Goal: Task Accomplishment & Management: Manage account settings

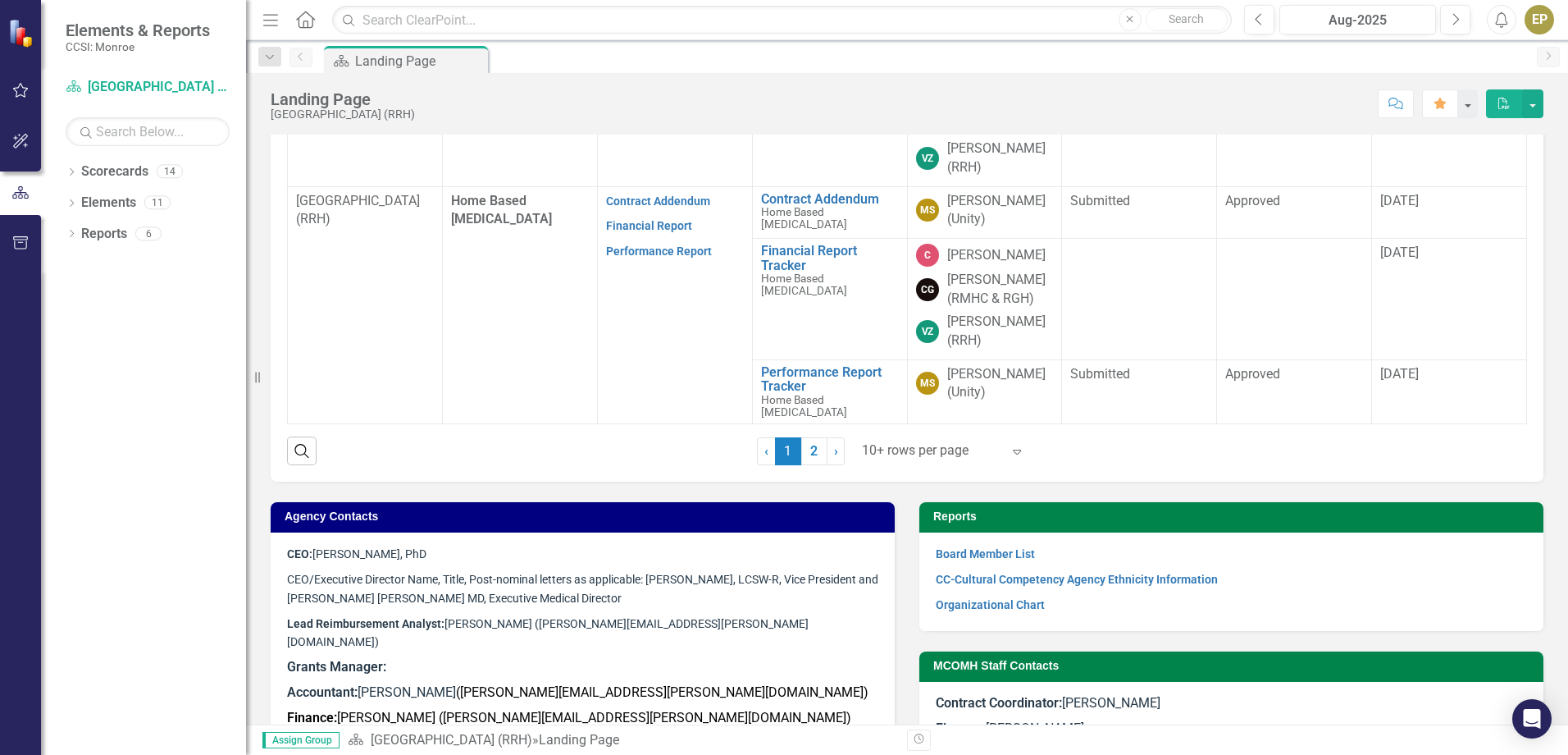
scroll to position [738, 0]
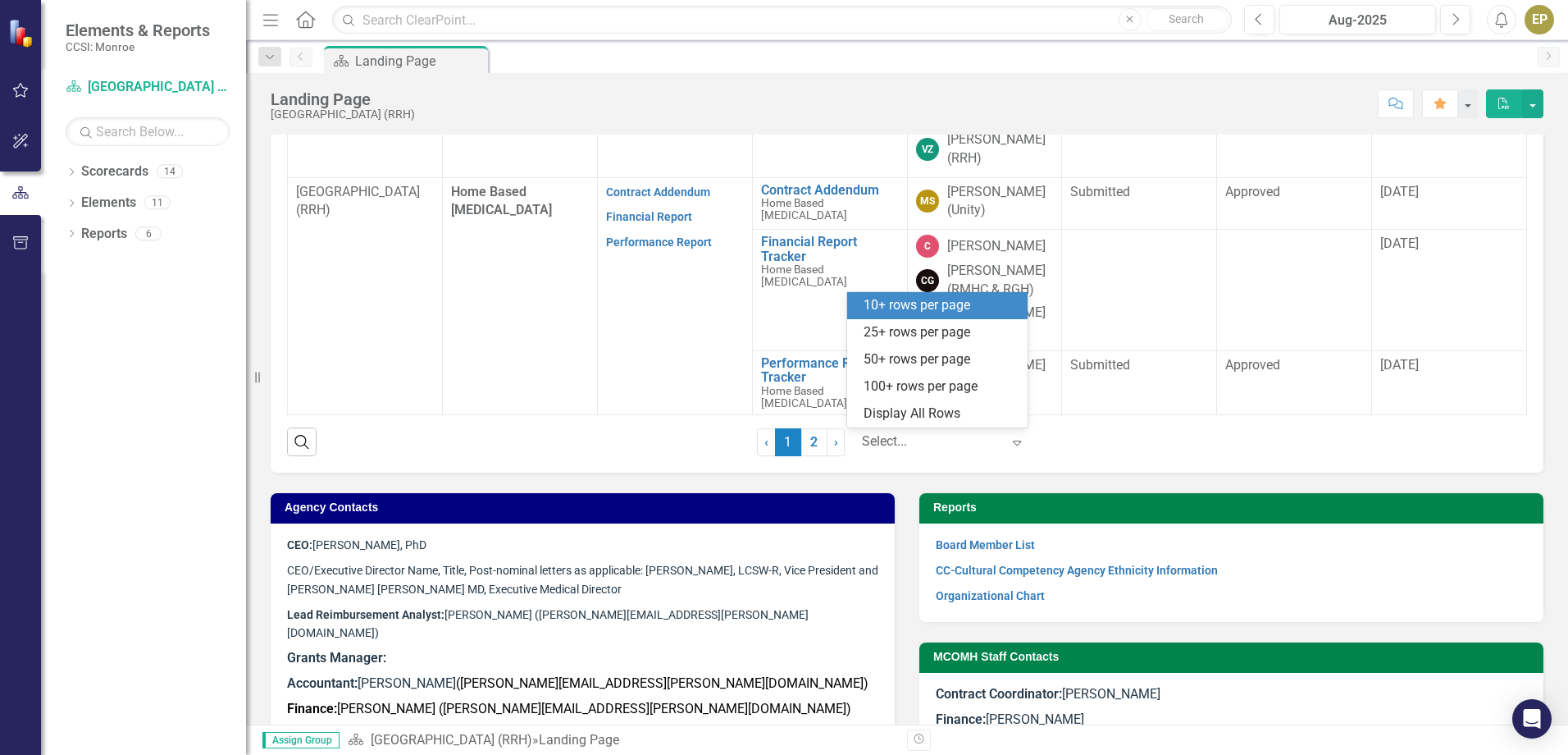
click at [952, 445] on div at bounding box center [931, 442] width 140 height 22
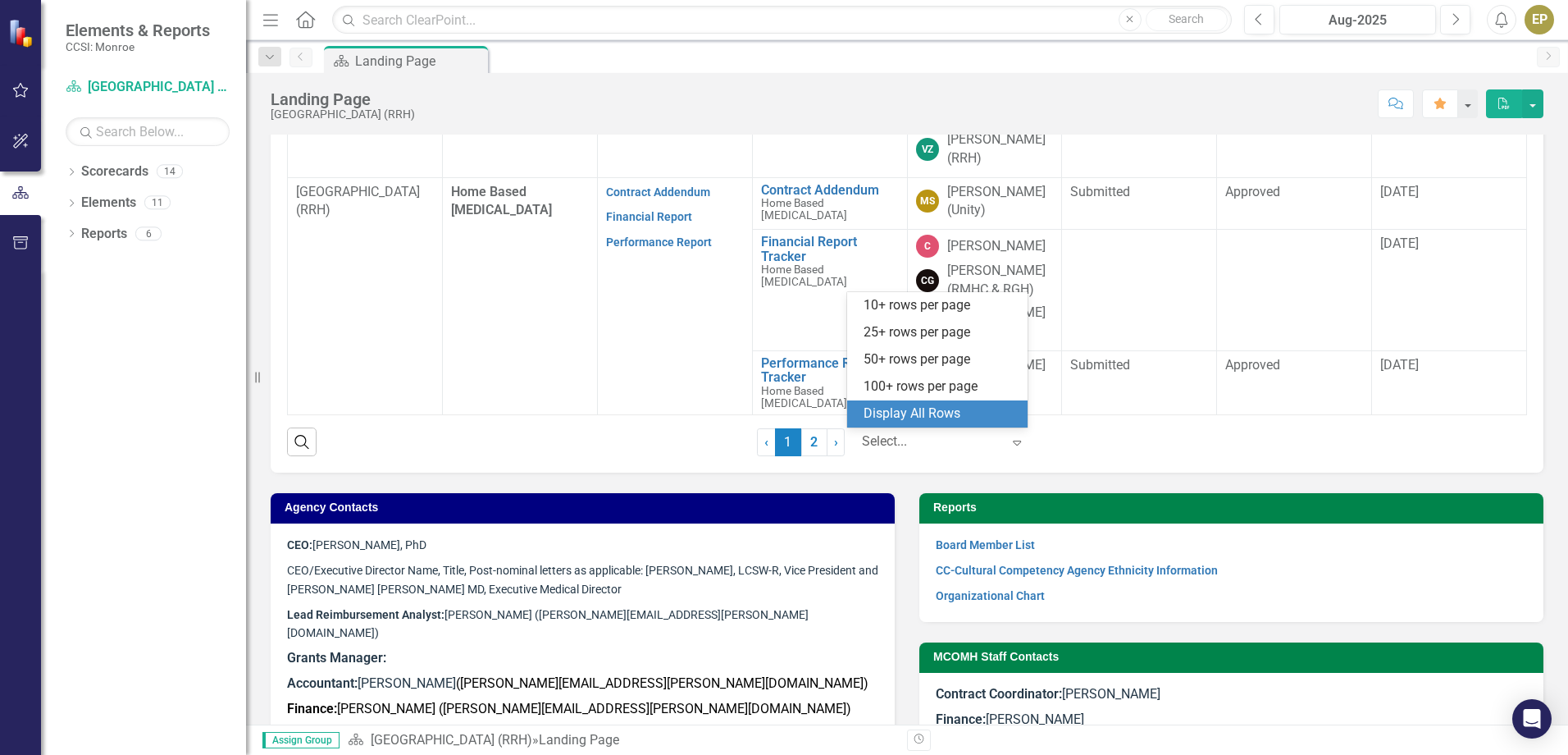
click at [902, 412] on div "Display All Rows" at bounding box center [941, 413] width 154 height 19
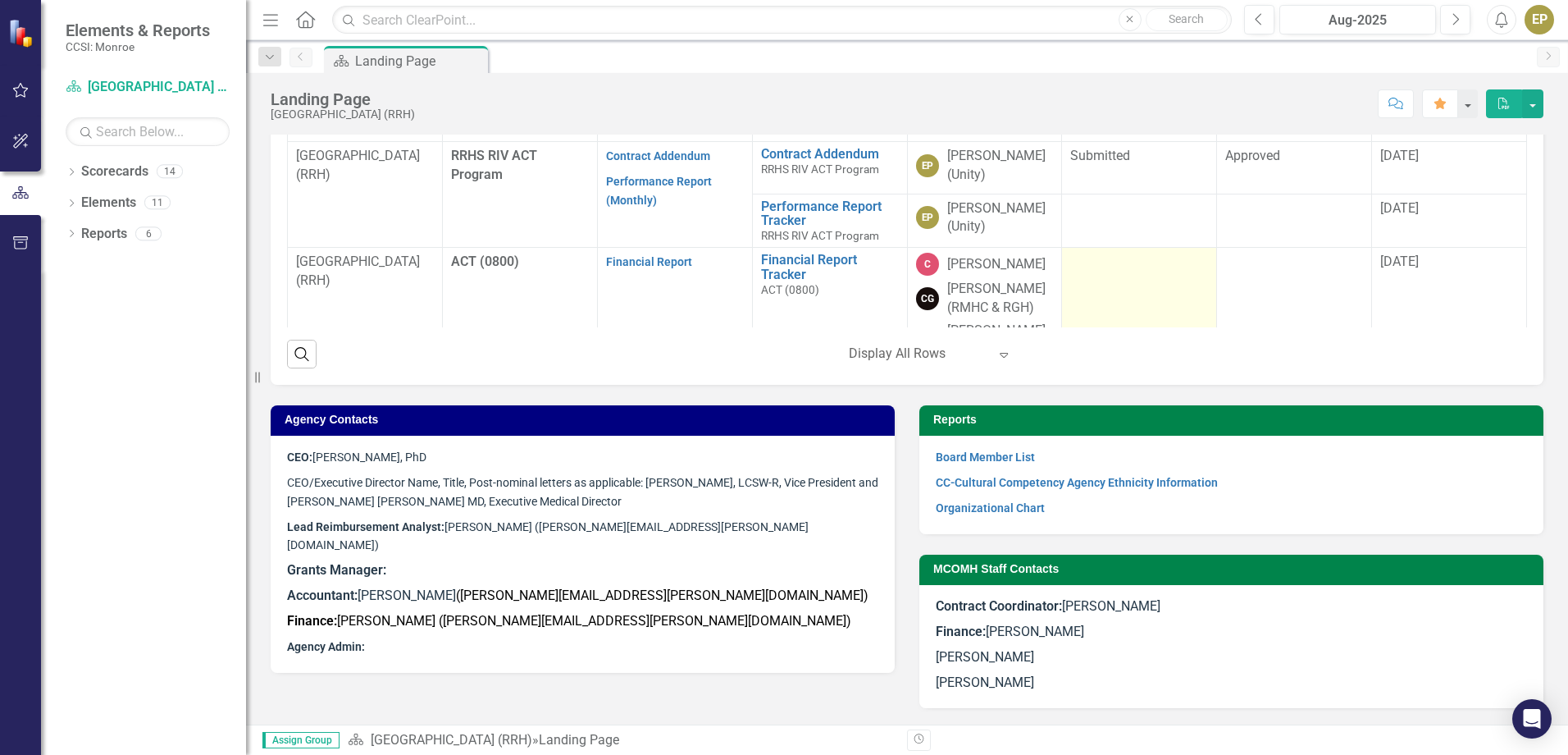
scroll to position [997, 0]
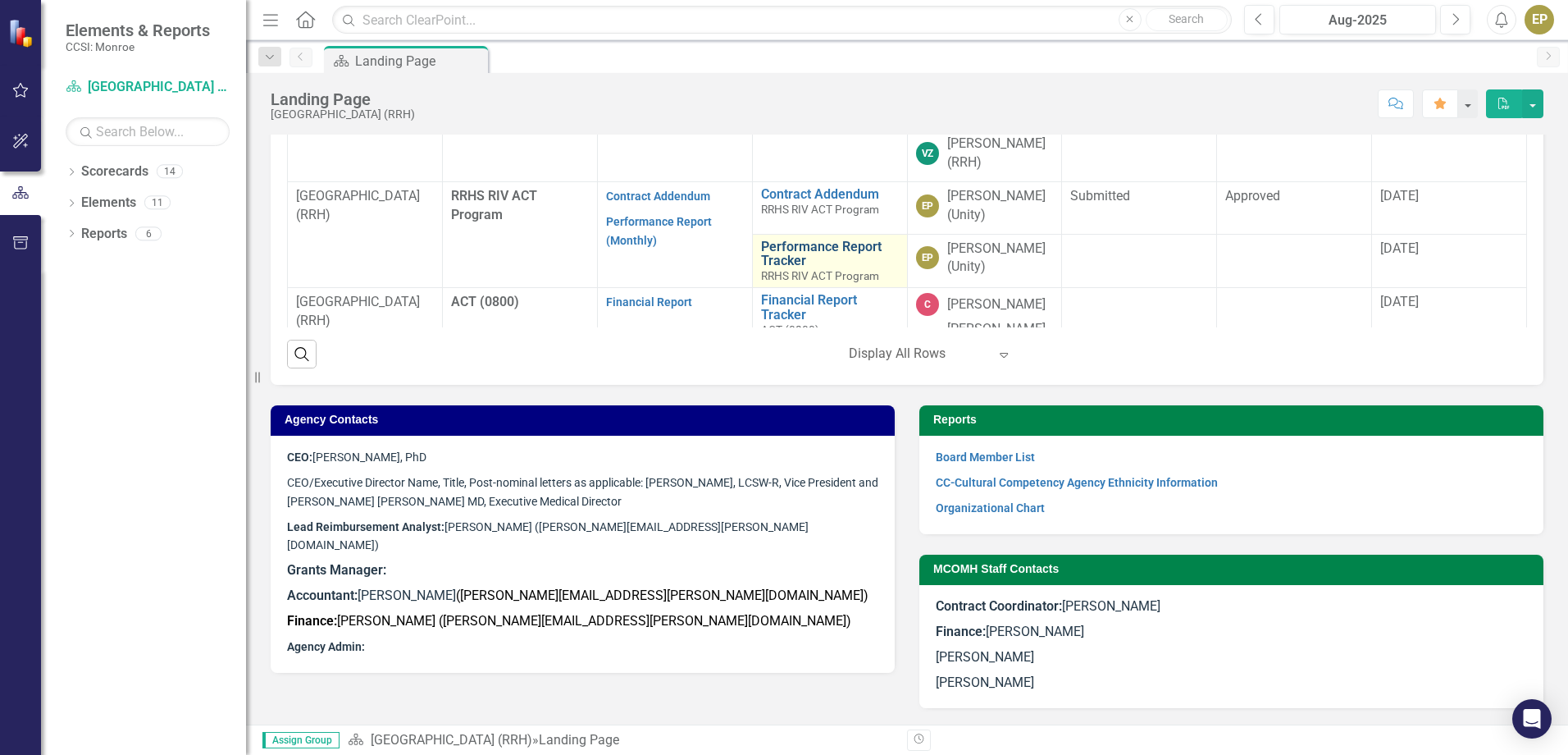
click at [789, 268] on link "Performance Report Tracker" at bounding box center [830, 253] width 138 height 29
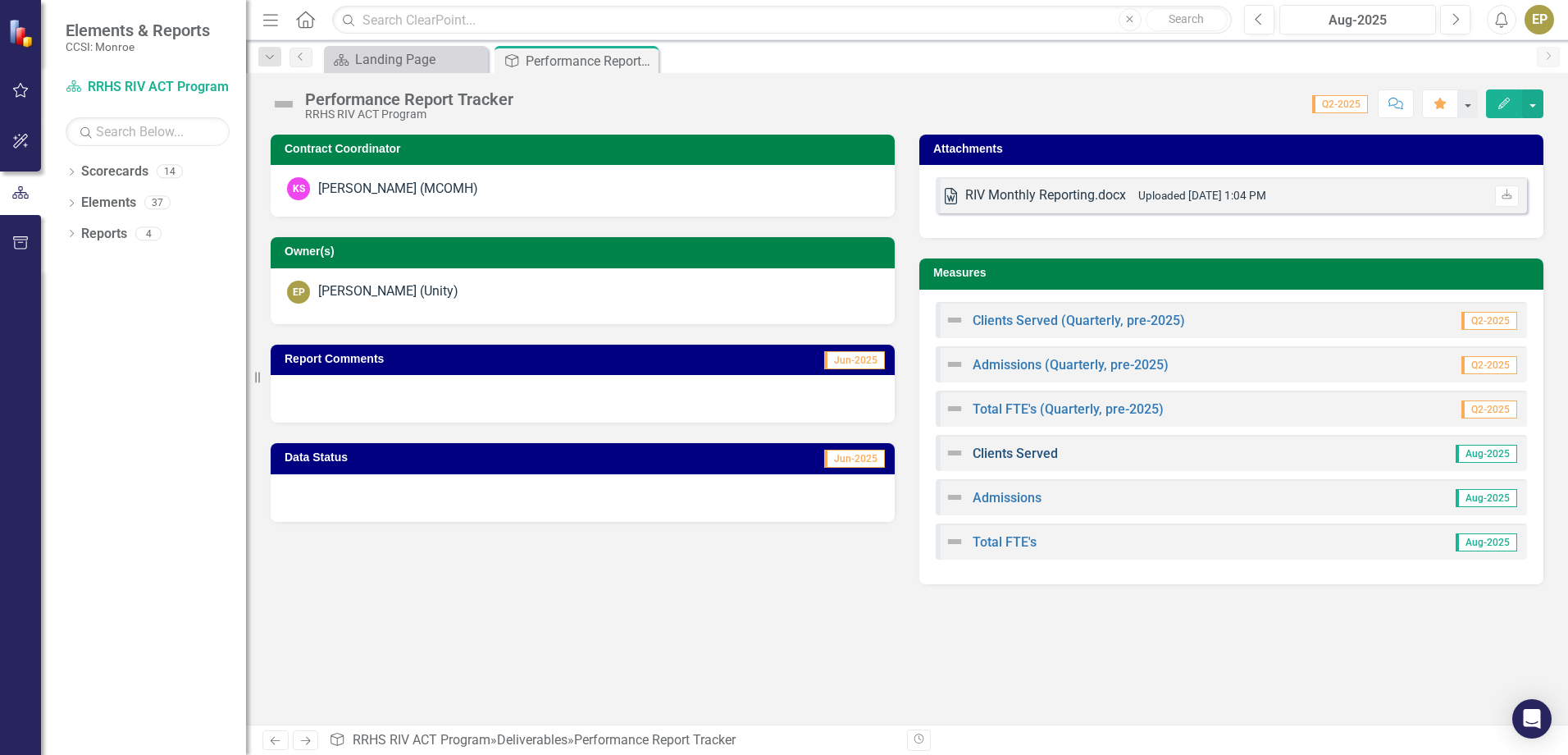
click at [988, 456] on link "Clients Served" at bounding box center [1015, 452] width 86 height 16
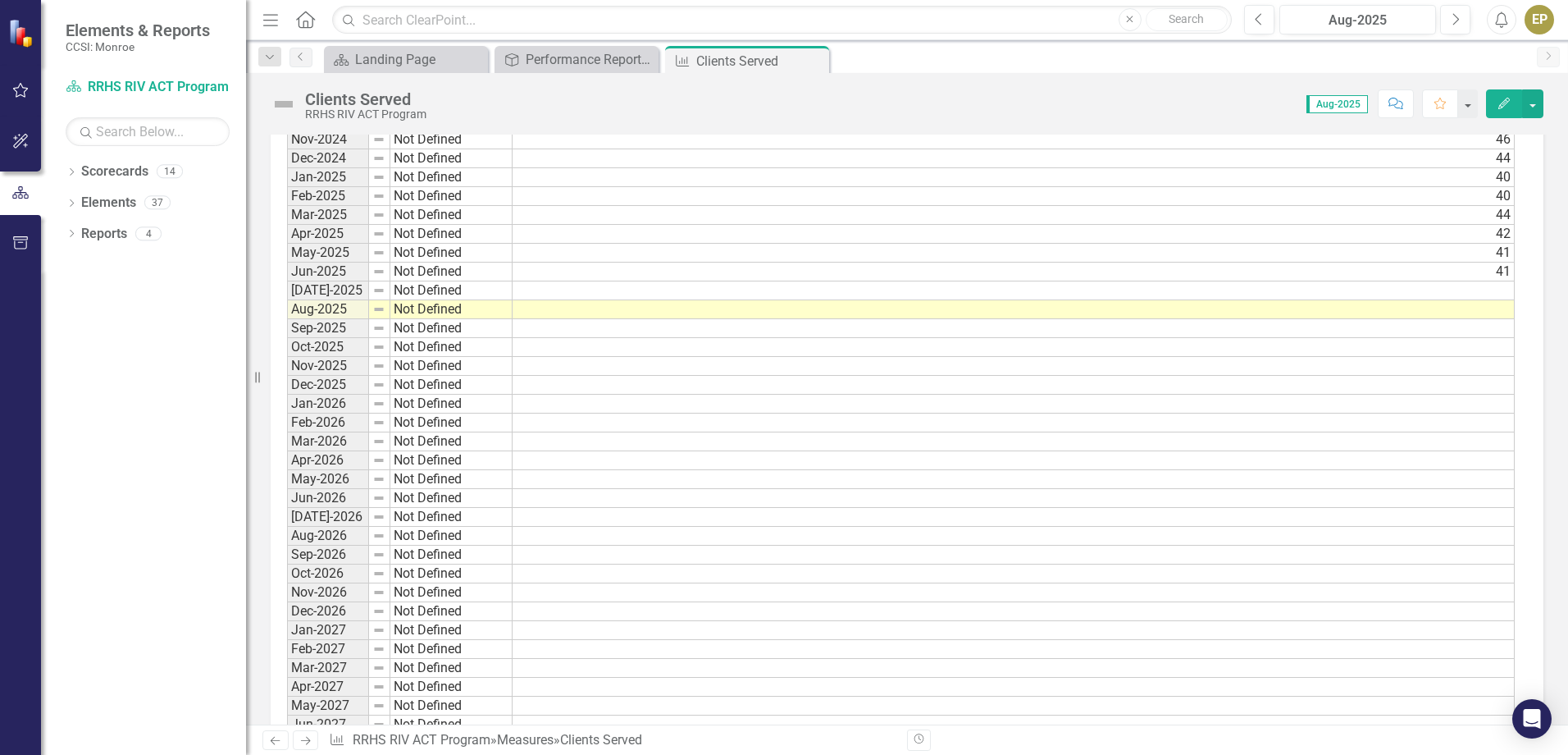
scroll to position [1277, 0]
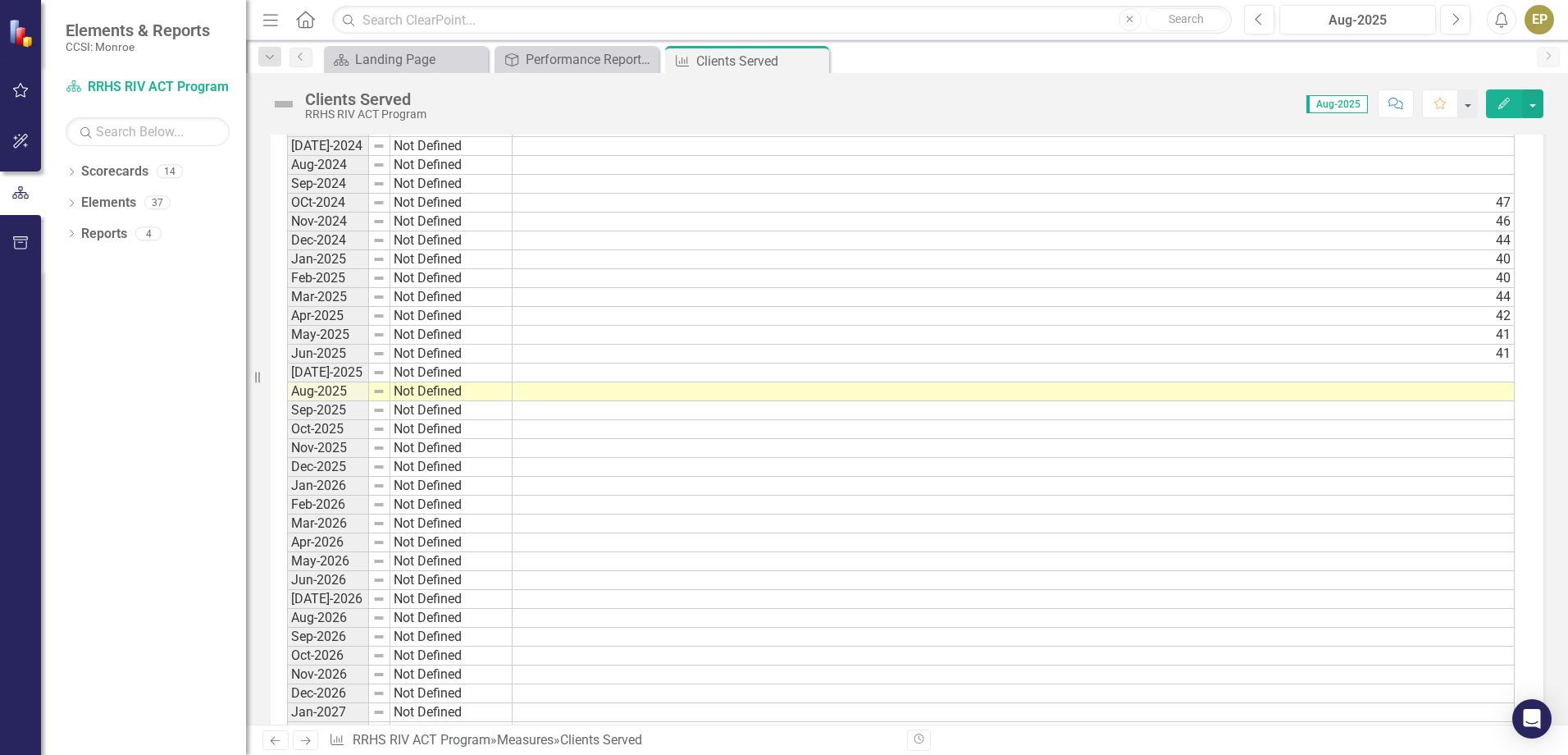
click at [1481, 318] on td "42" at bounding box center [1013, 317] width 1002 height 19
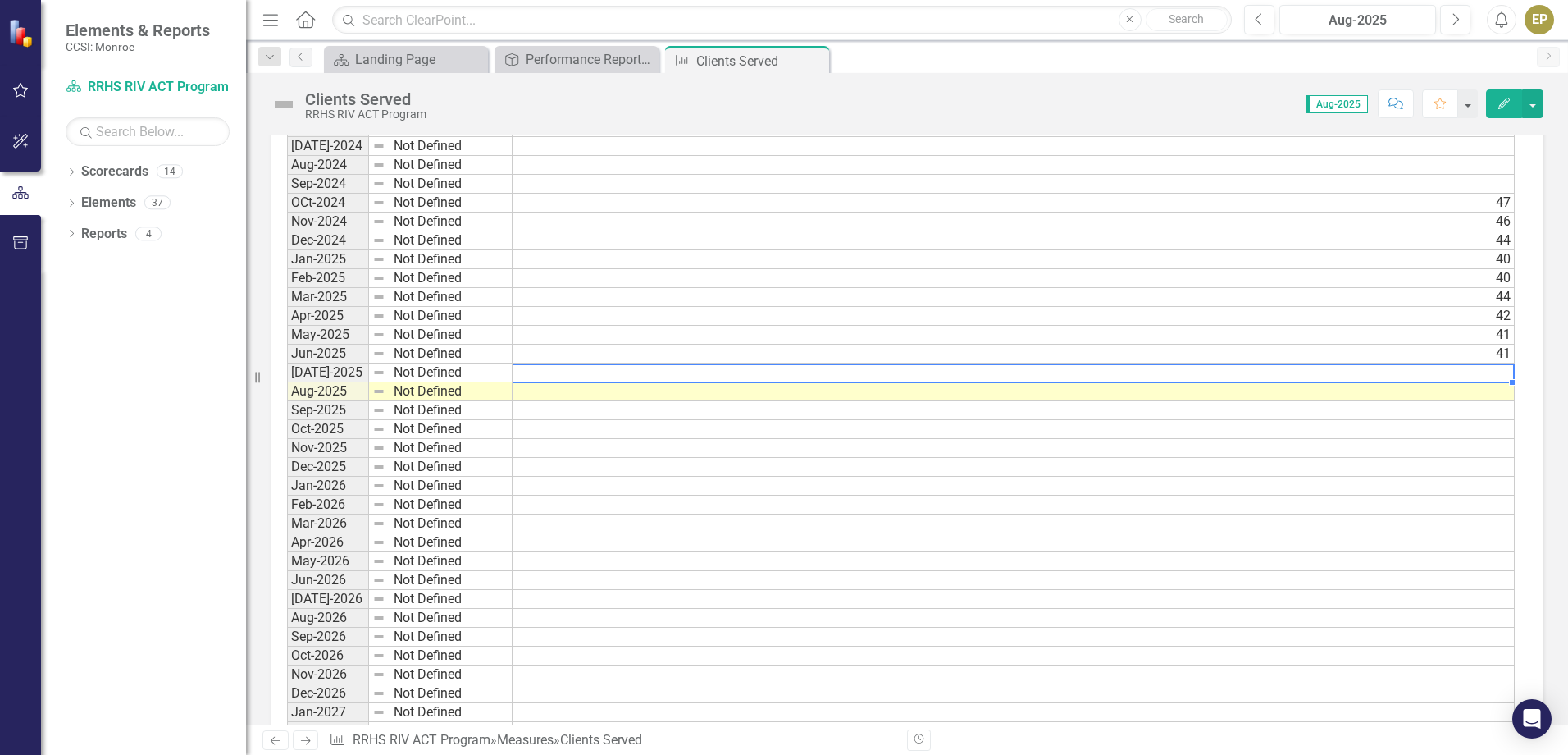
click at [1484, 368] on td at bounding box center [1013, 372] width 1002 height 19
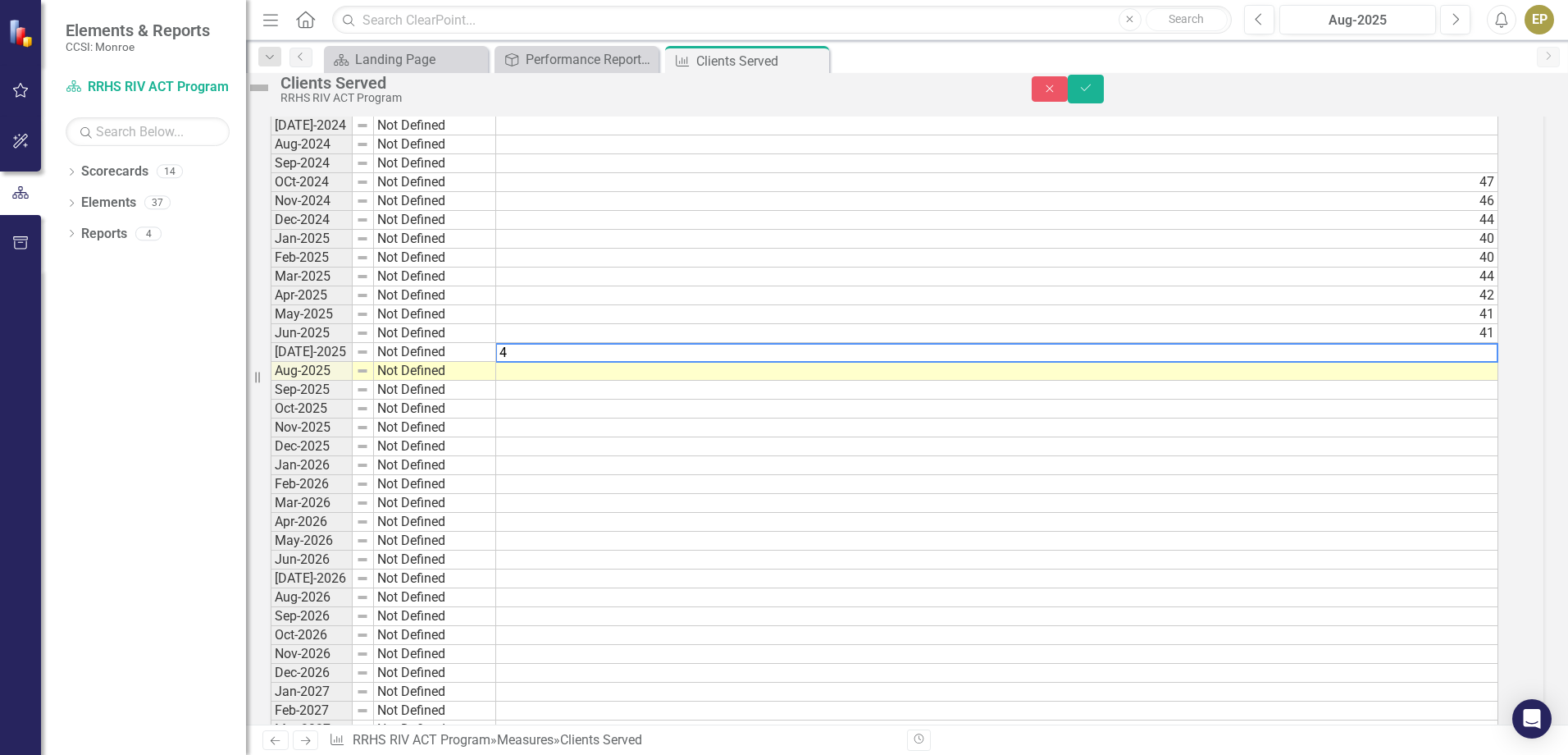
scroll to position [1287, 0]
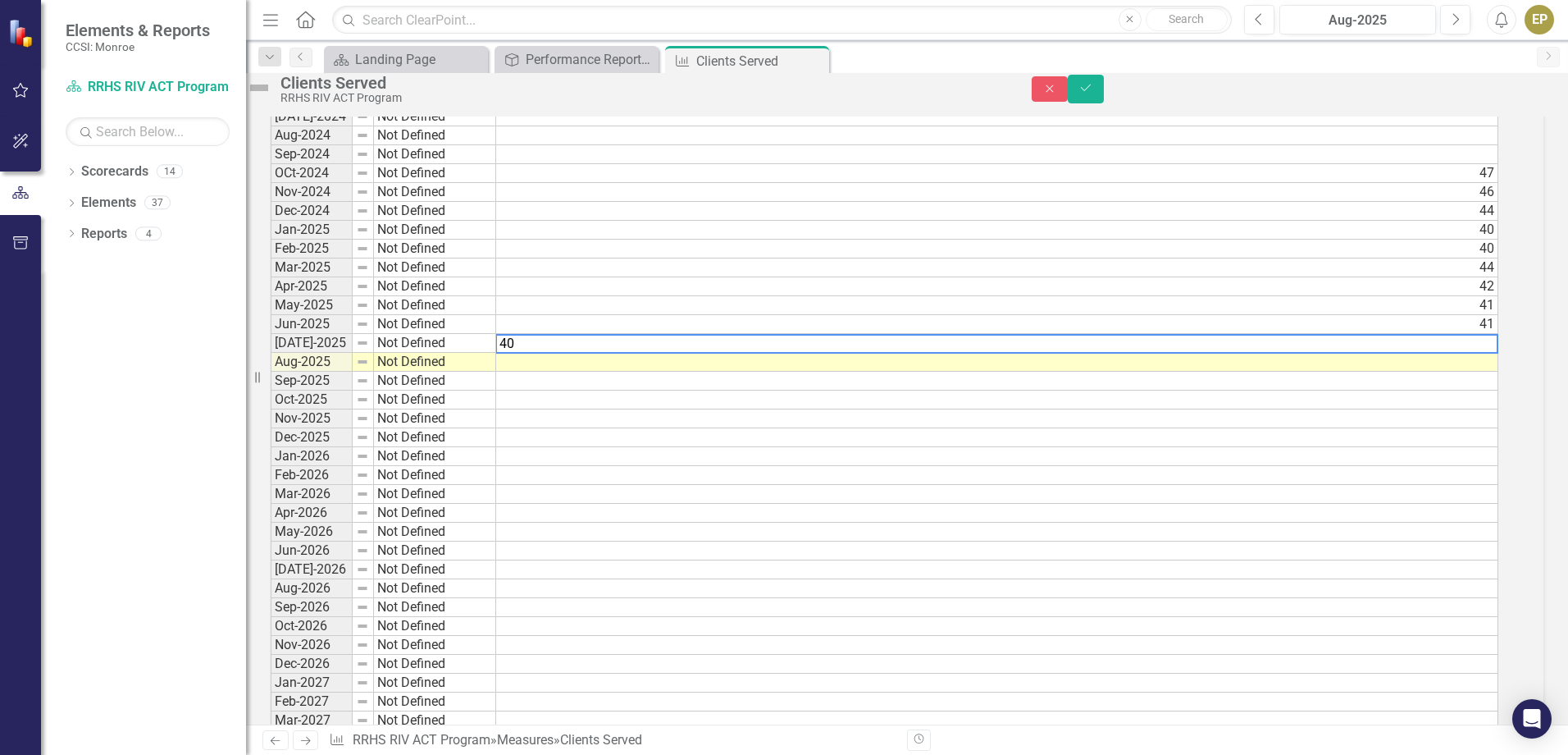
click at [1440, 371] on td at bounding box center [997, 362] width 1002 height 19
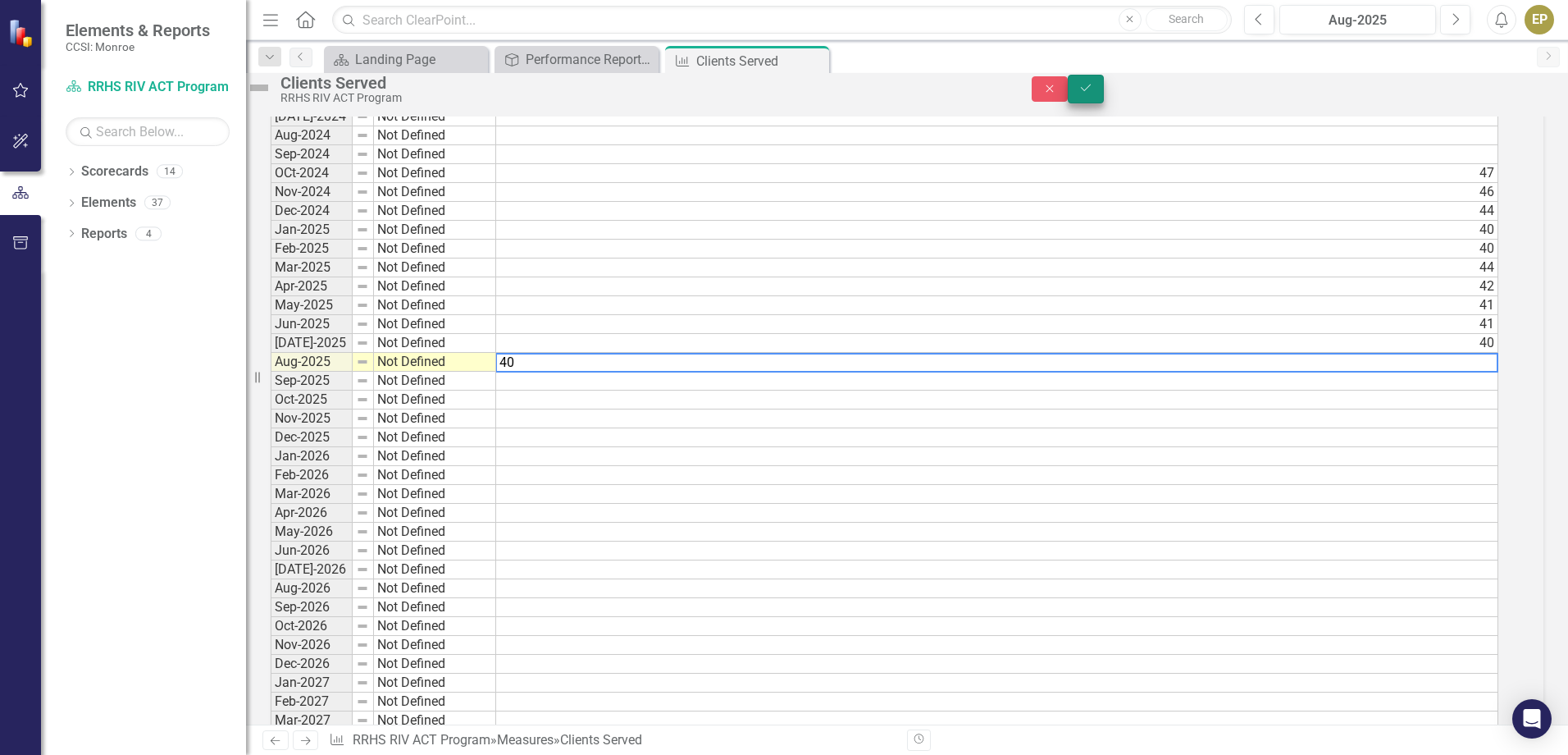
type textarea "40"
click at [1092, 93] on icon "Save" at bounding box center [1086, 88] width 15 height 11
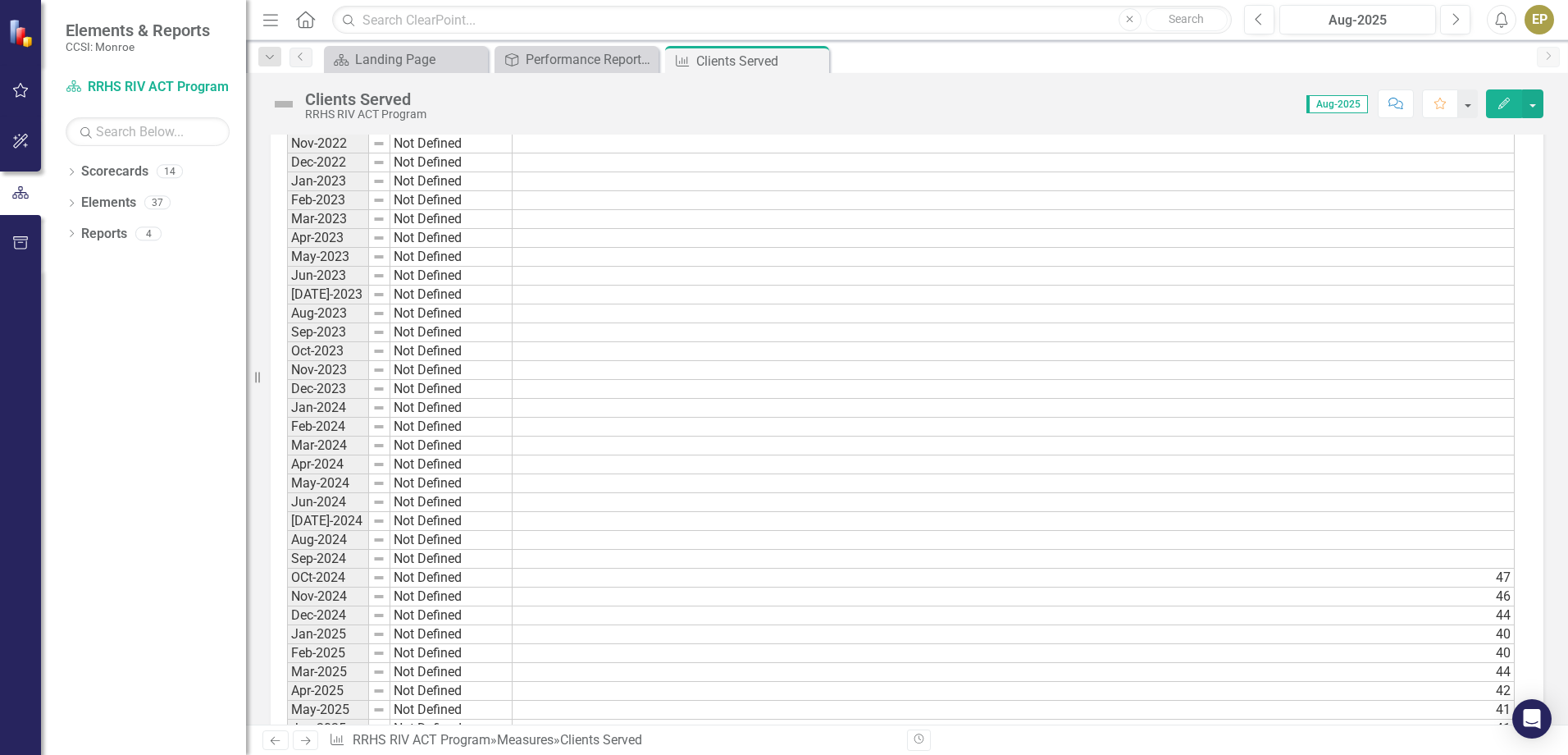
scroll to position [984, 0]
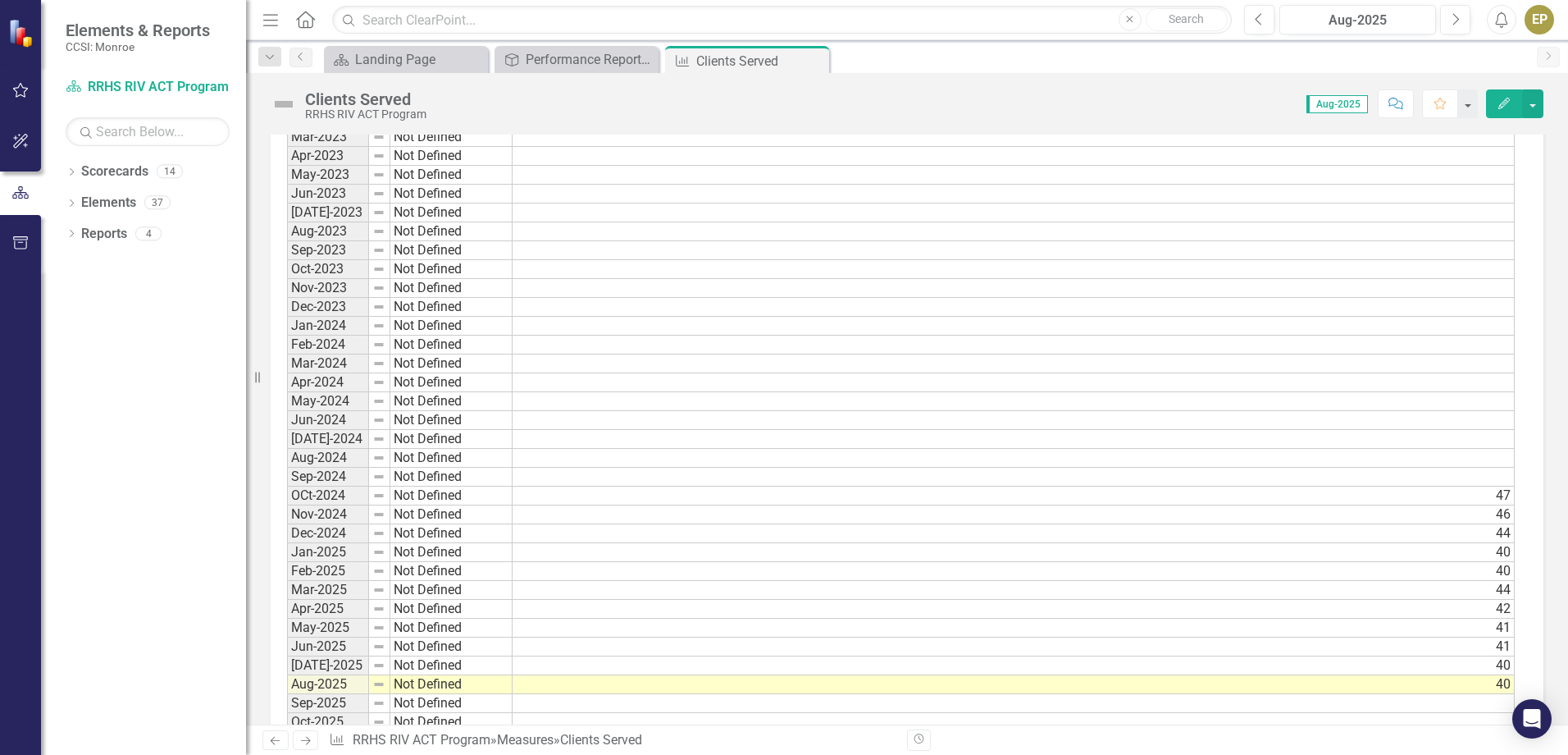
click at [342, 330] on td "Jan-2024" at bounding box center [328, 326] width 82 height 19
click at [1486, 322] on td at bounding box center [1013, 326] width 1002 height 19
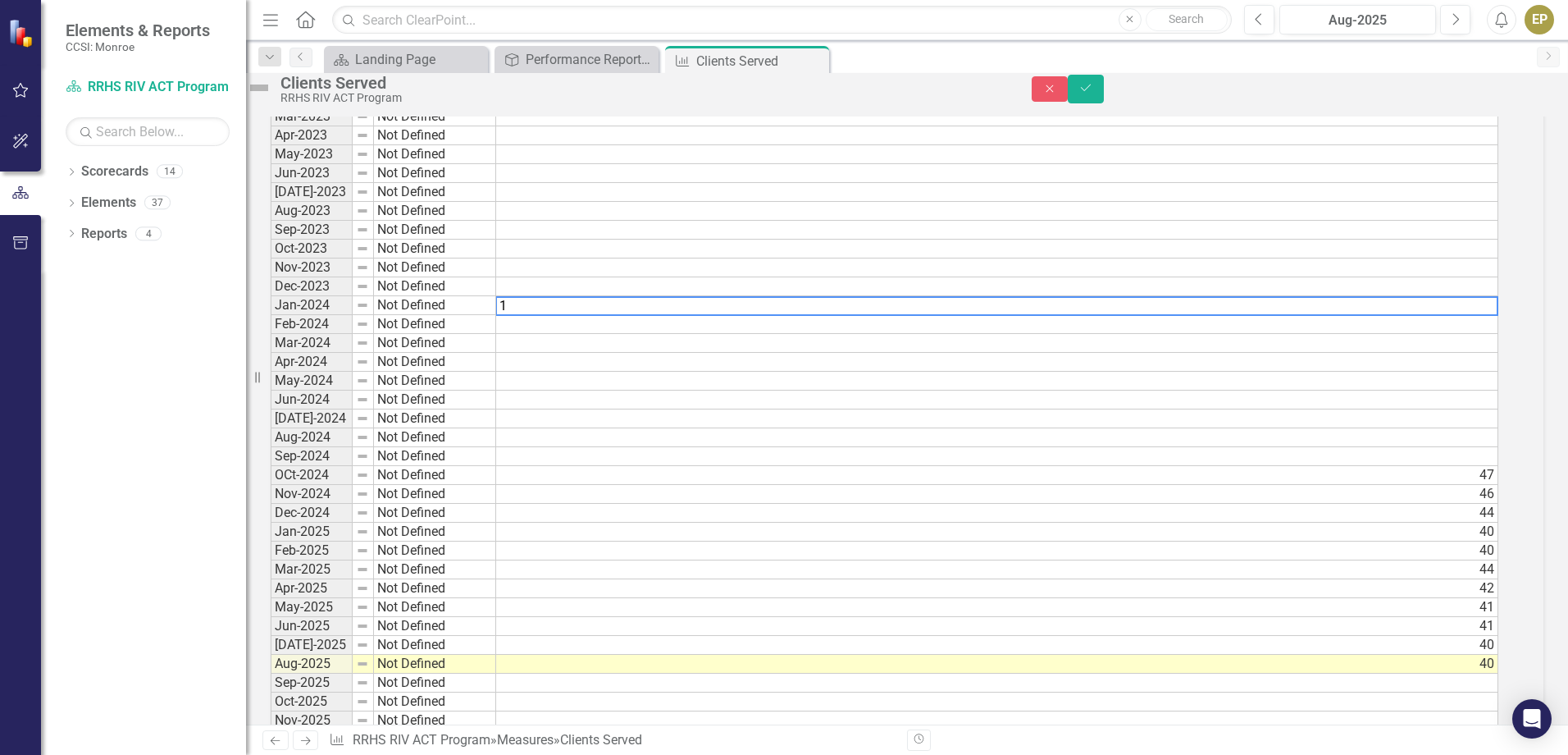
scroll to position [993, 0]
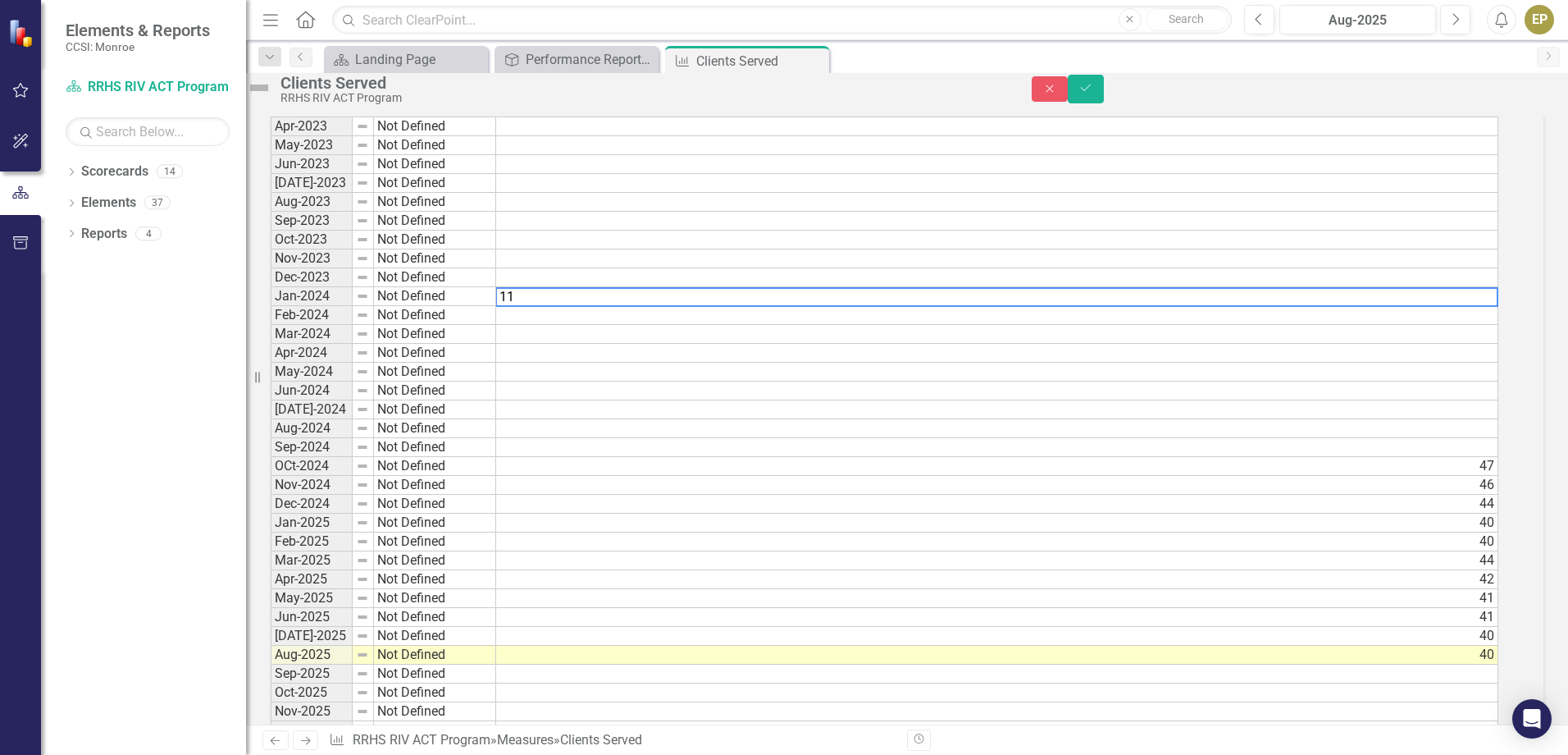
type textarea "1"
click at [1498, 325] on td at bounding box center [997, 316] width 1002 height 19
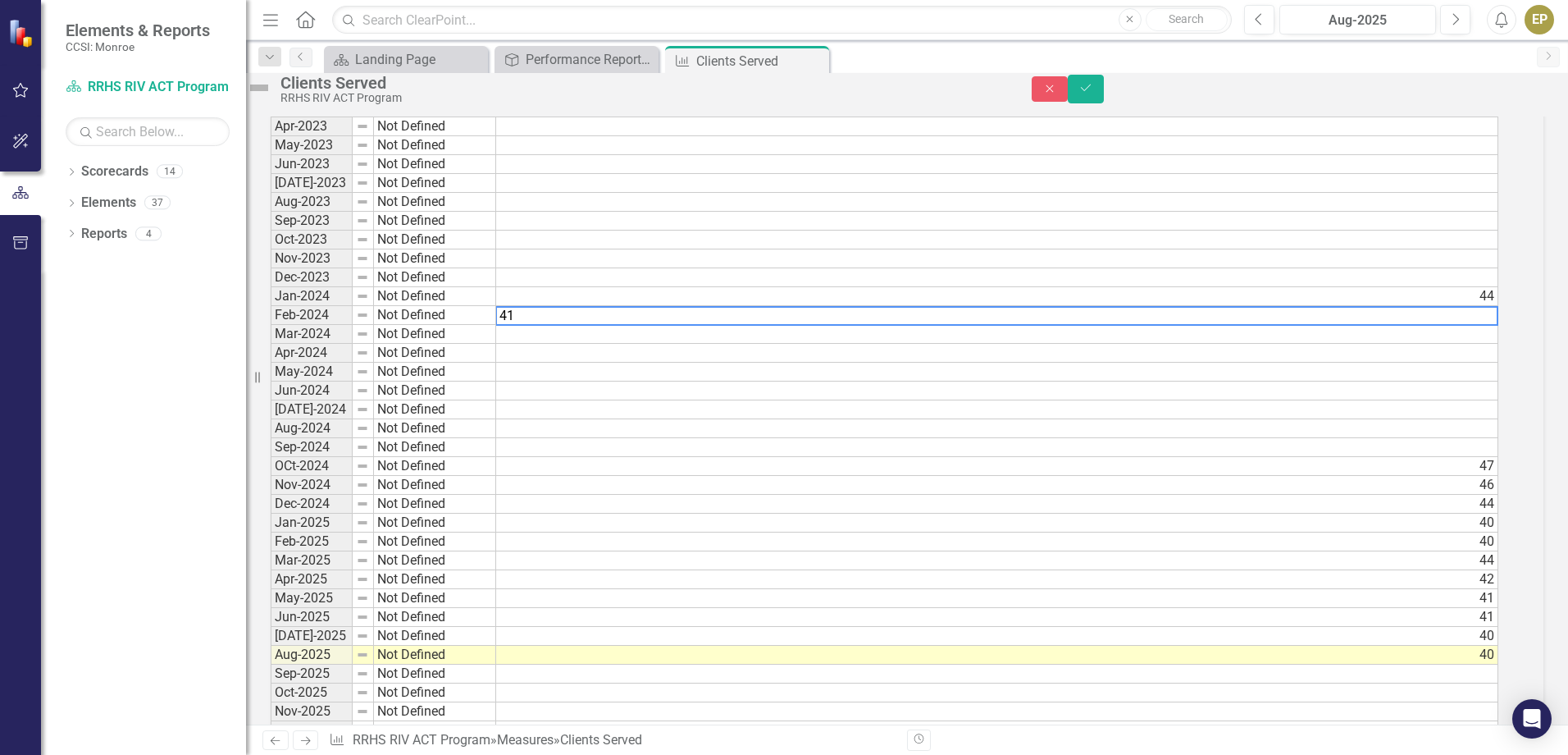
click at [1498, 344] on td at bounding box center [997, 334] width 1002 height 19
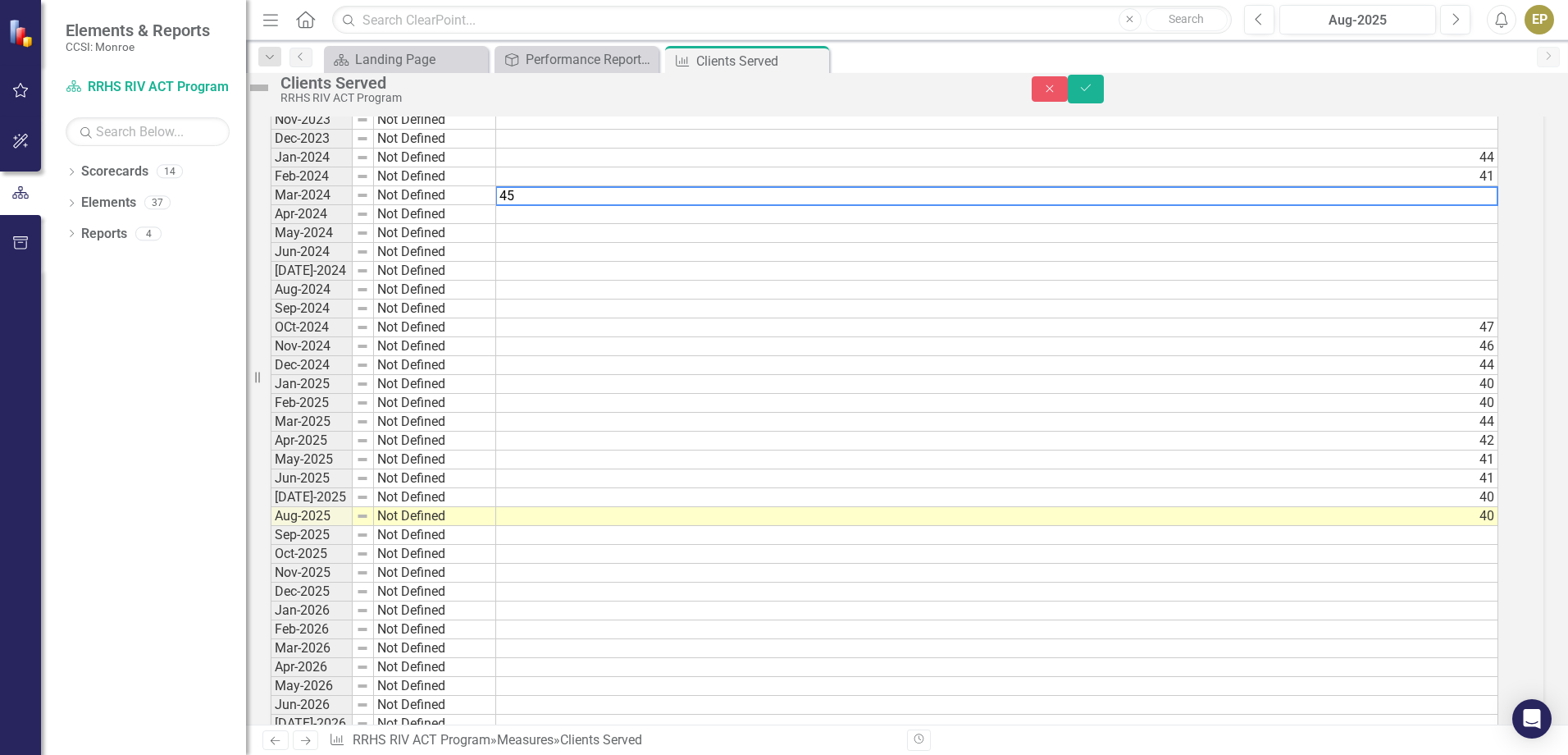
scroll to position [1157, 0]
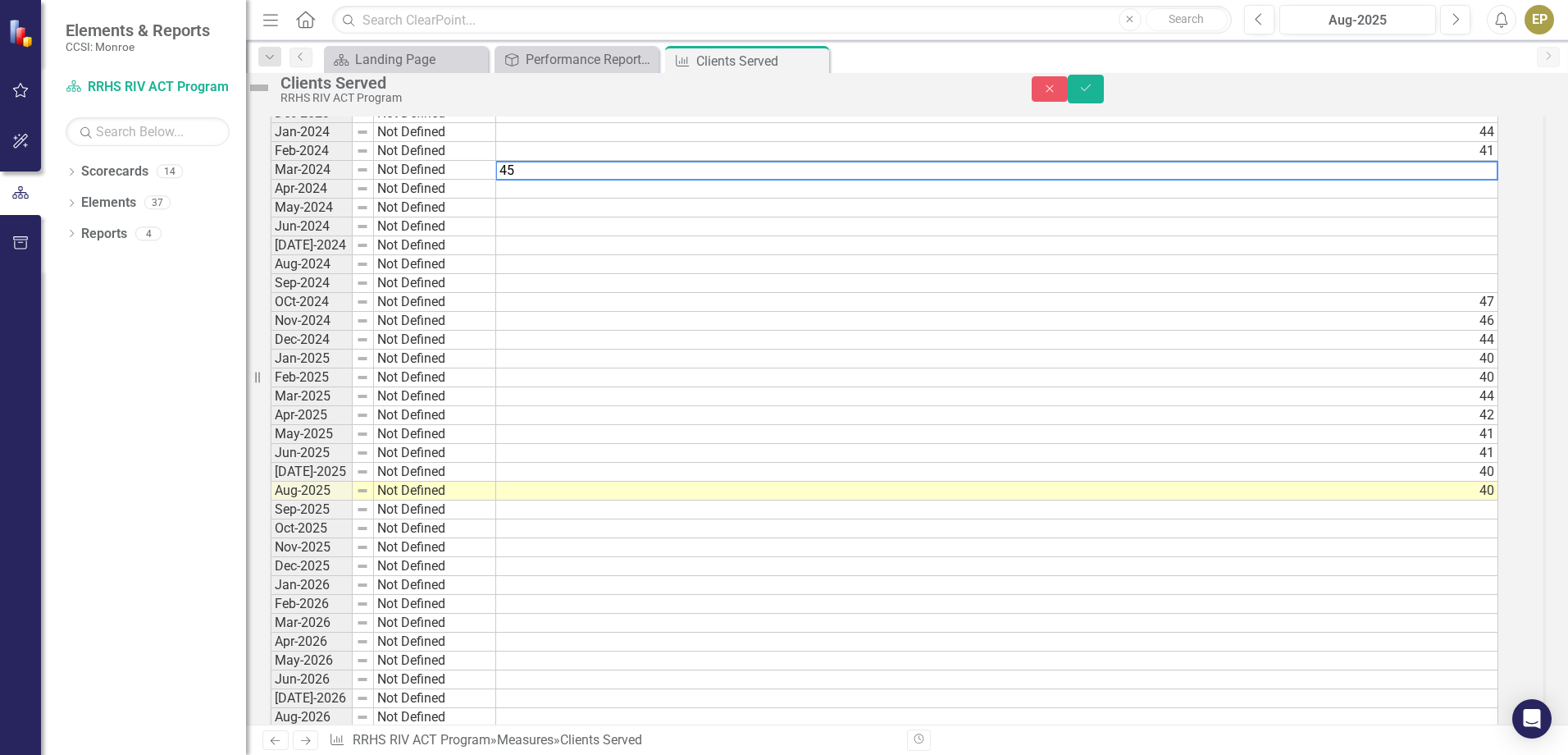
click at [1498, 198] on td at bounding box center [997, 189] width 1002 height 19
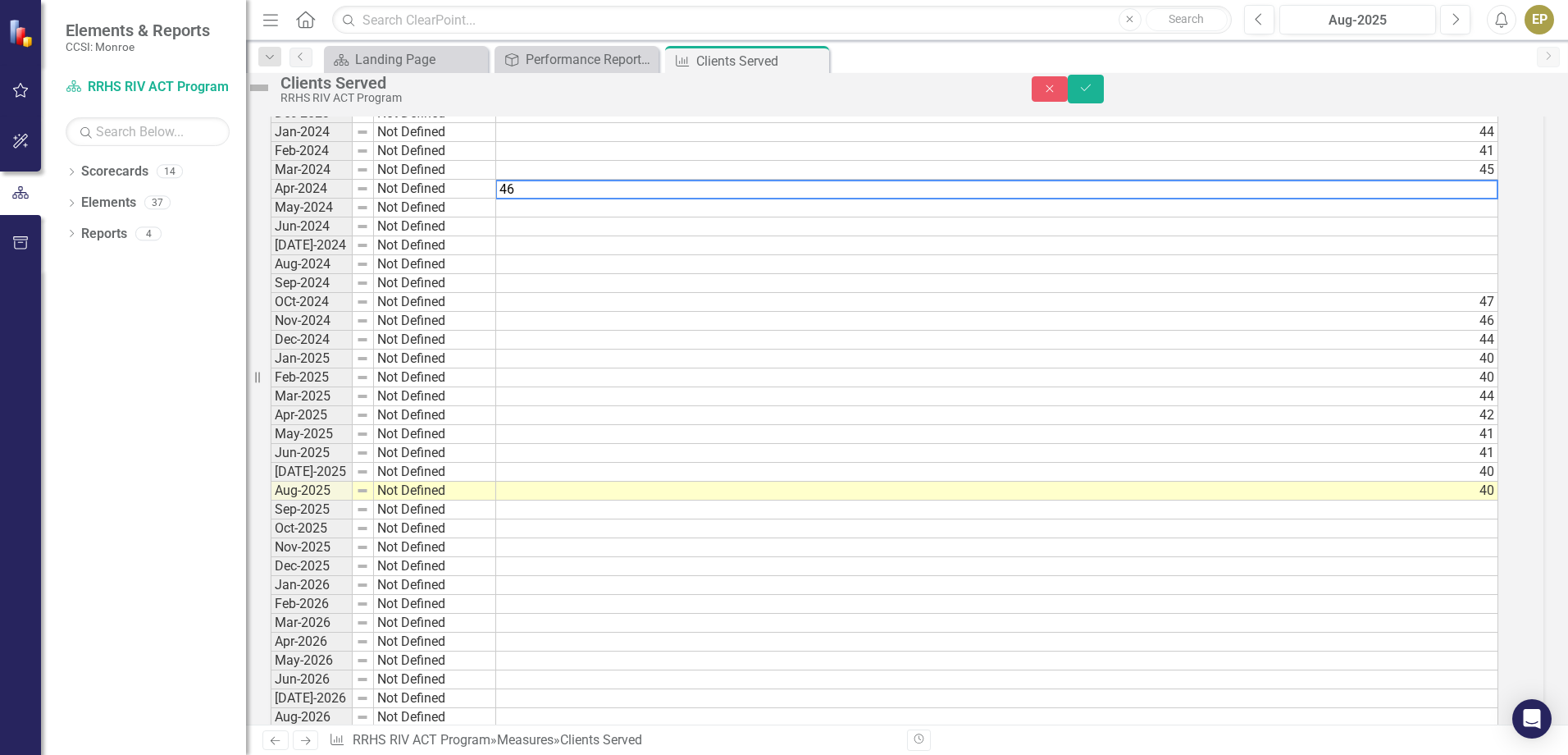
click at [1498, 217] on td at bounding box center [997, 208] width 1002 height 19
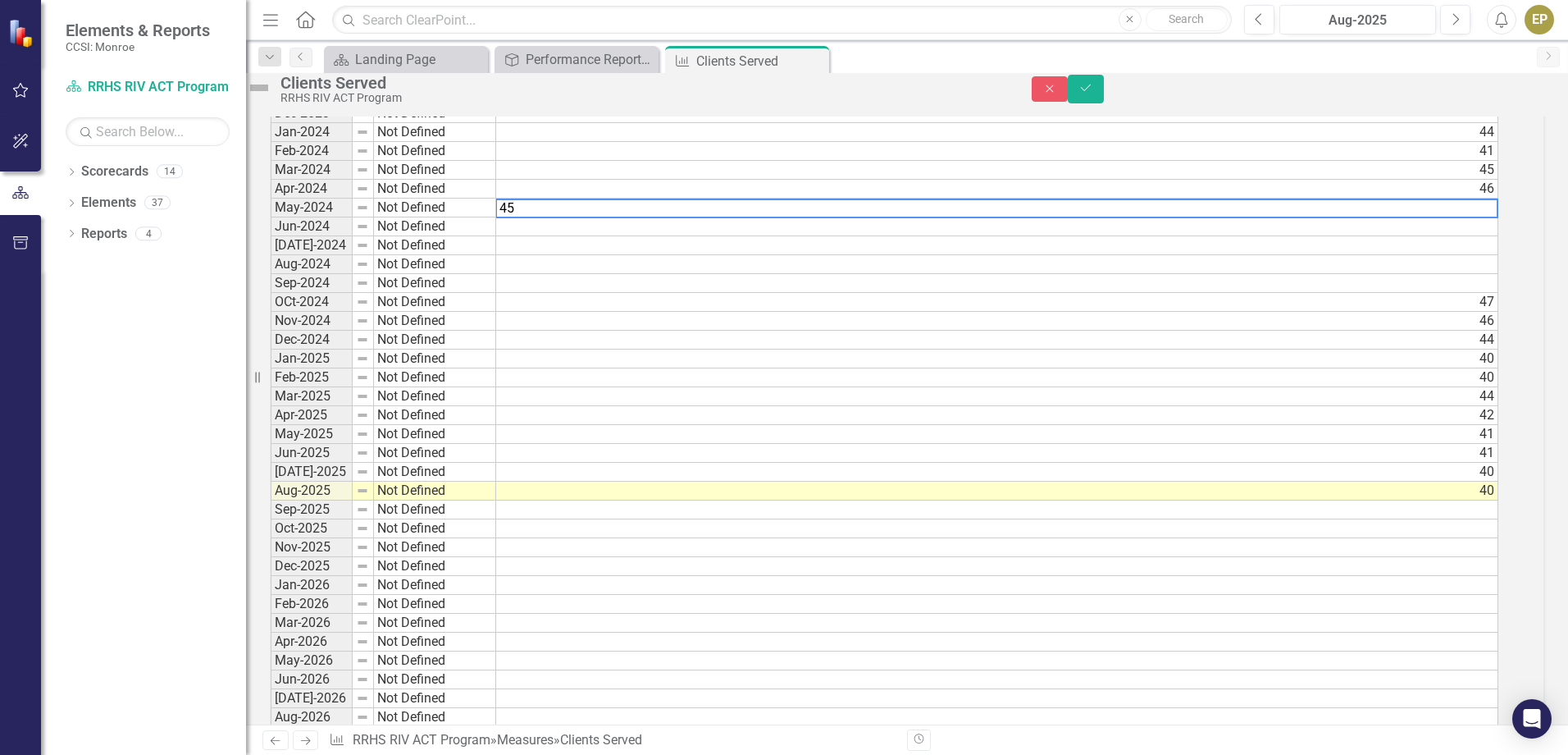
click at [1498, 236] on td at bounding box center [997, 226] width 1002 height 19
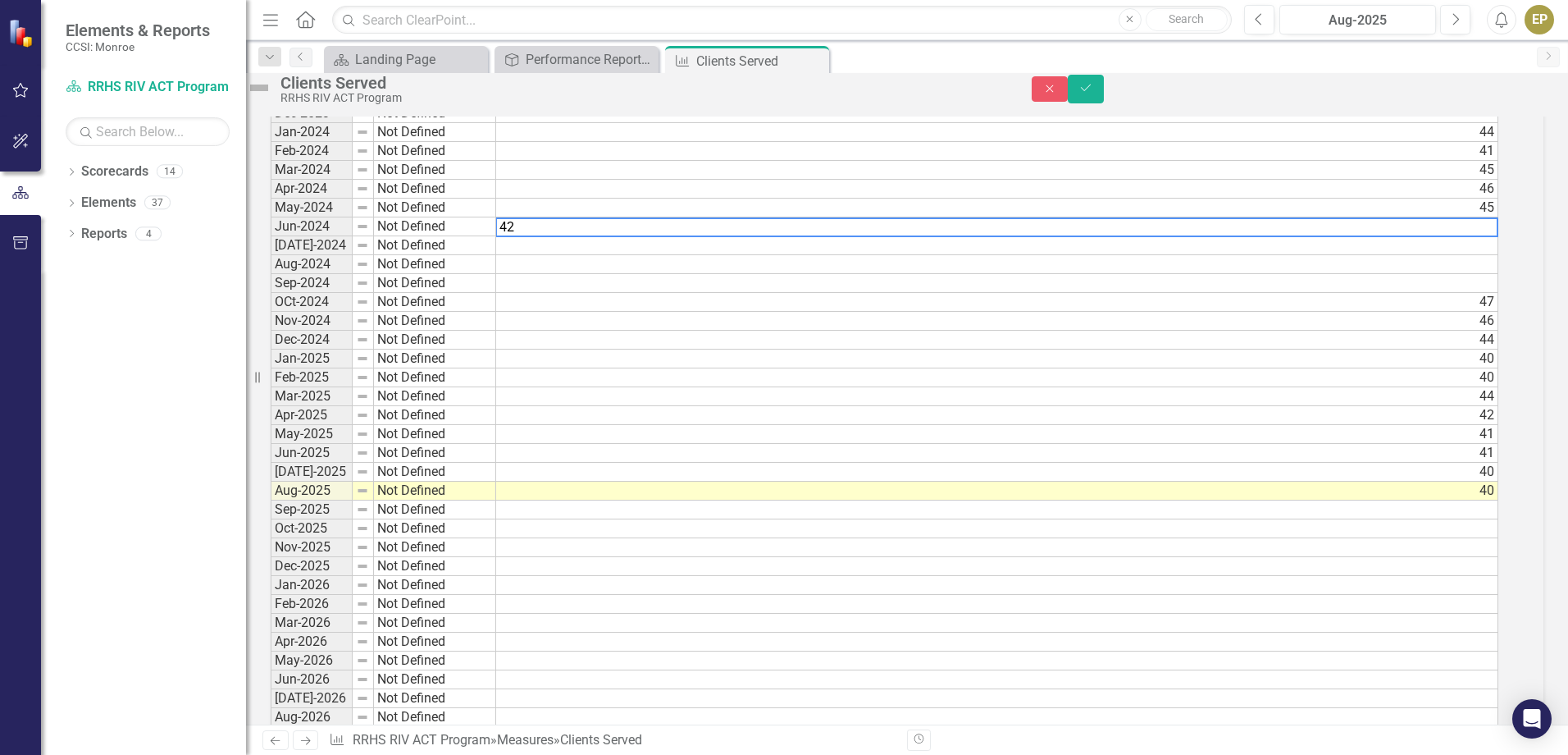
click at [1494, 255] on td at bounding box center [997, 246] width 1002 height 19
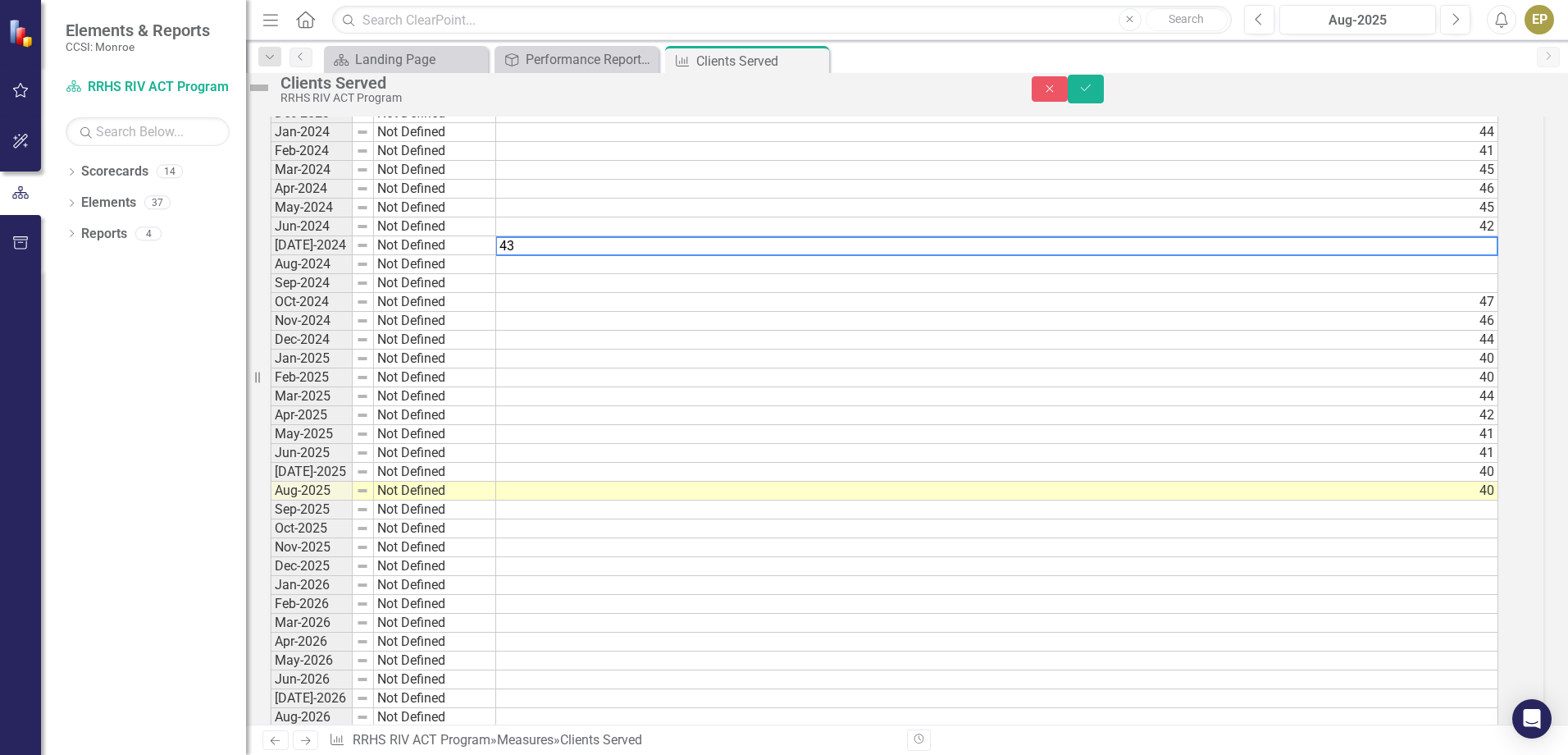
click at [1486, 274] on td at bounding box center [997, 264] width 1002 height 19
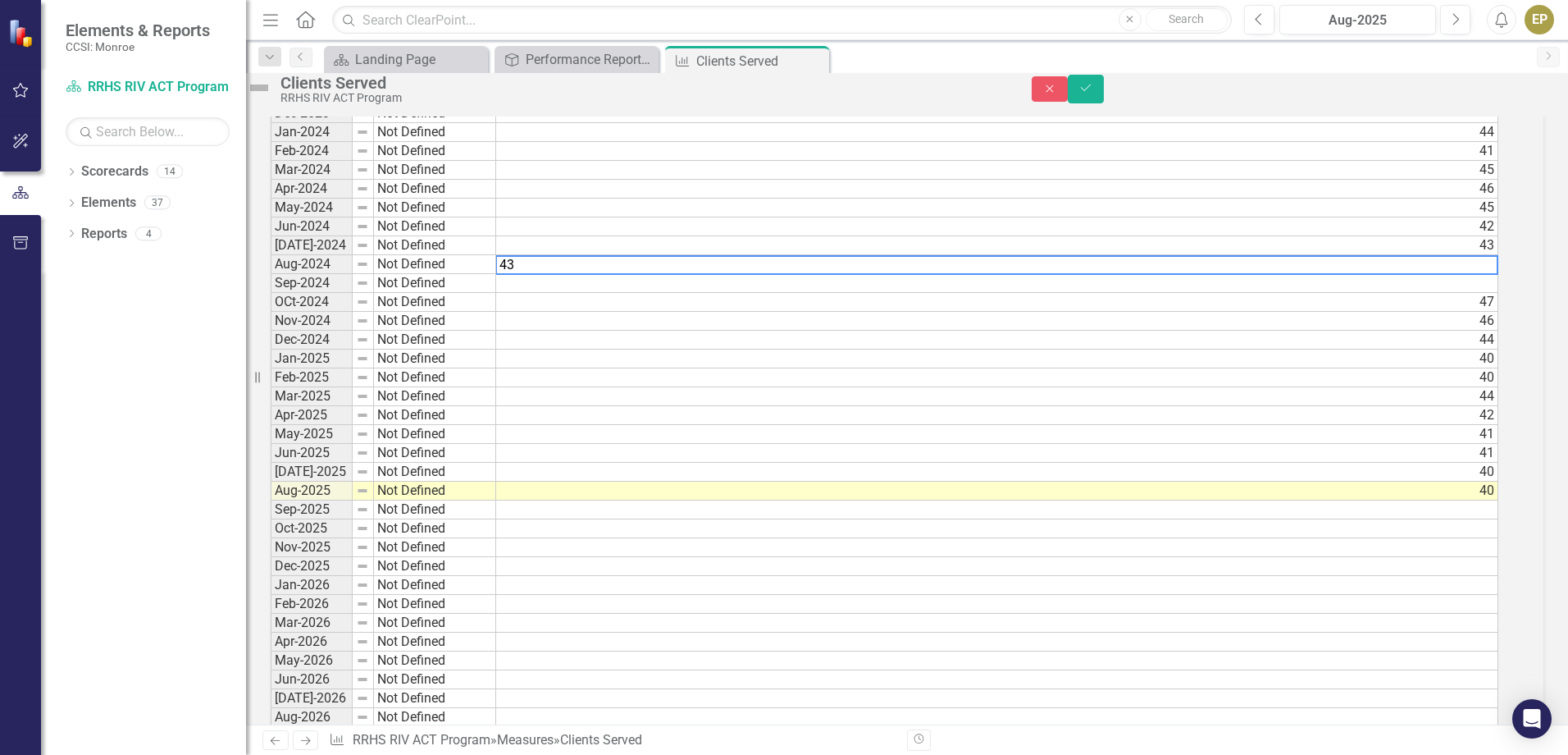
click at [1494, 293] on td at bounding box center [997, 283] width 1002 height 19
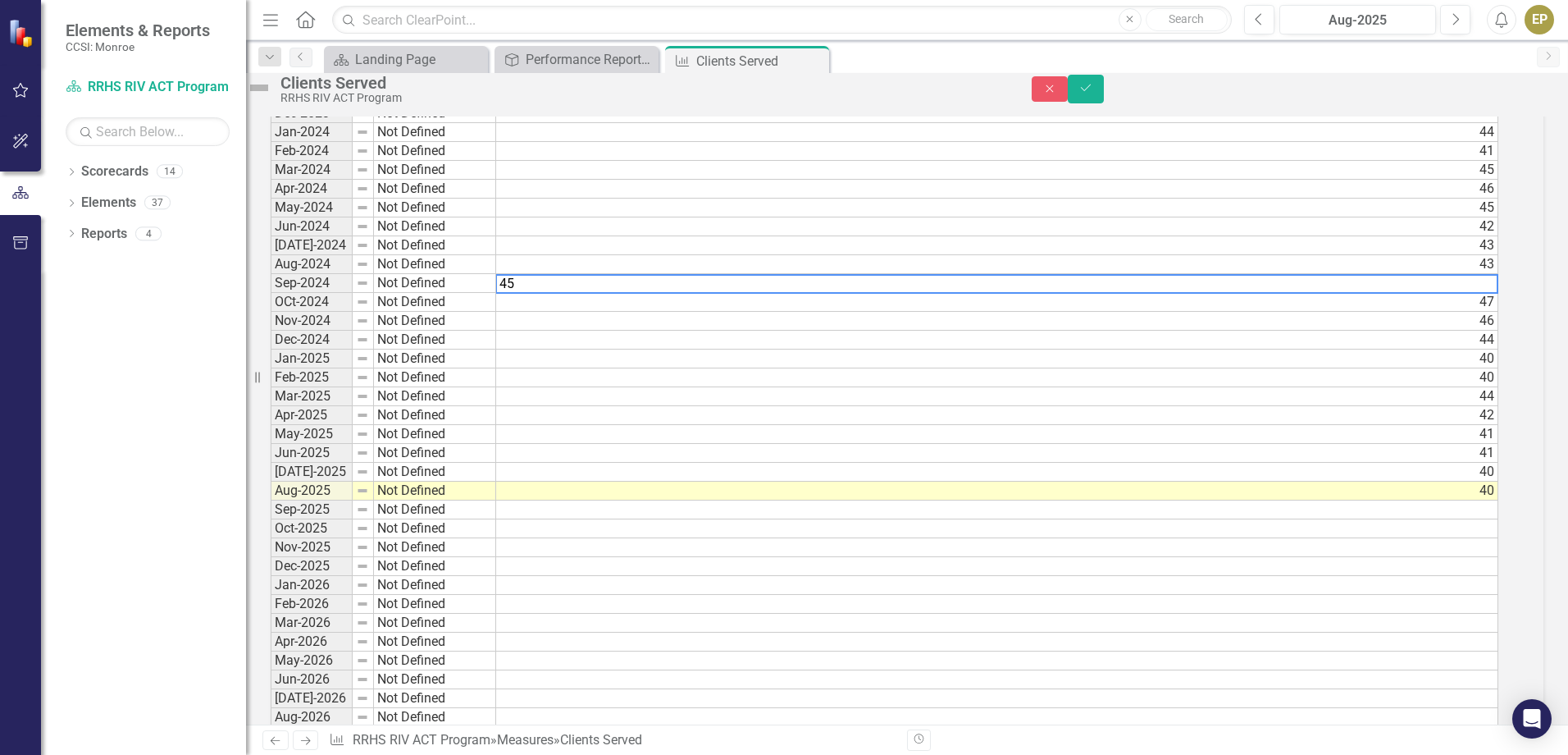
click at [1540, 402] on div "Measure Data Last Calculated Period Status Actual Jan-2021 Not Defined Feb-2021…" at bounding box center [907, 199] width 1297 height 1673
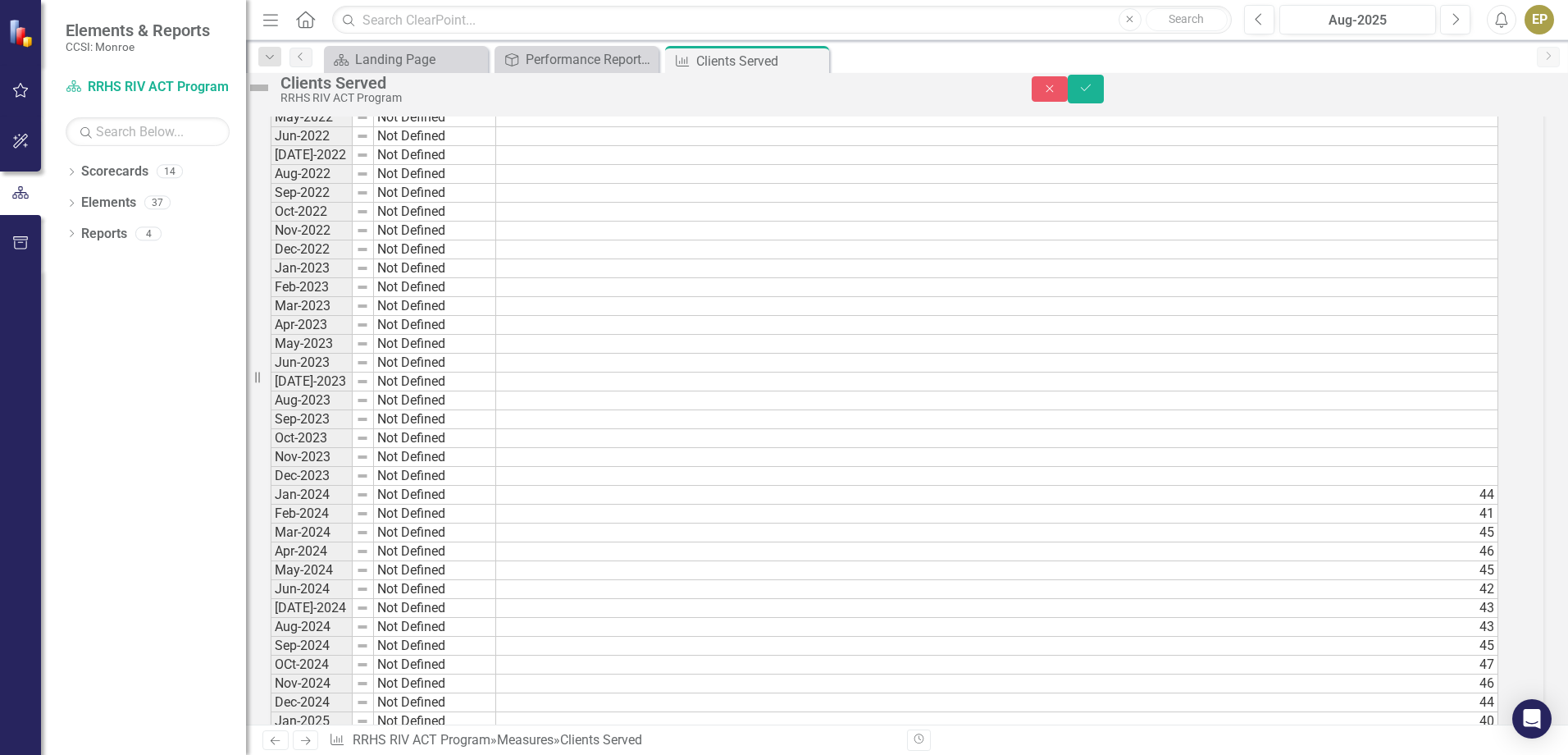
scroll to position [829, 0]
click at [453, 263] on td "Not Defined" at bounding box center [435, 253] width 122 height 19
click at [1498, 244] on td at bounding box center [997, 234] width 1002 height 19
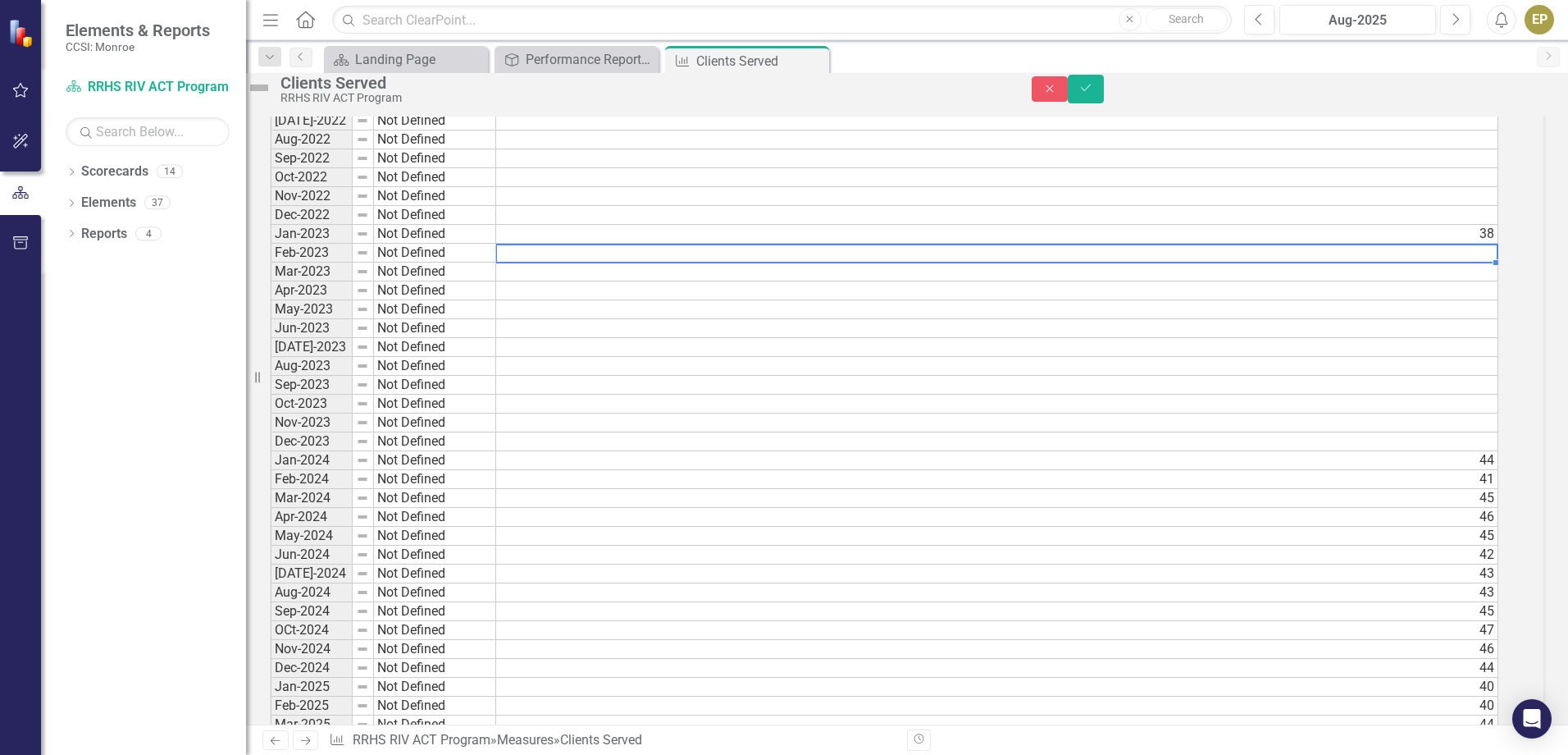
click at [1490, 263] on td at bounding box center [997, 253] width 1002 height 19
click at [1497, 281] on td at bounding box center [997, 272] width 1002 height 19
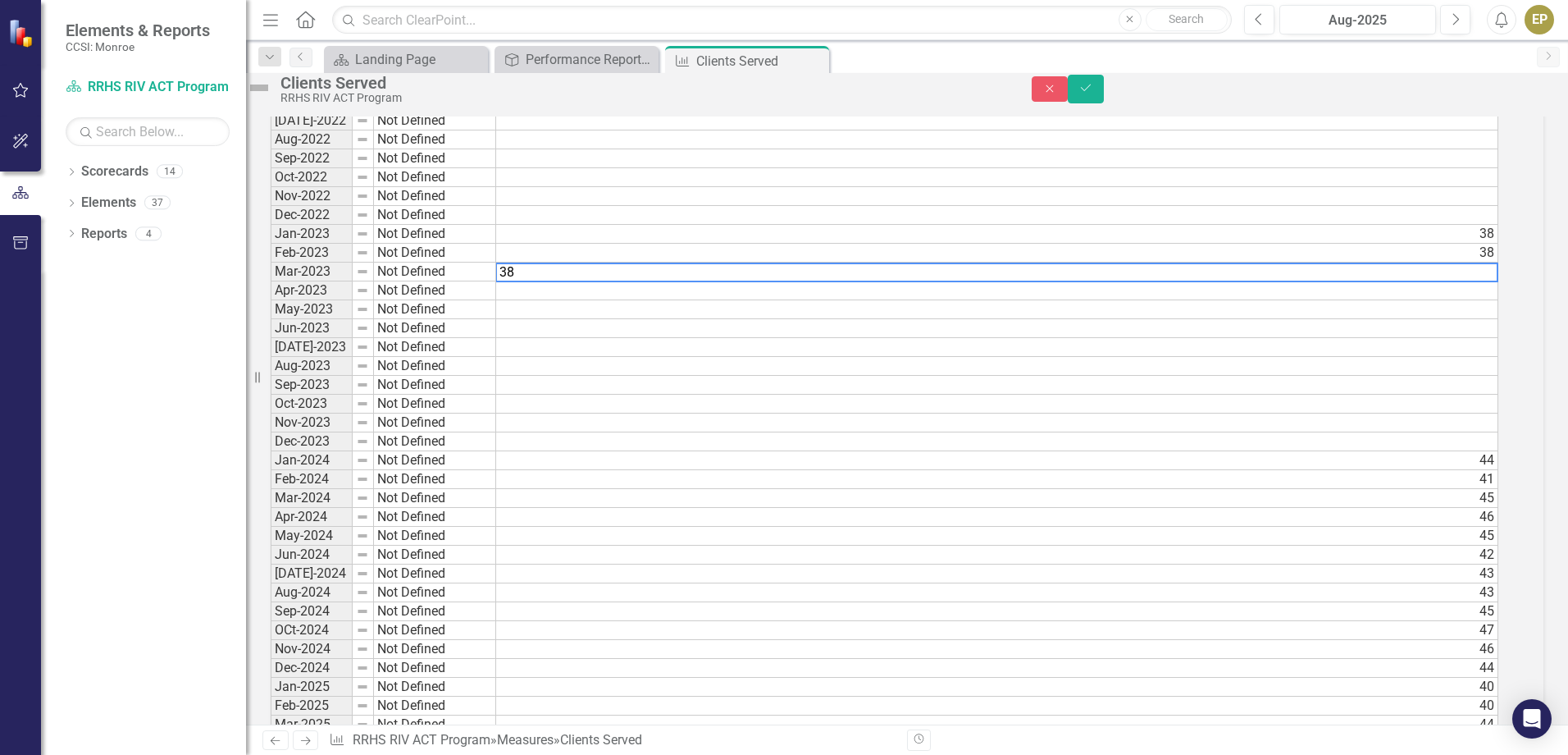
click at [1498, 300] on td at bounding box center [997, 290] width 1002 height 19
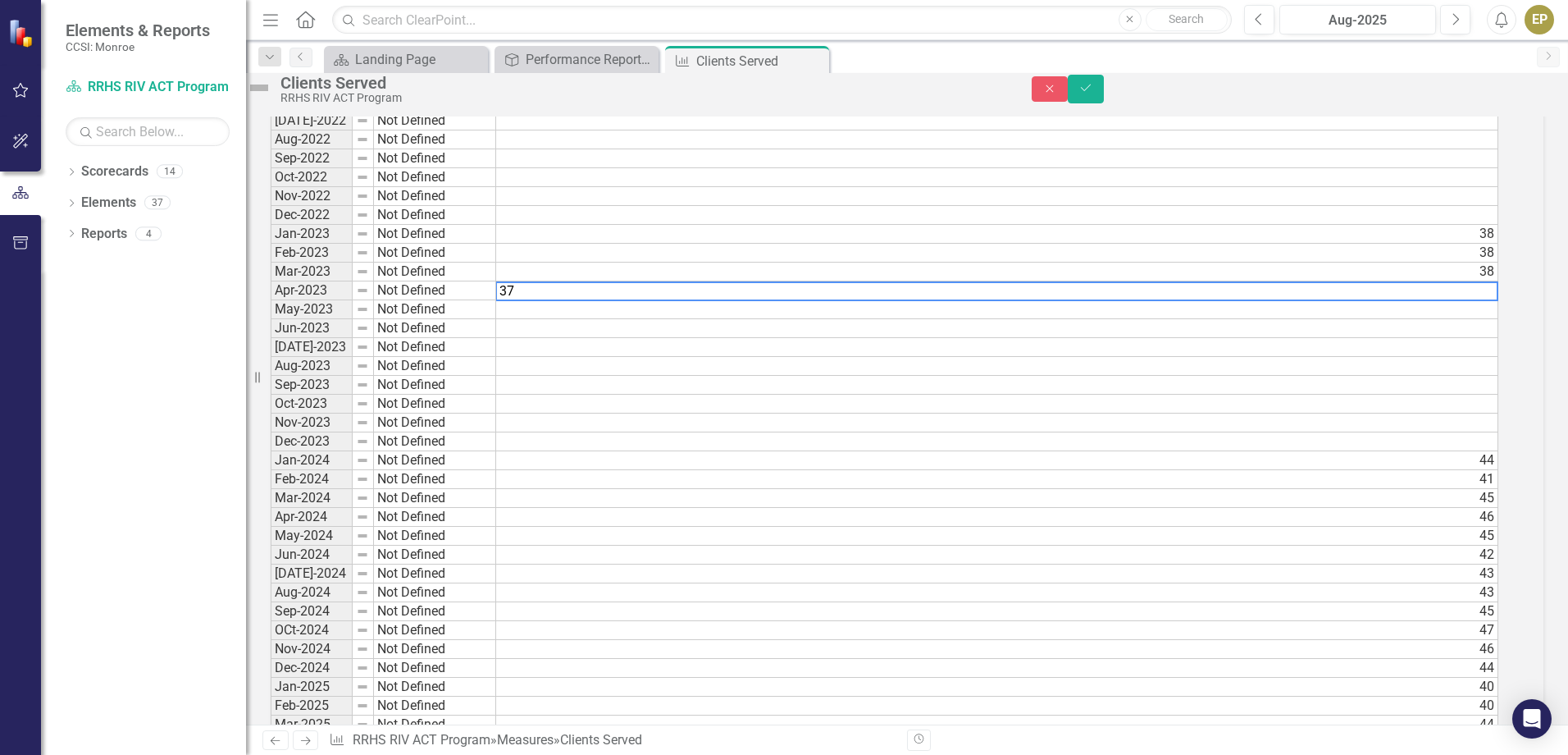
click at [1498, 319] on td at bounding box center [997, 309] width 1002 height 19
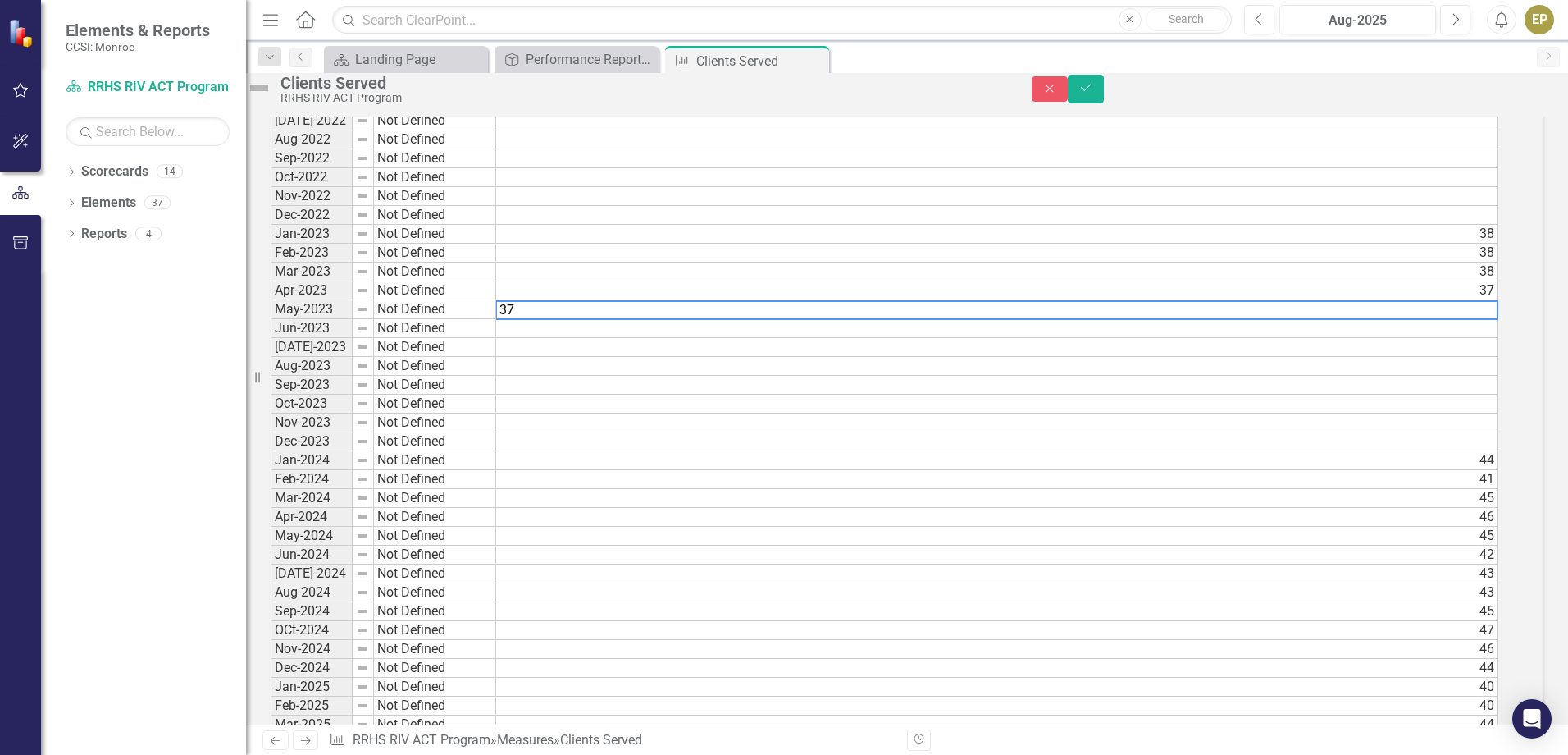
click at [1498, 338] on td at bounding box center [997, 329] width 1002 height 19
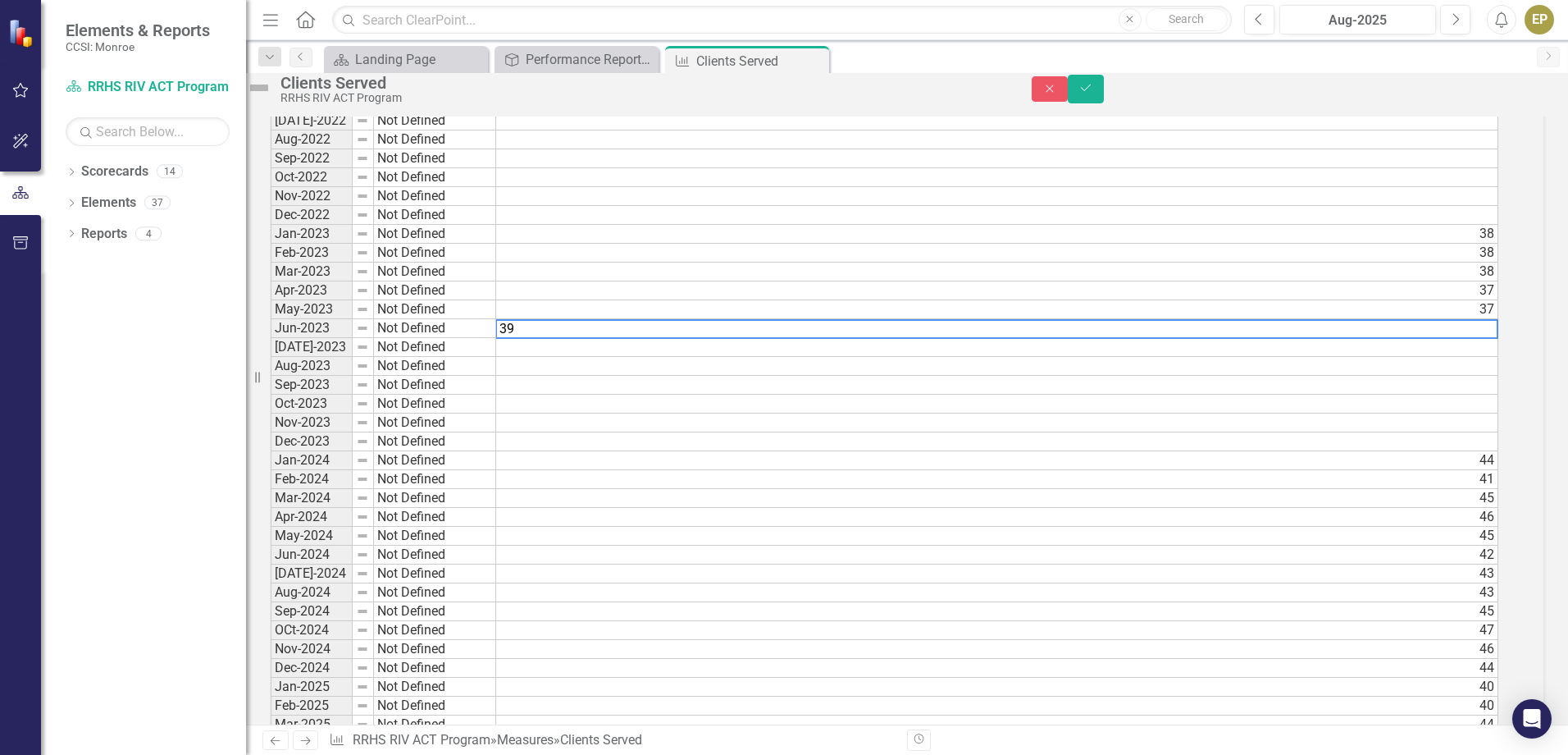
click at [1498, 357] on td at bounding box center [997, 347] width 1002 height 19
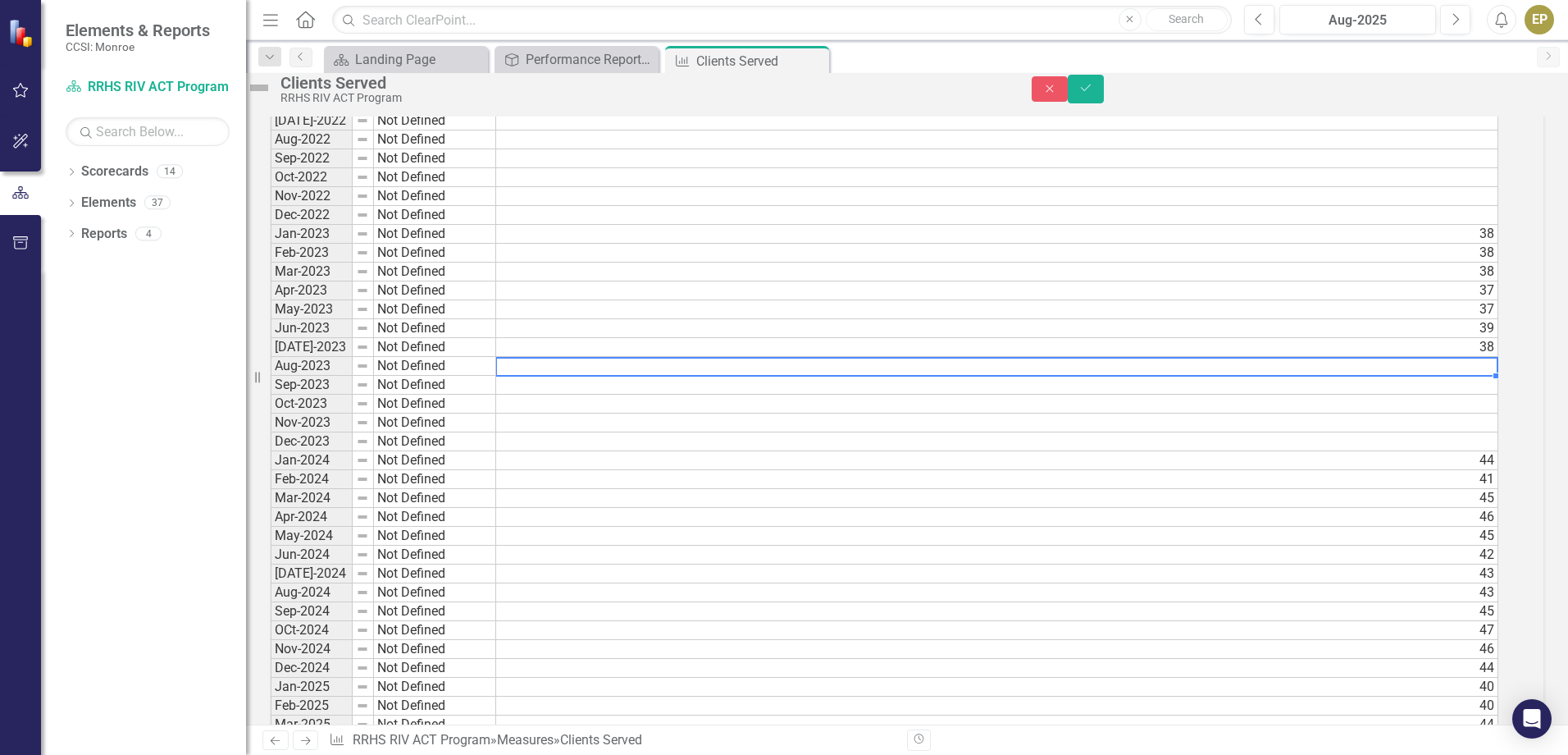
click at [1498, 376] on td at bounding box center [997, 366] width 1002 height 19
click at [1498, 395] on td at bounding box center [997, 385] width 1002 height 19
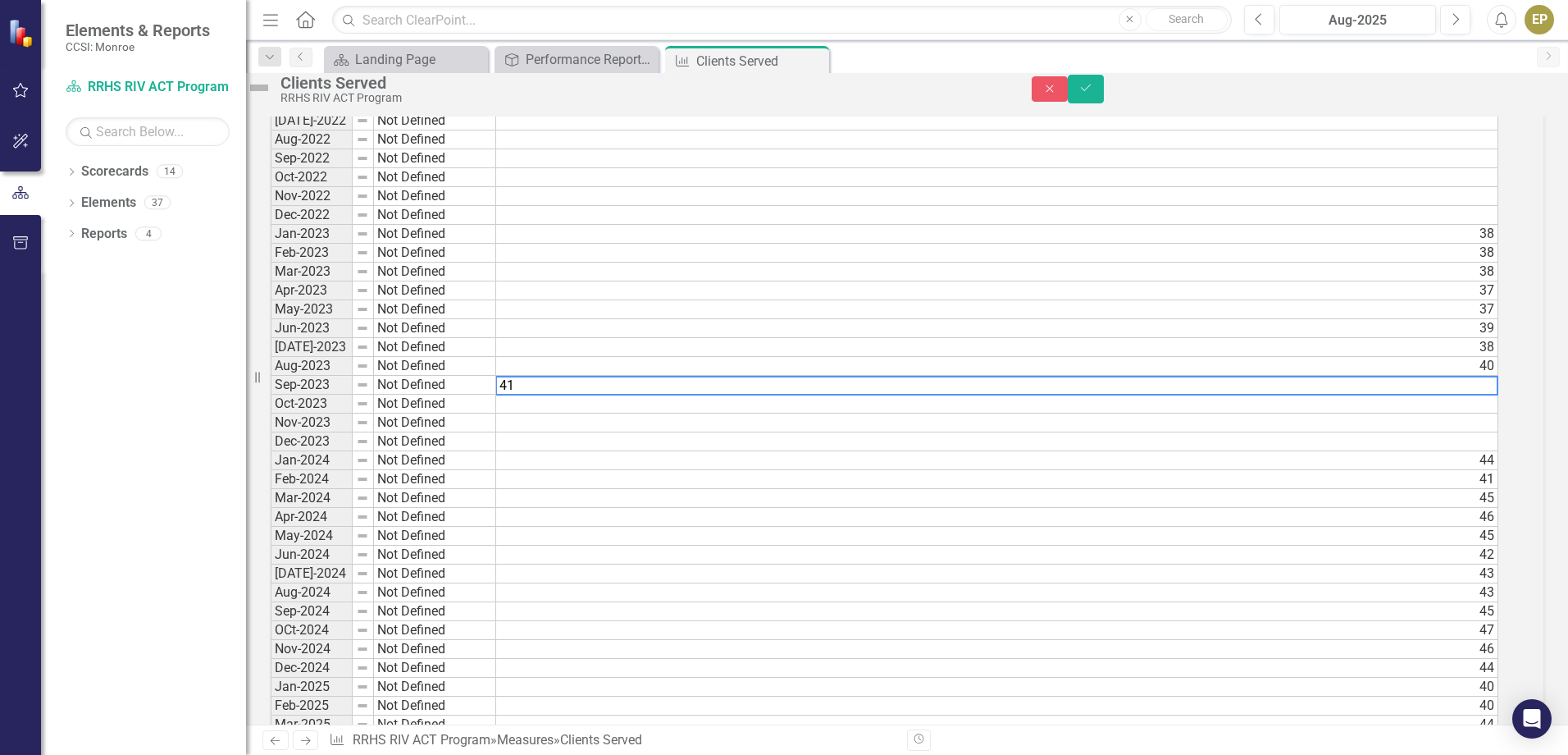
click at [1498, 413] on td at bounding box center [997, 404] width 1002 height 19
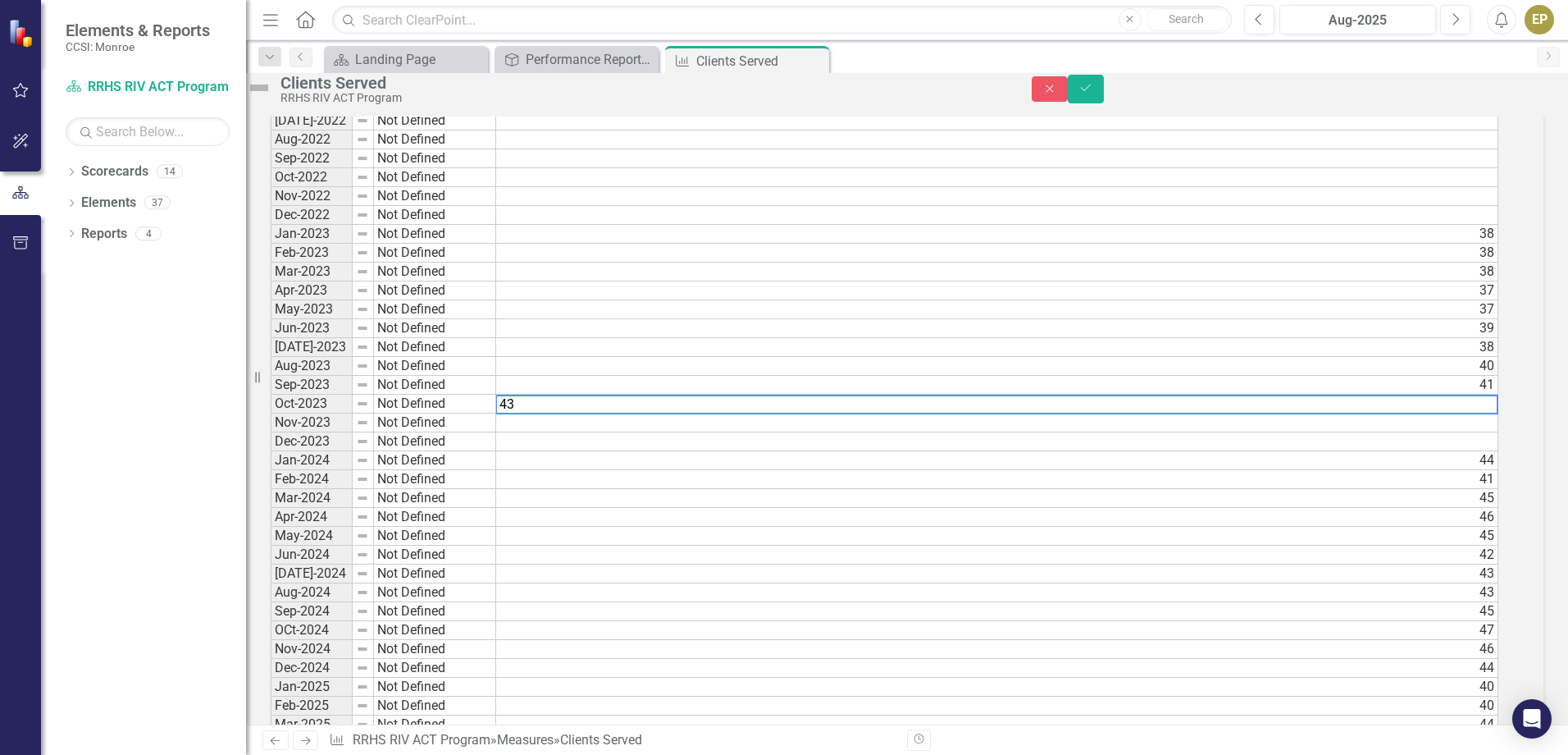
click at [1498, 432] on td at bounding box center [997, 423] width 1002 height 19
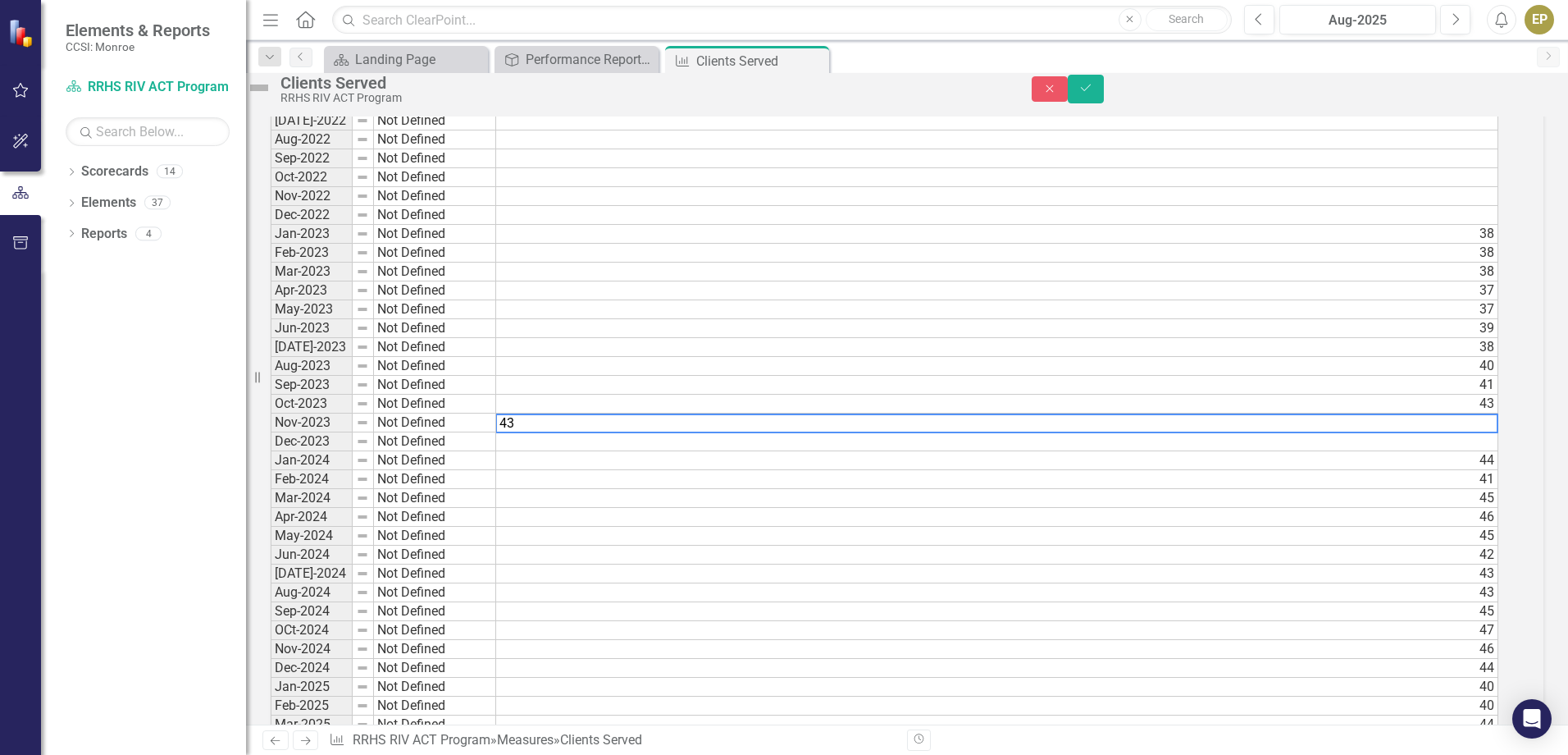
click at [1498, 452] on td at bounding box center [997, 441] width 1002 height 19
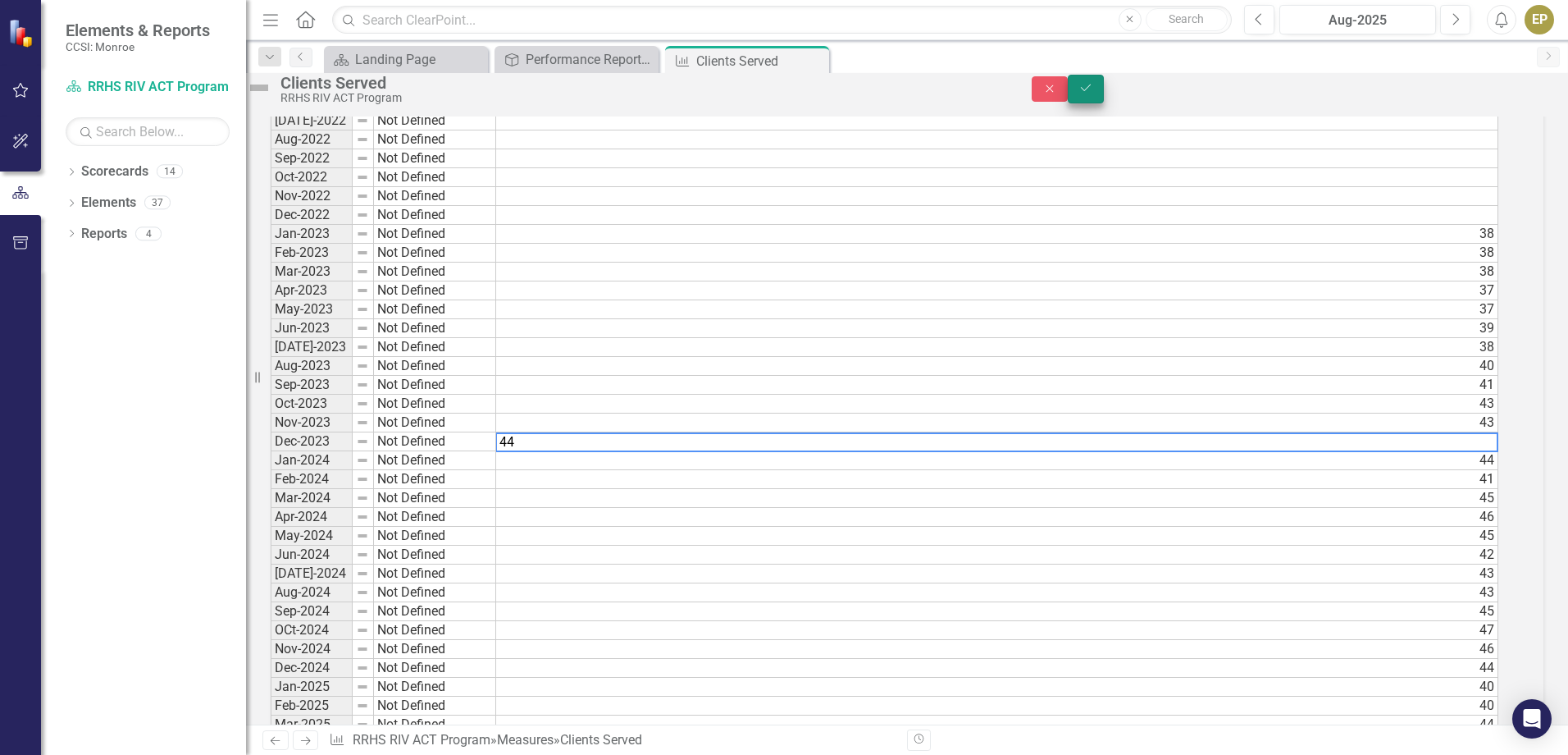
type textarea "44"
click at [1104, 102] on button "Save" at bounding box center [1085, 88] width 36 height 29
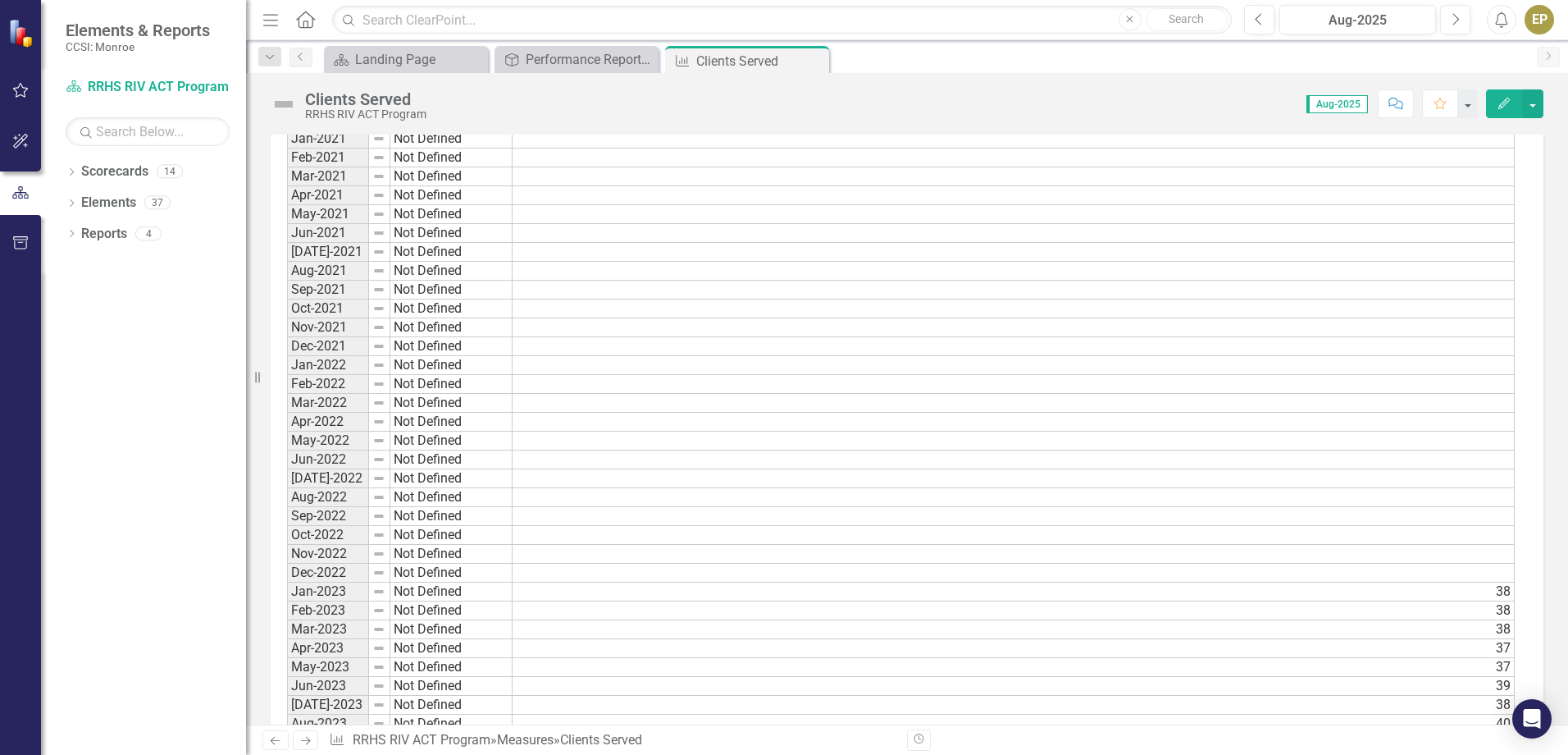
scroll to position [574, 0]
click at [331, 281] on td "Jan-2022" at bounding box center [328, 283] width 82 height 19
click at [1480, 280] on td at bounding box center [1013, 283] width 1002 height 19
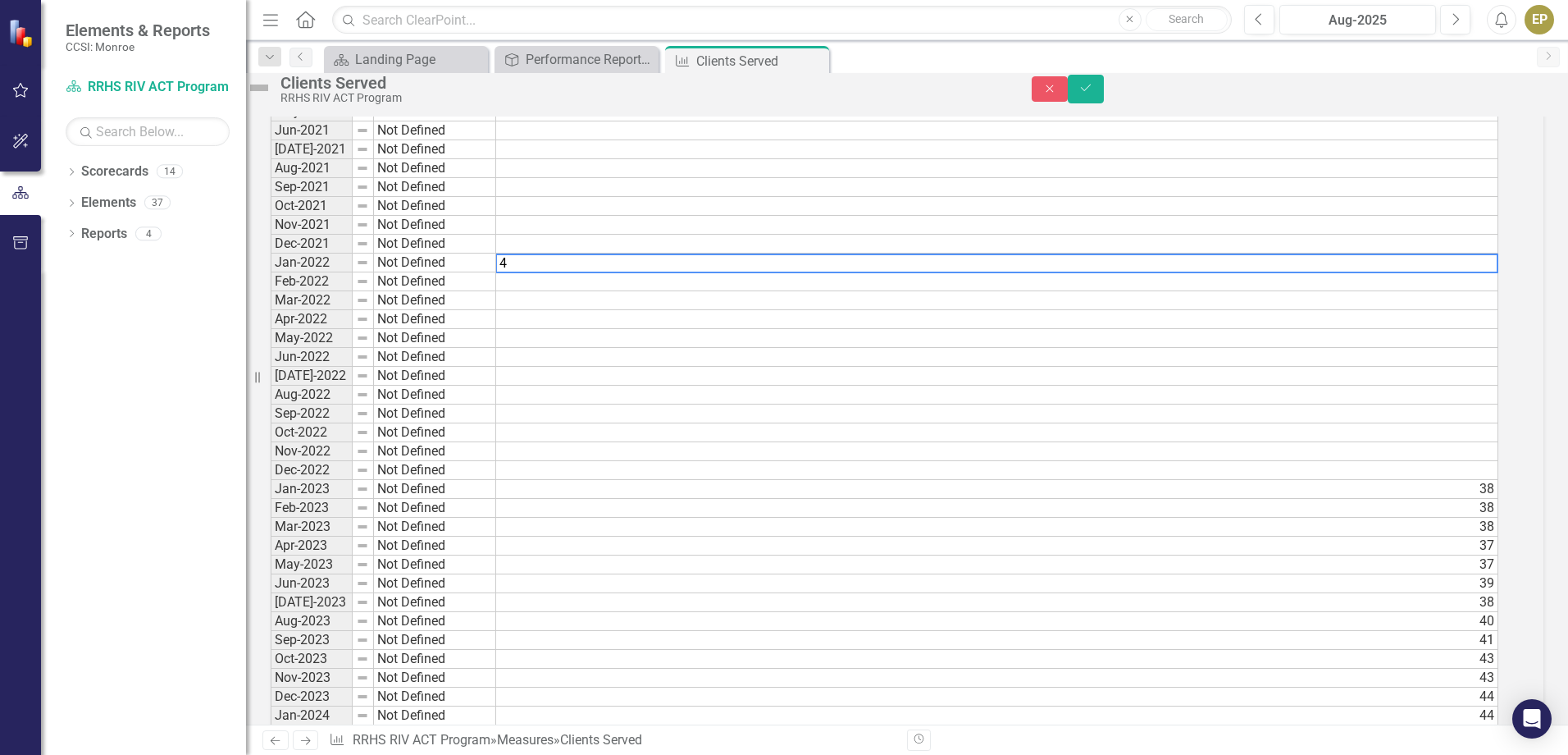
scroll to position [583, 0]
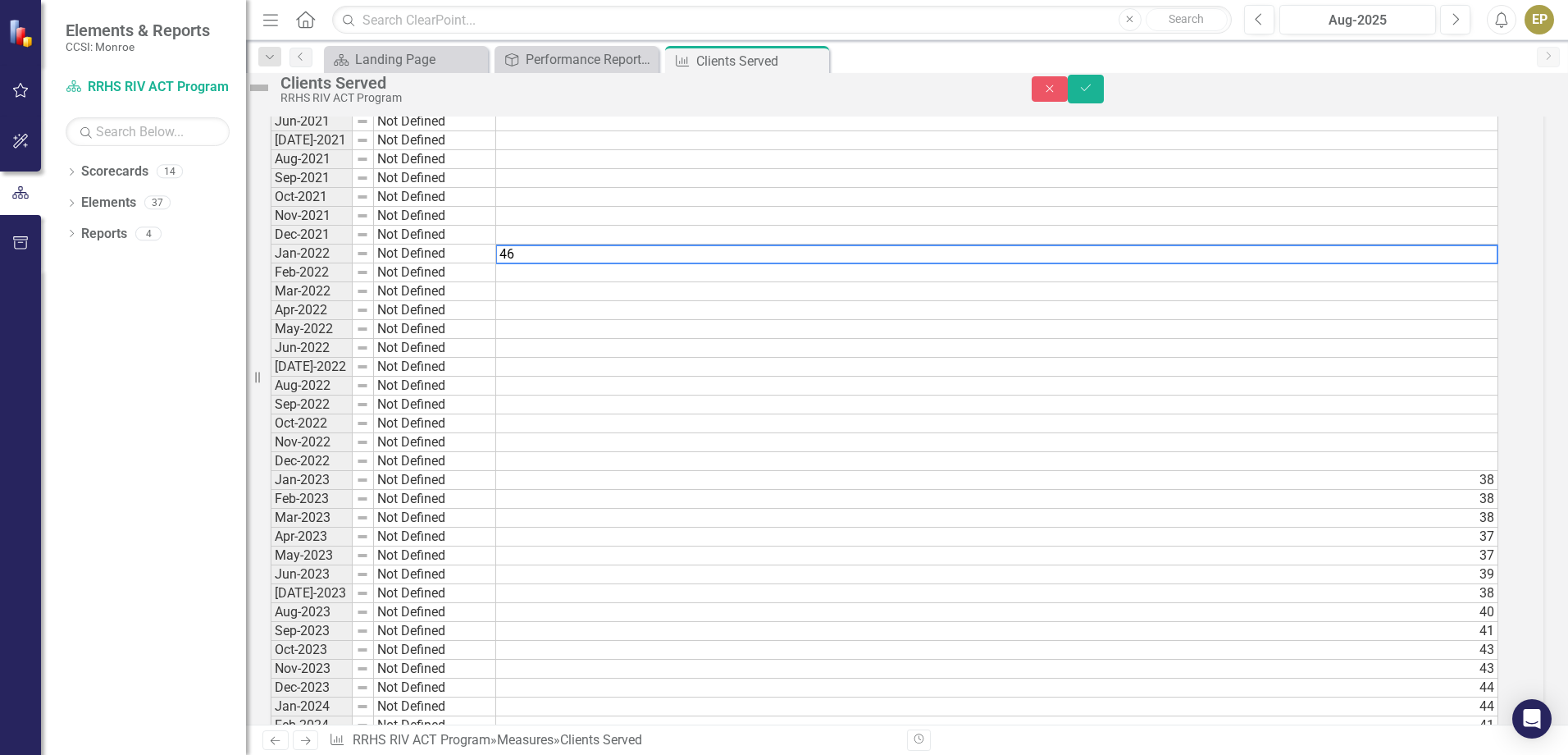
click at [1477, 282] on td at bounding box center [997, 273] width 1002 height 19
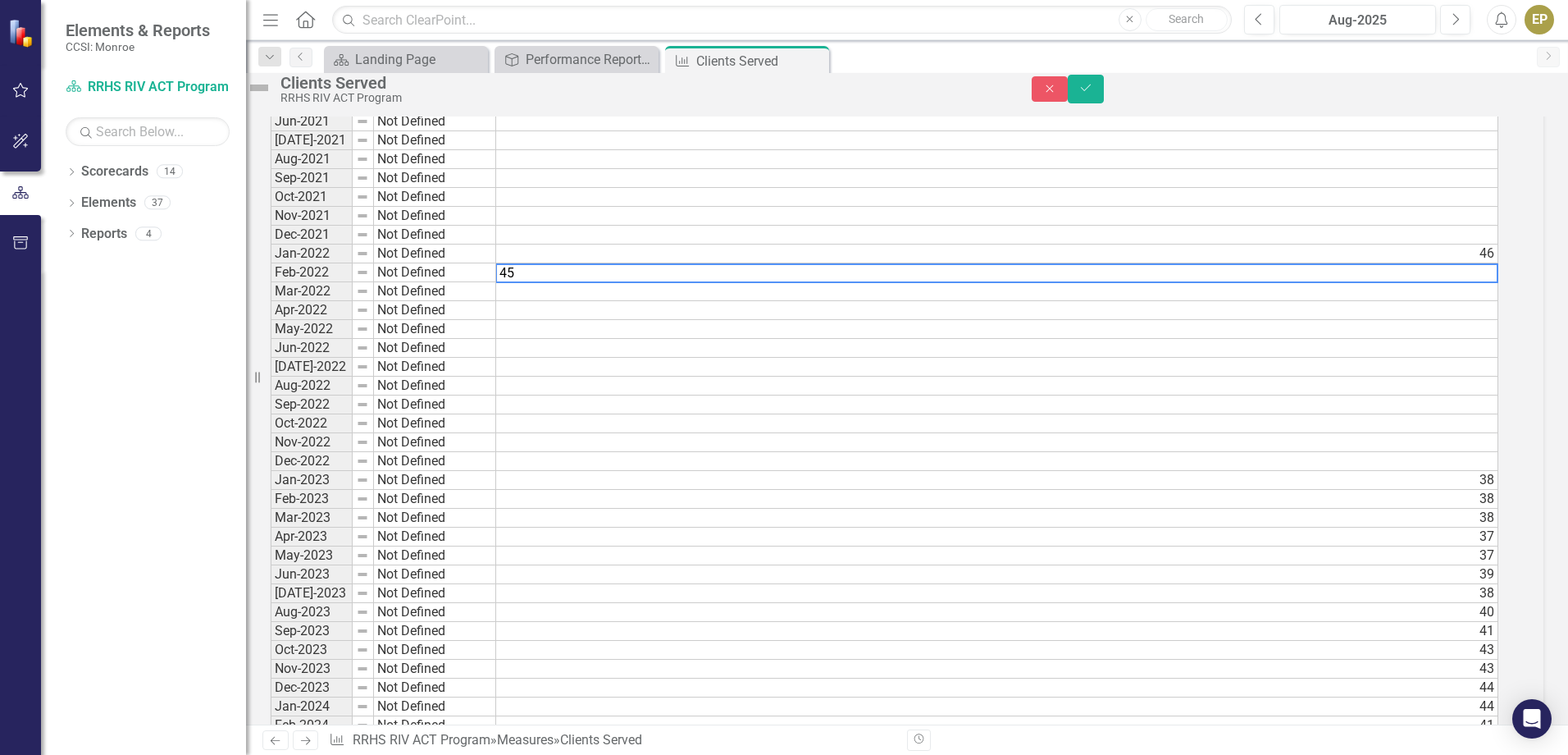
click at [1485, 301] on td at bounding box center [997, 291] width 1002 height 19
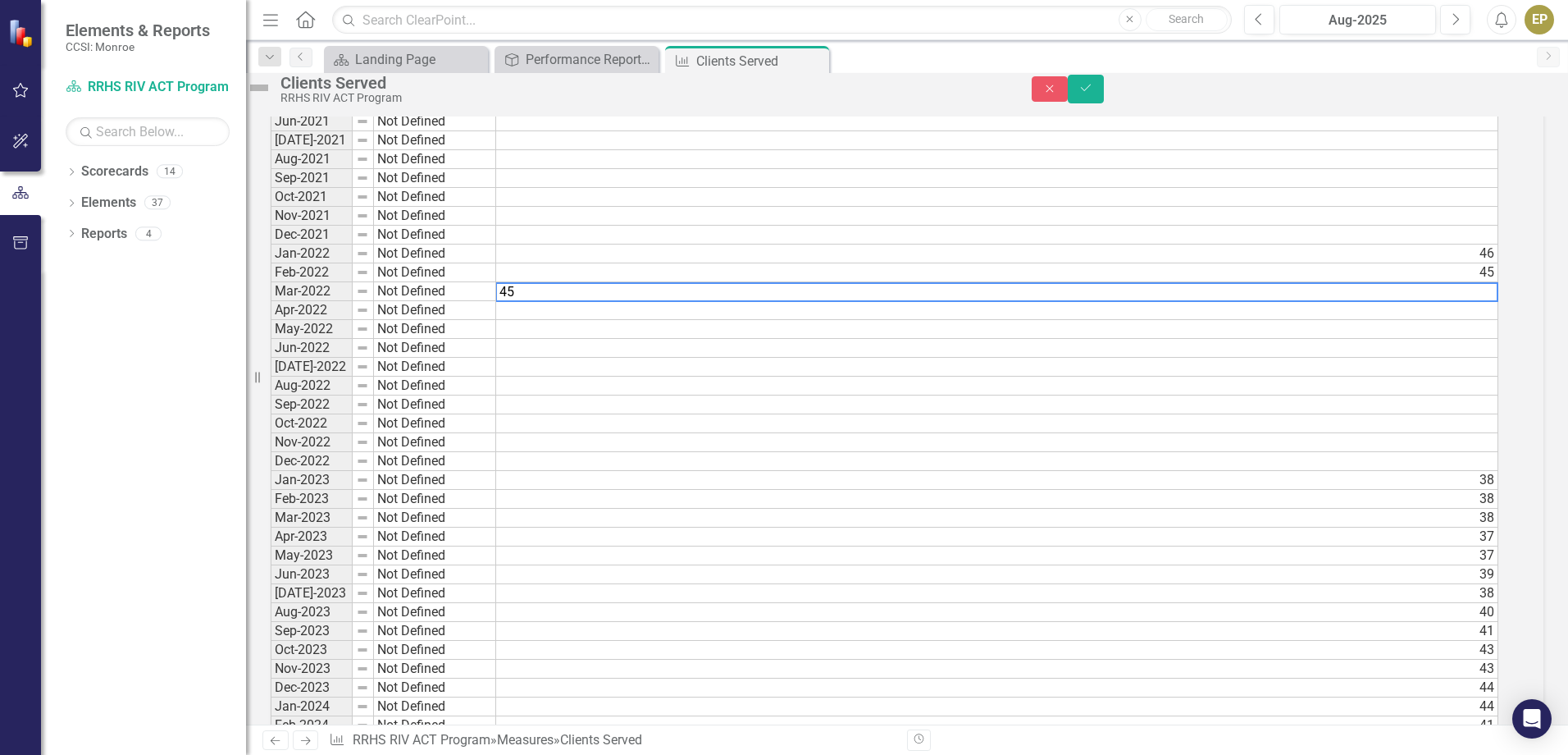
click at [1493, 320] on td at bounding box center [997, 310] width 1002 height 19
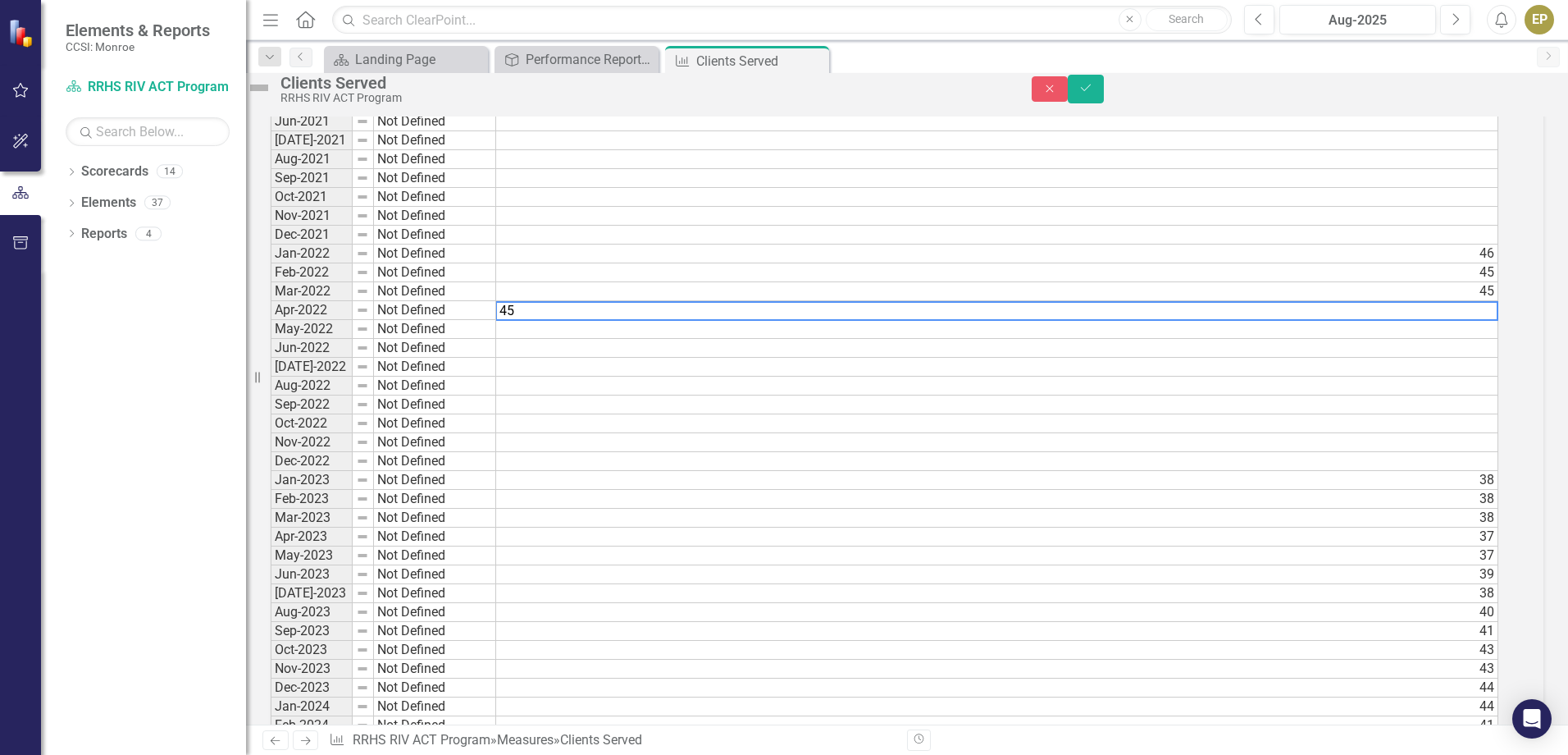
click at [1493, 339] on td at bounding box center [997, 330] width 1002 height 19
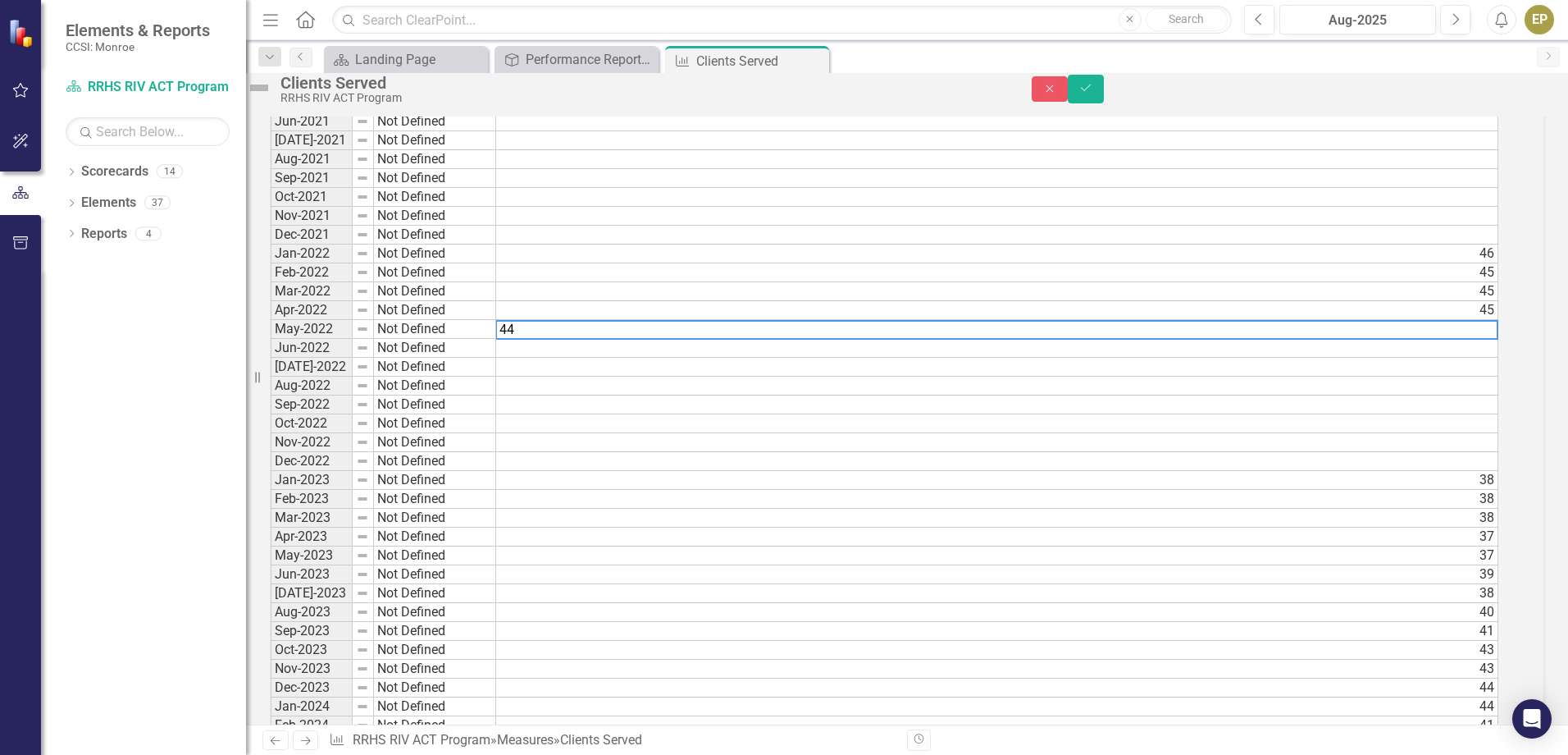
click at [1490, 357] on td at bounding box center [997, 348] width 1002 height 19
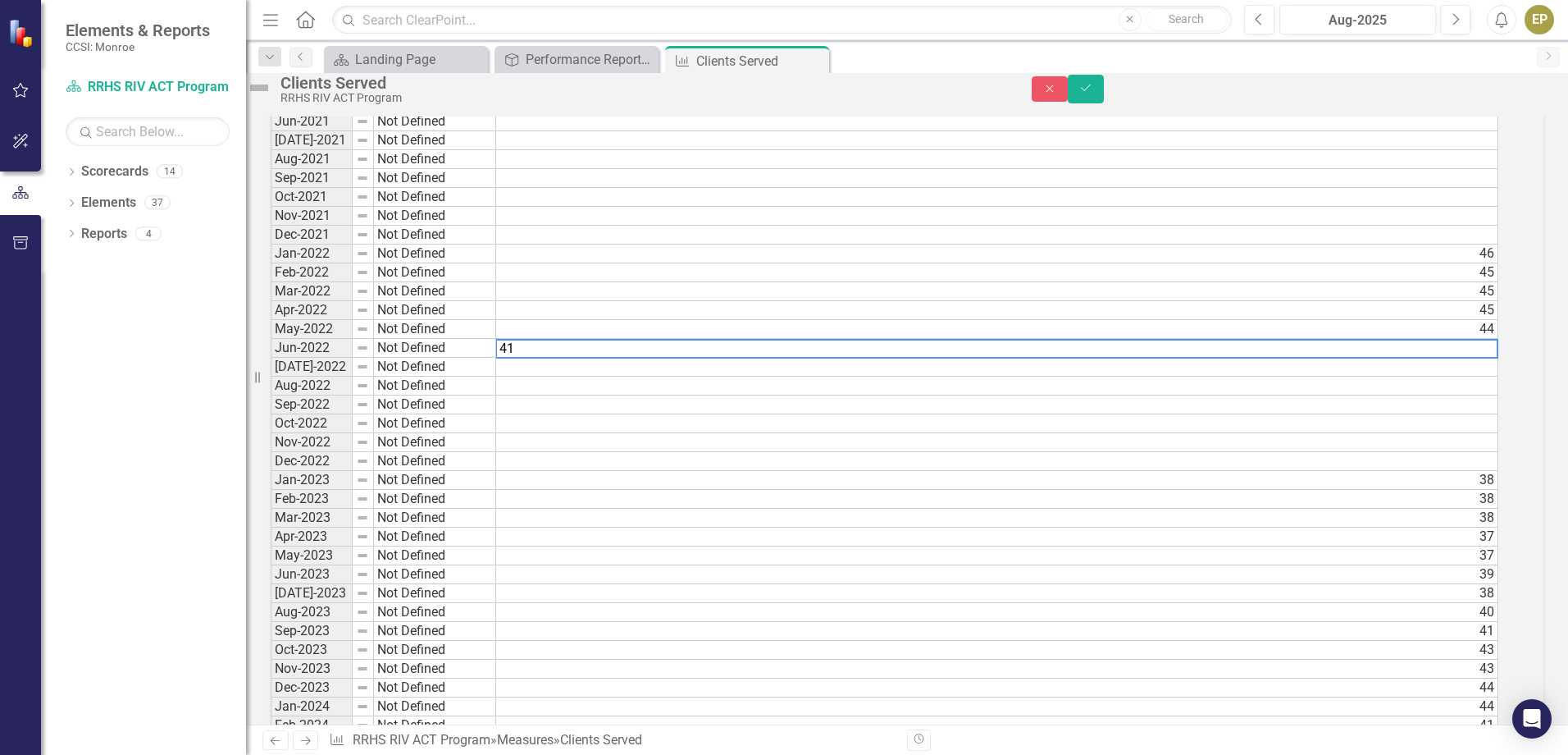
click at [1498, 376] on td at bounding box center [997, 367] width 1002 height 19
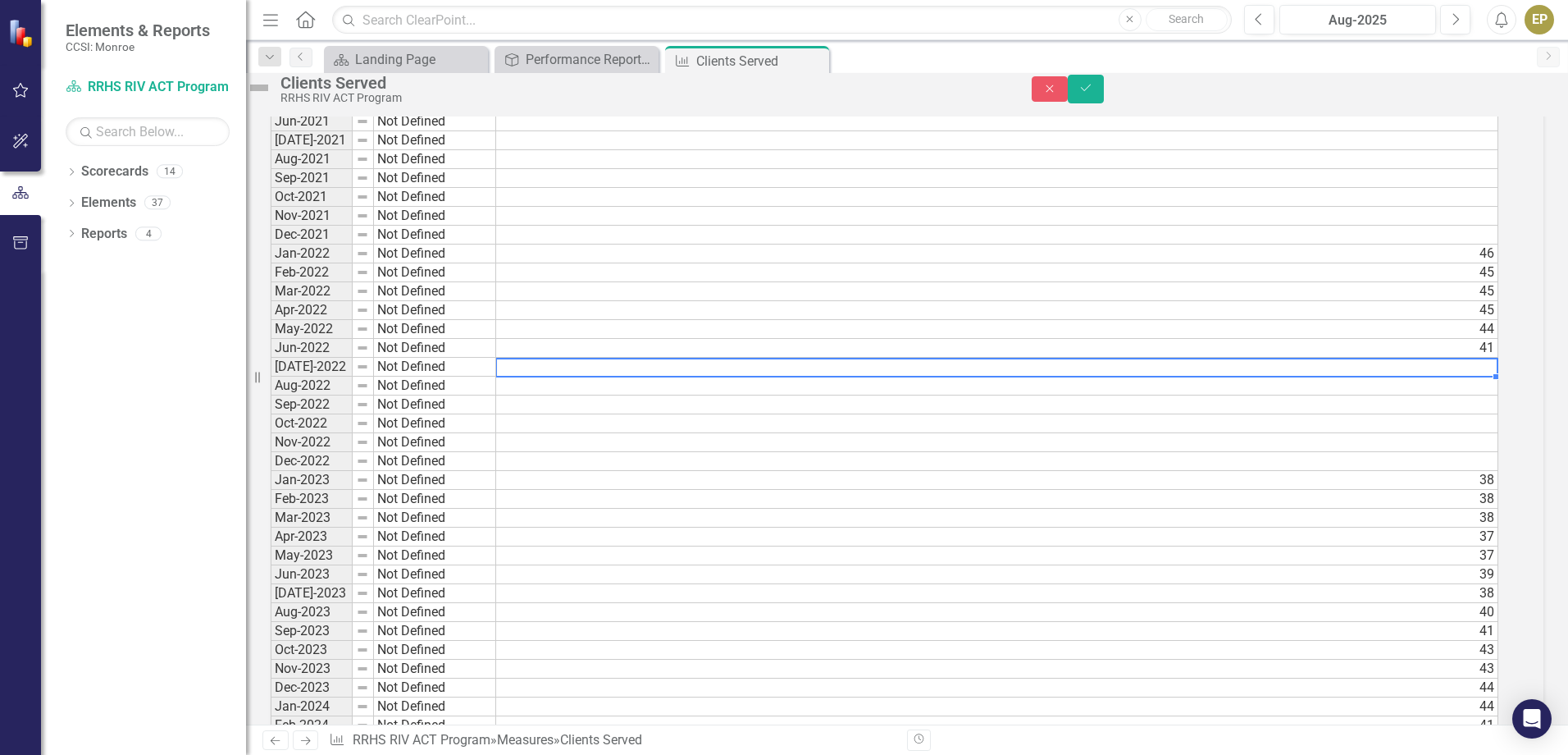
type textarea "1"
click at [1498, 396] on td at bounding box center [997, 385] width 1002 height 19
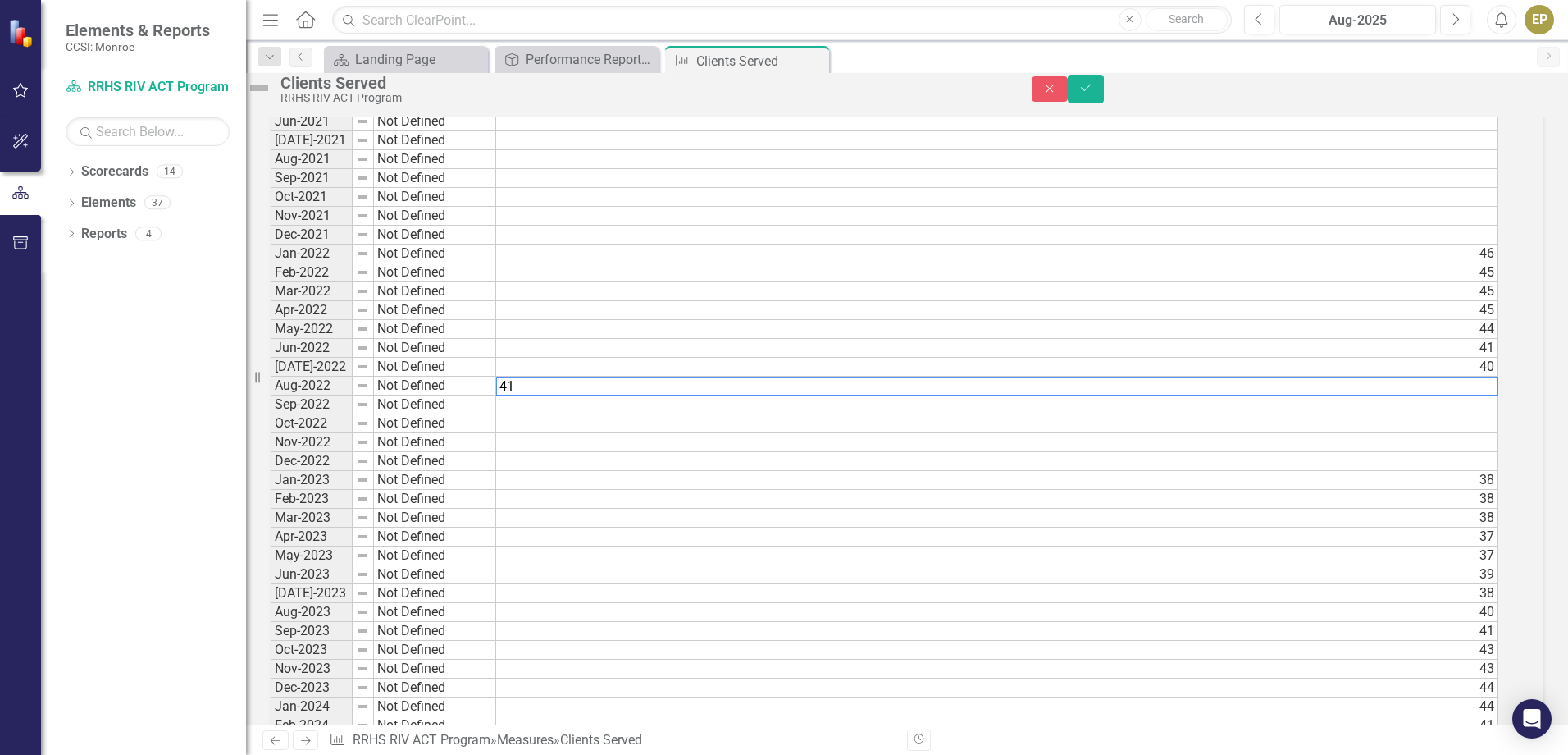
click at [1498, 414] on td at bounding box center [997, 405] width 1002 height 19
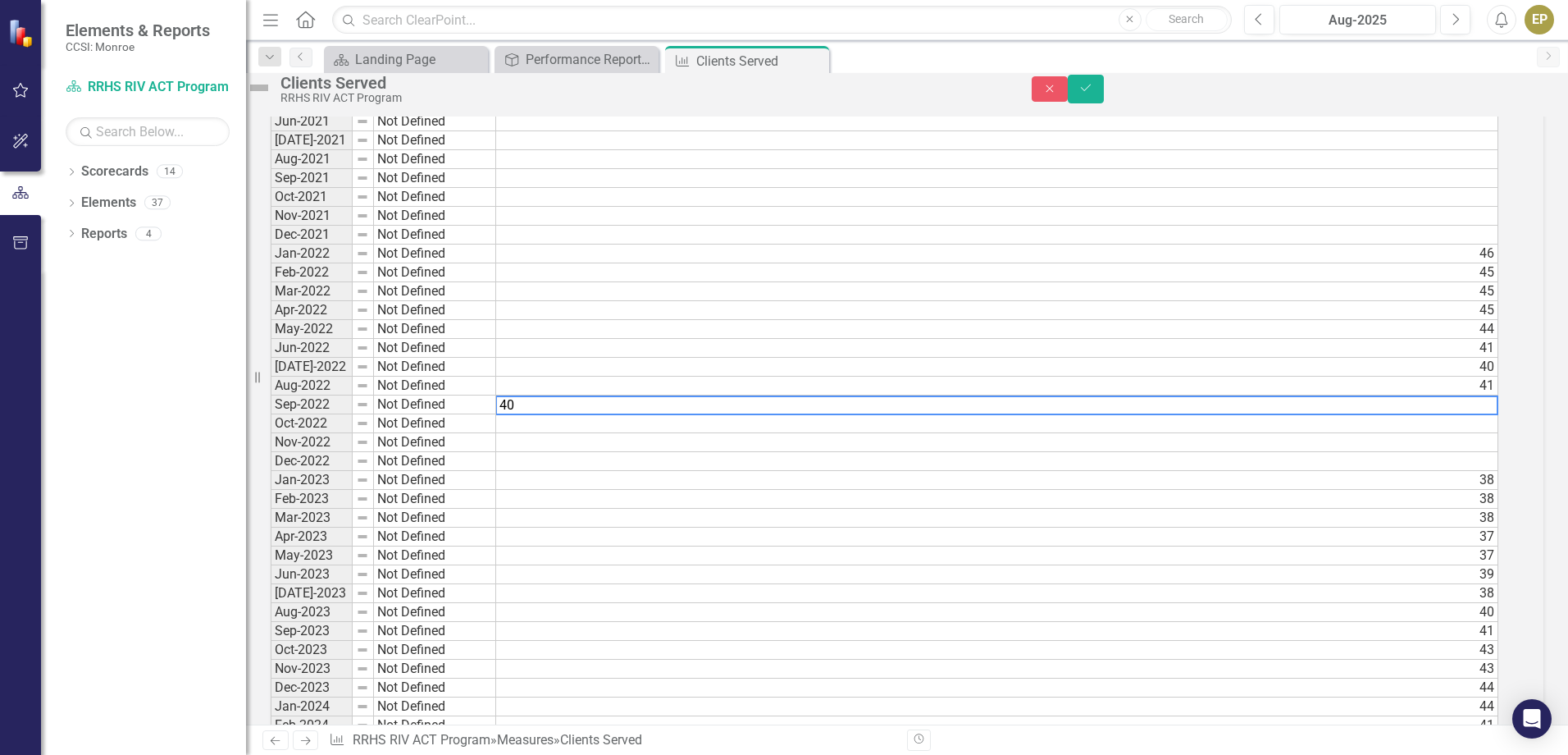
click at [1493, 433] on td at bounding box center [997, 424] width 1002 height 19
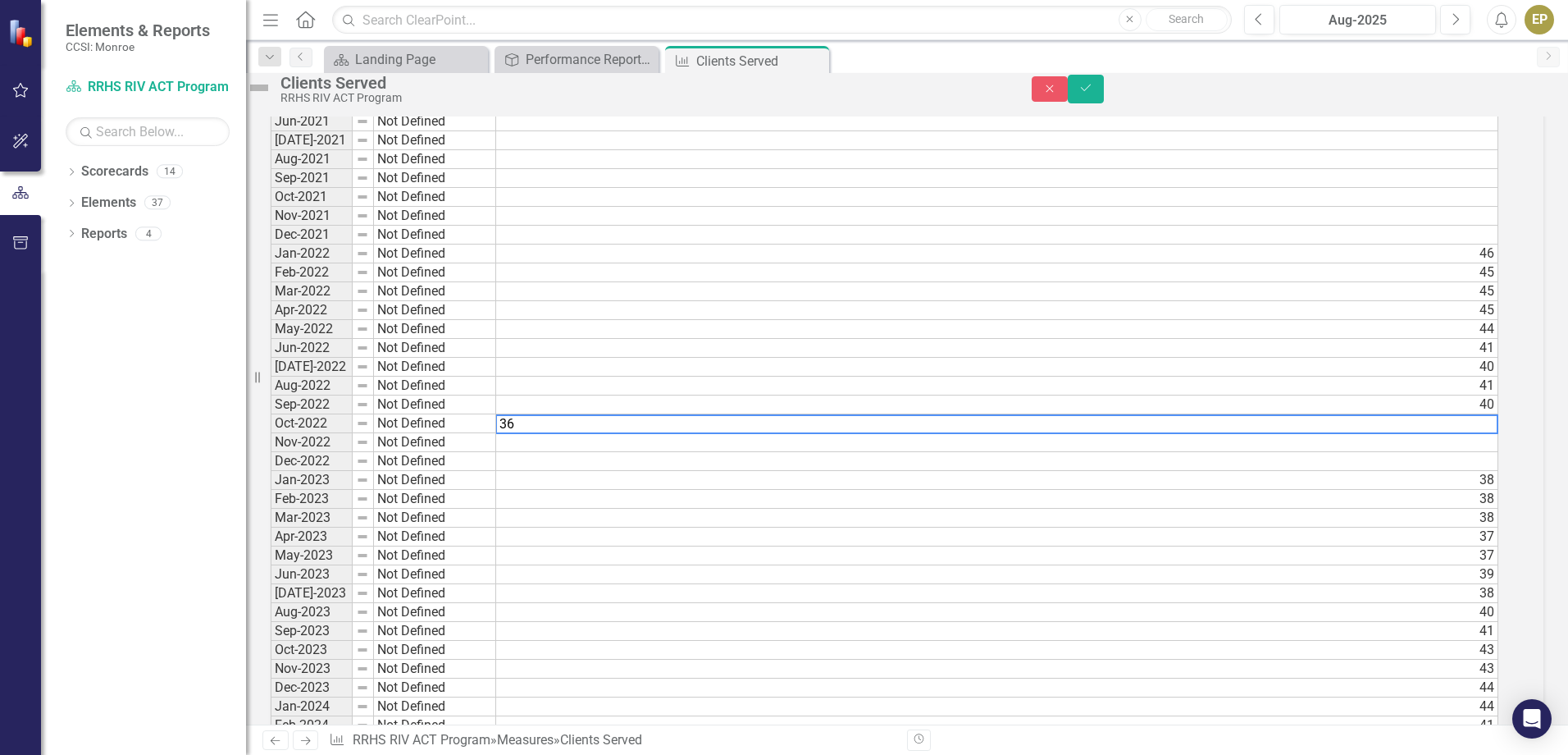
click at [1498, 452] on td at bounding box center [997, 442] width 1002 height 19
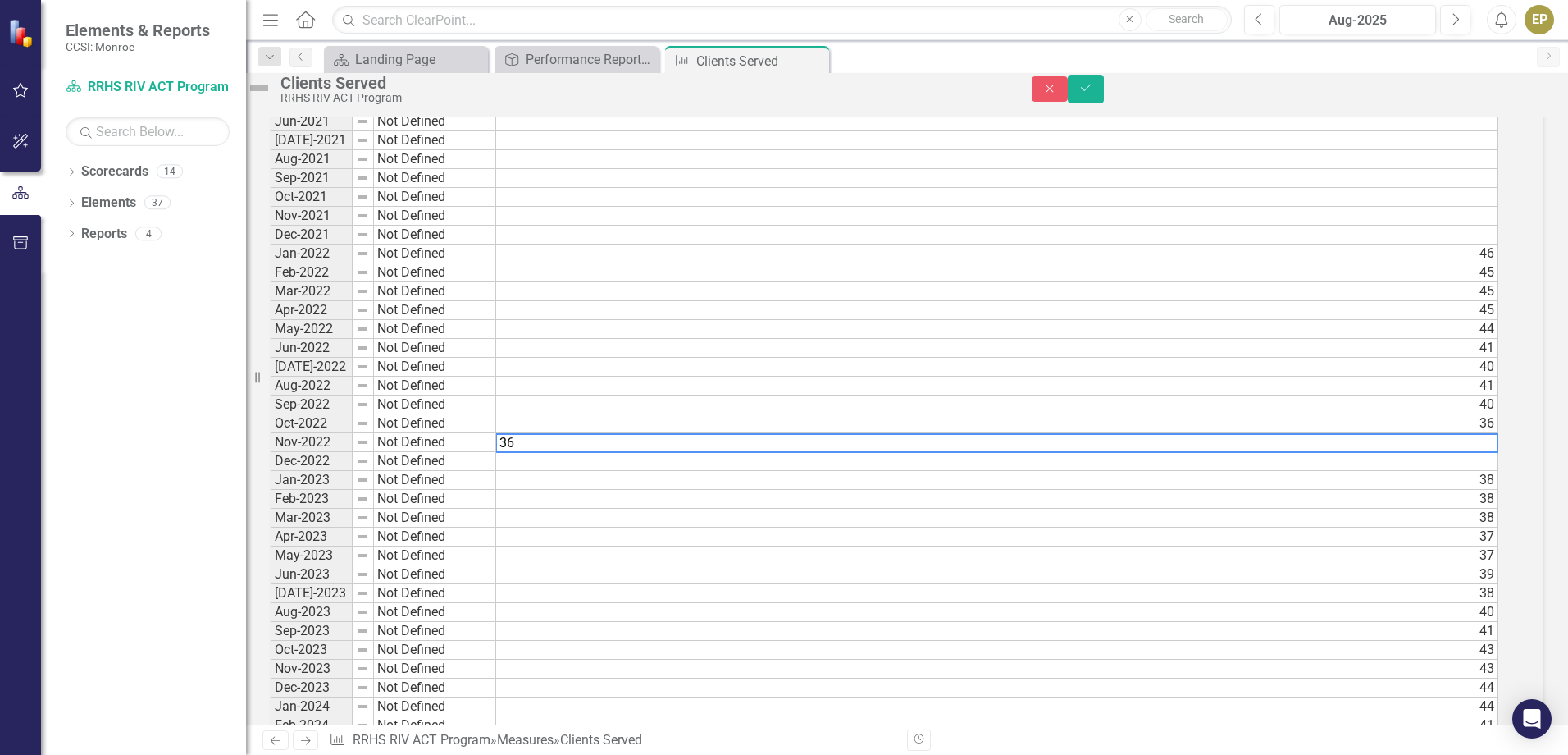
click at [1496, 471] on td at bounding box center [997, 461] width 1002 height 19
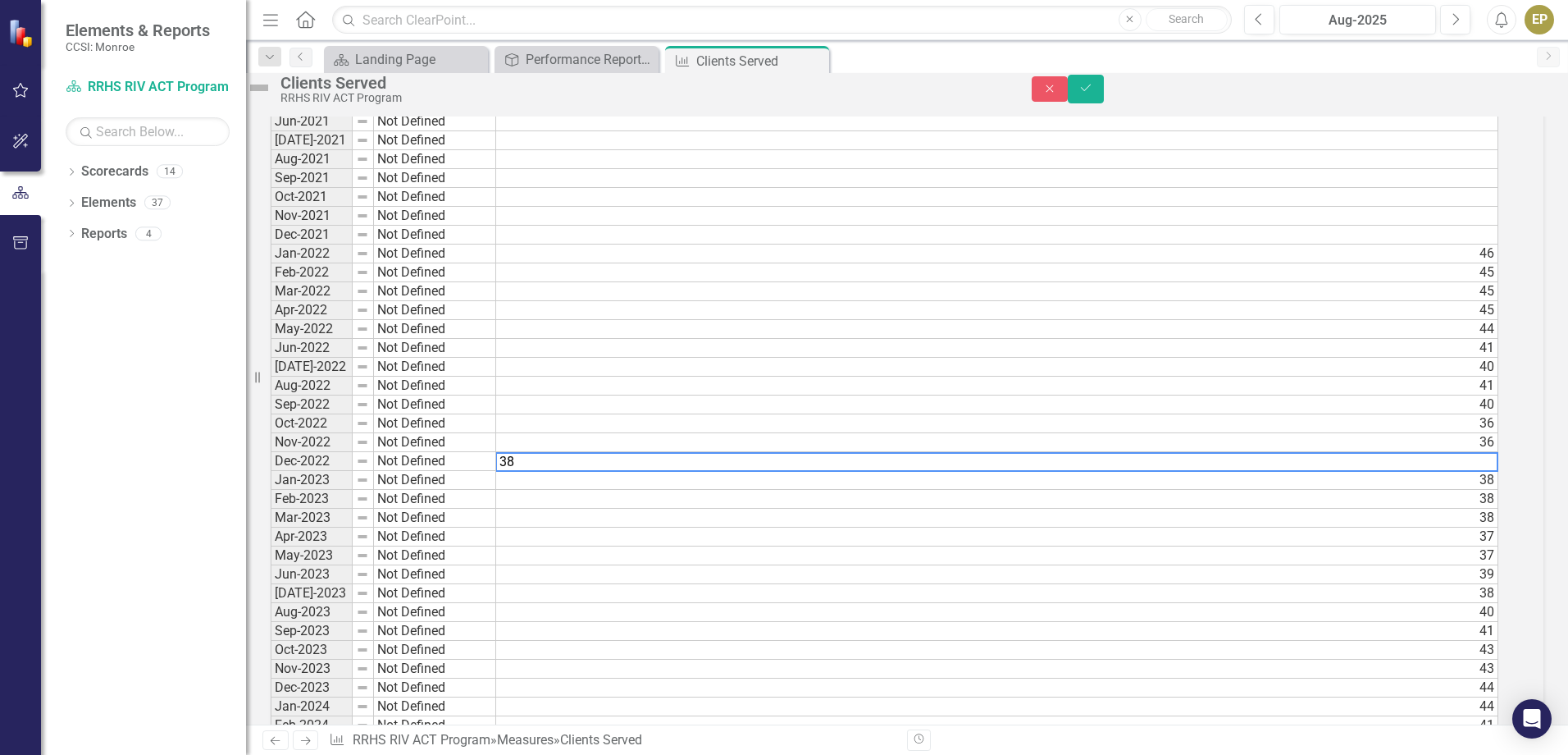
type textarea "38"
click at [1498, 245] on td at bounding box center [997, 235] width 1002 height 19
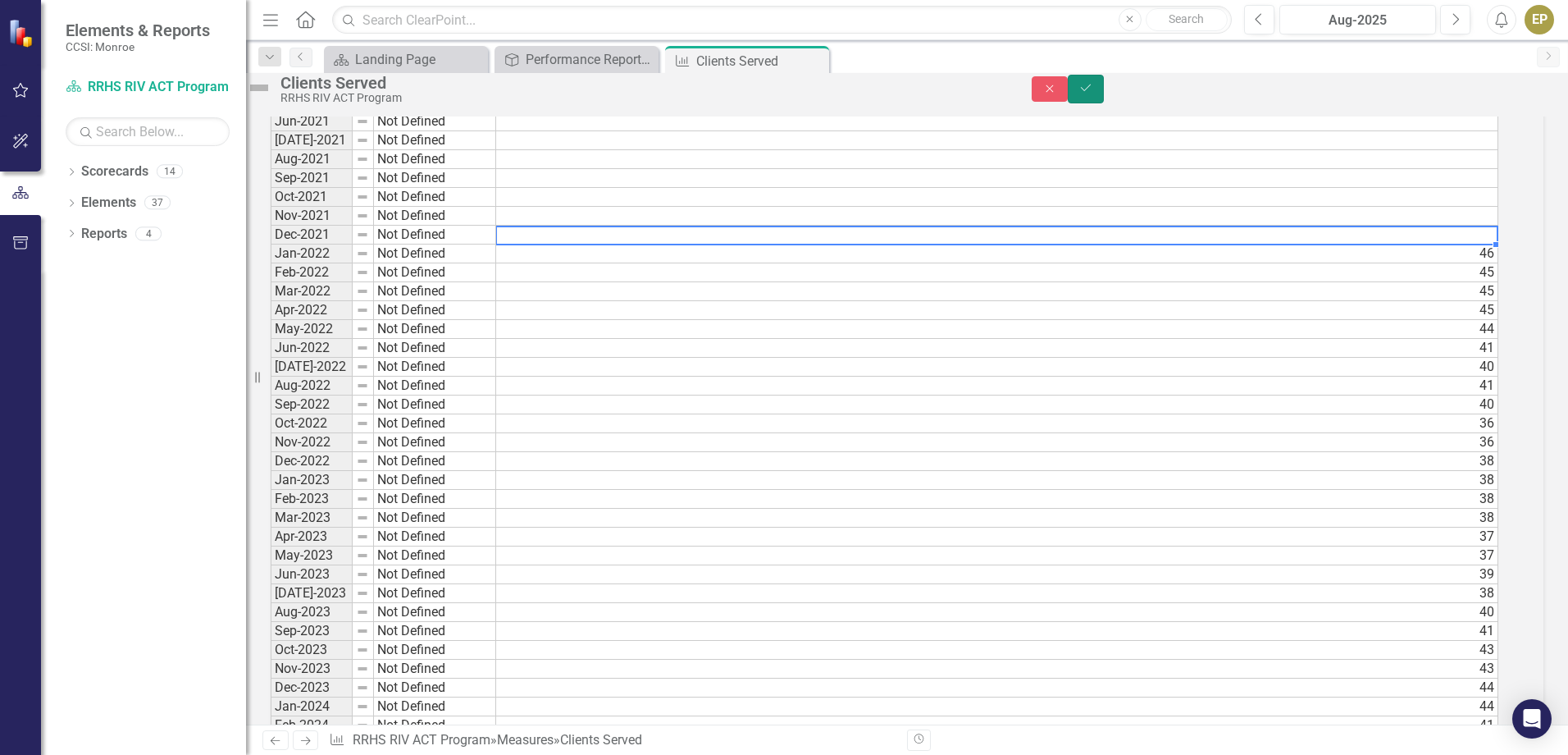
click at [1092, 93] on icon "Save" at bounding box center [1086, 88] width 15 height 11
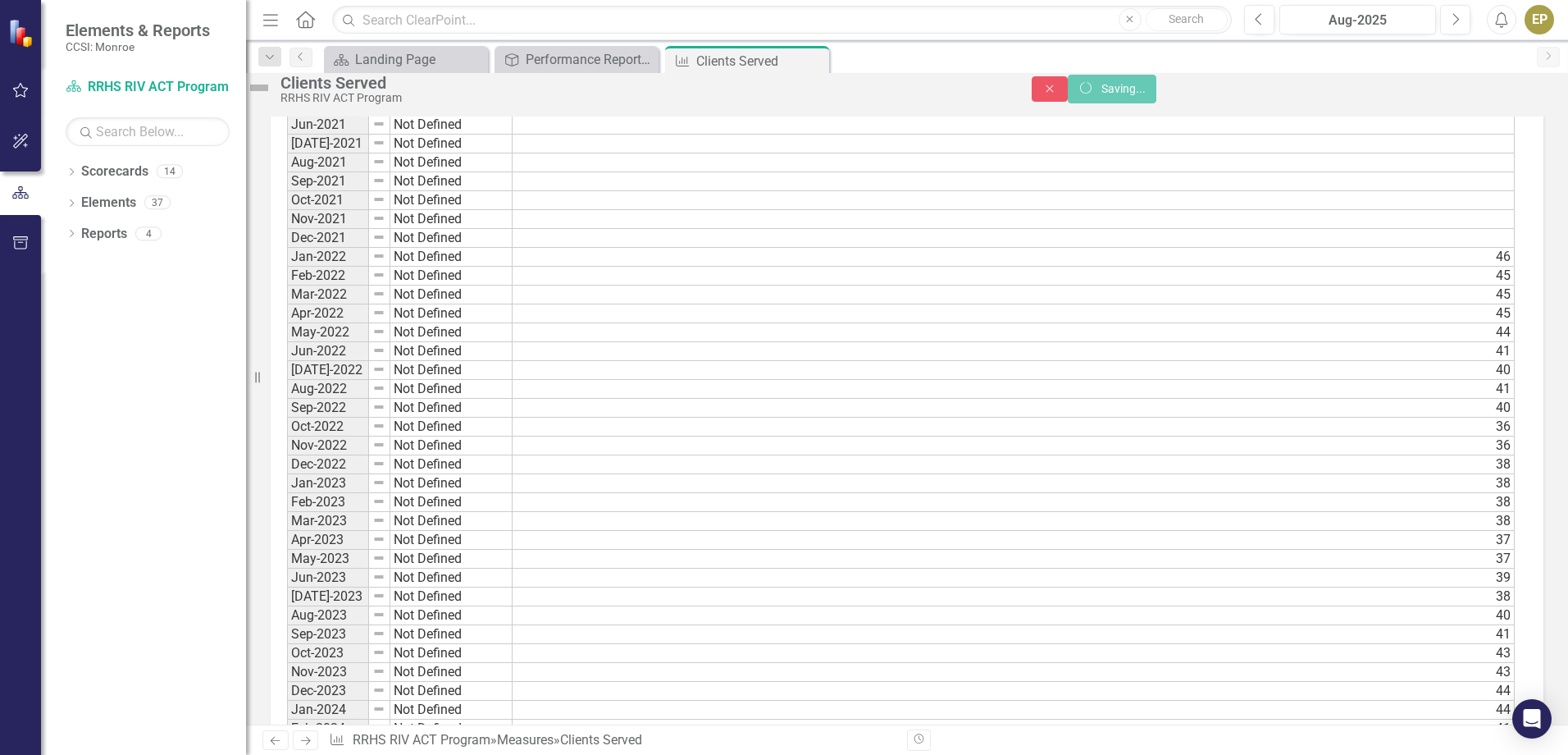
scroll to position [574, 0]
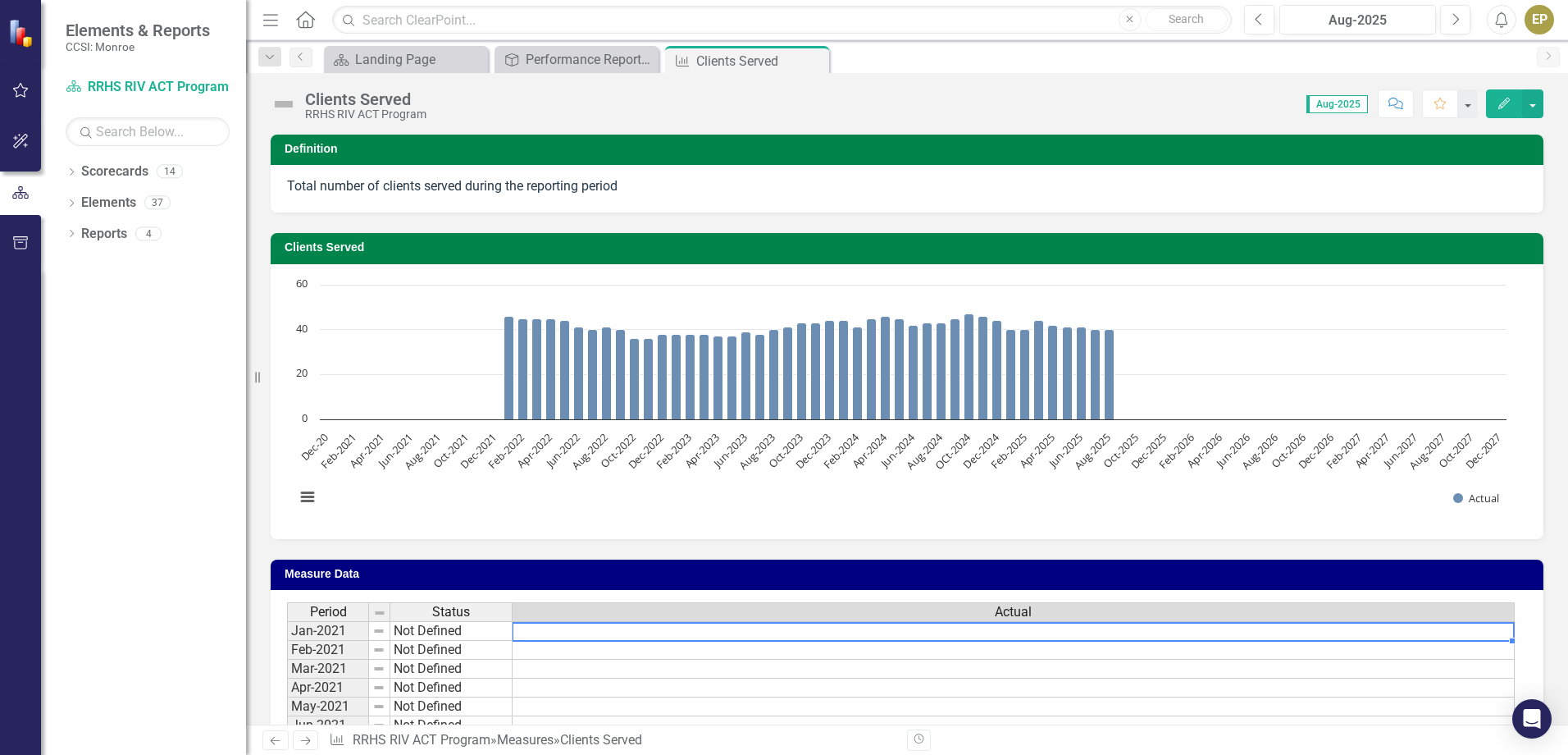
click at [782, 633] on td at bounding box center [1013, 630] width 1002 height 20
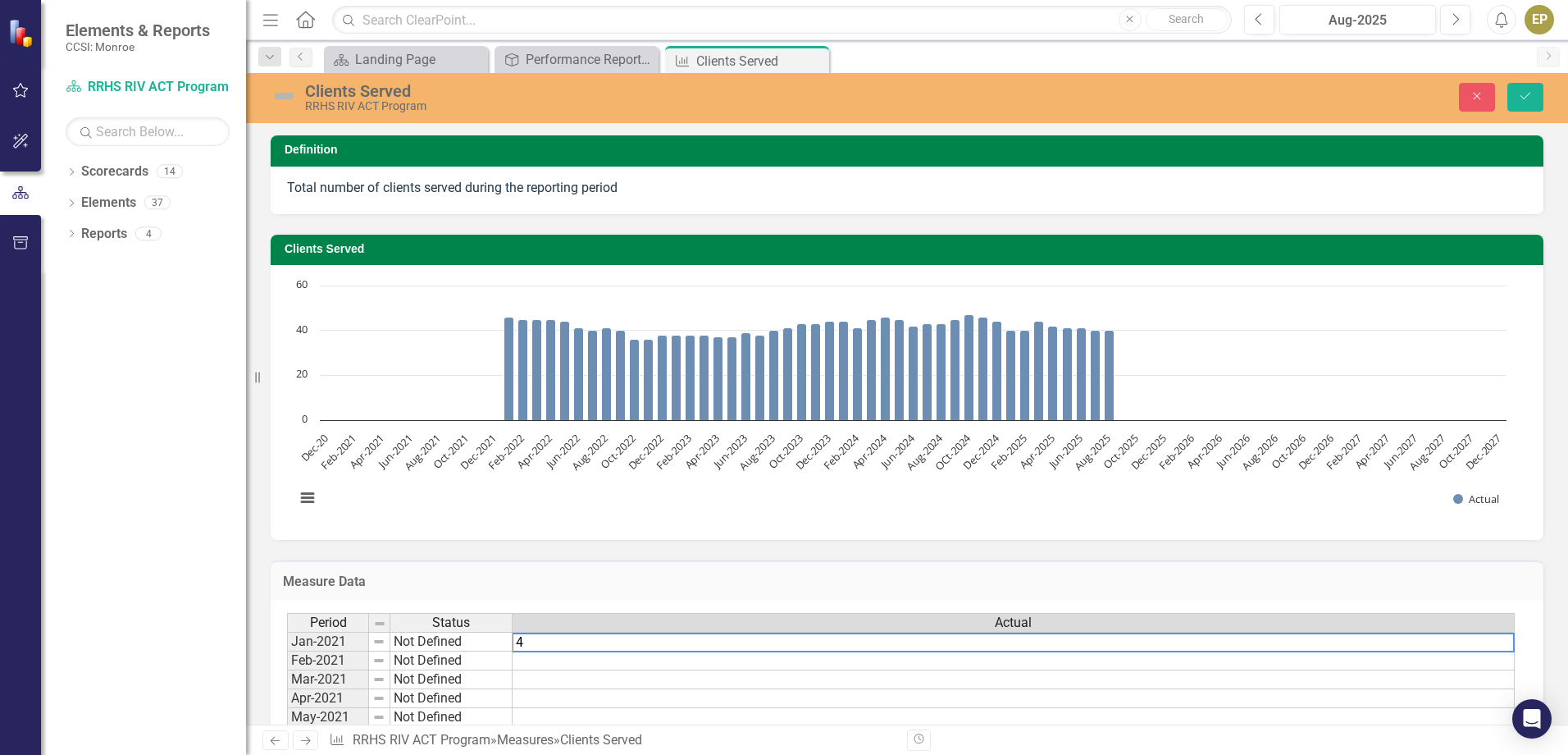
type textarea "47"
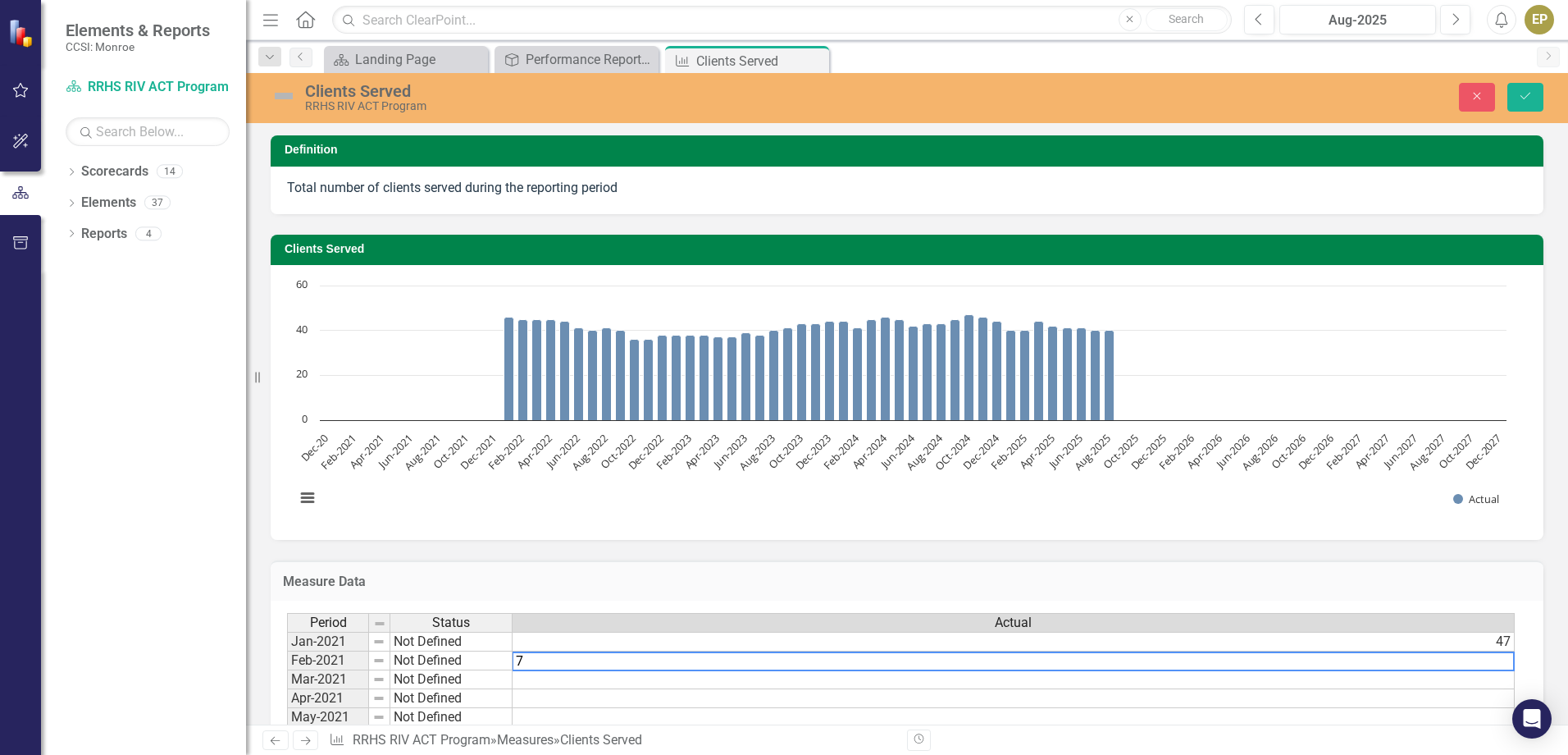
type textarea "75"
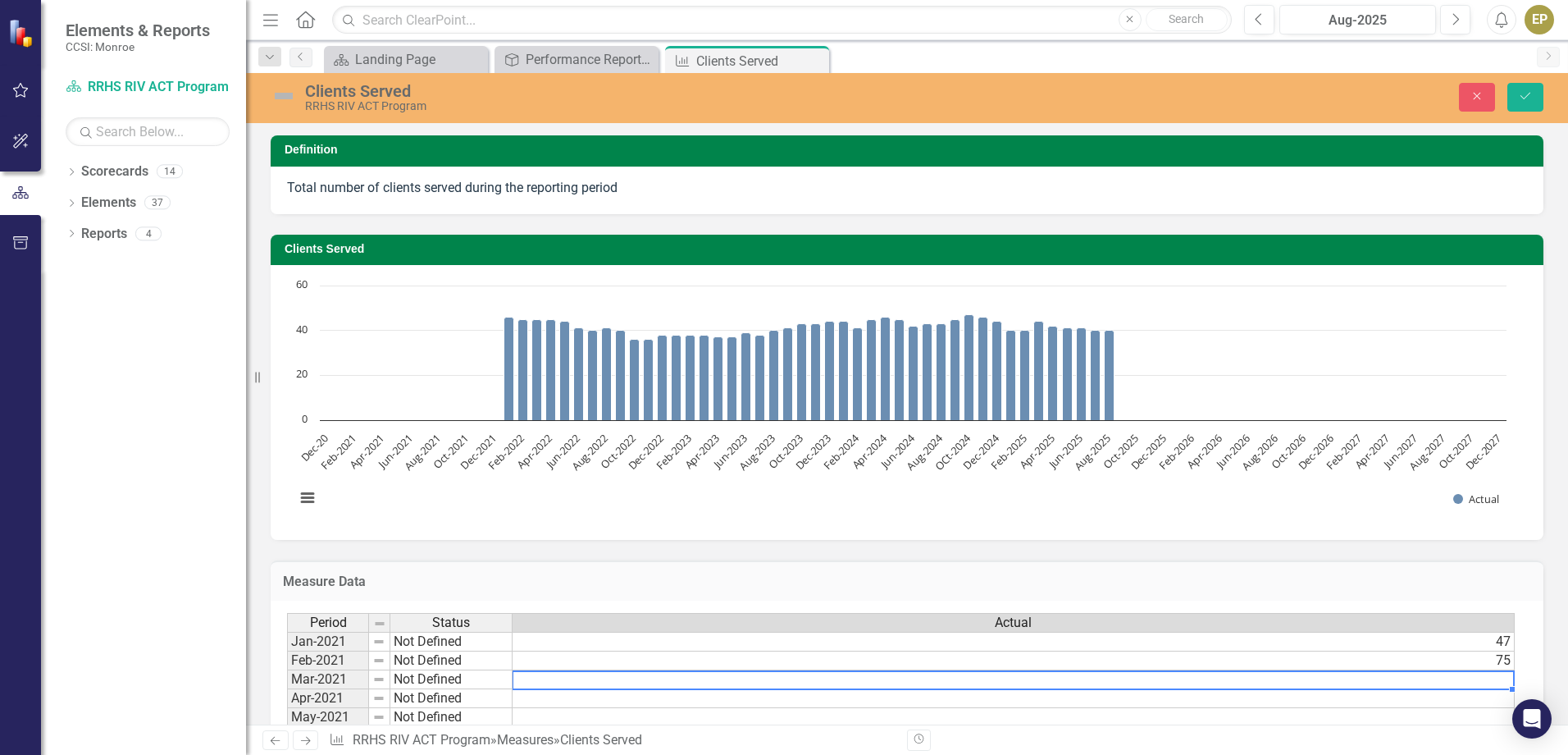
type textarea "75"
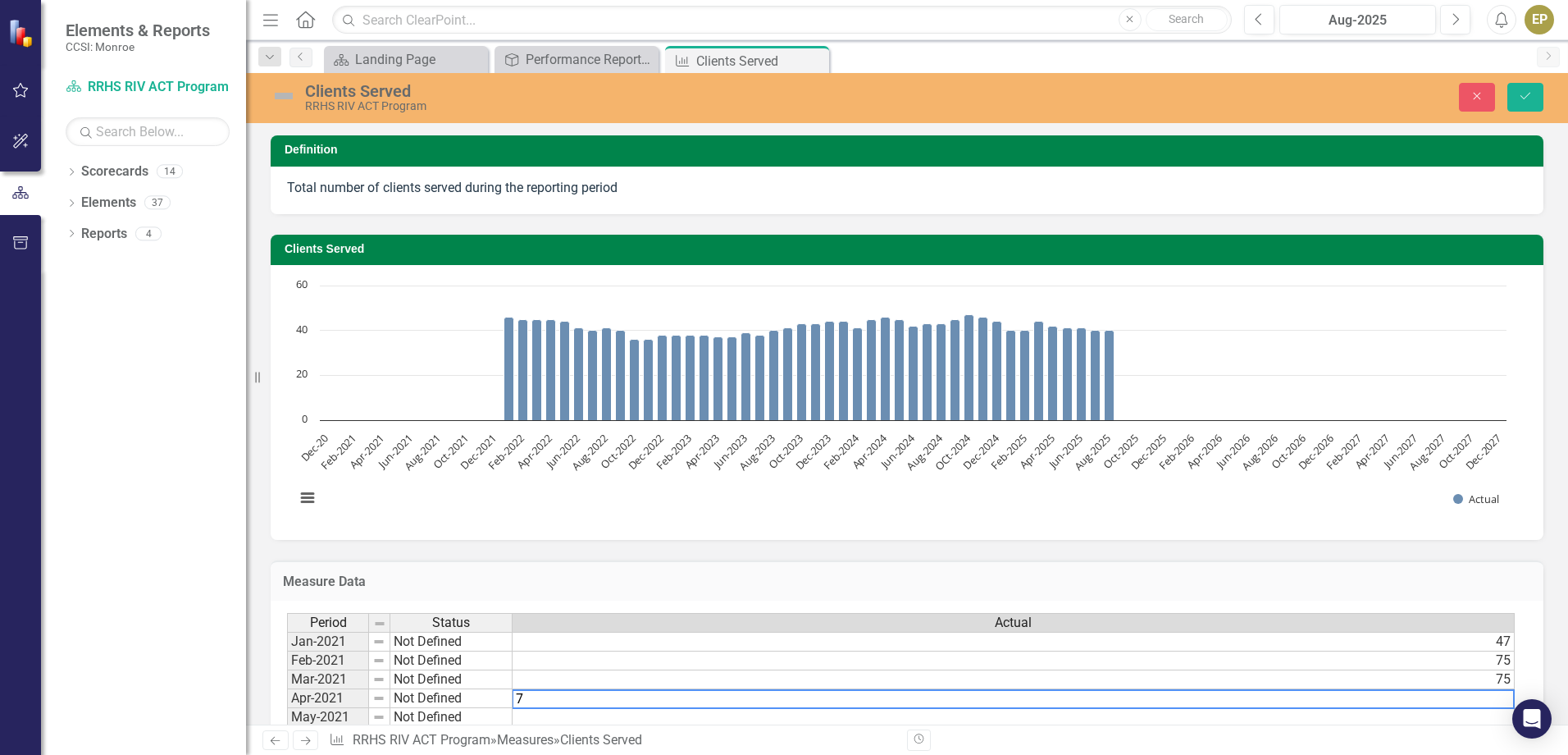
type textarea "75"
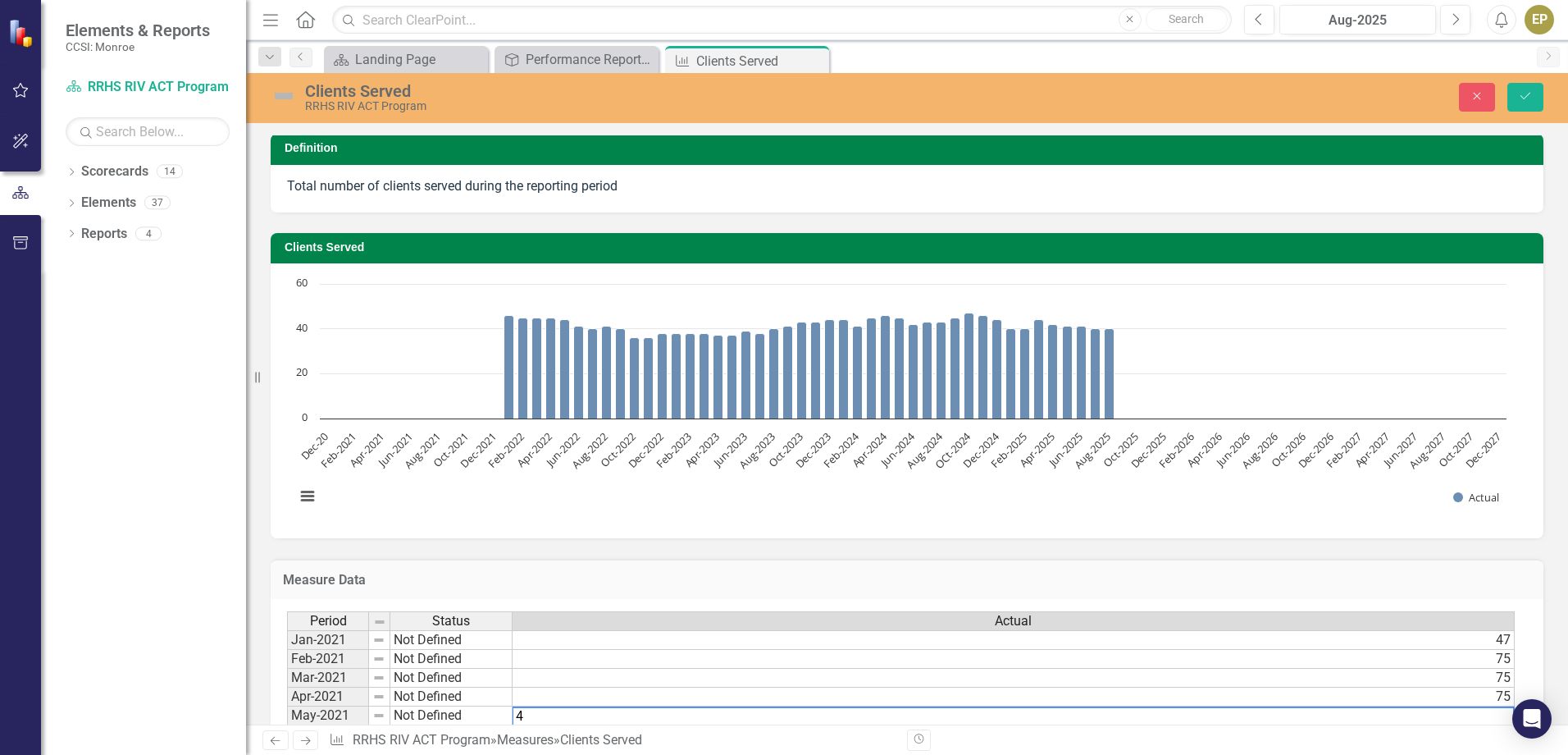
type textarea "43"
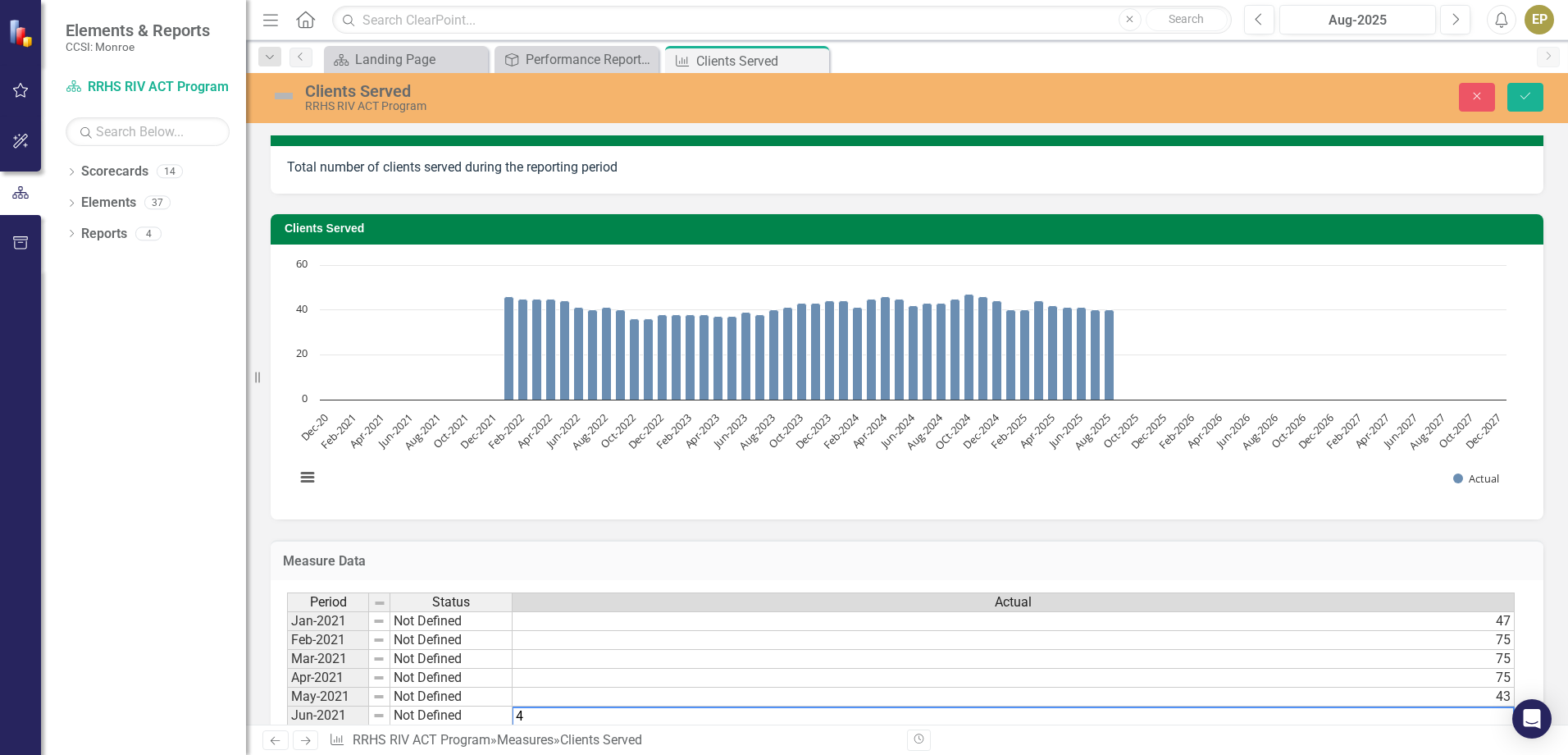
type textarea "43"
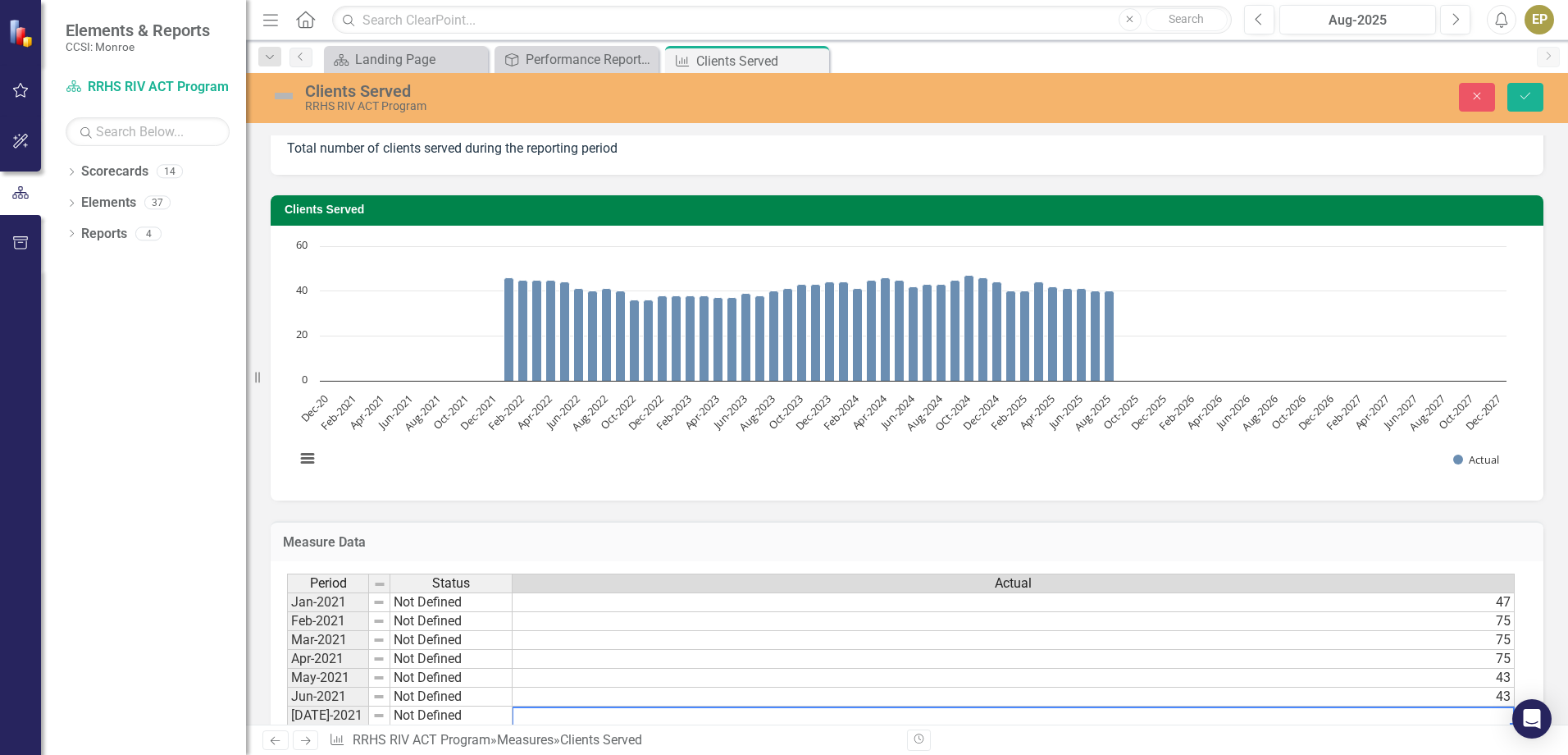
type textarea "44"
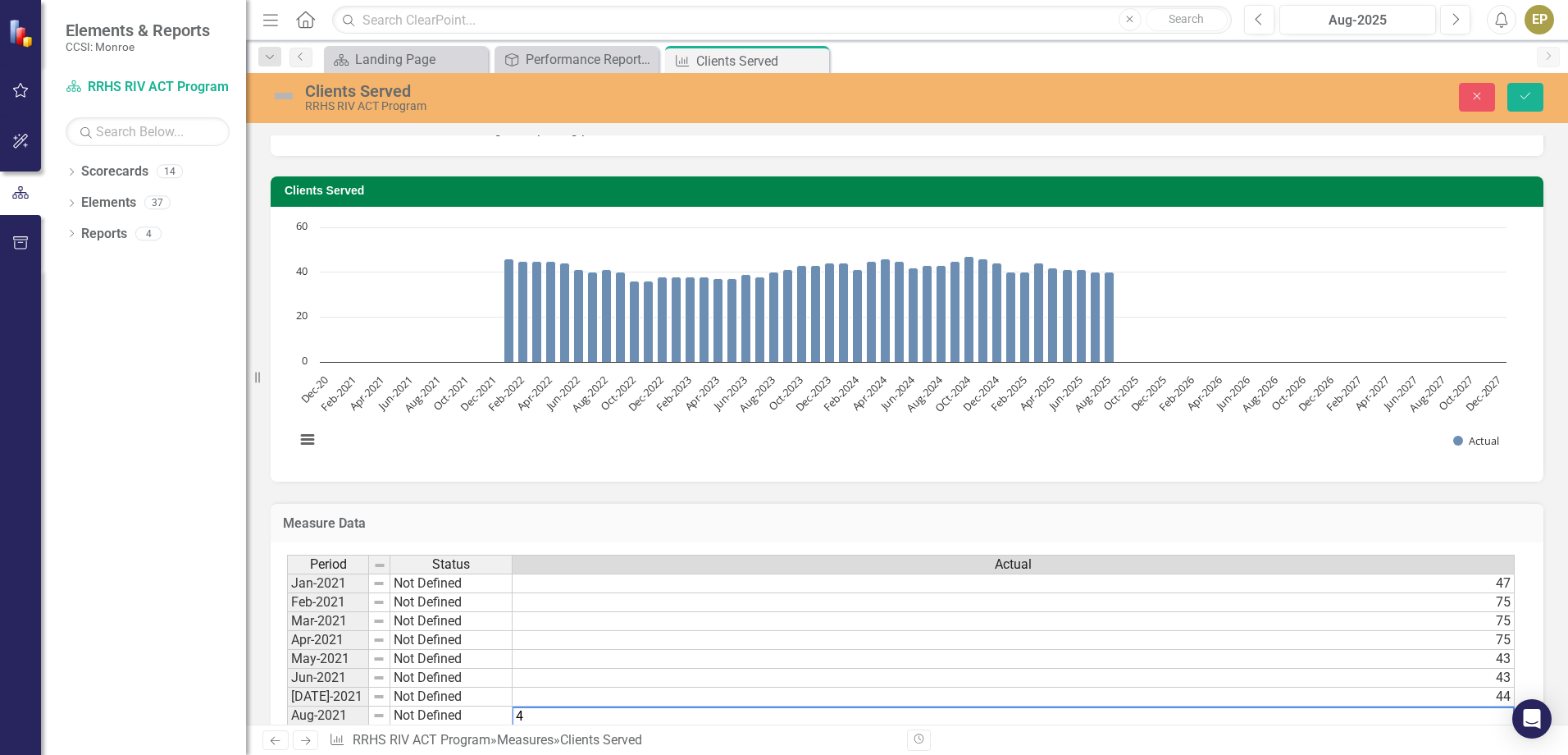
type textarea "46"
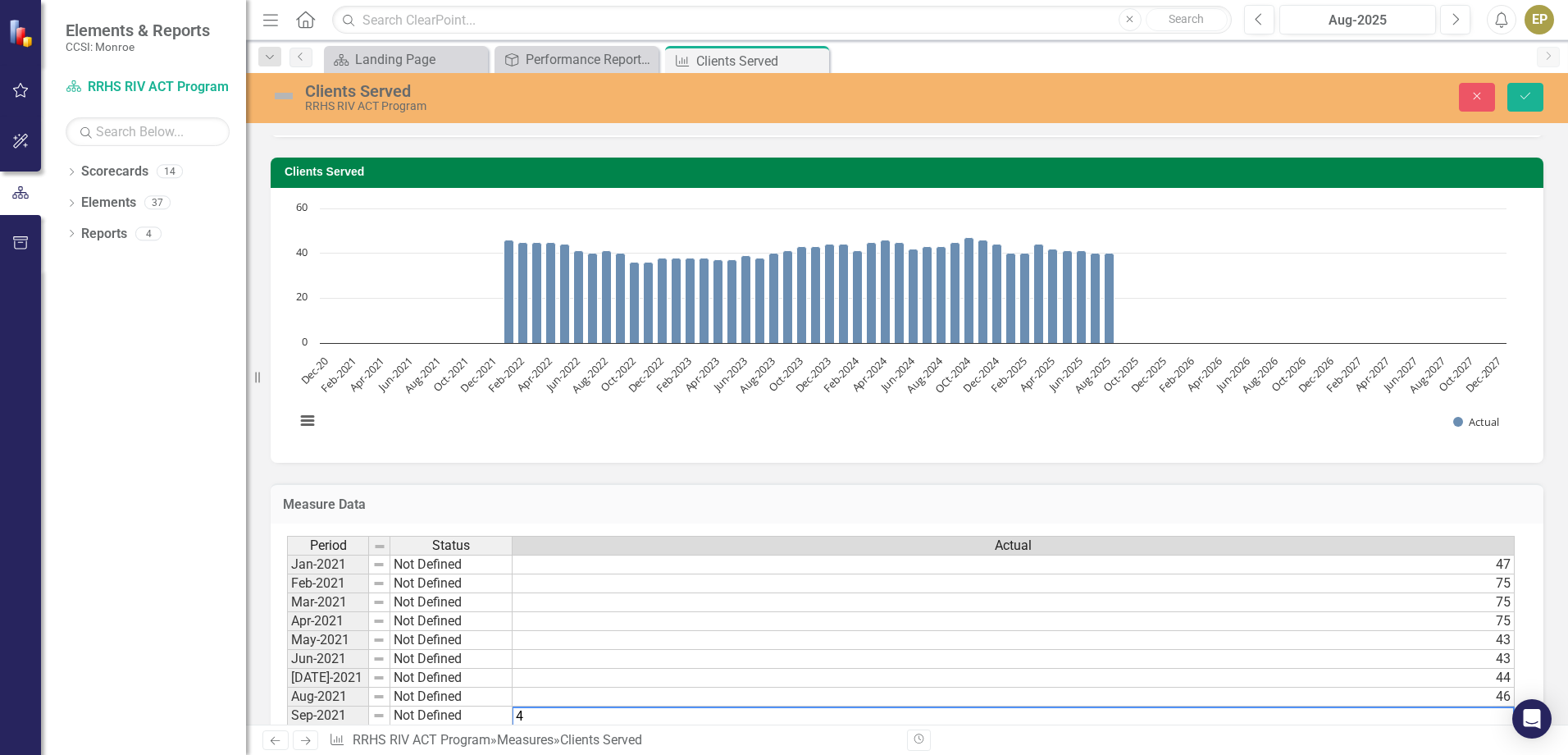
type textarea "47"
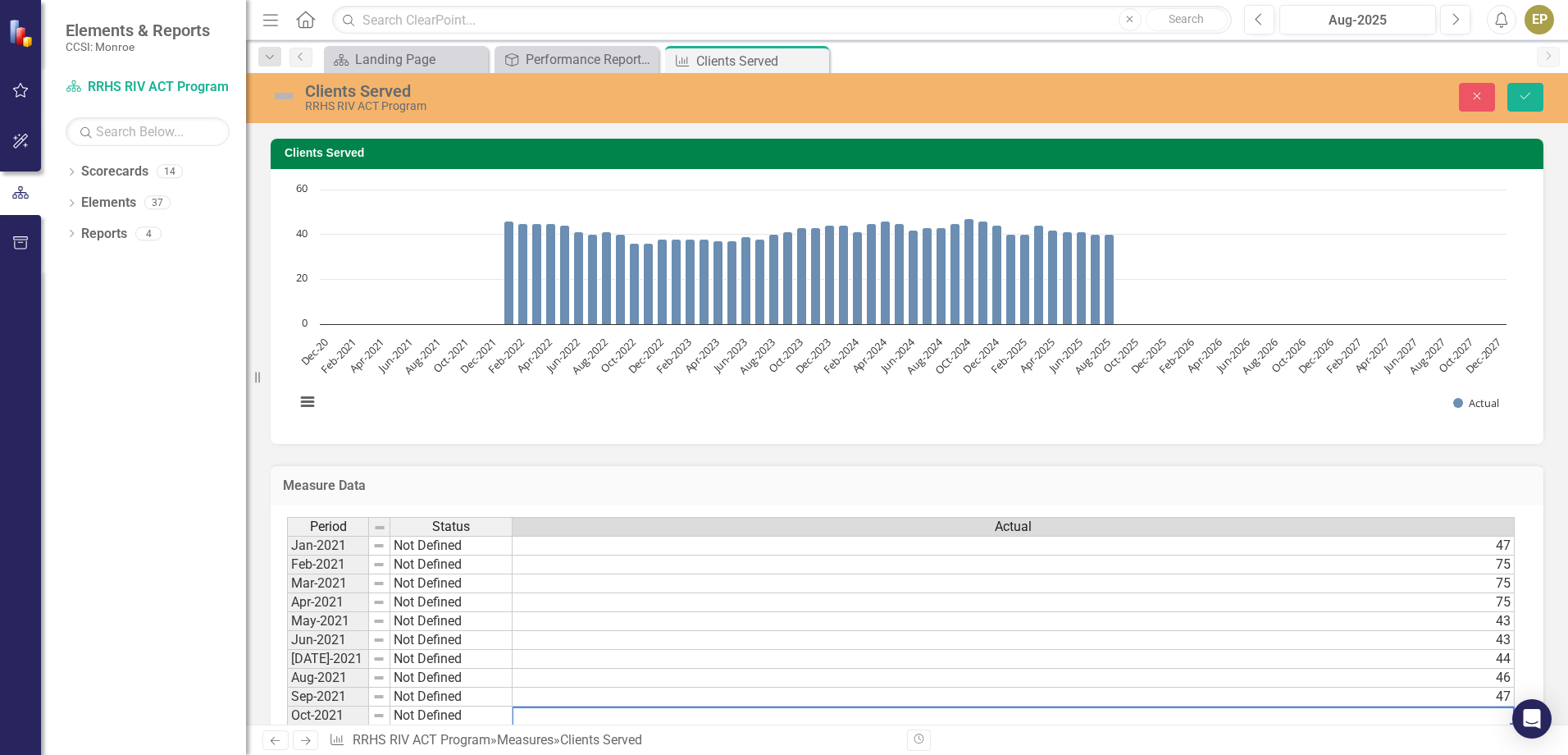
type textarea "46"
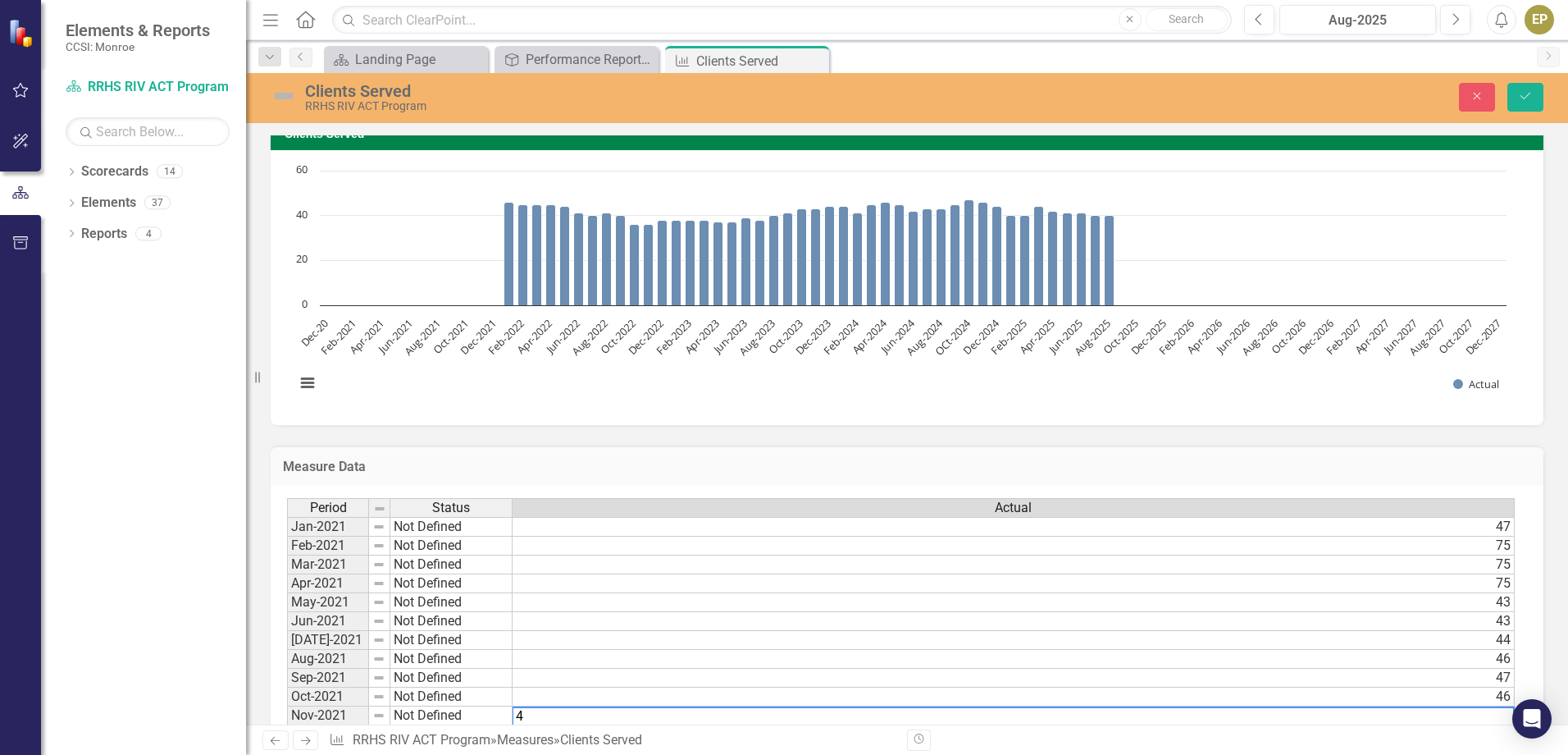
type textarea "47"
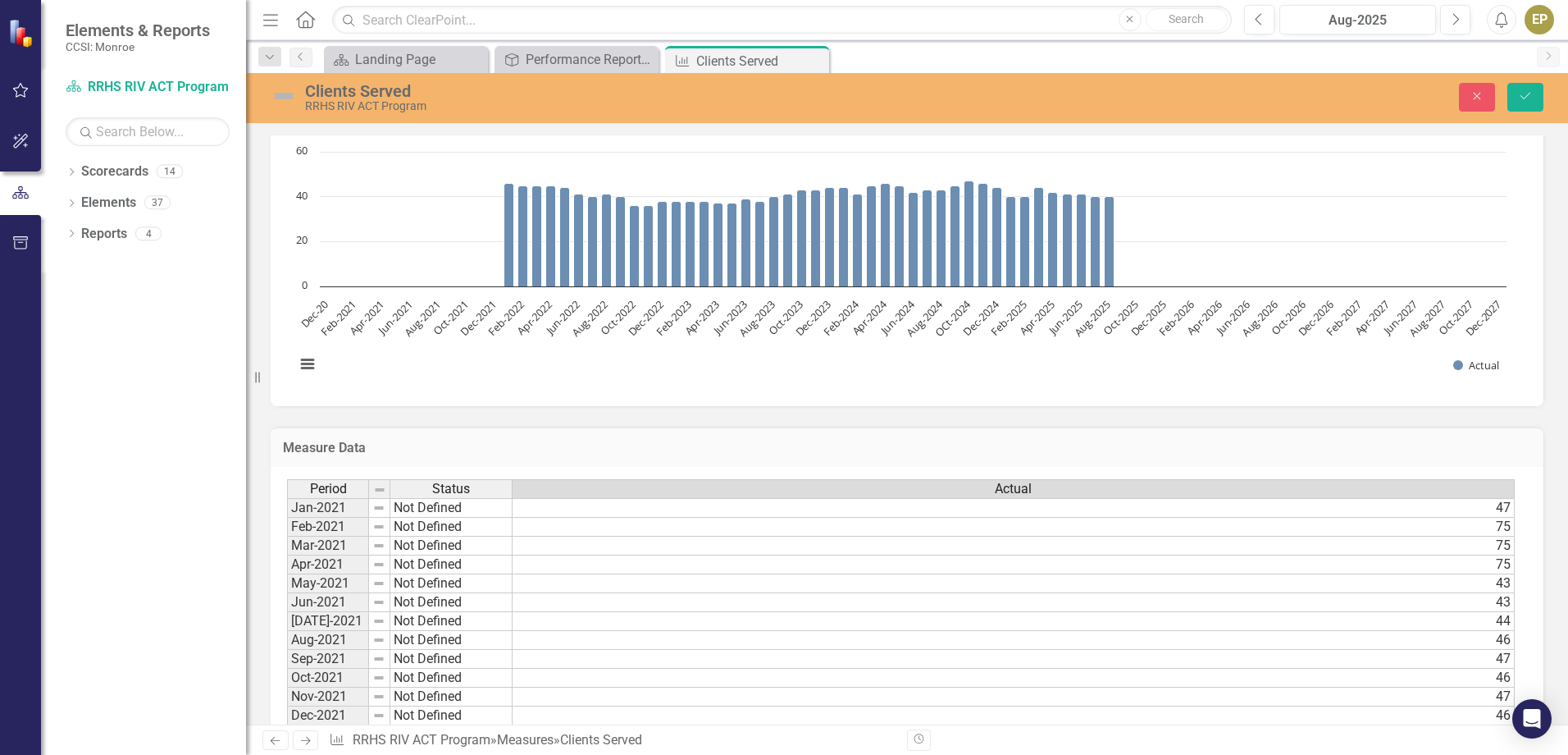
type textarea "46"
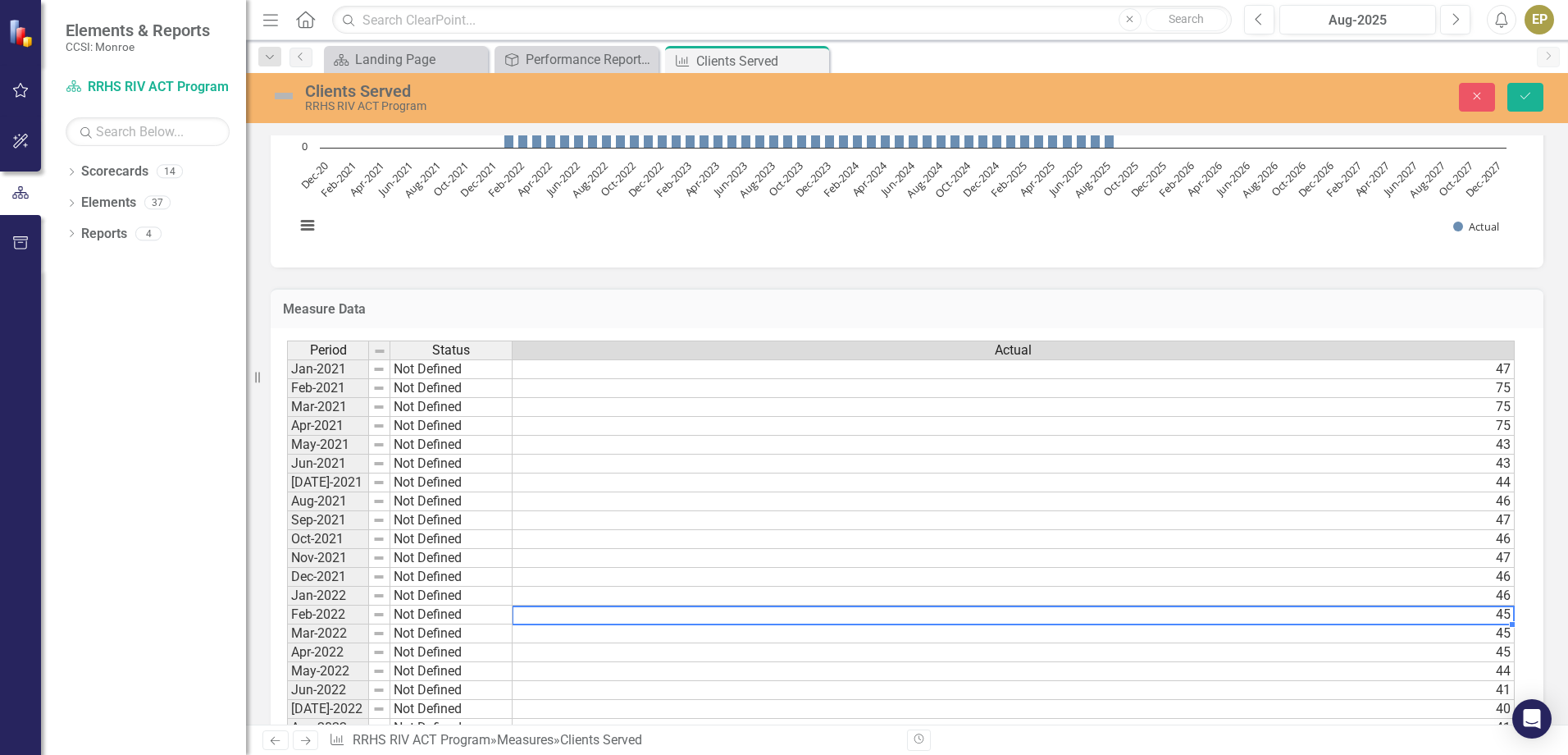
scroll to position [298, 0]
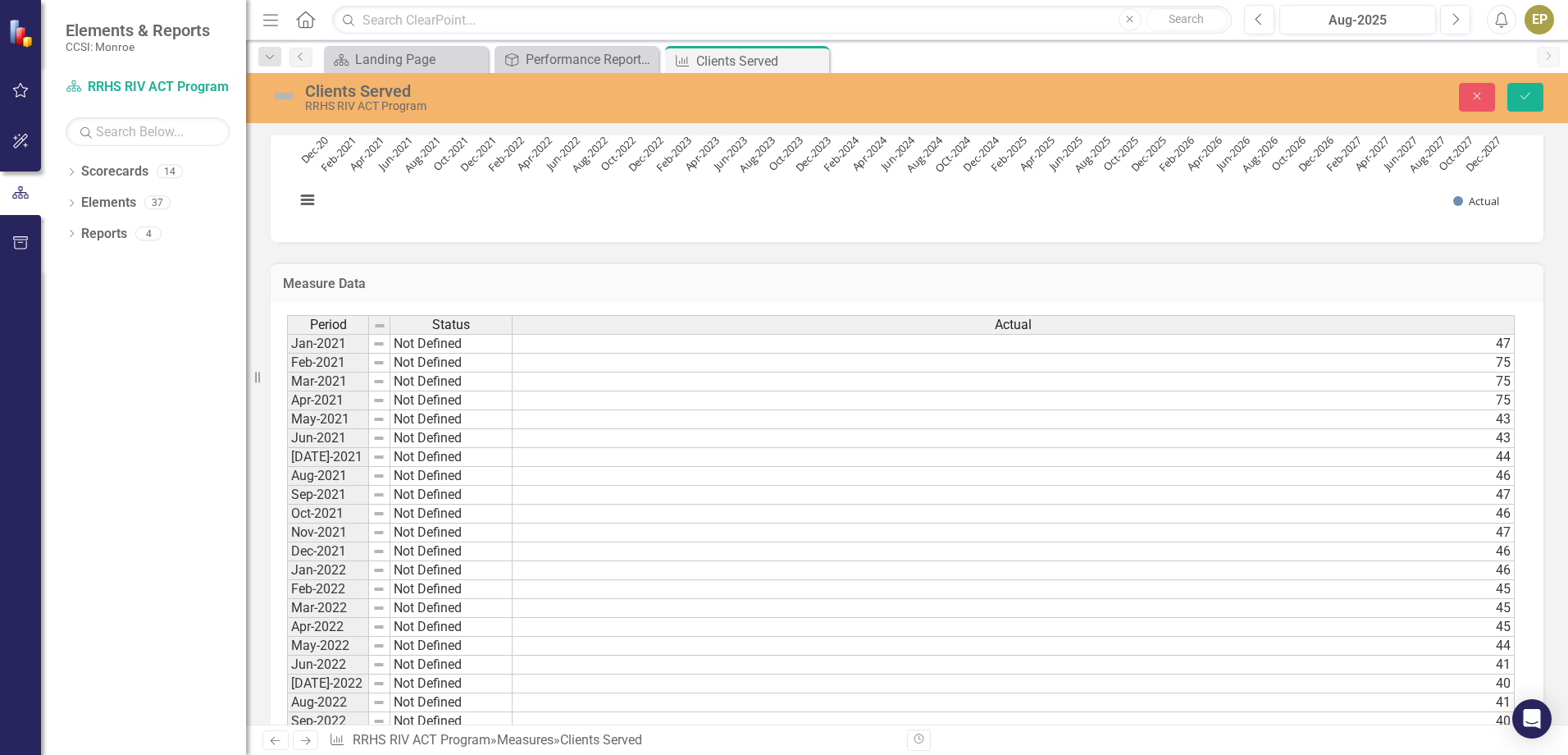
click at [1523, 77] on div "Clients Served RRHS RIV ACT Program Close Save" at bounding box center [906, 98] width 1321 height 50
click at [1524, 93] on icon "Save" at bounding box center [1525, 96] width 15 height 11
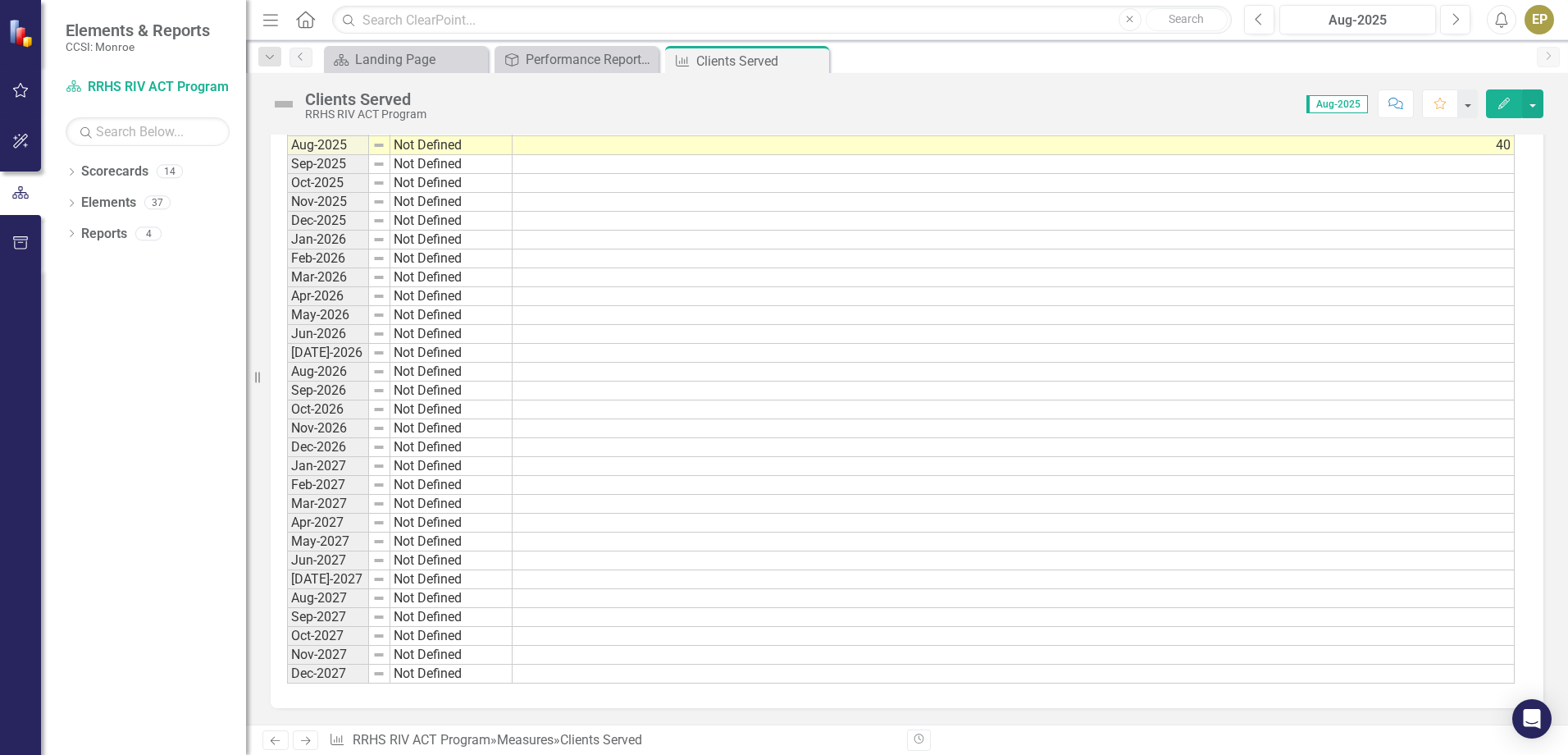
scroll to position [1031, 0]
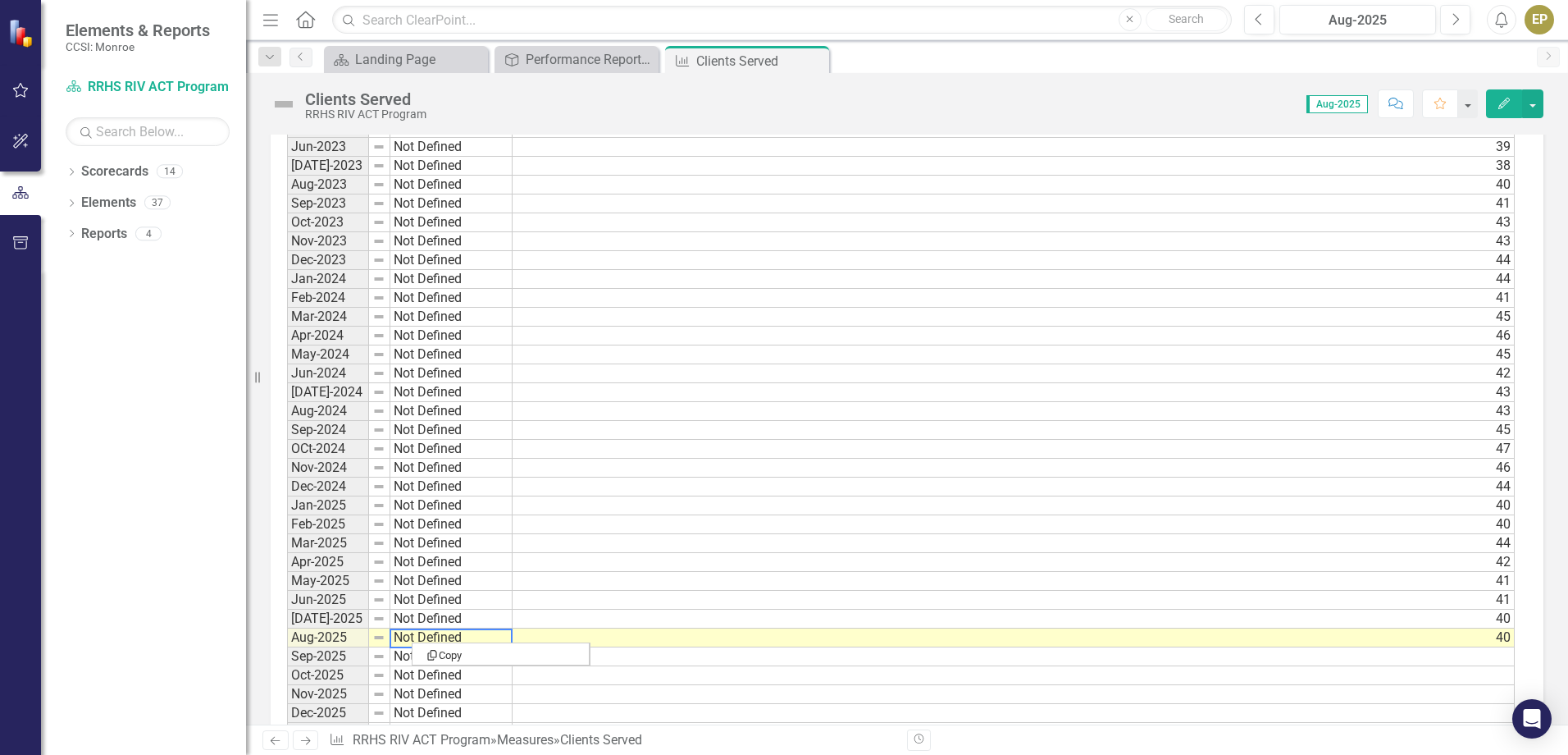
click at [382, 643] on img at bounding box center [379, 638] width 13 height 13
click at [377, 638] on img at bounding box center [379, 638] width 13 height 13
click at [1477, 640] on td "40" at bounding box center [1013, 638] width 1002 height 19
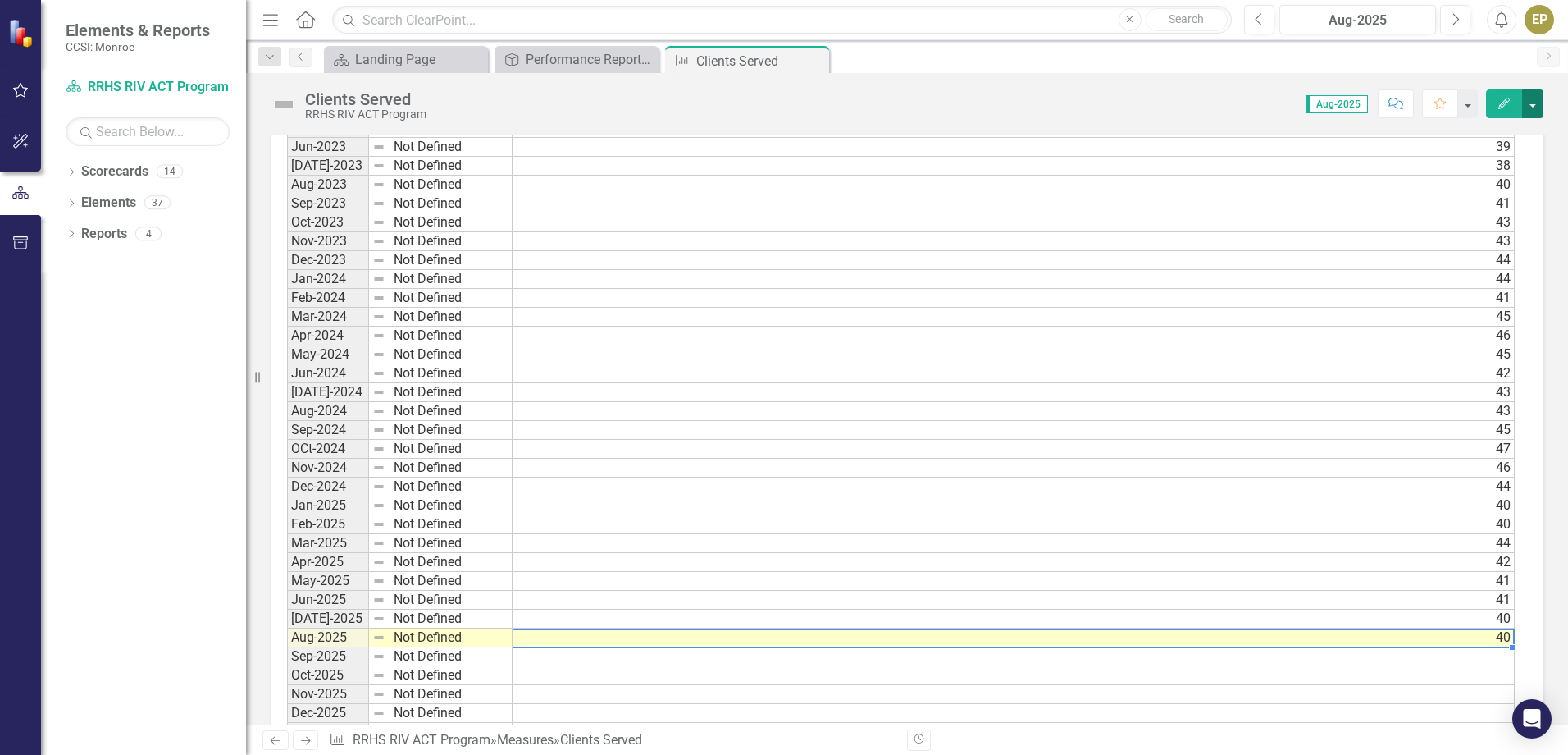
click at [1527, 107] on button "button" at bounding box center [1532, 103] width 21 height 29
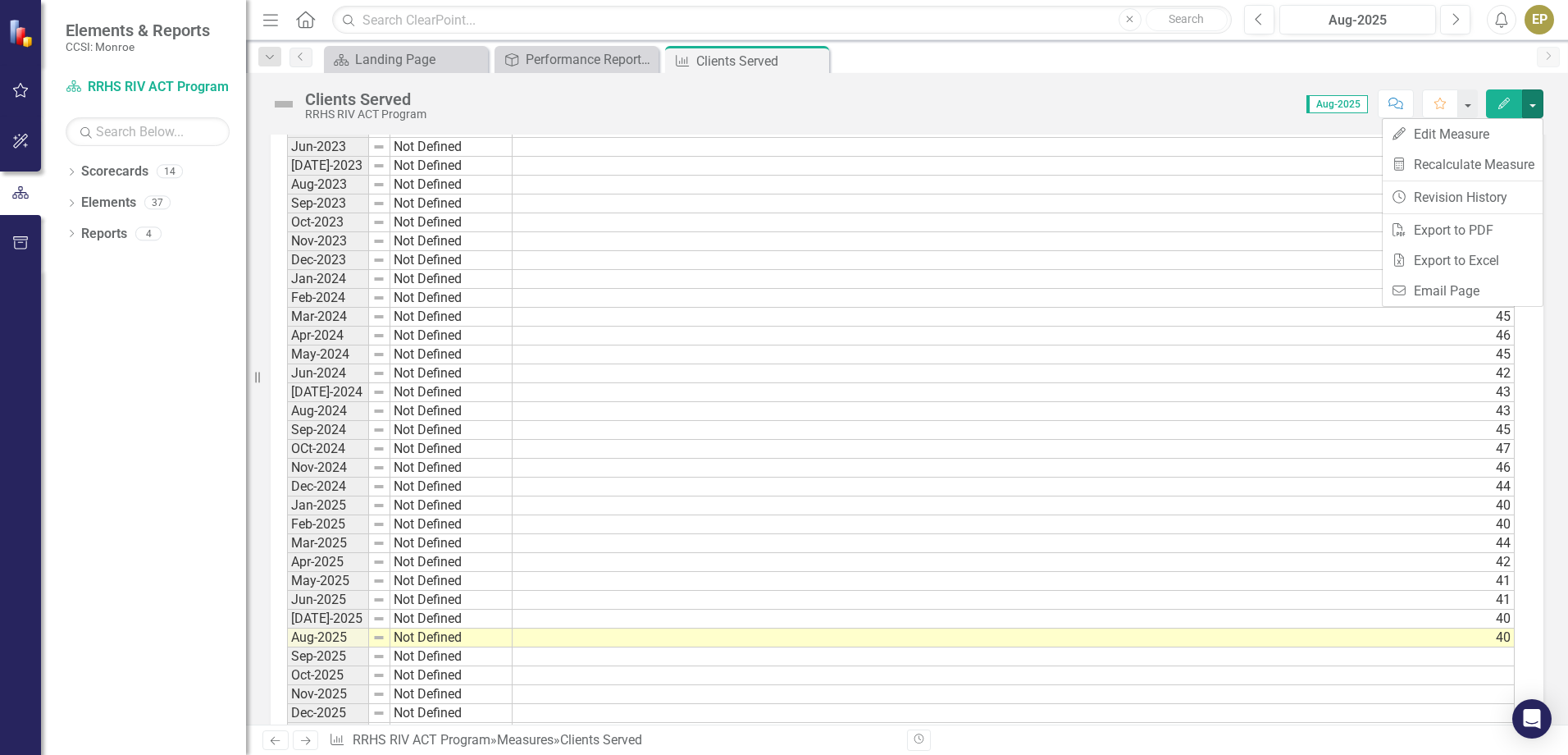
click at [1230, 103] on div "Score: 0.00 Aug-2025 Completed Comment Favorite Edit" at bounding box center [988, 103] width 1108 height 28
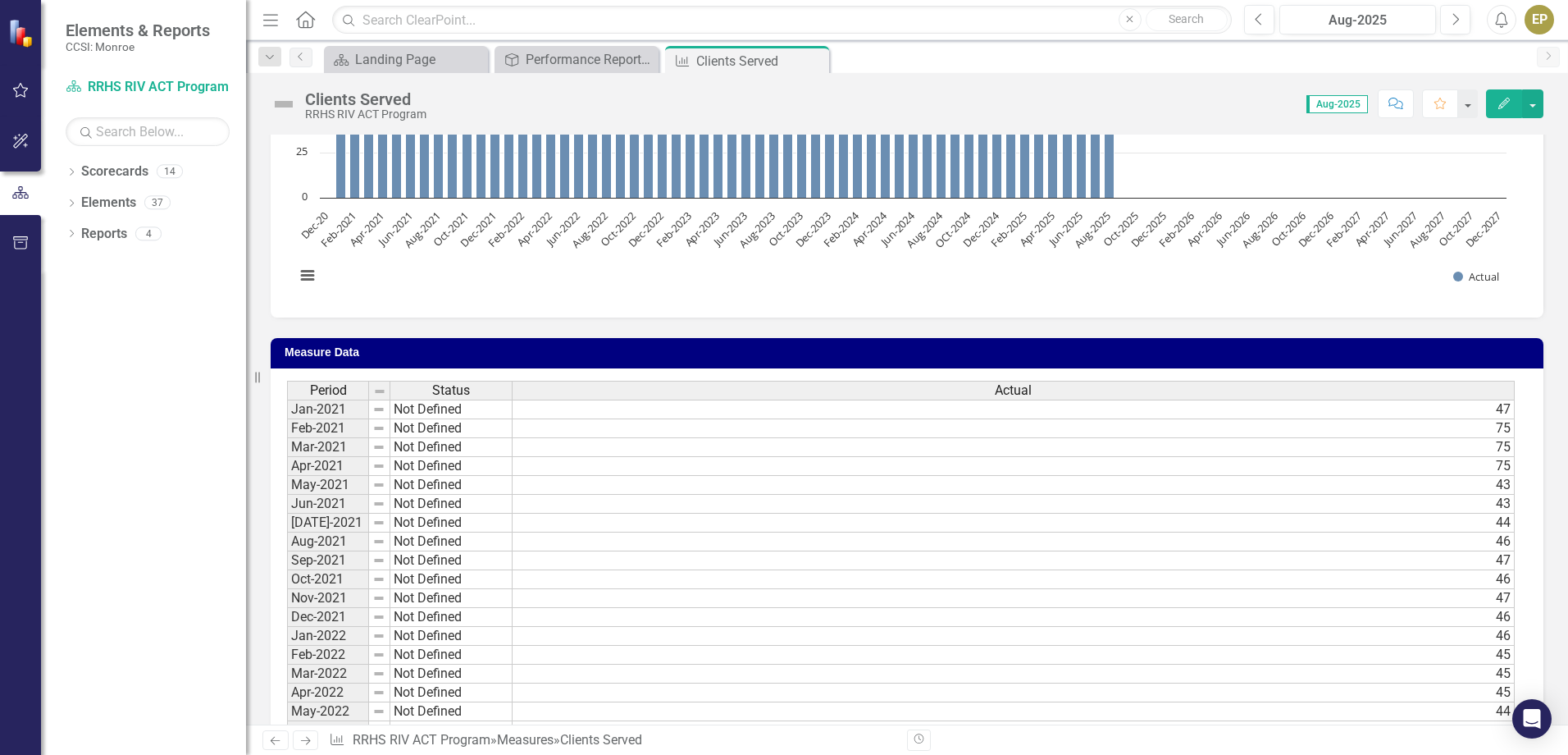
scroll to position [293, 0]
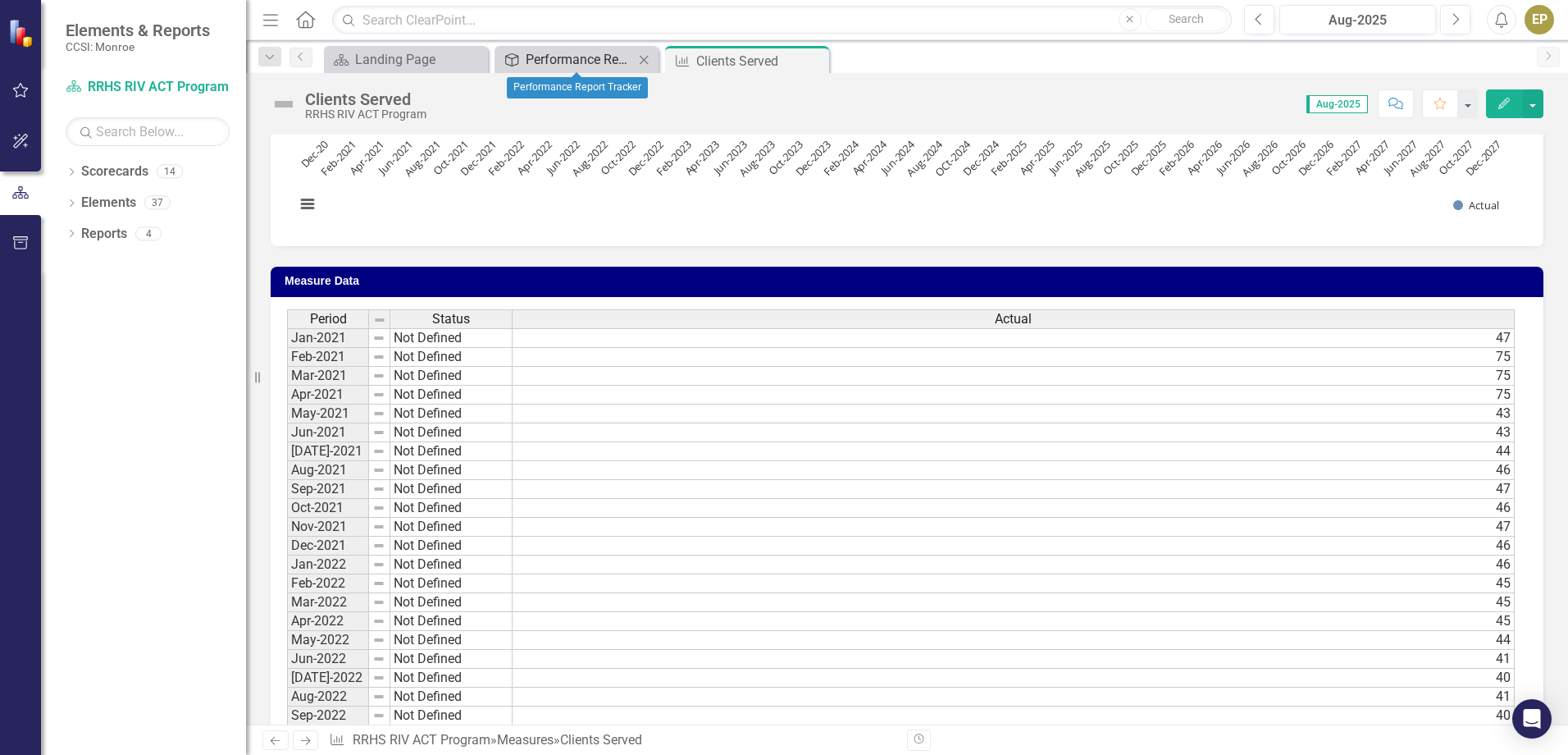
click at [609, 52] on div "Performance Report Tracker" at bounding box center [580, 60] width 108 height 20
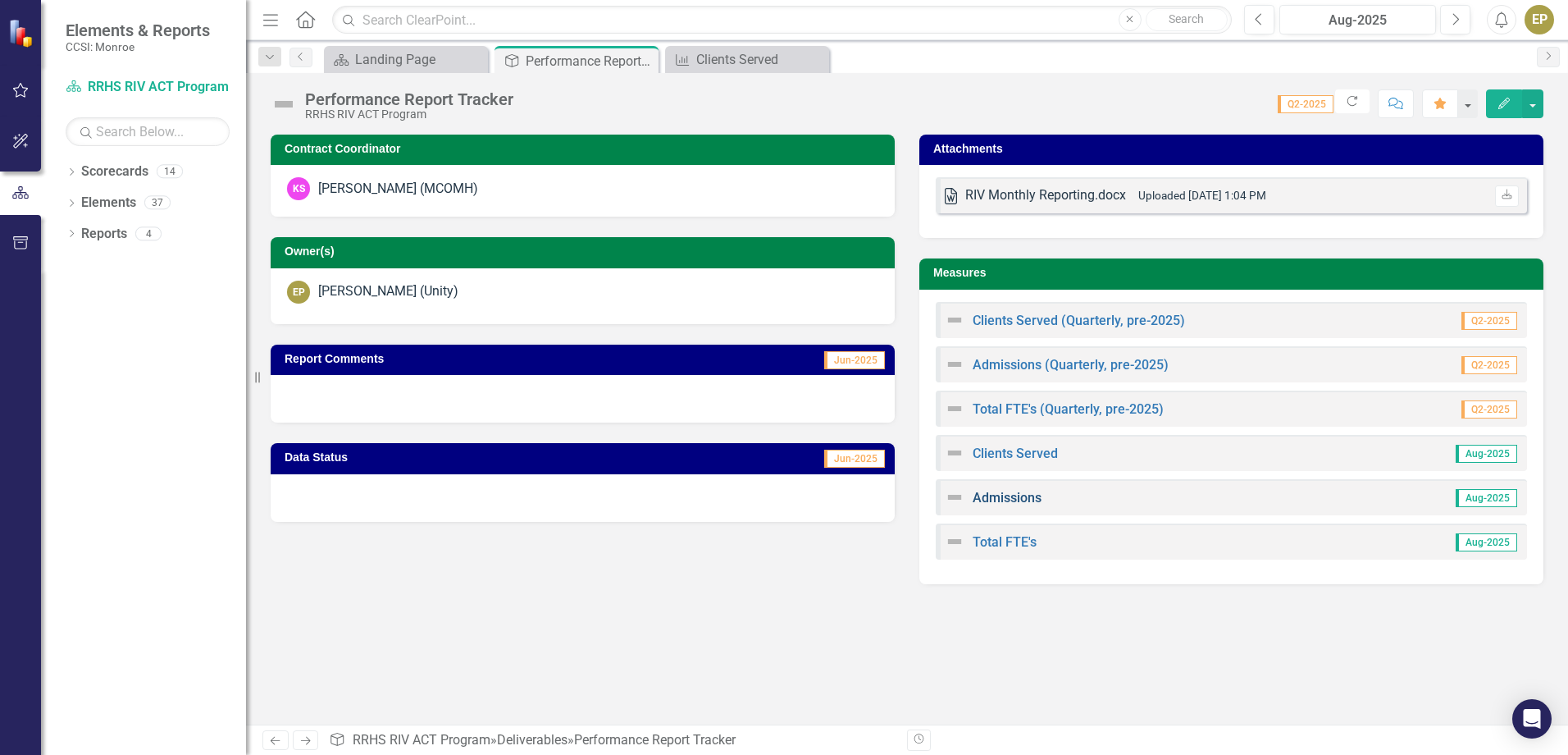
click at [1012, 503] on link "Admissions" at bounding box center [1007, 497] width 69 height 16
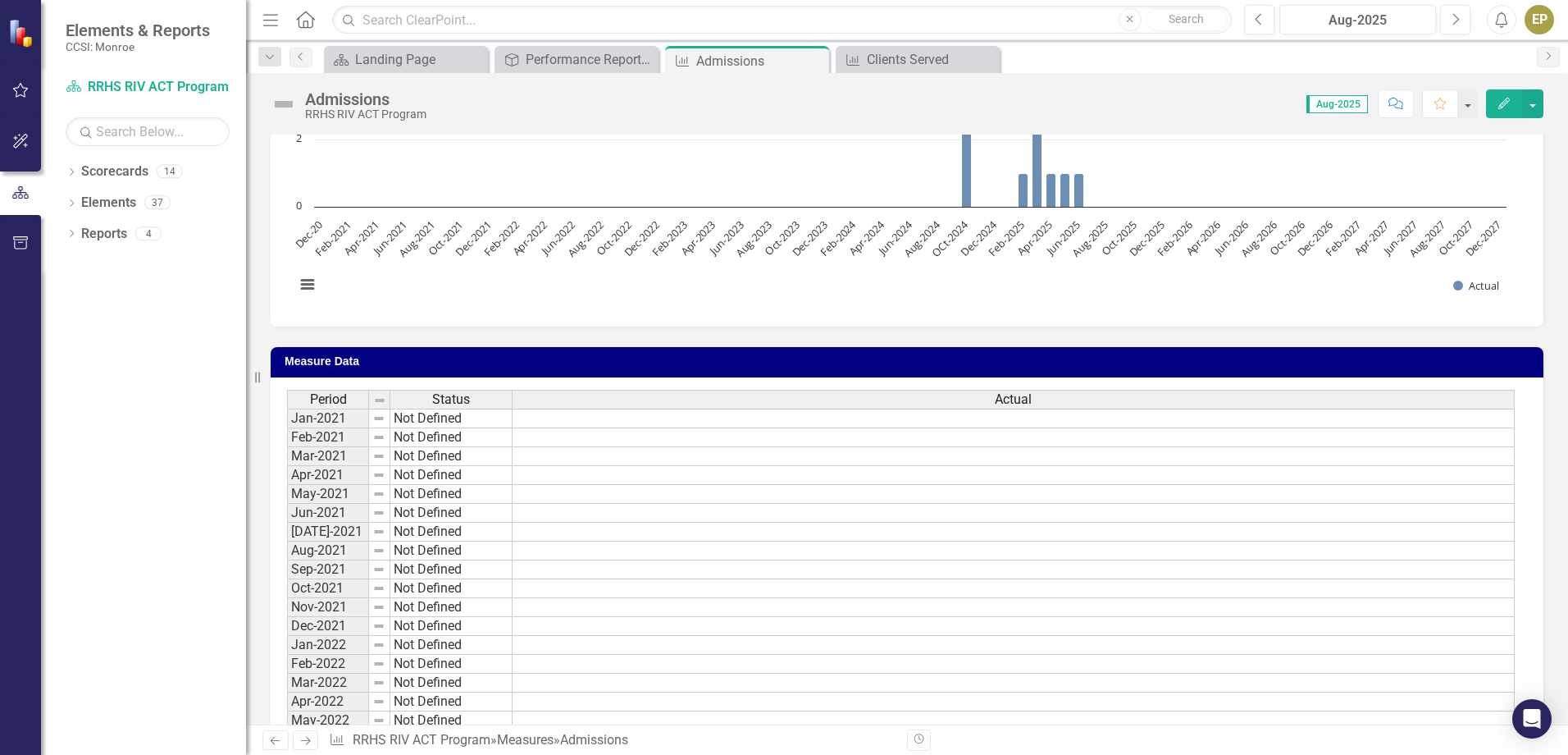
scroll to position [246, 0]
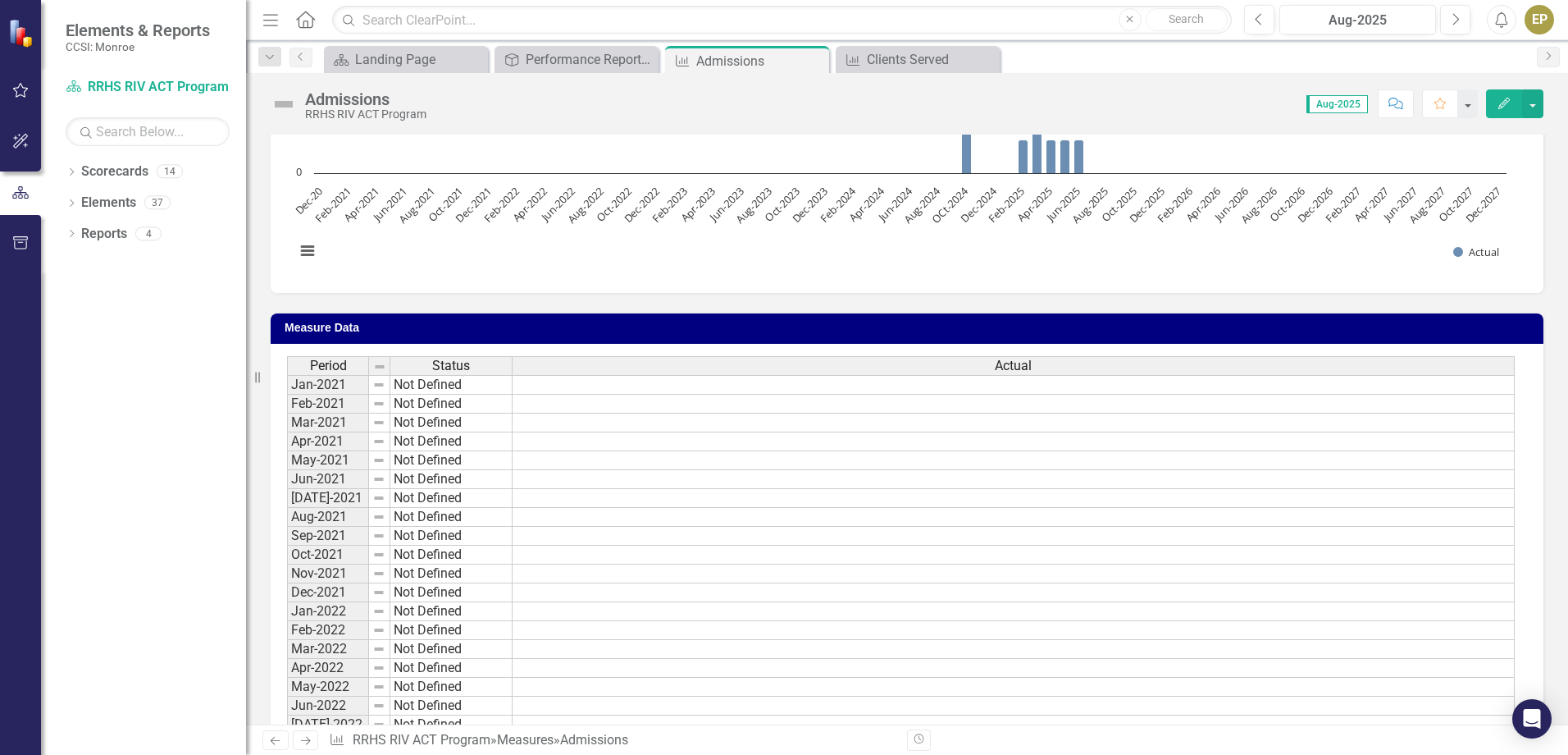
click at [527, 616] on td at bounding box center [1013, 612] width 1002 height 19
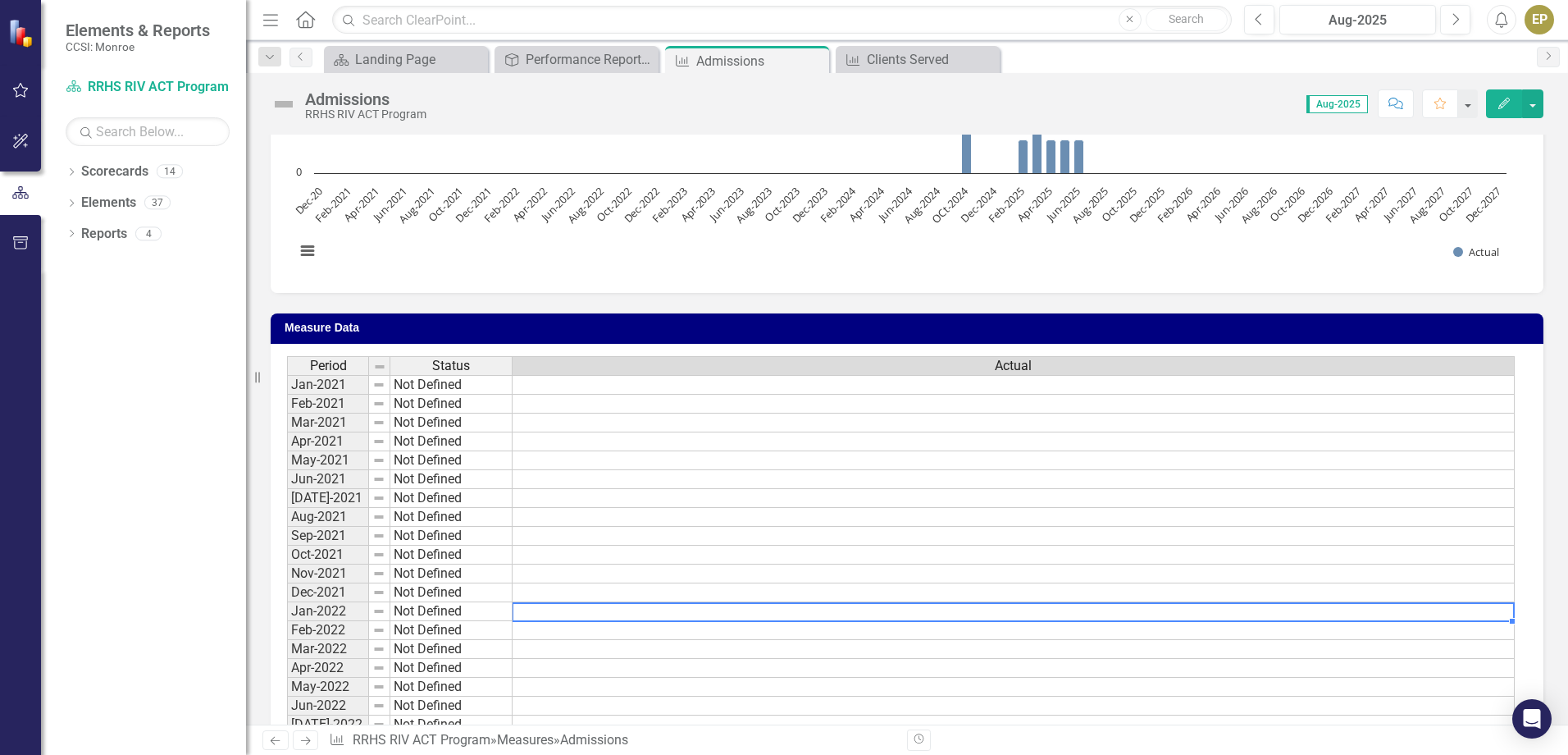
type textarea "0"
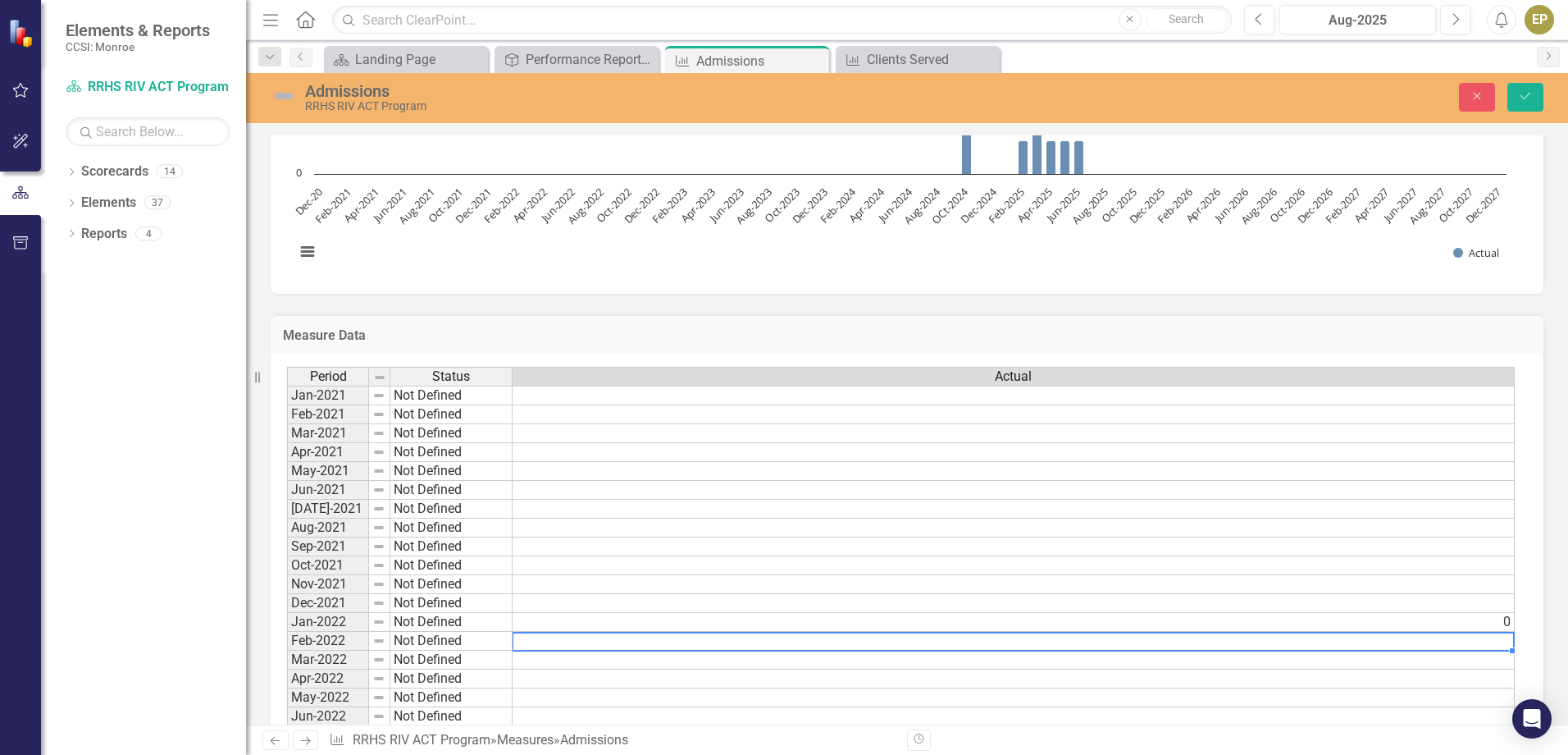
type textarea "0"
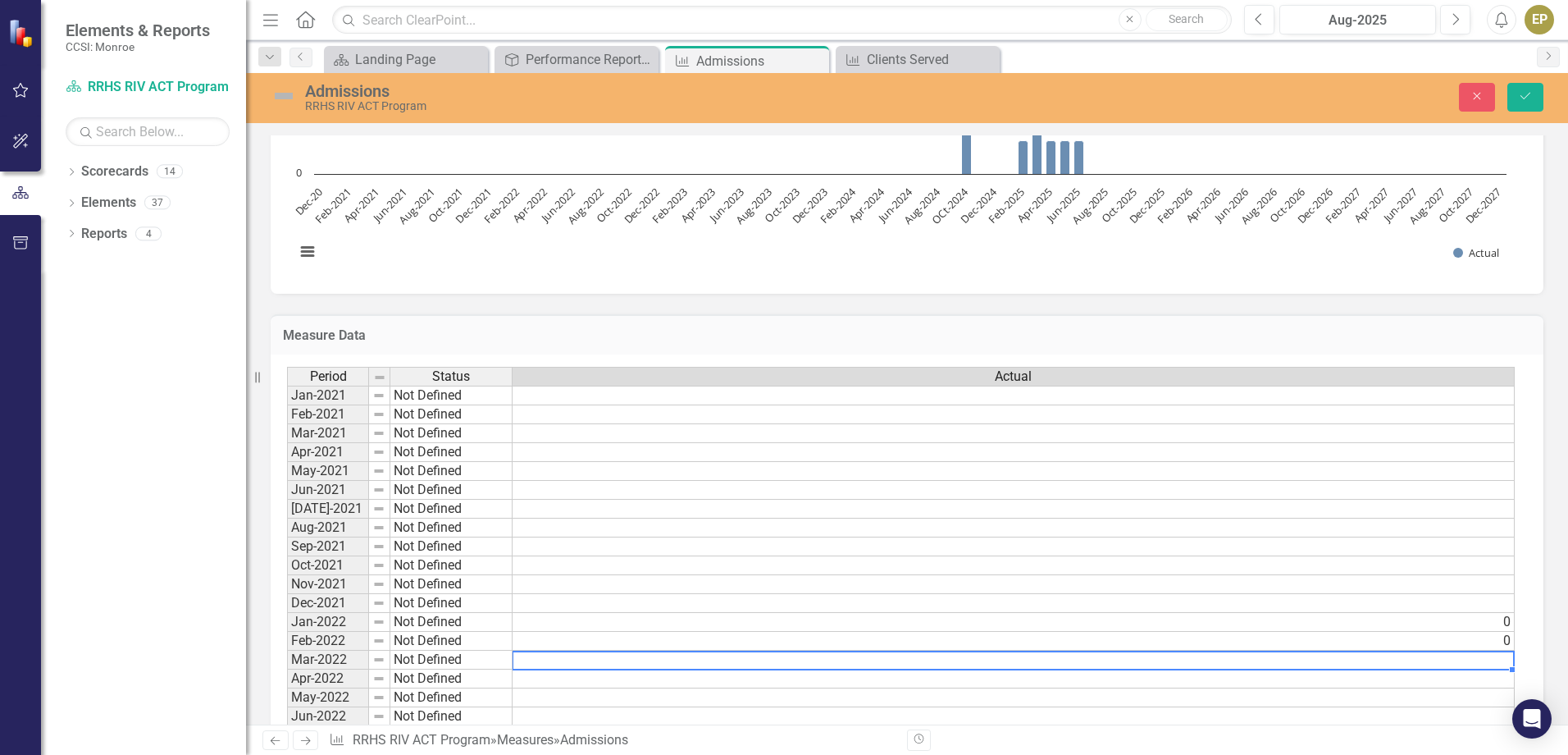
type textarea "0"
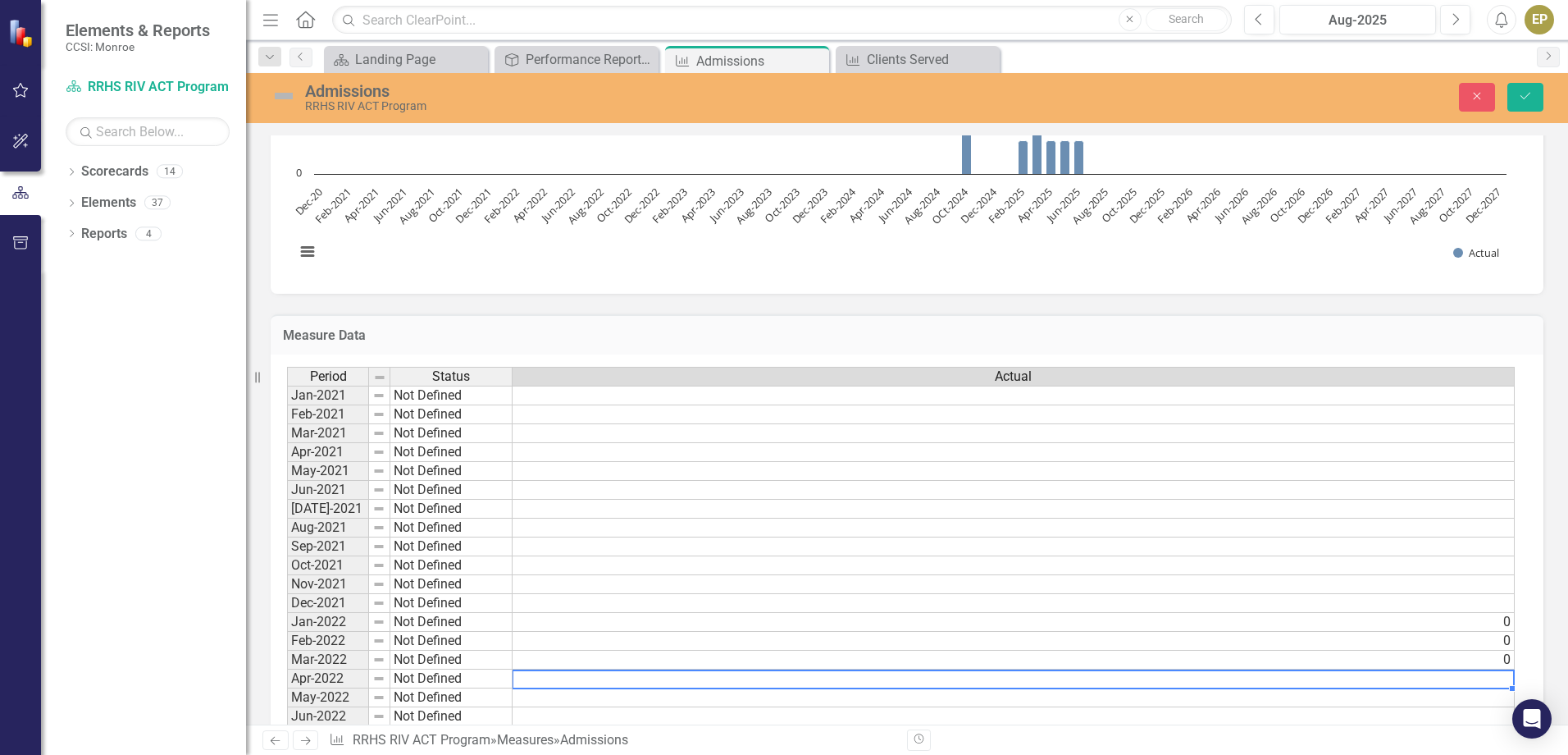
type textarea "2"
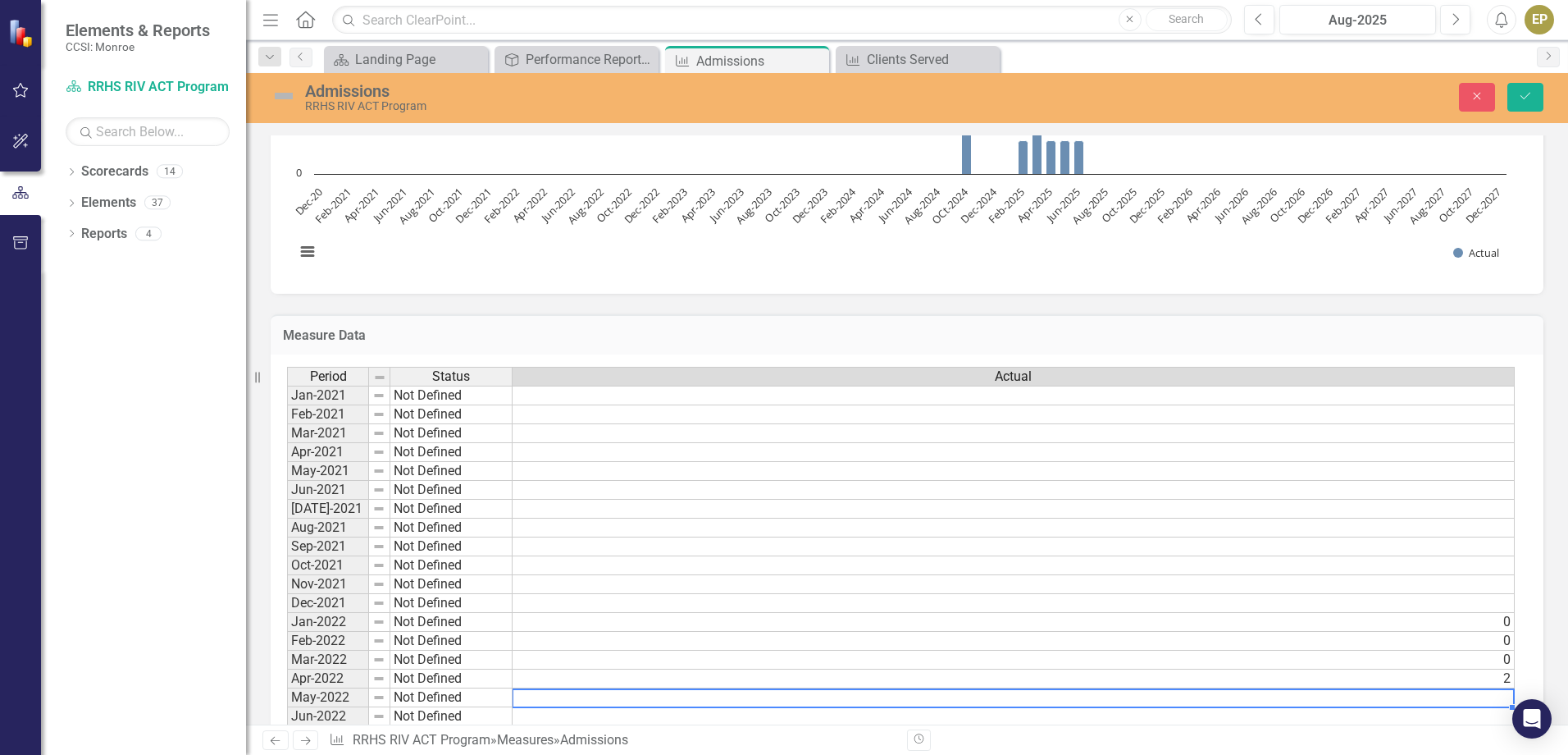
type textarea "6"
type textarea "1"
type textarea "3"
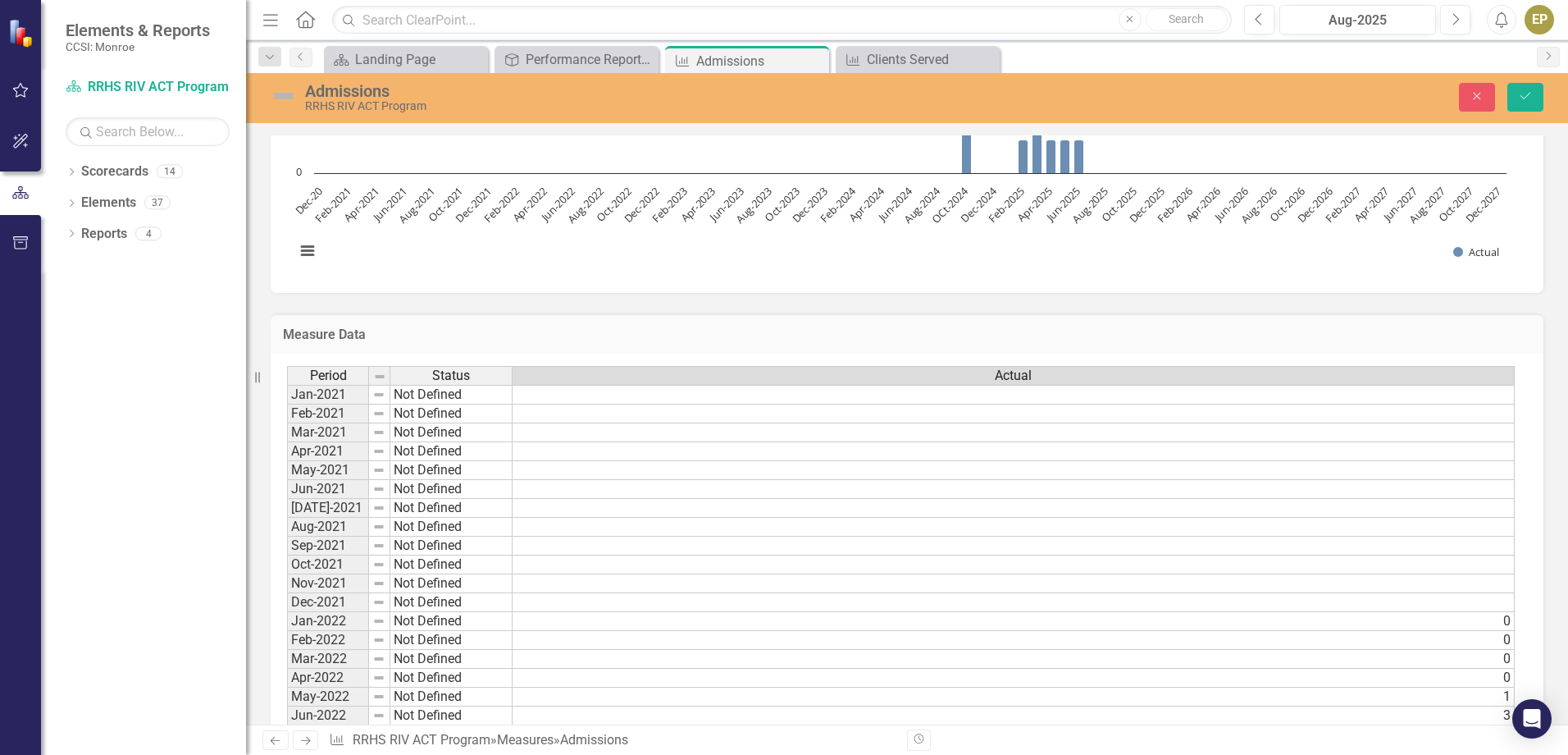
type textarea "1"
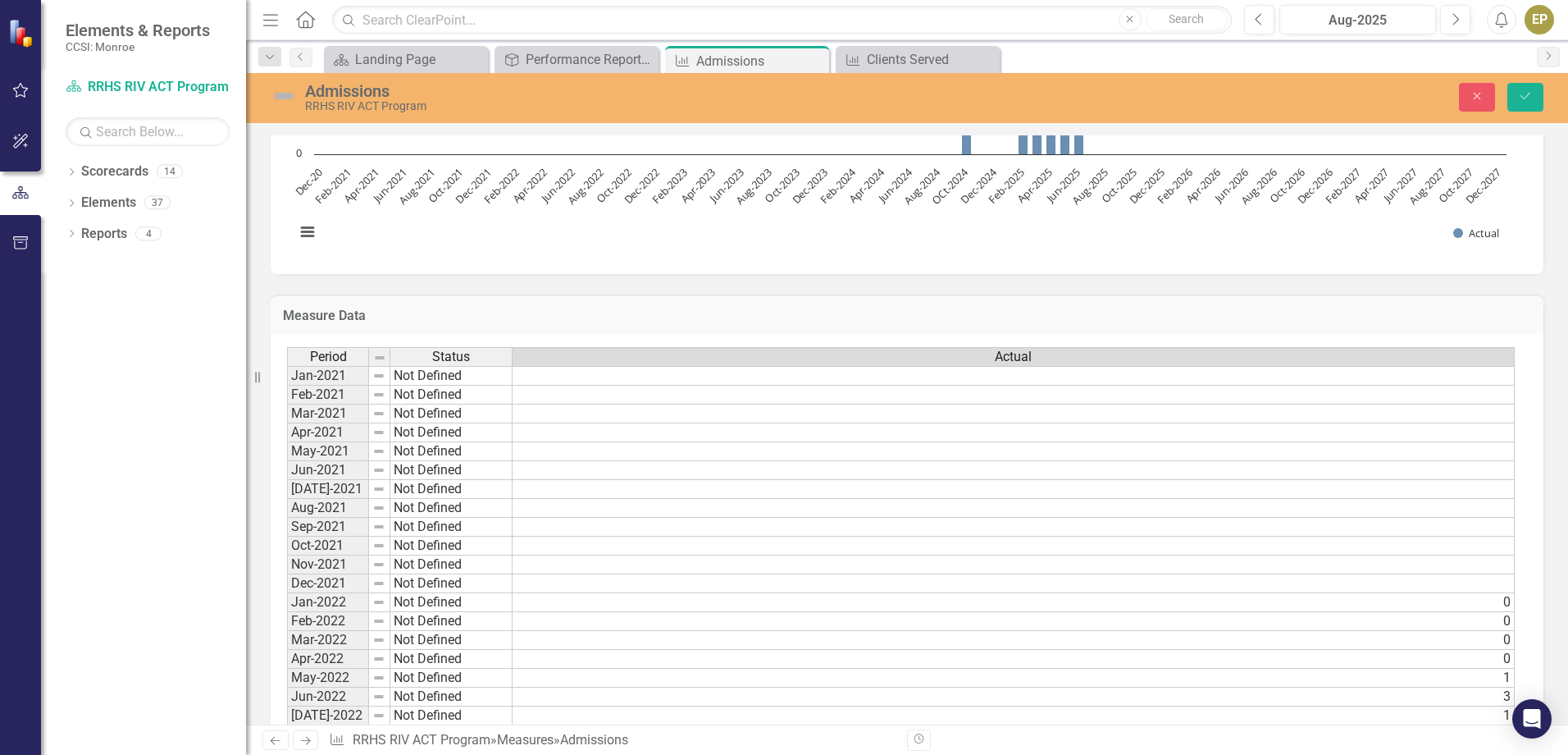
type textarea "1"
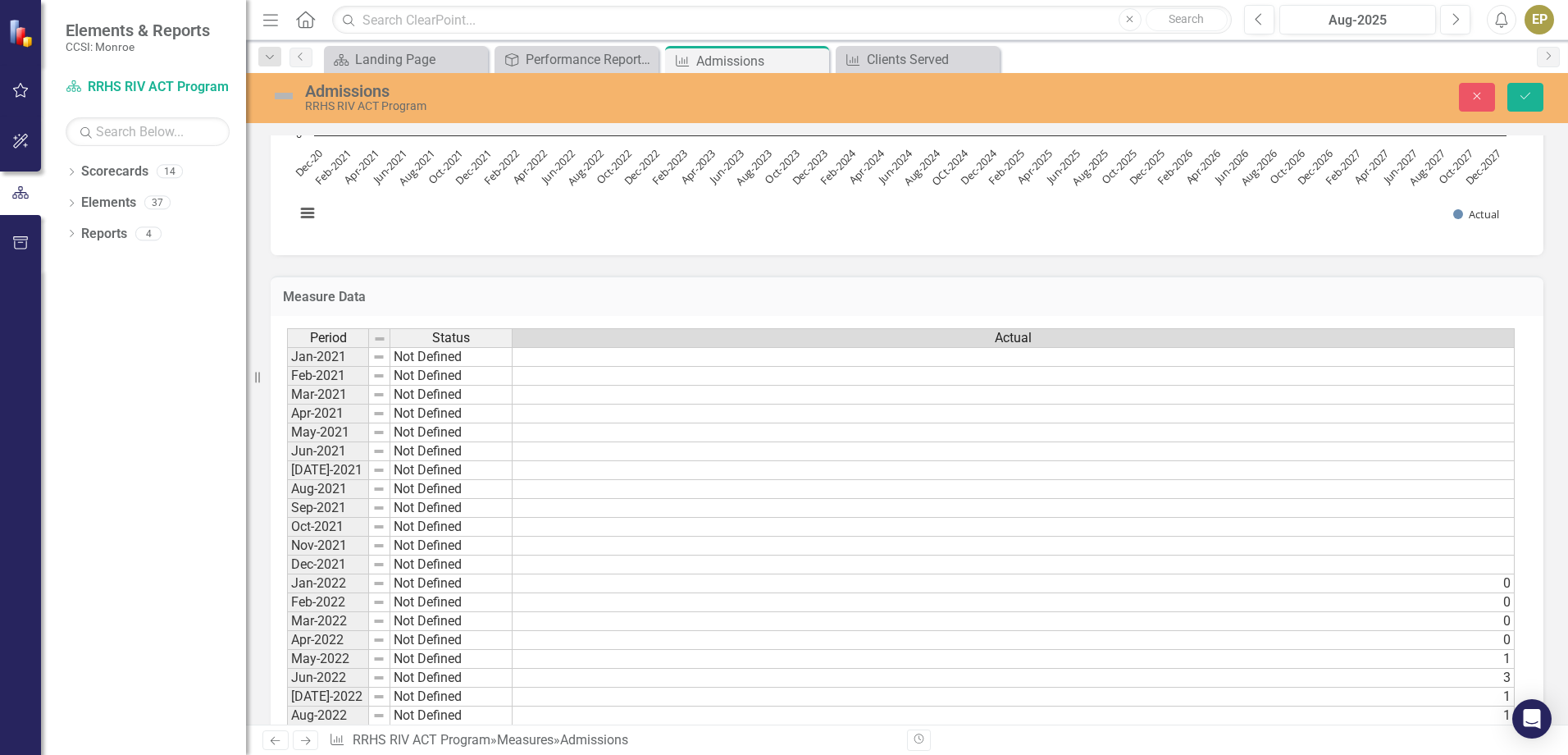
type textarea "0"
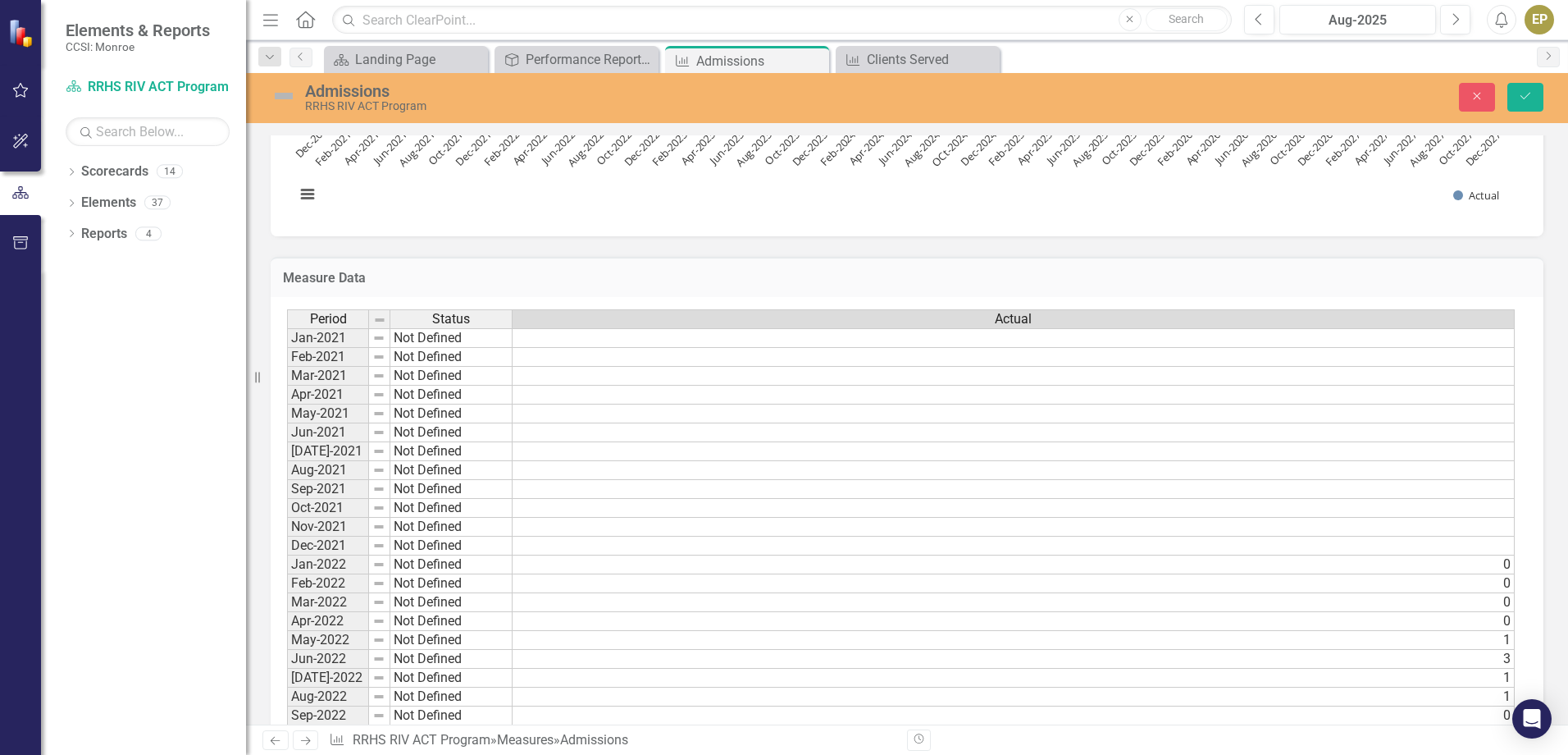
type textarea "1"
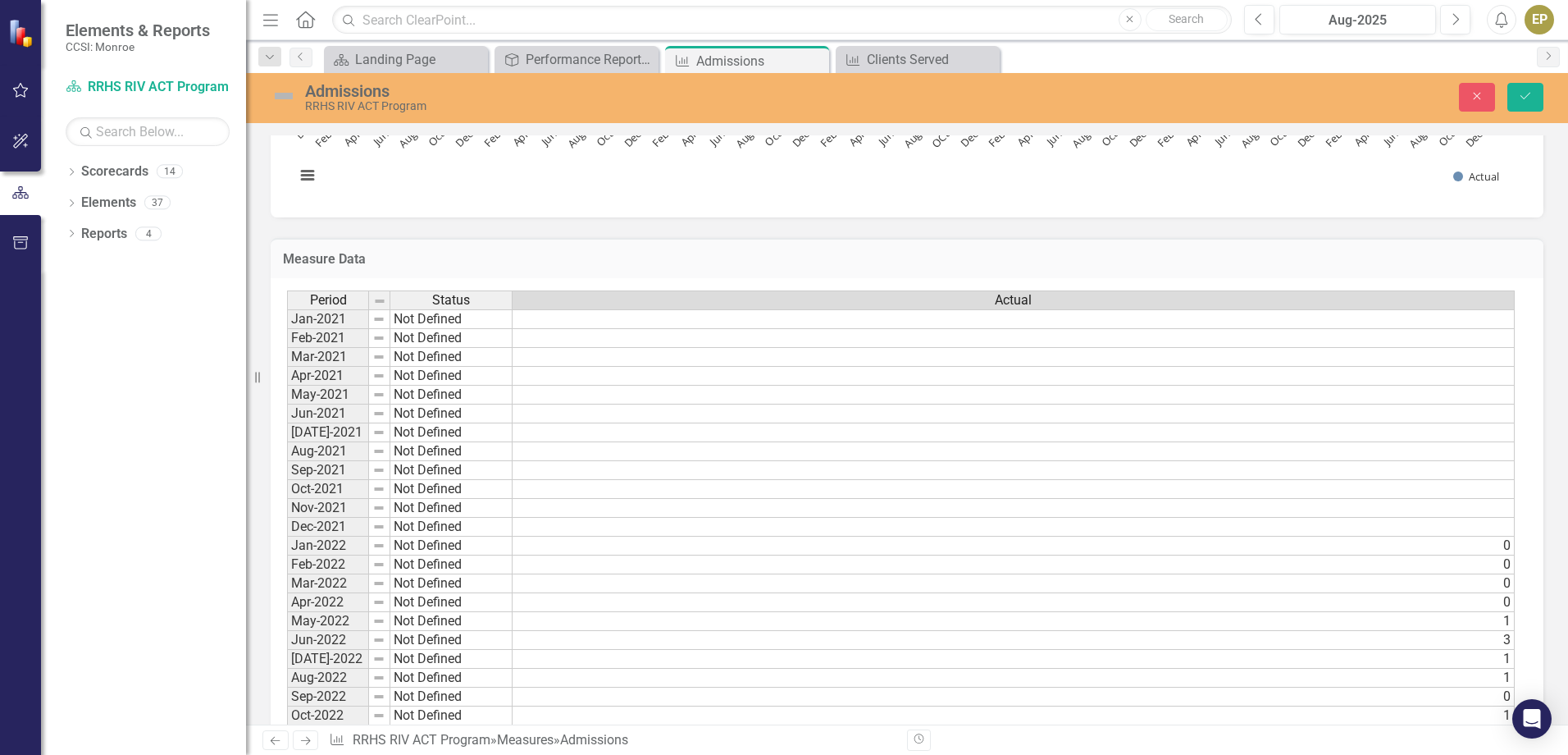
type textarea "1"
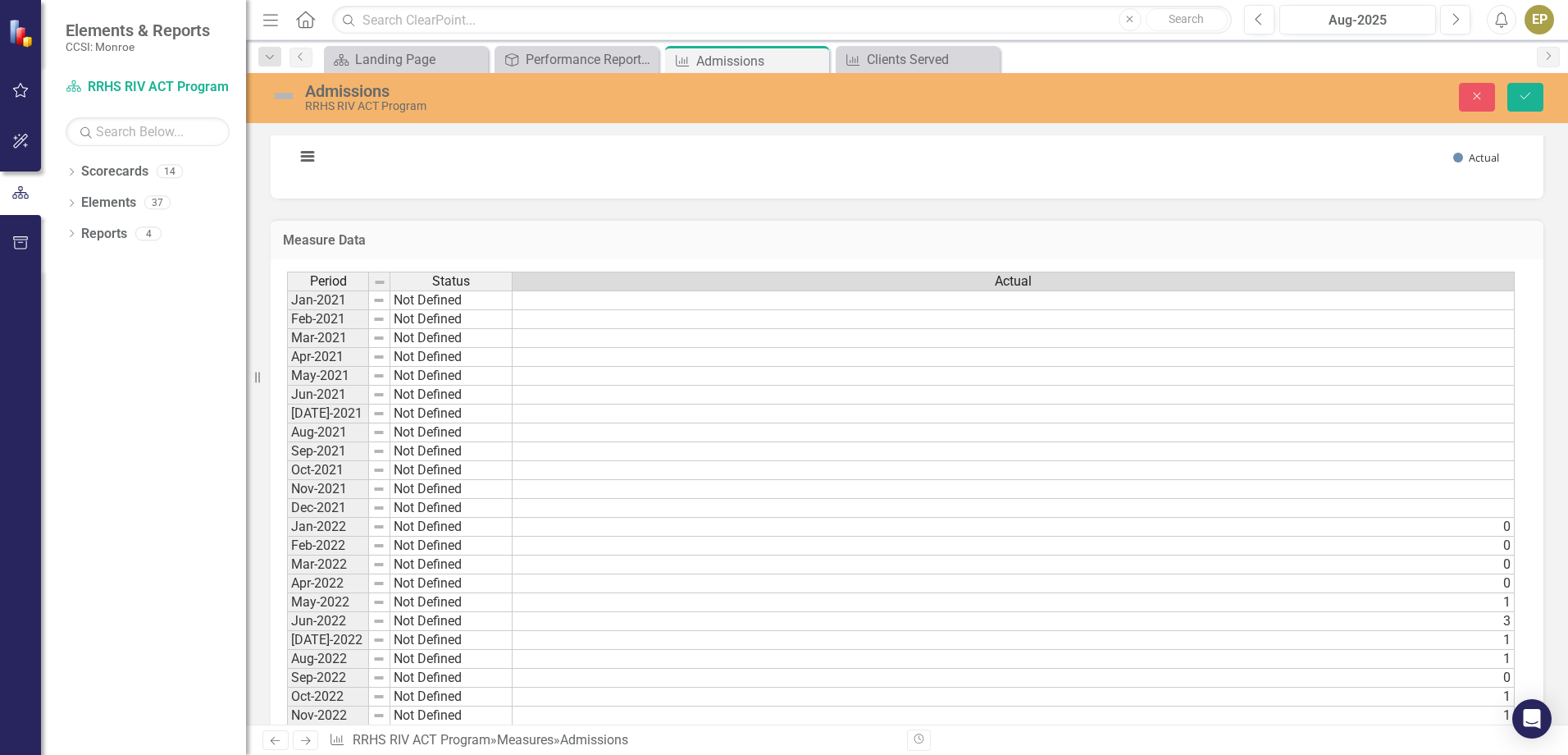
type textarea "3"
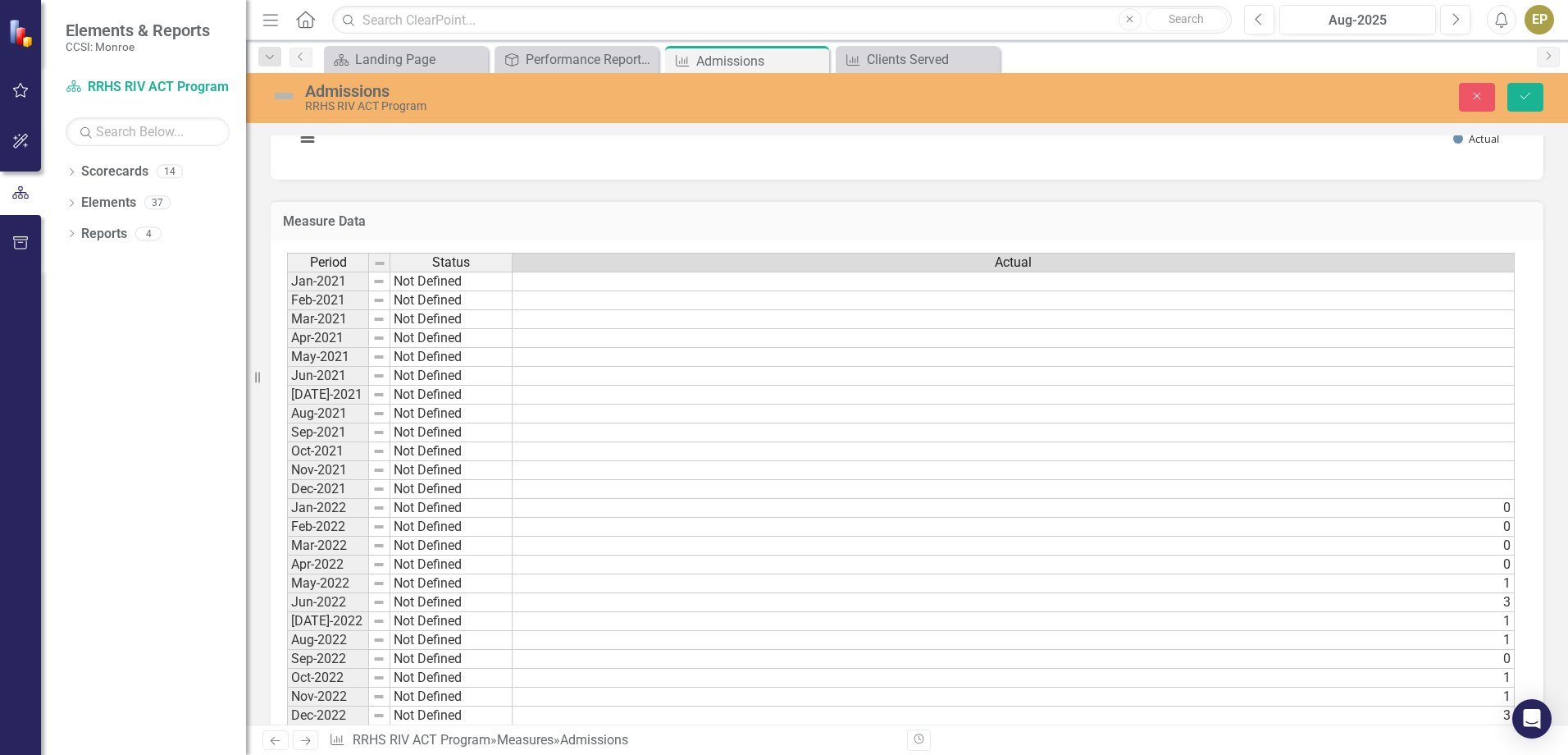
scroll to position [442, 0]
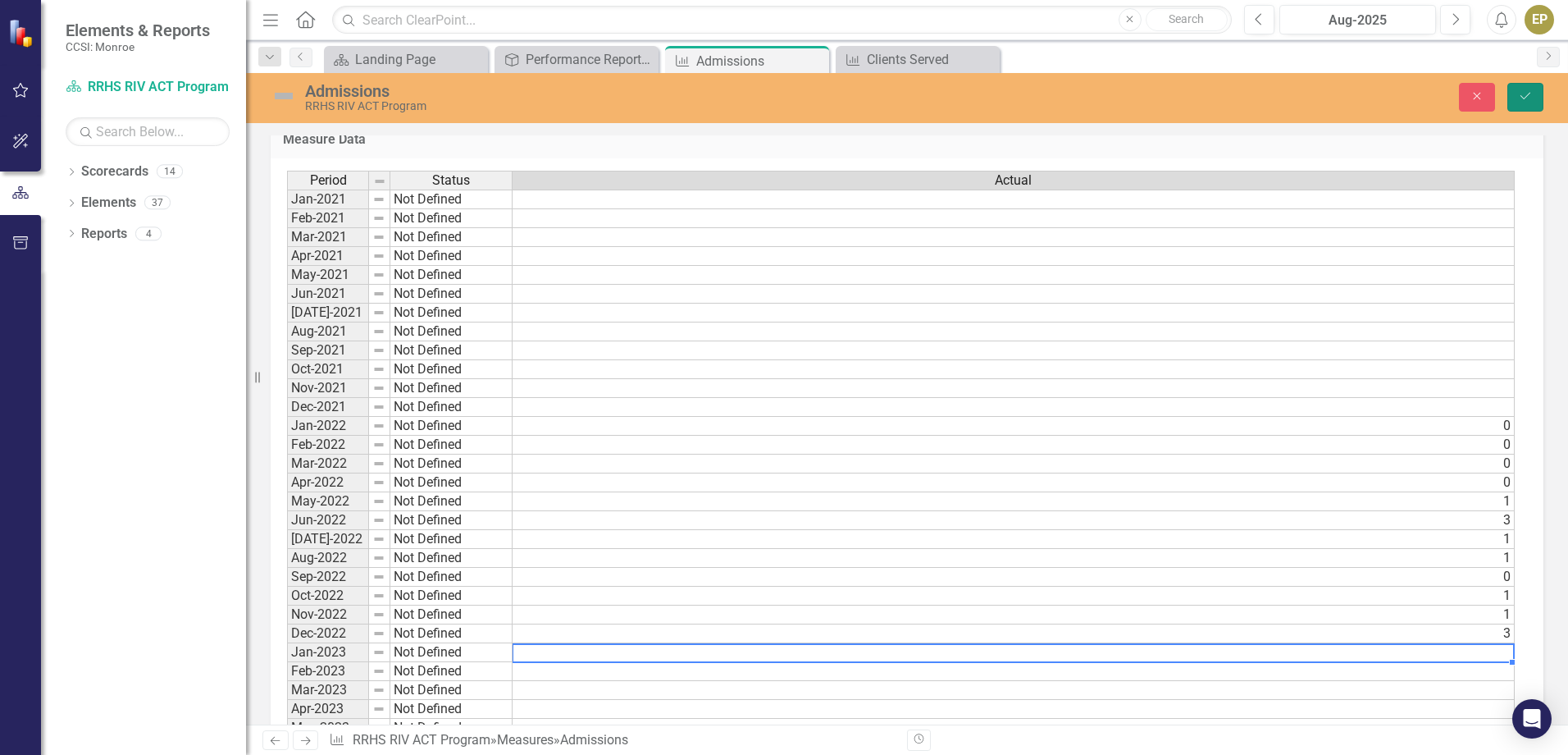
click at [1519, 105] on button "Save" at bounding box center [1524, 97] width 36 height 29
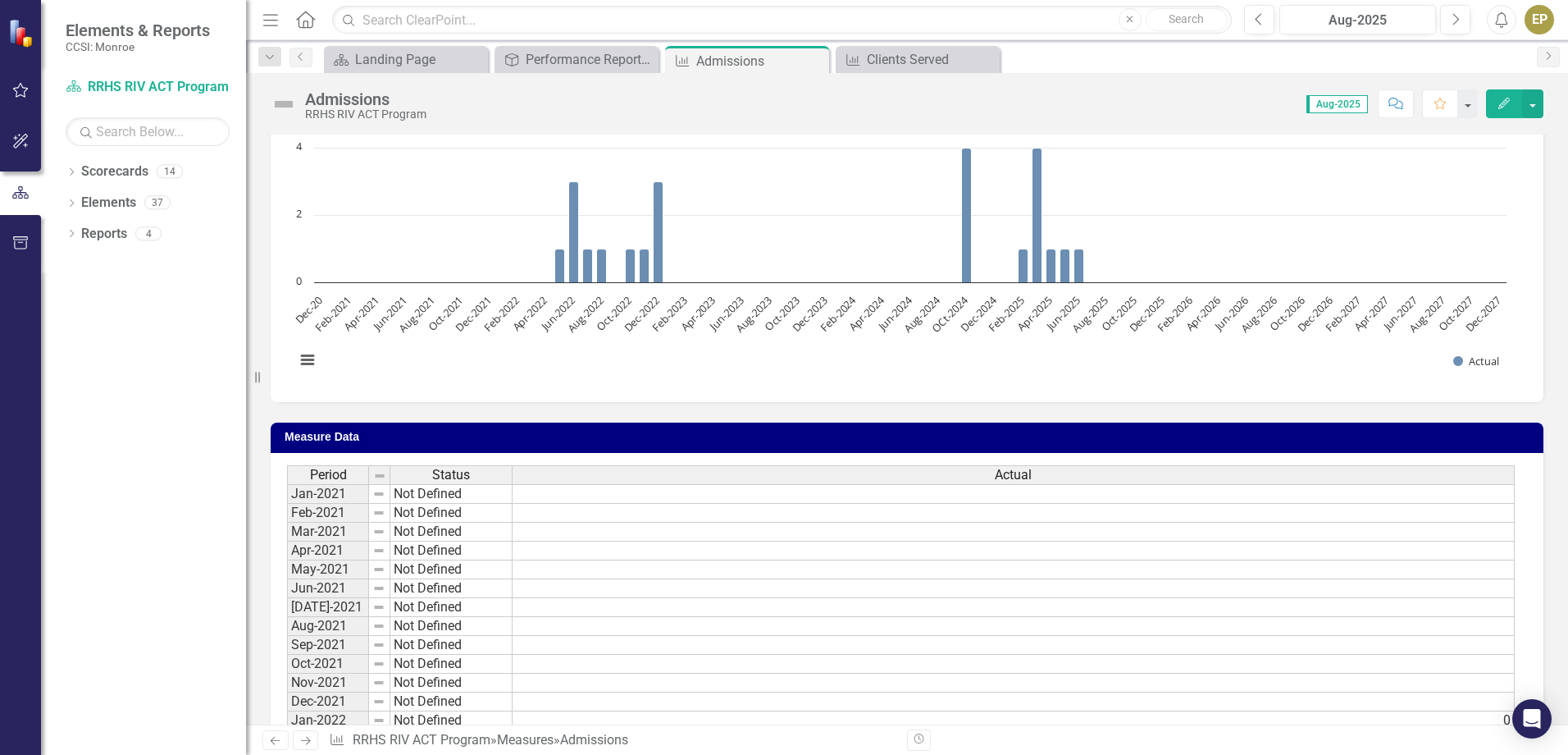
scroll to position [164, 0]
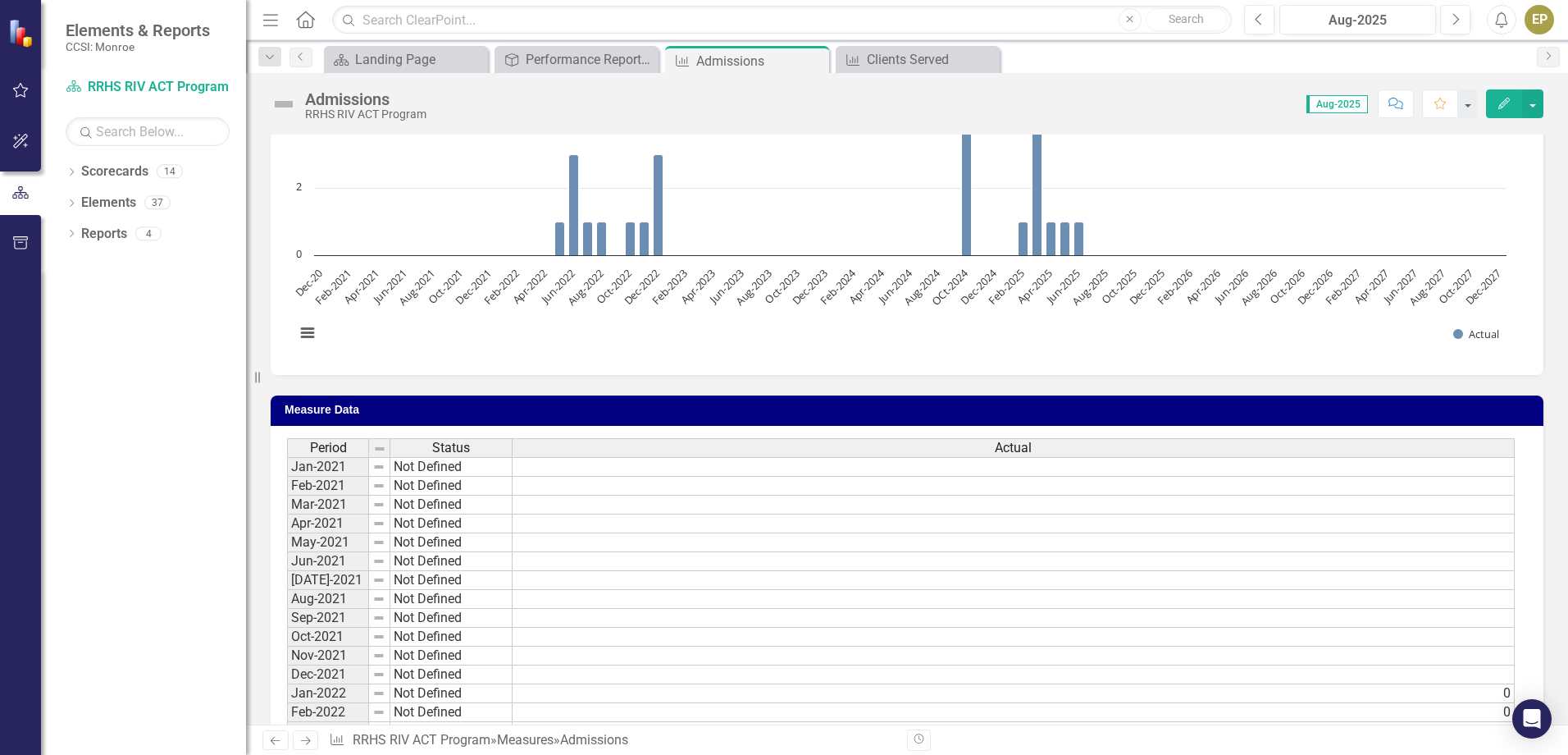
click at [1494, 467] on td at bounding box center [1013, 466] width 1002 height 20
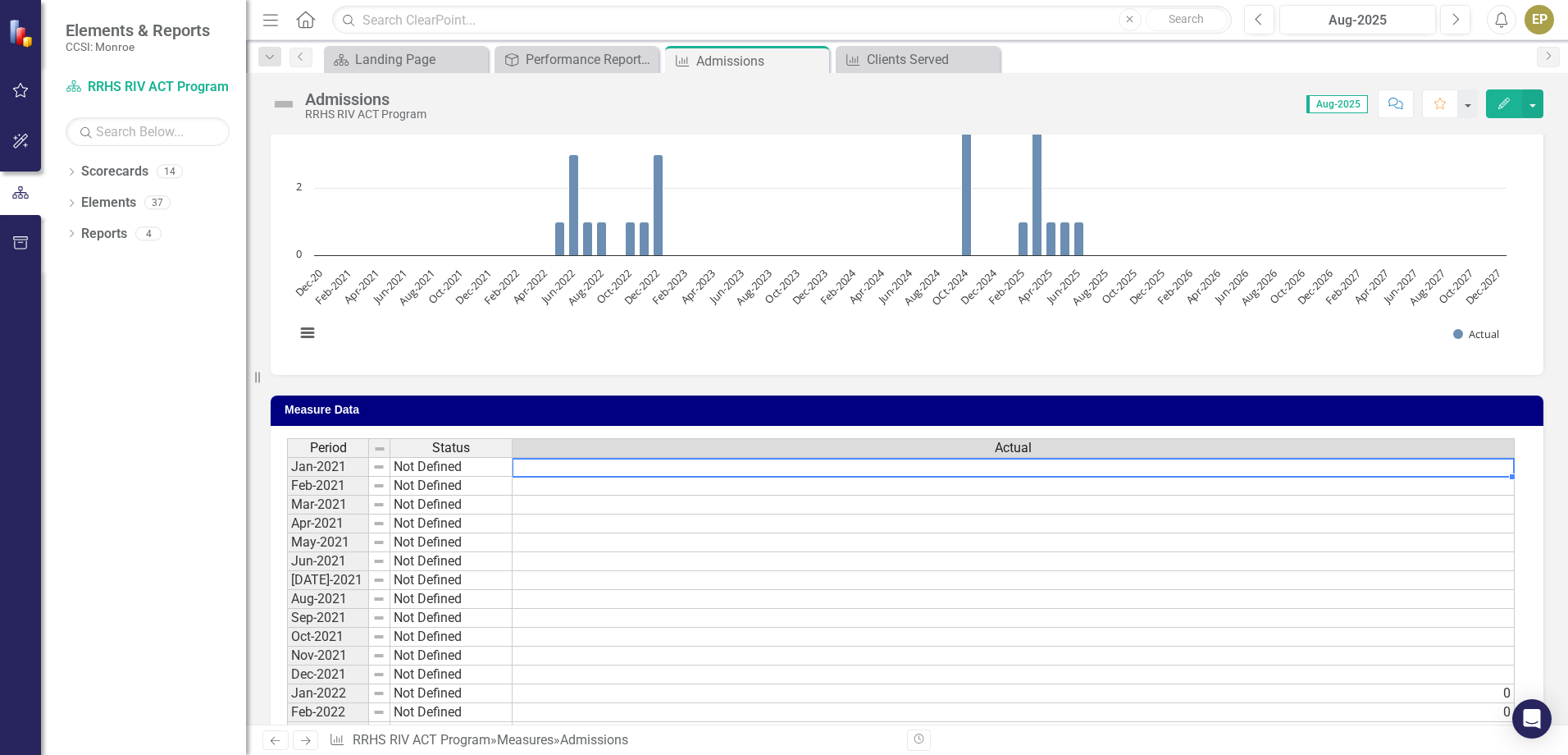
type textarea "0"
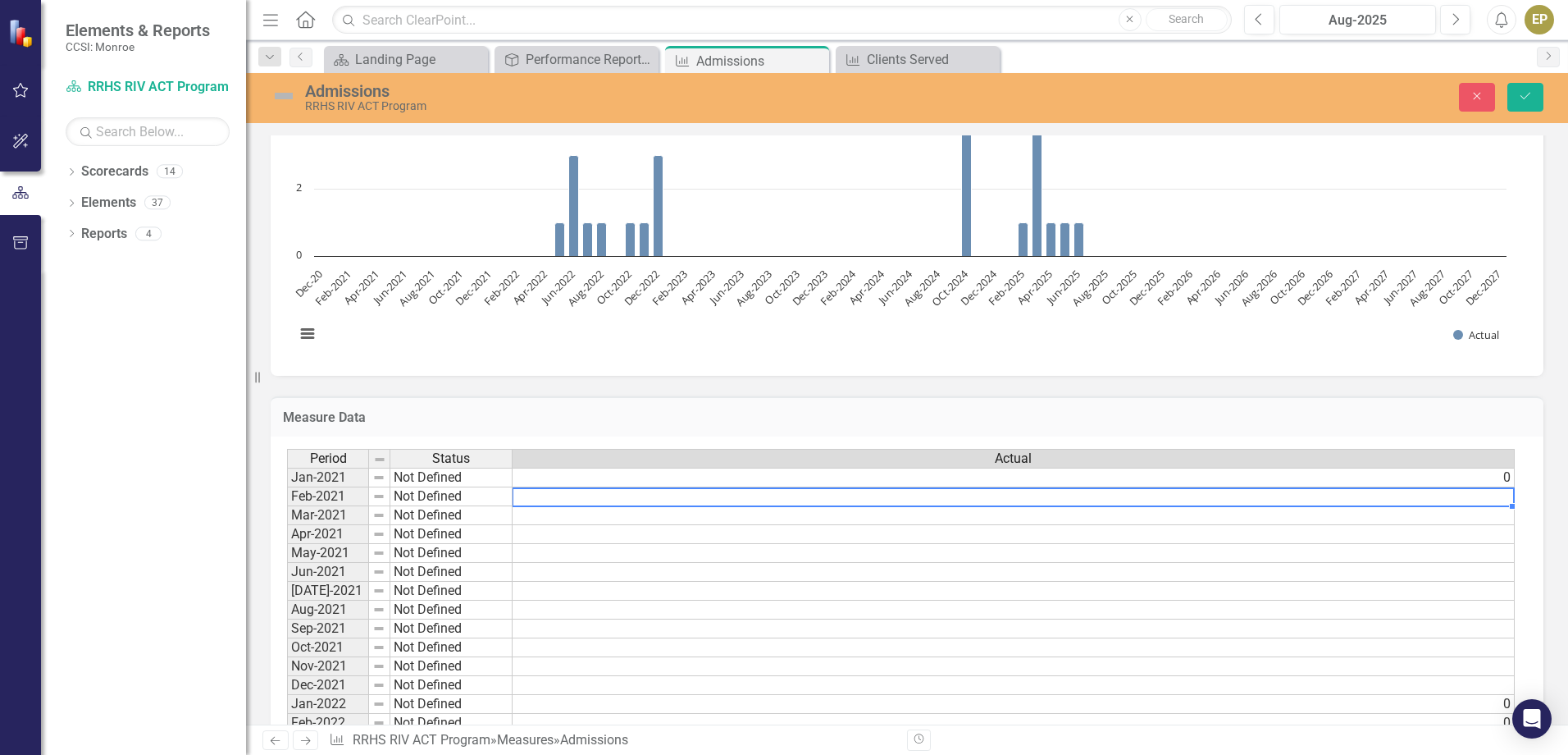
type textarea "0"
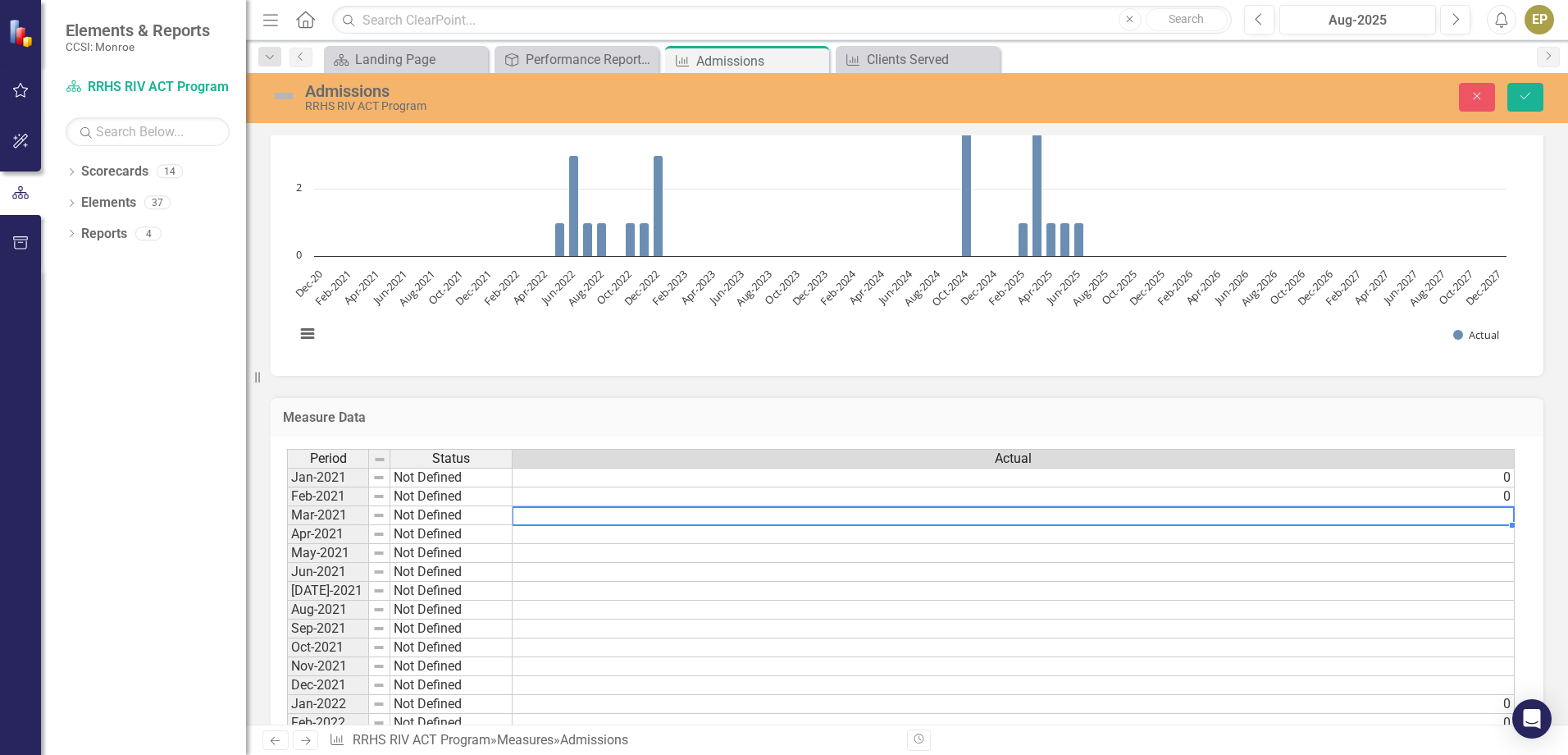
type textarea "1"
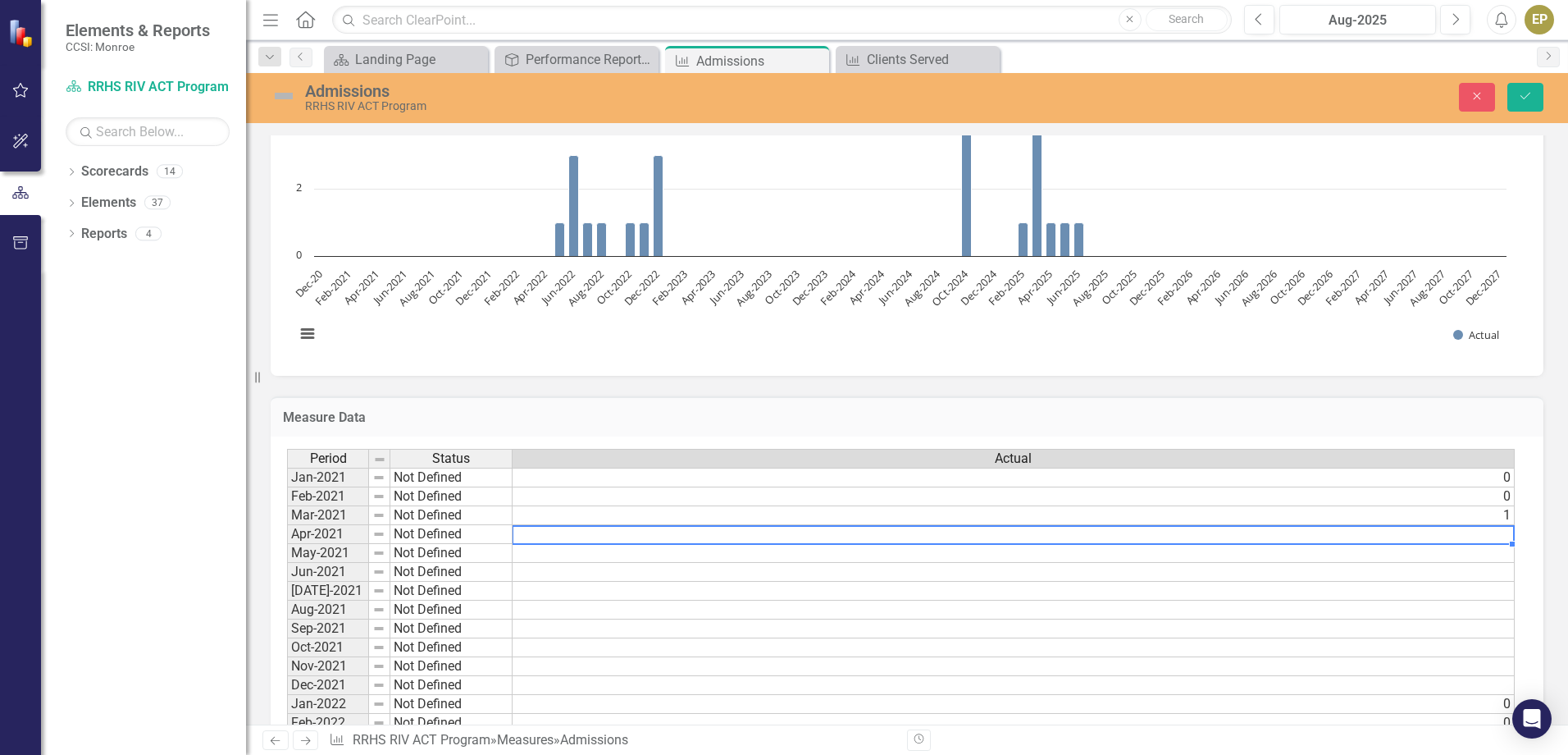
type textarea "1"
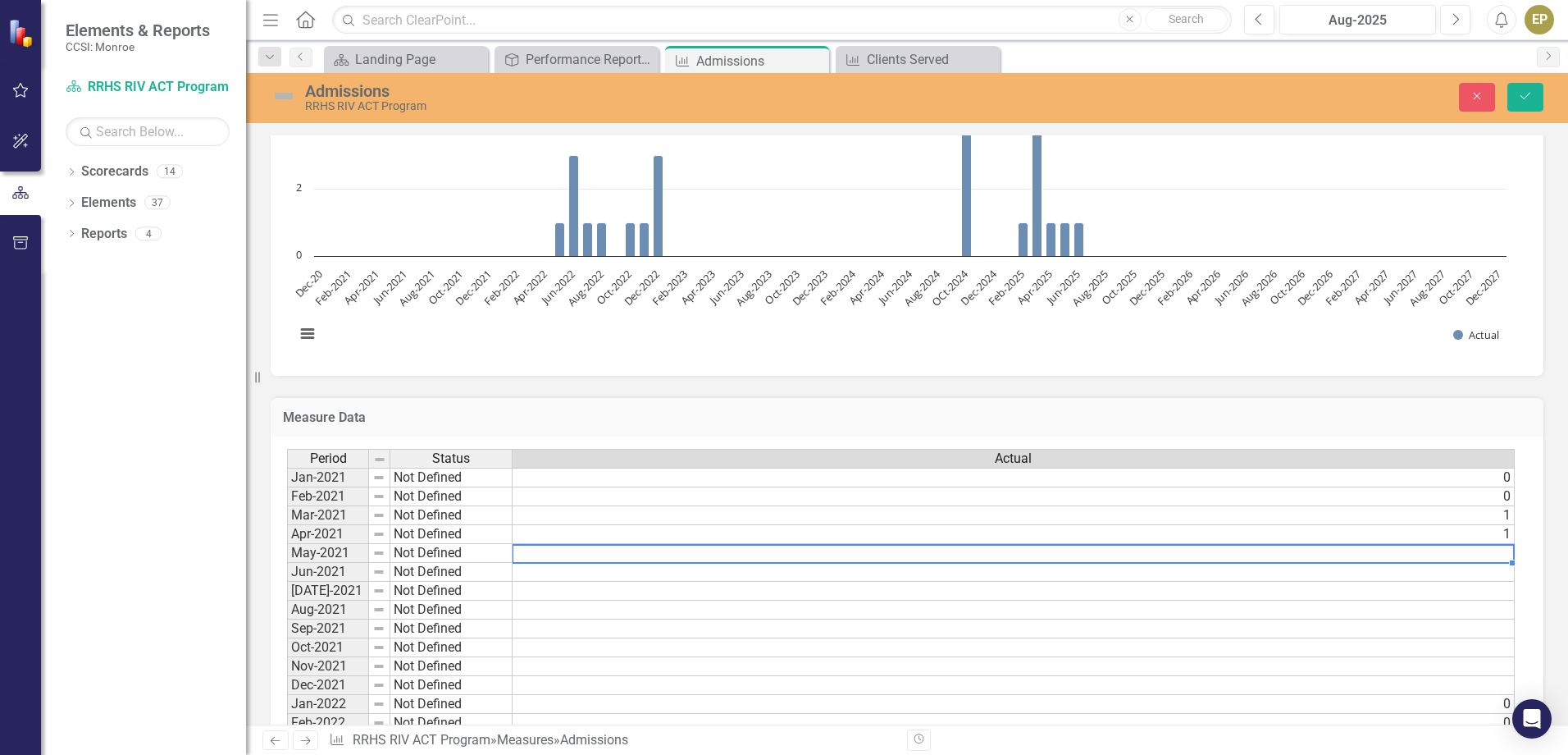
type textarea "0"
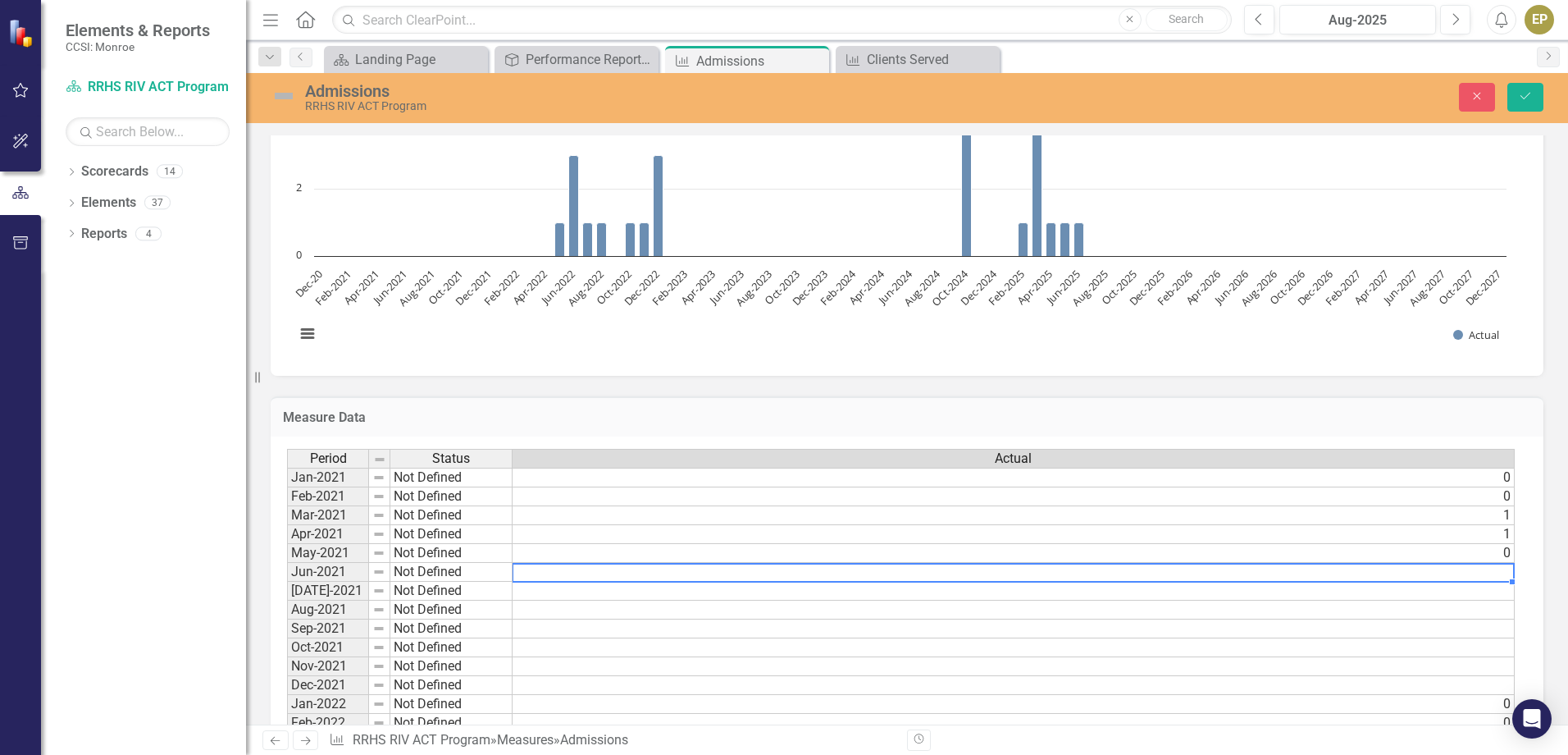
type textarea "2"
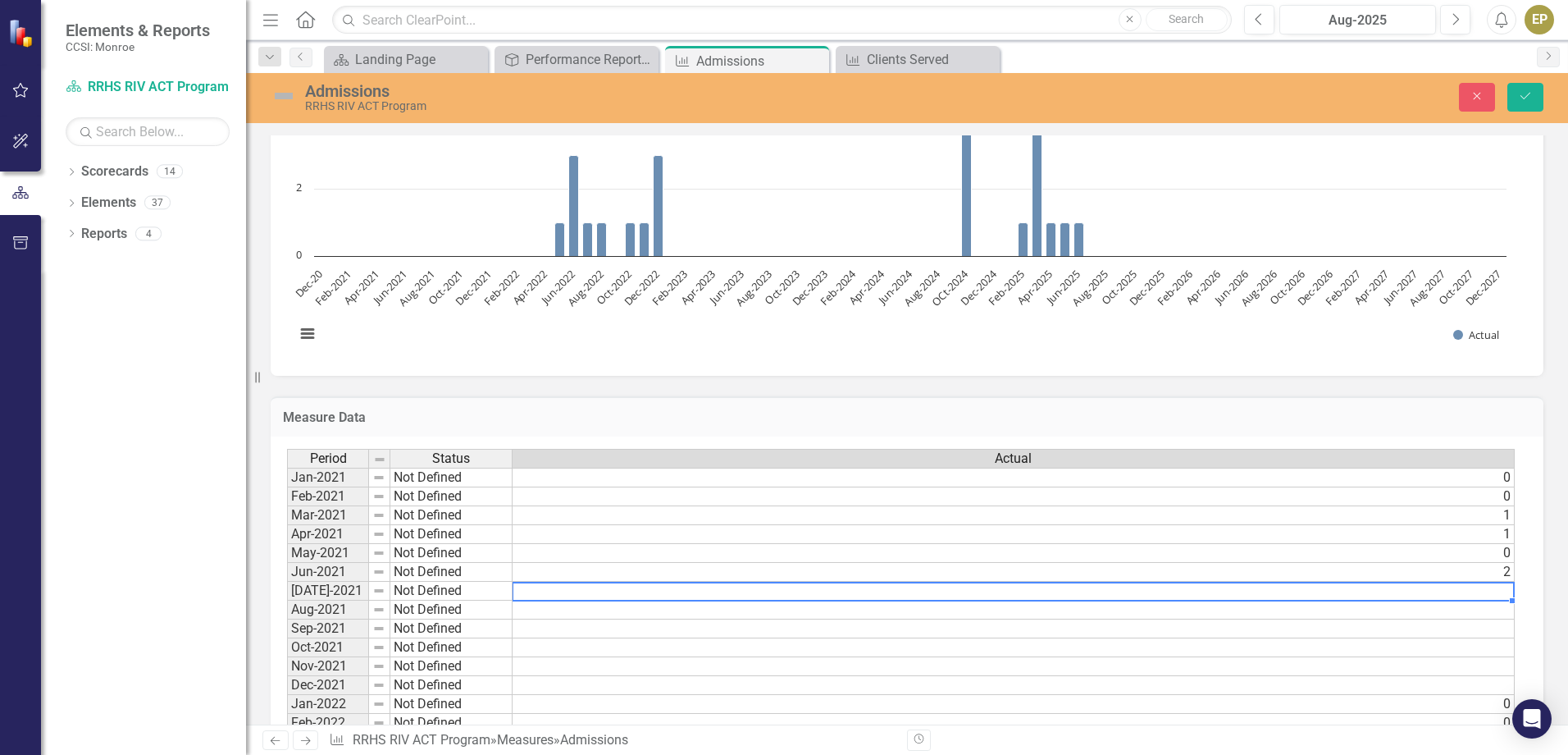
type textarea "1"
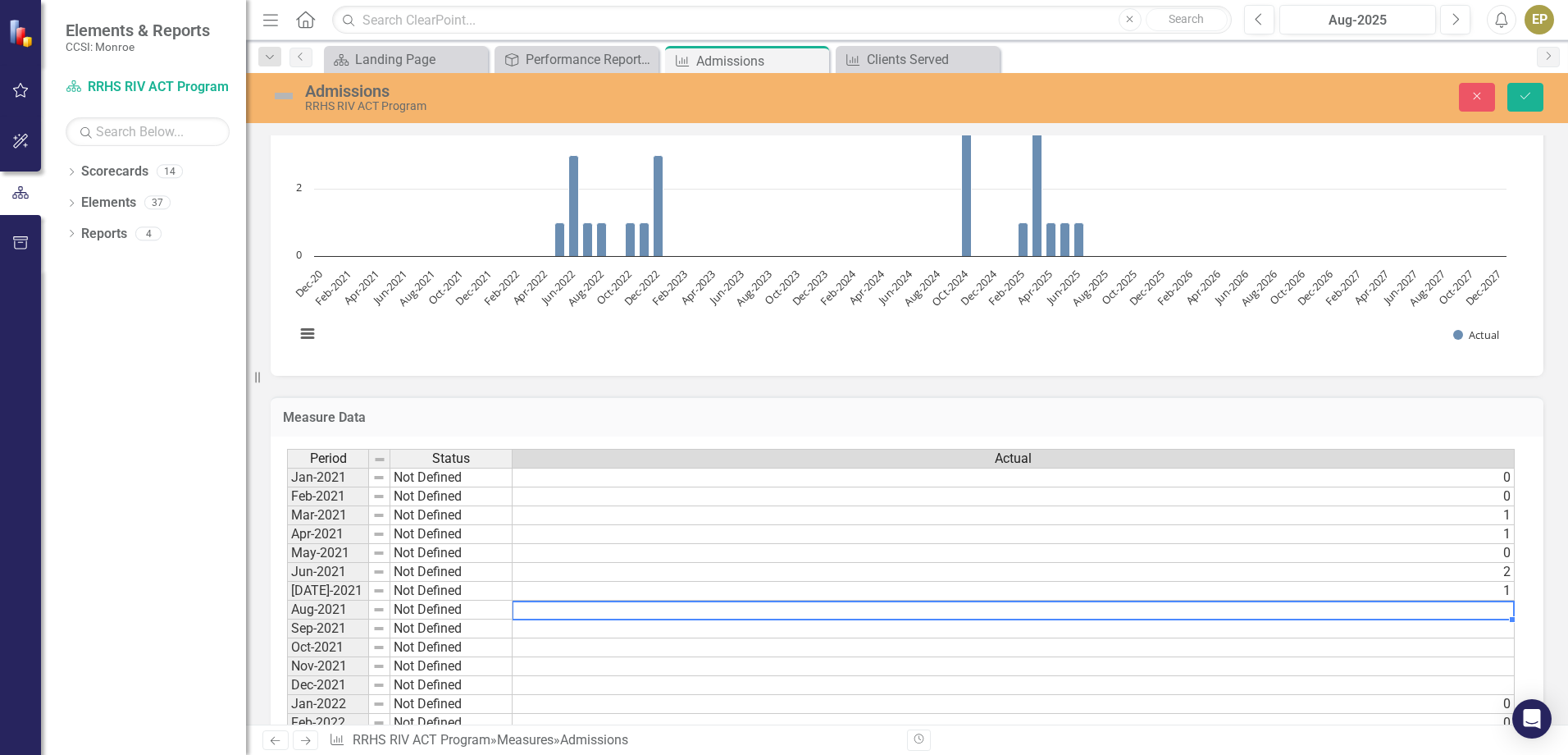
type textarea "2"
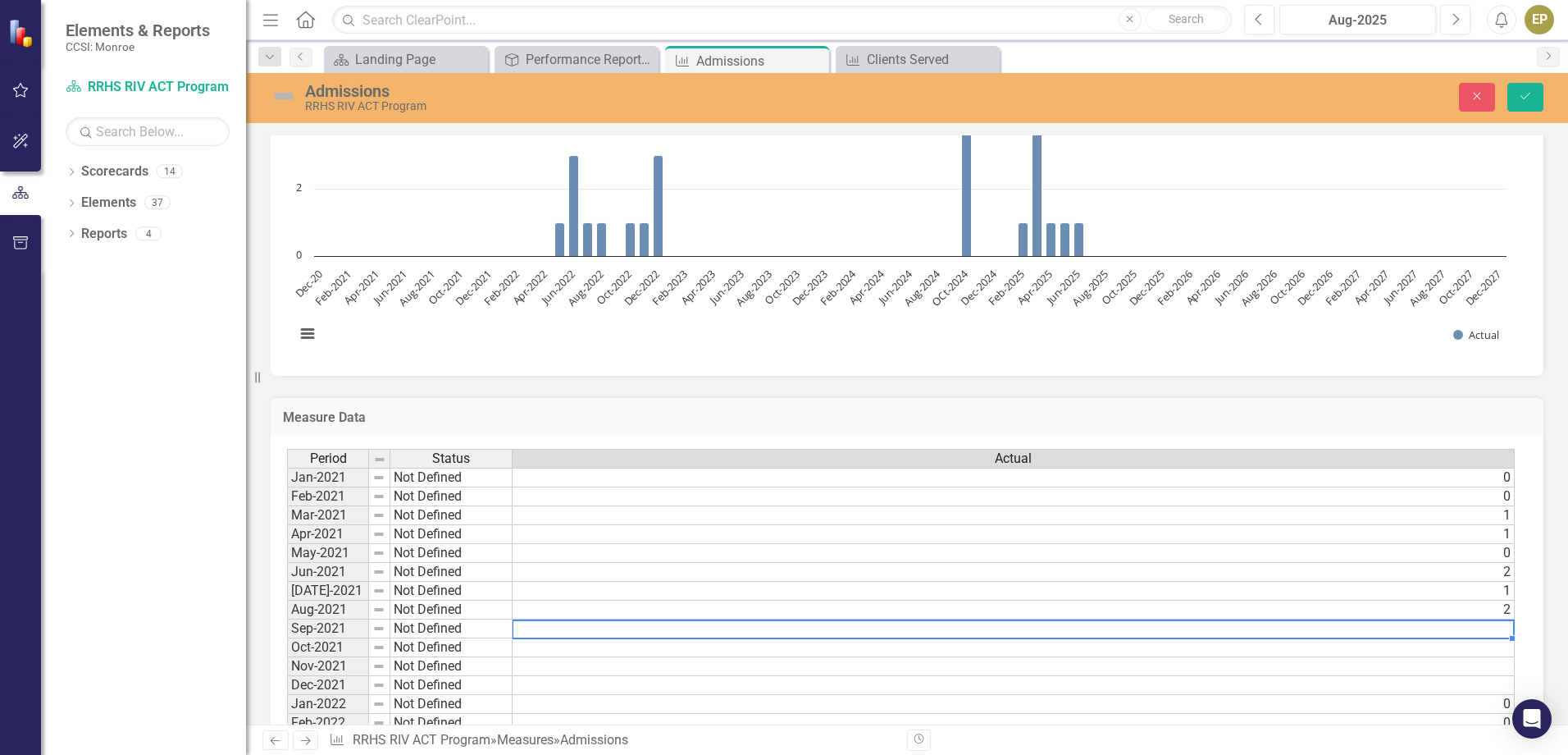
type textarea "1"
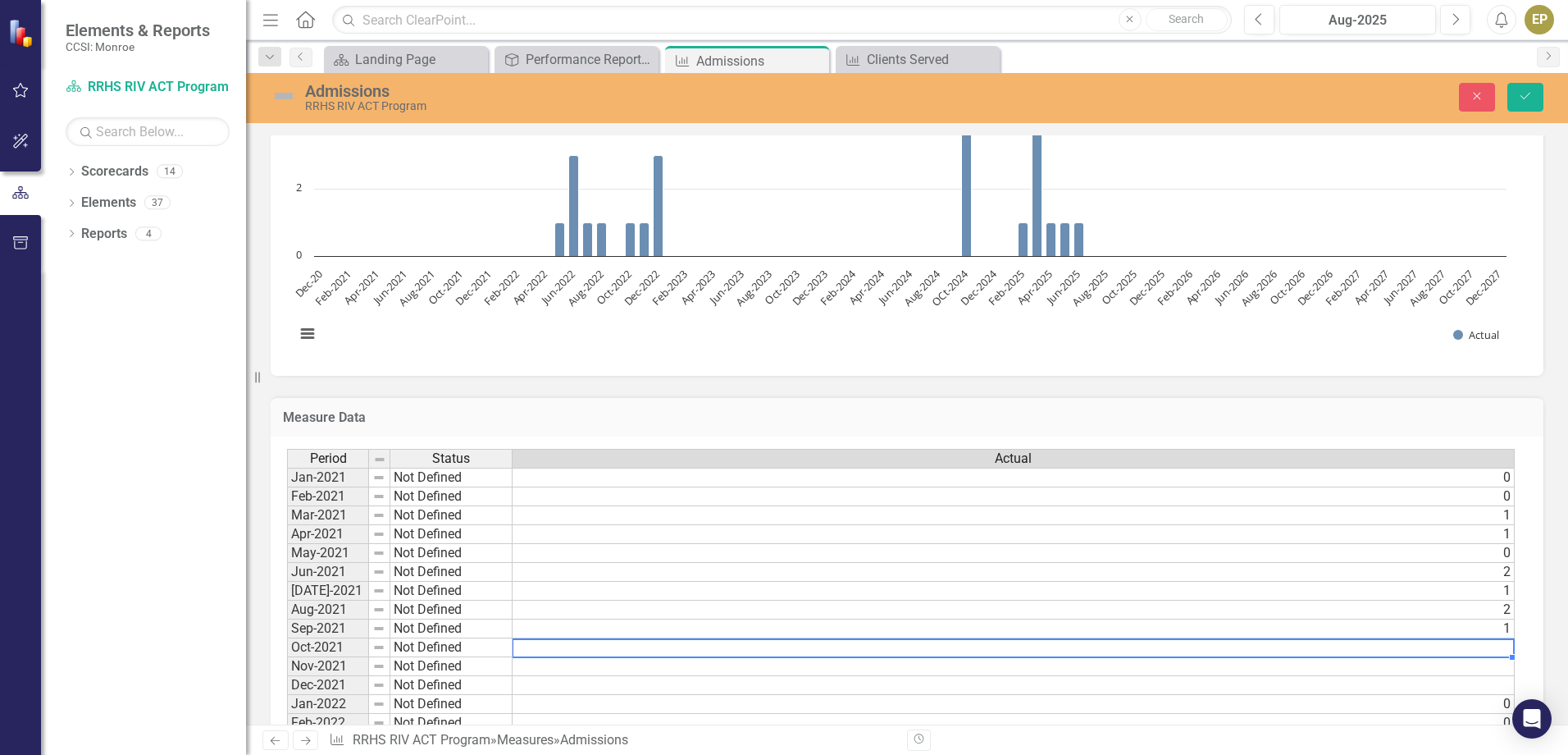
type textarea "0"
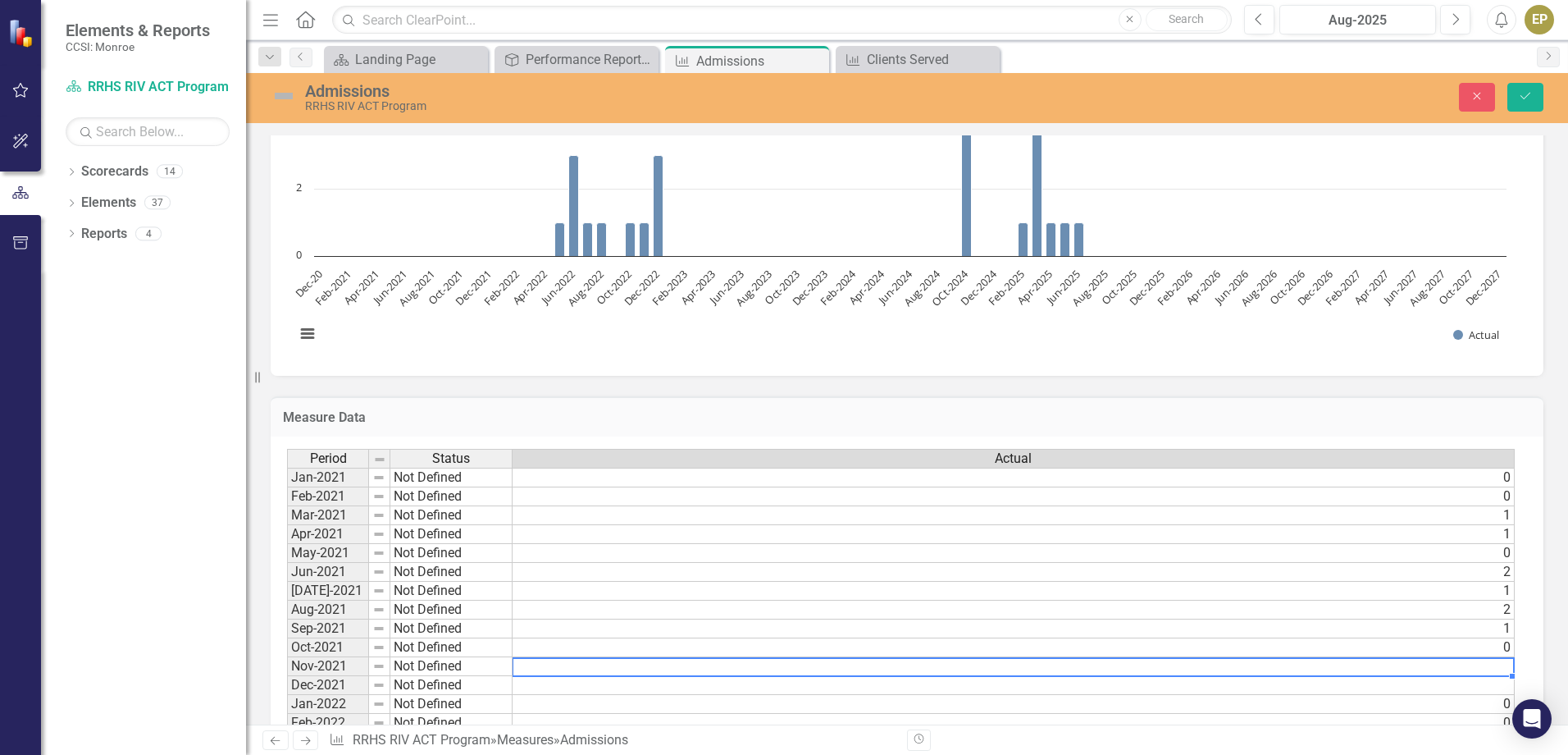
type textarea "2"
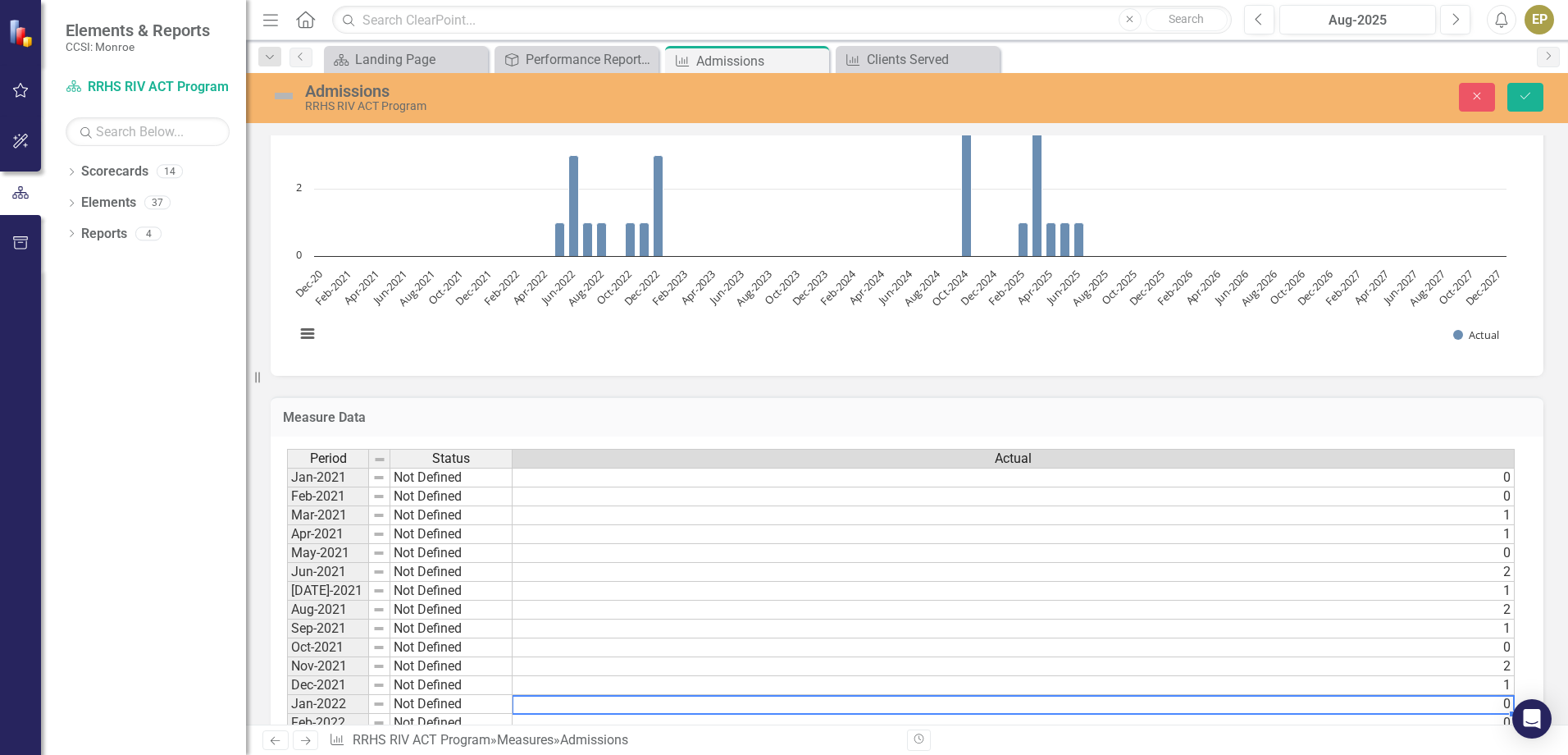
type textarea "0"
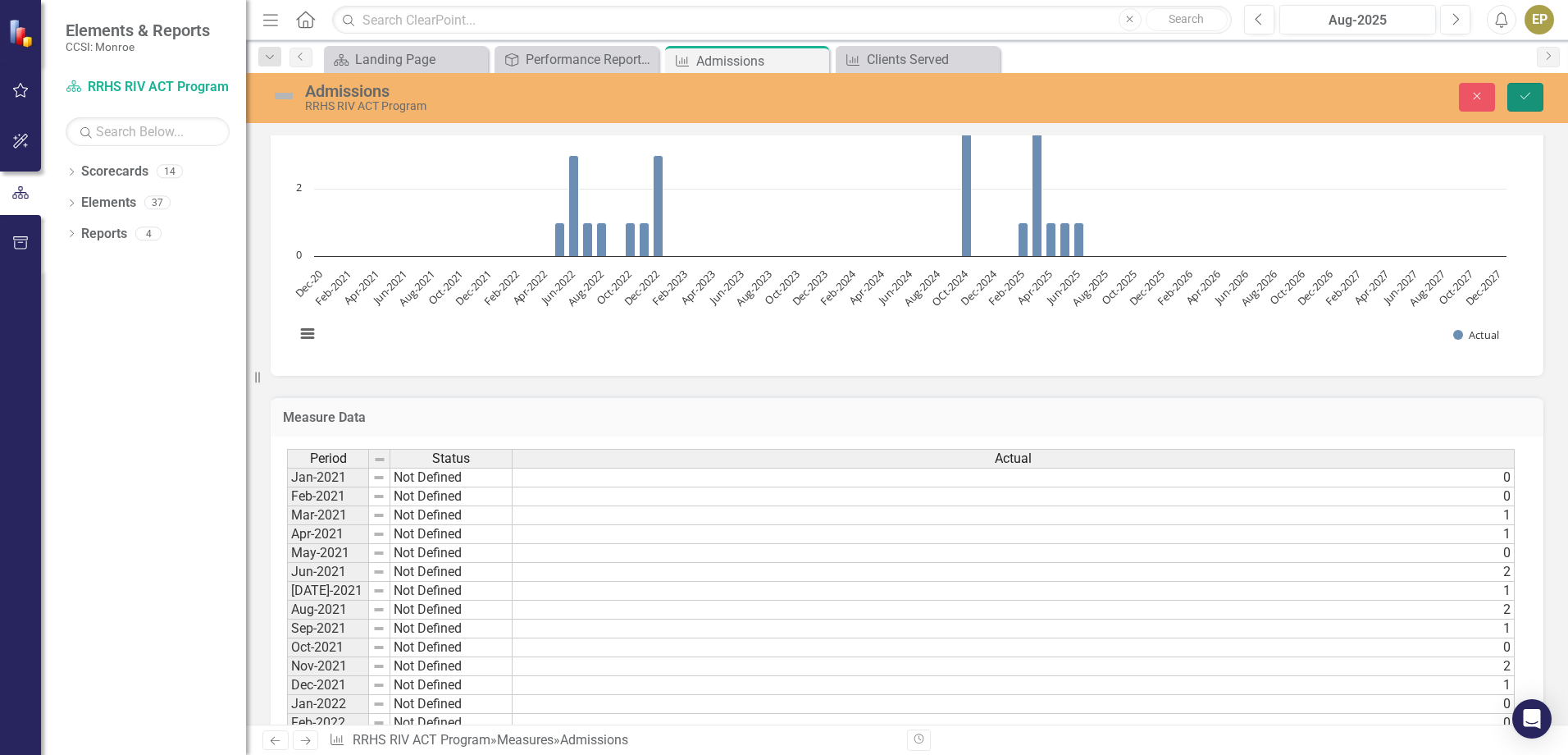
click at [1529, 102] on button "Save" at bounding box center [1524, 97] width 36 height 29
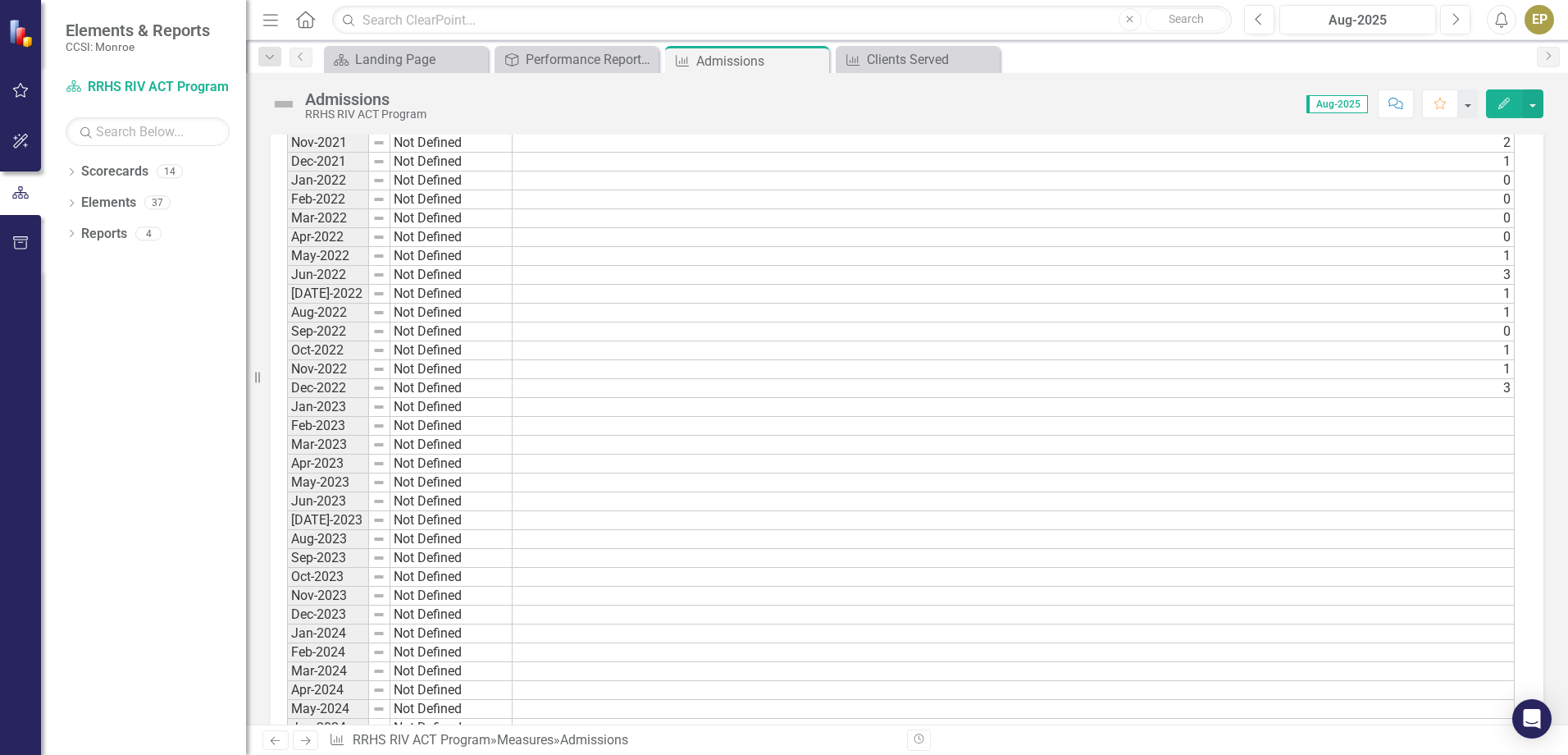
scroll to position [738, 0]
click at [1465, 347] on td at bounding box center [1013, 345] width 1002 height 19
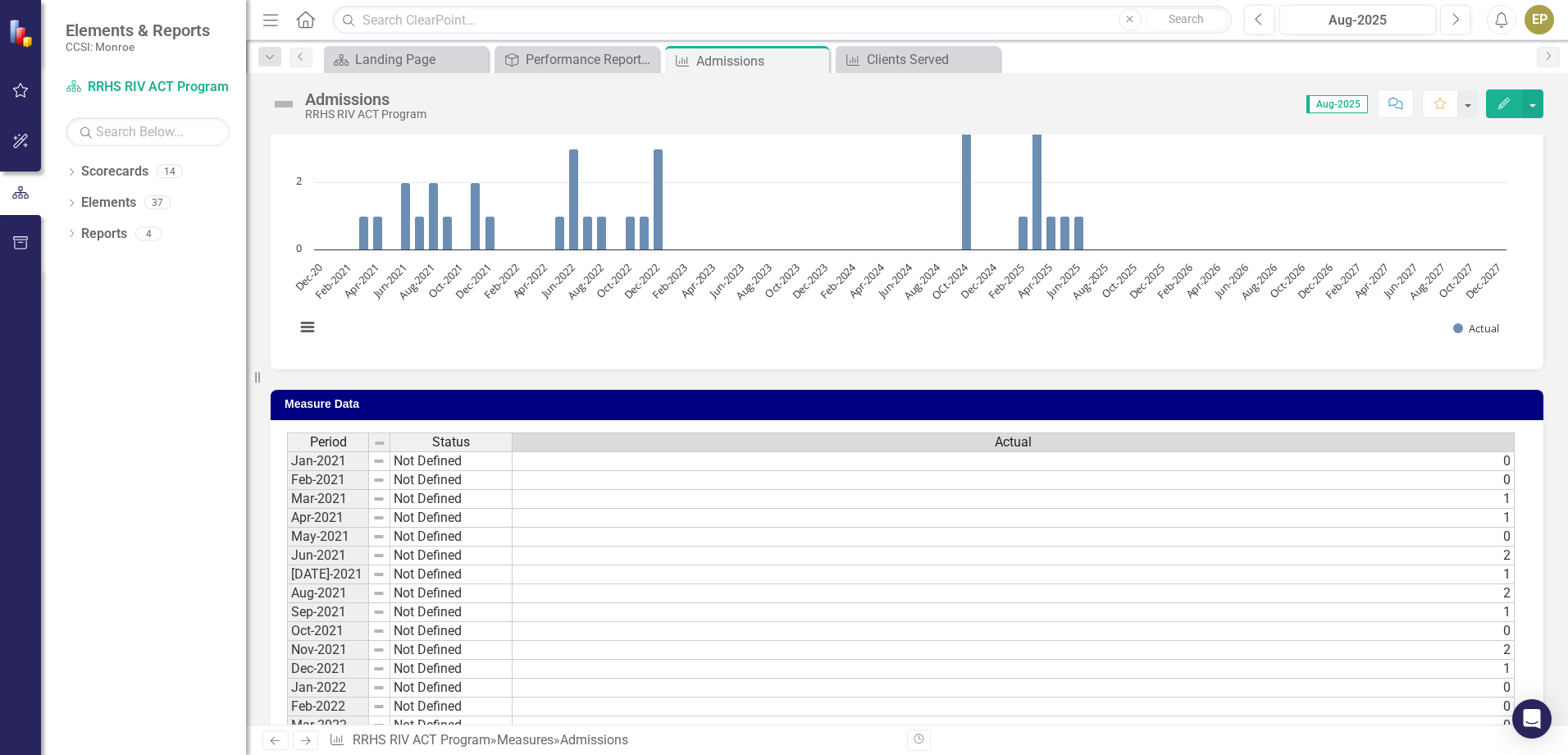
scroll to position [0, 0]
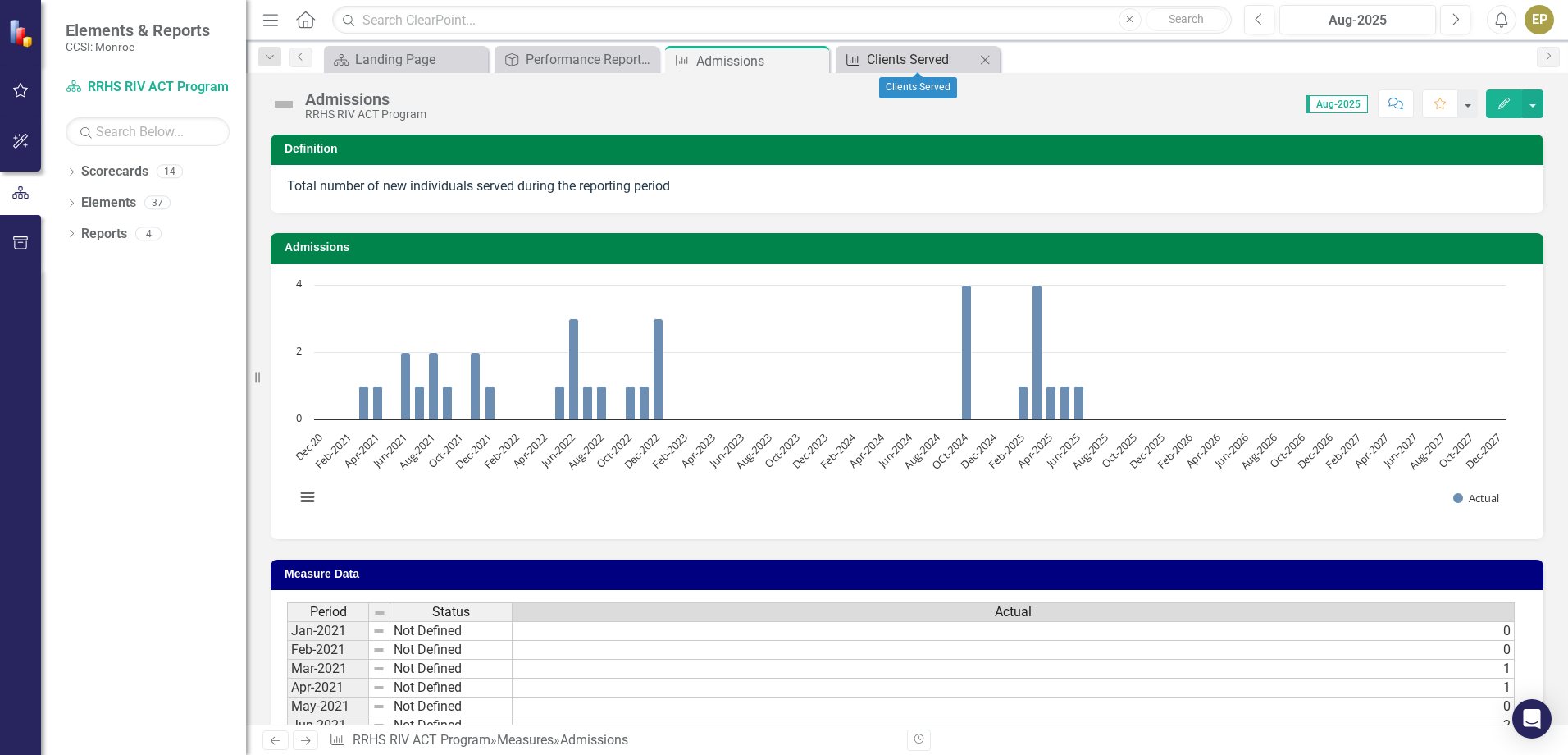
click at [921, 61] on div "Clients Served" at bounding box center [920, 60] width 108 height 20
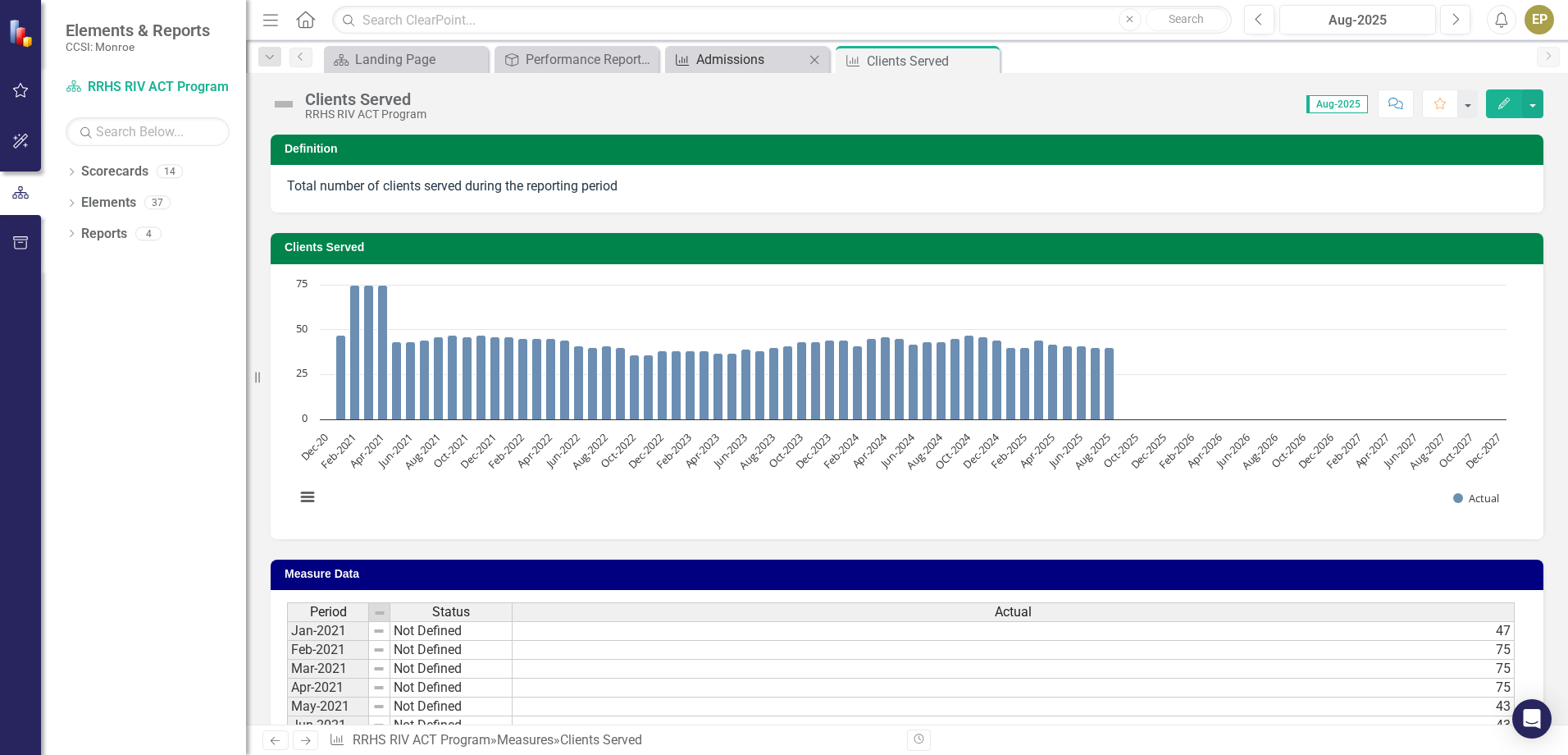
click at [756, 53] on div "Admissions" at bounding box center [750, 60] width 108 height 20
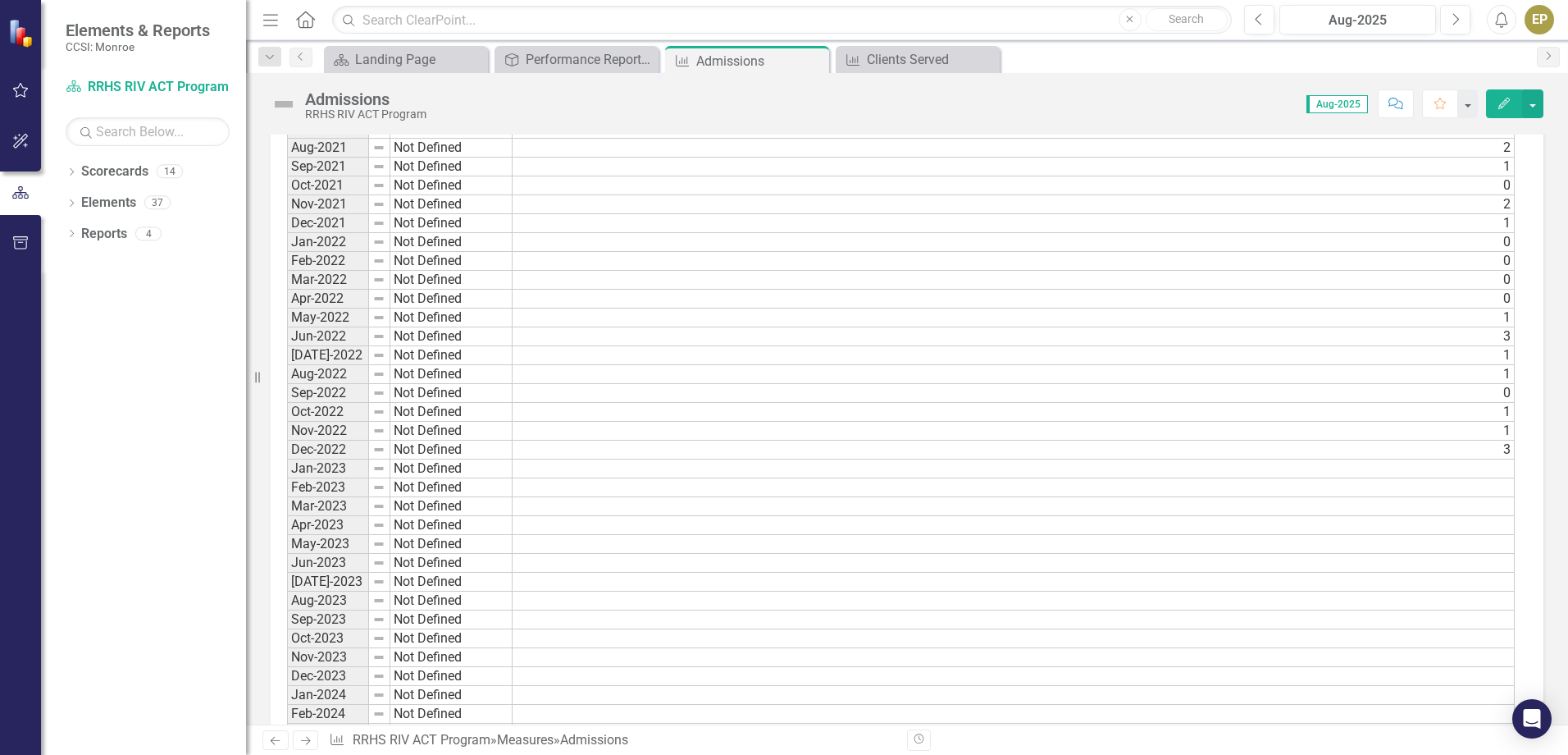
scroll to position [656, 0]
click at [287, 419] on div "Period Status Actual Jan-2021 Not Defined 0 Feb-2021 Not Defined 0 Mar-2021 Not…" at bounding box center [287, 748] width 0 height 1604
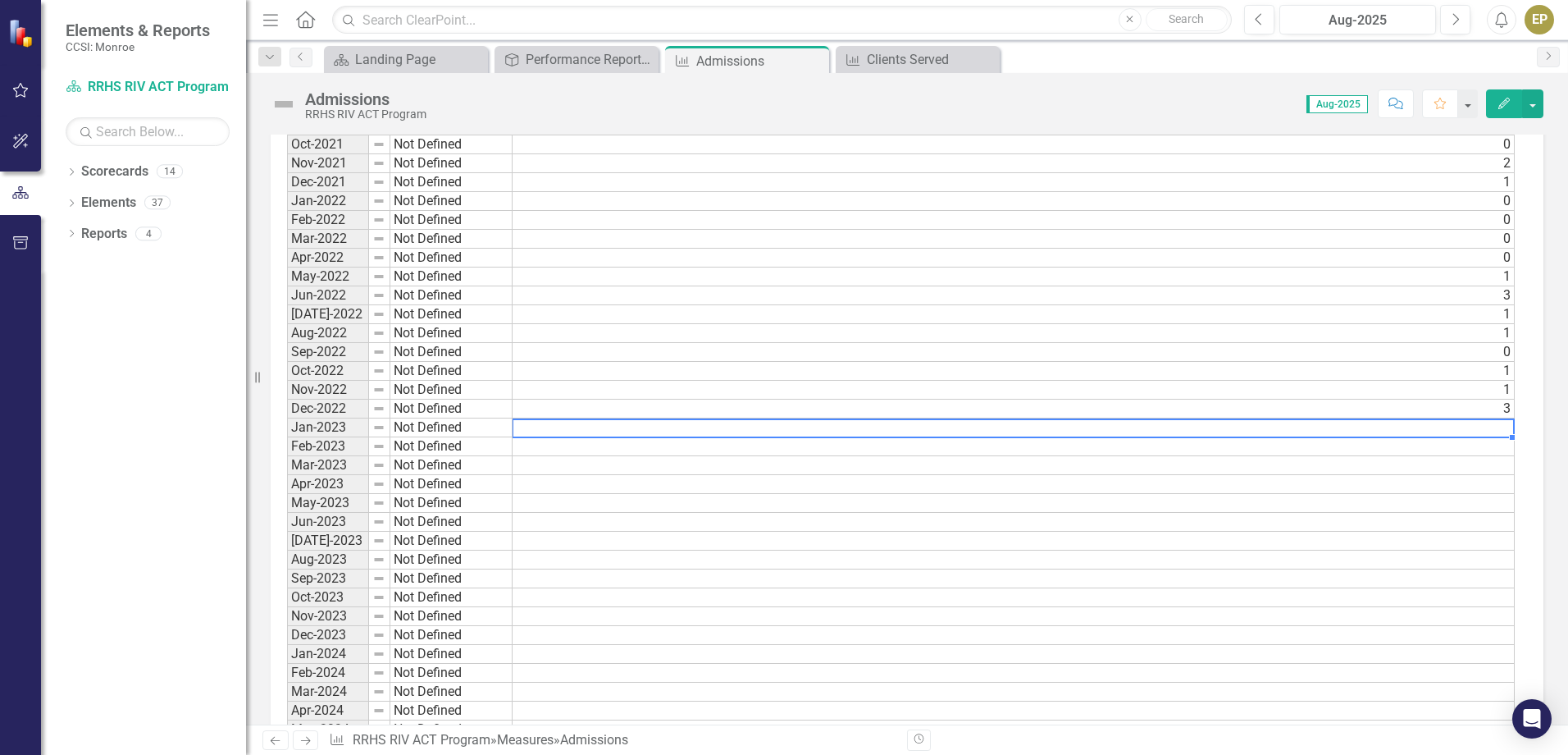
type textarea "1"
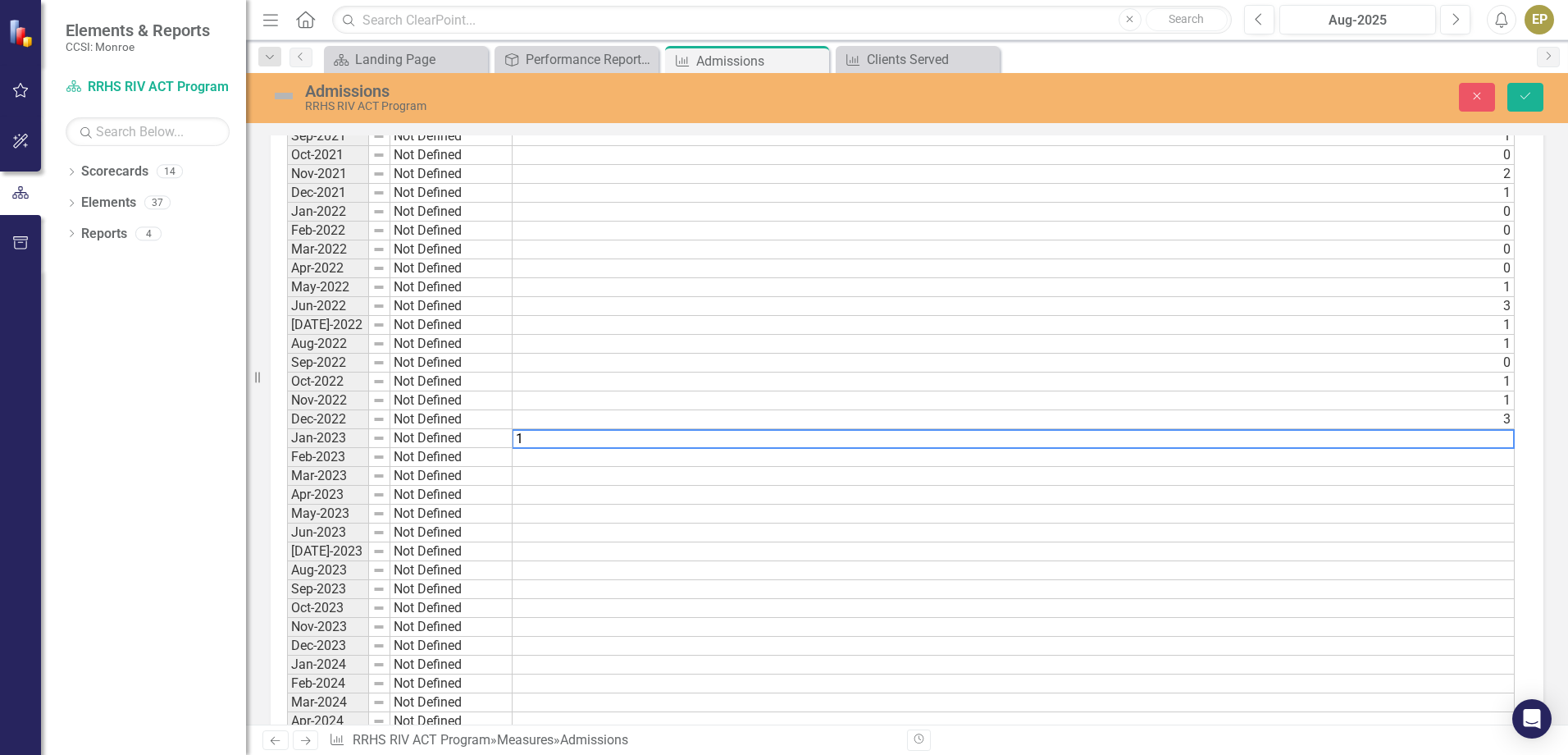
scroll to position [666, 0]
type textarea "1"
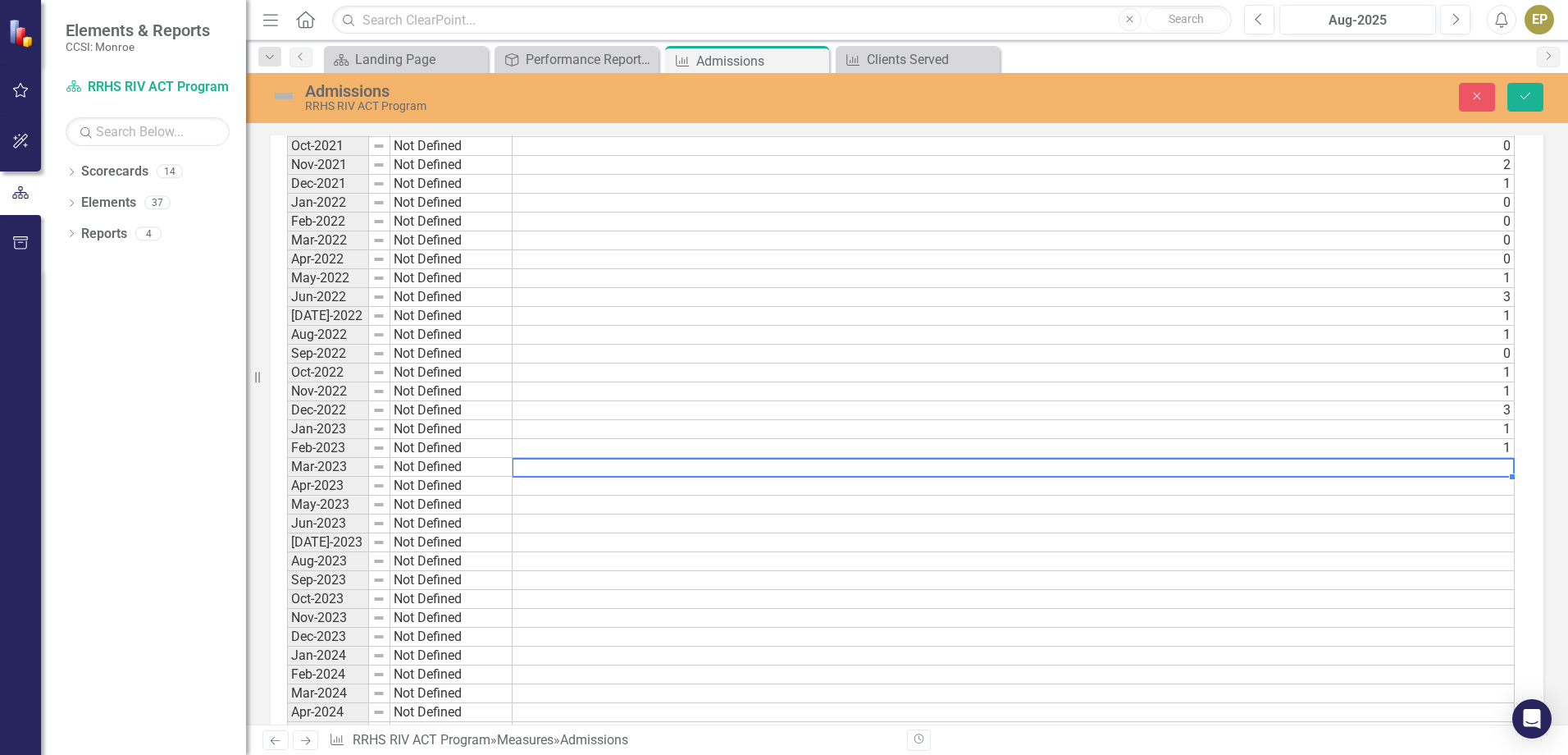
type textarea "2"
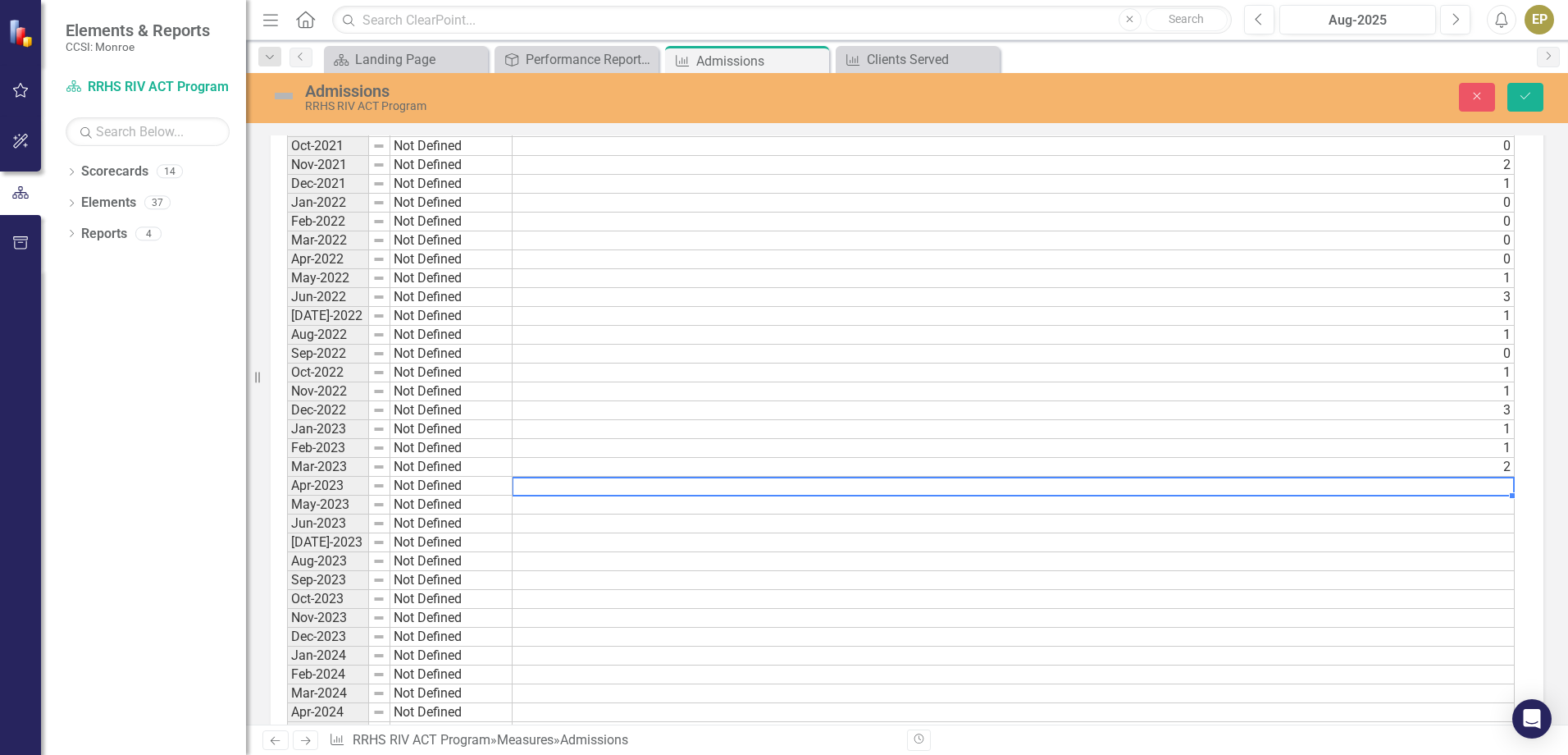
type textarea "0"
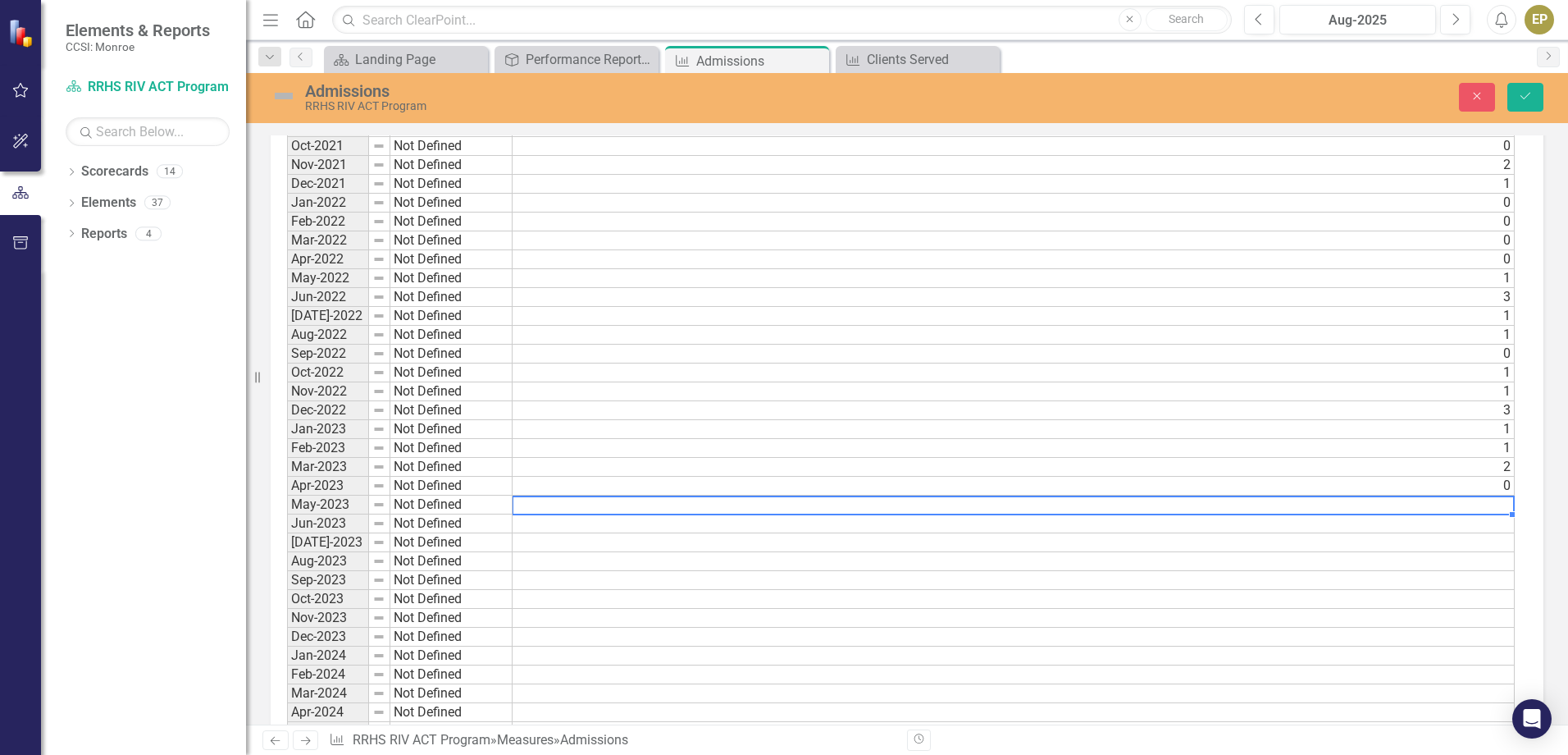
type textarea "2"
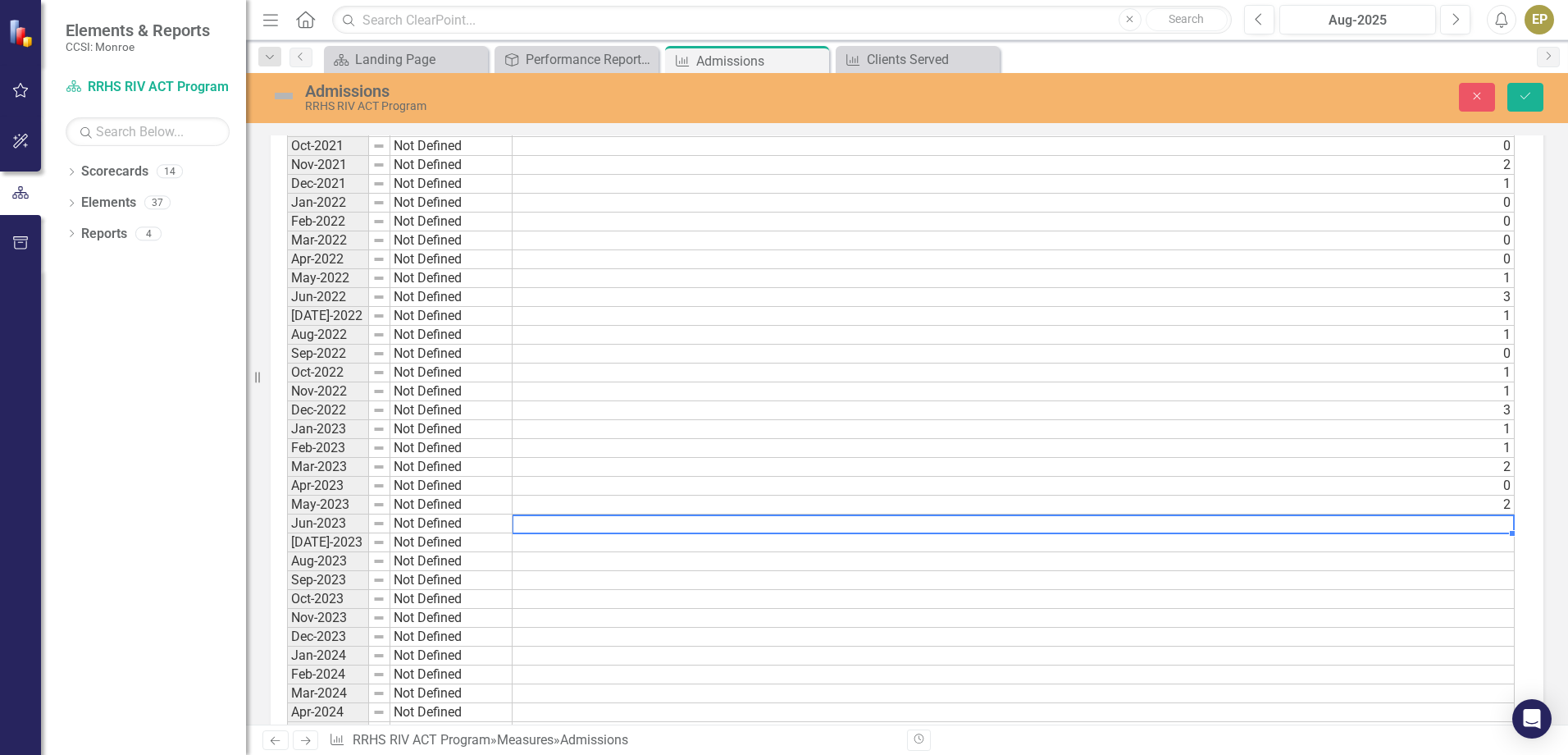
type textarea "3"
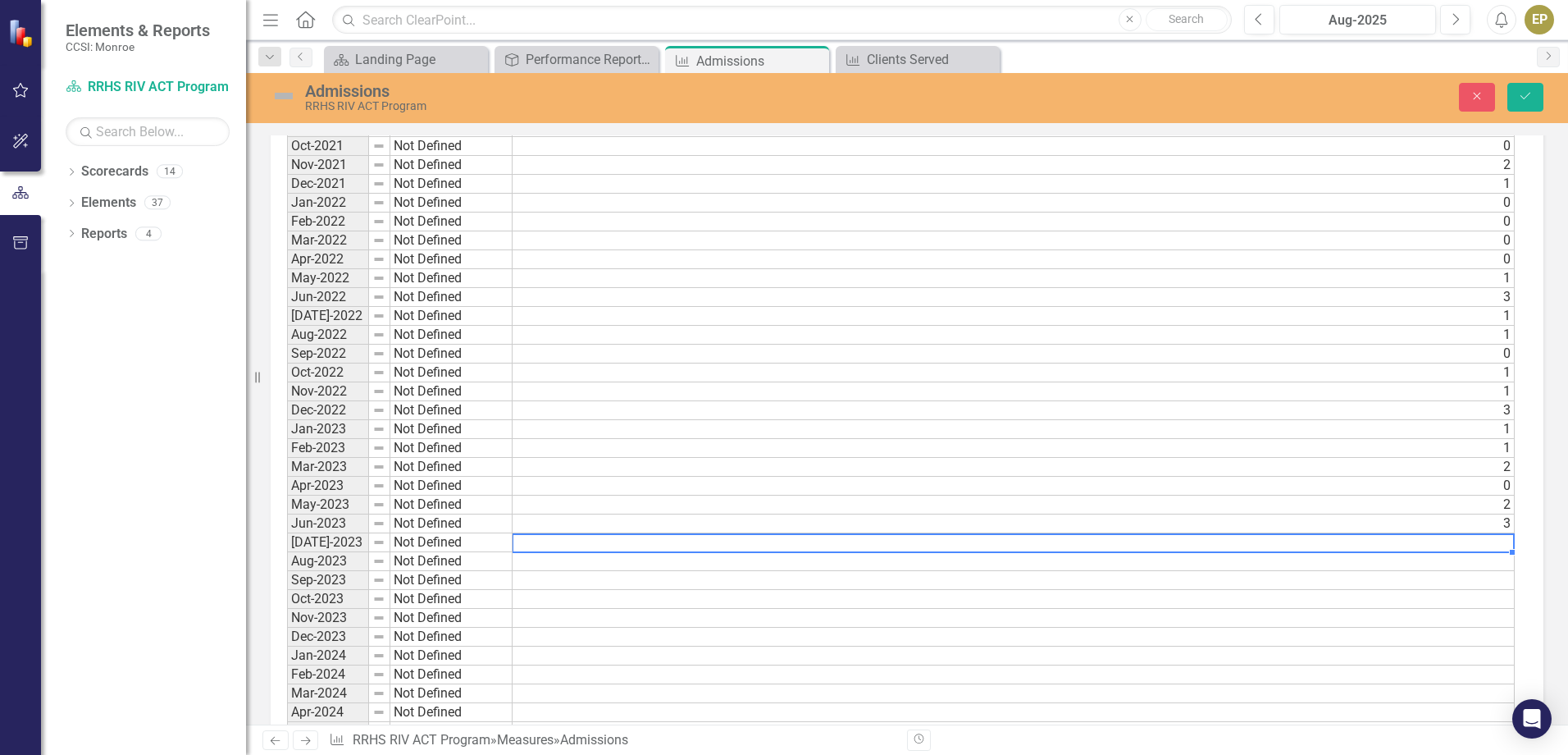
type textarea "1"
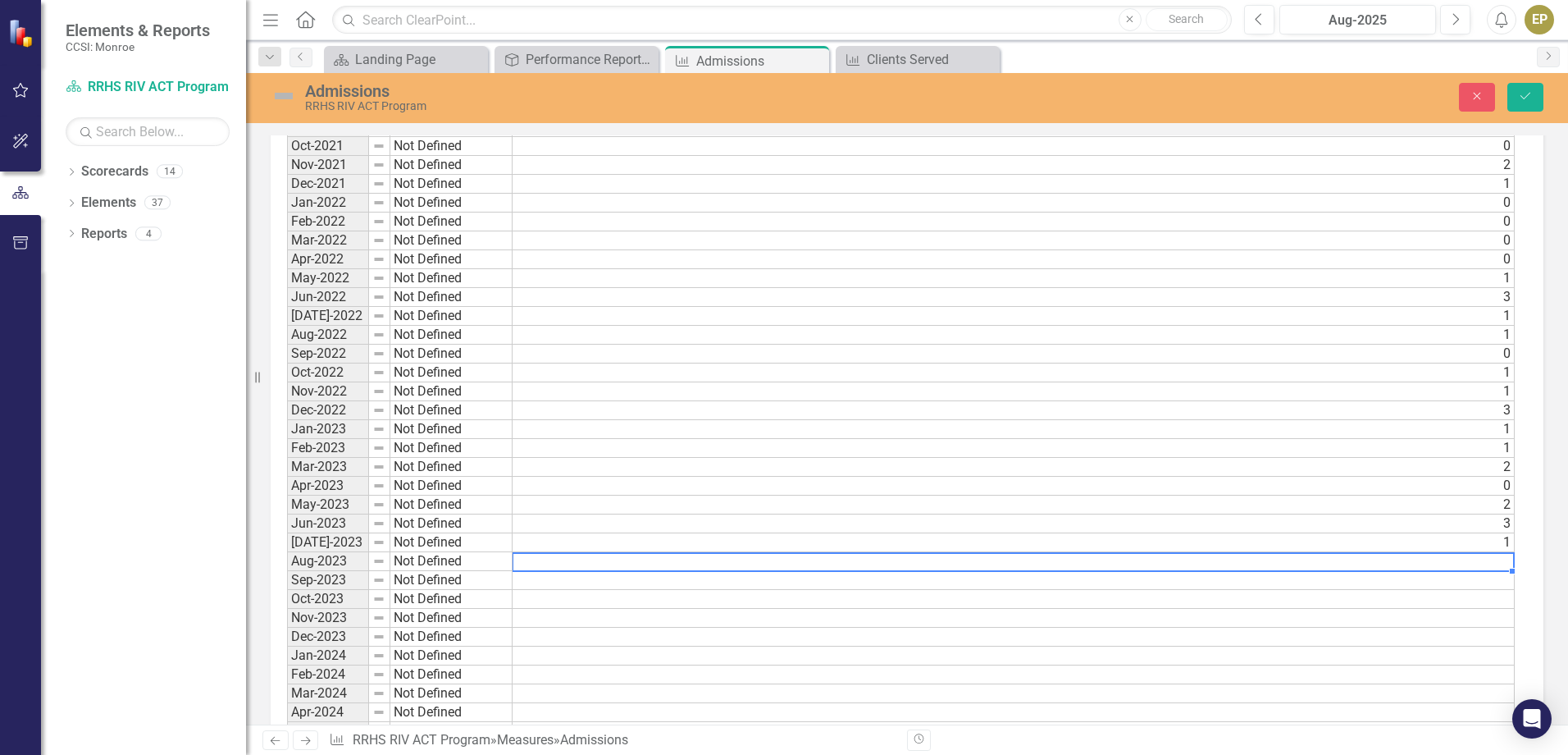
type textarea "4"
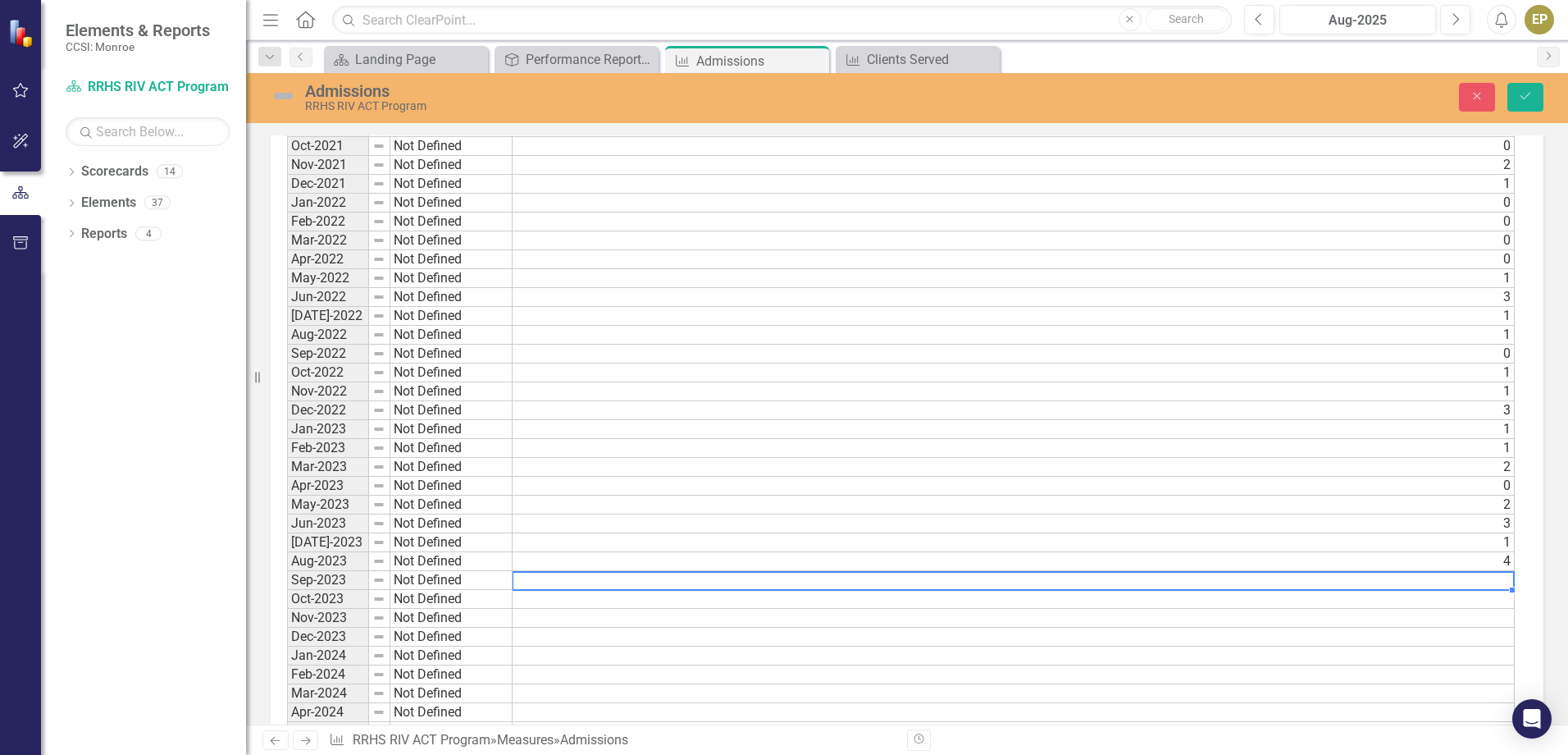
type textarea "1"
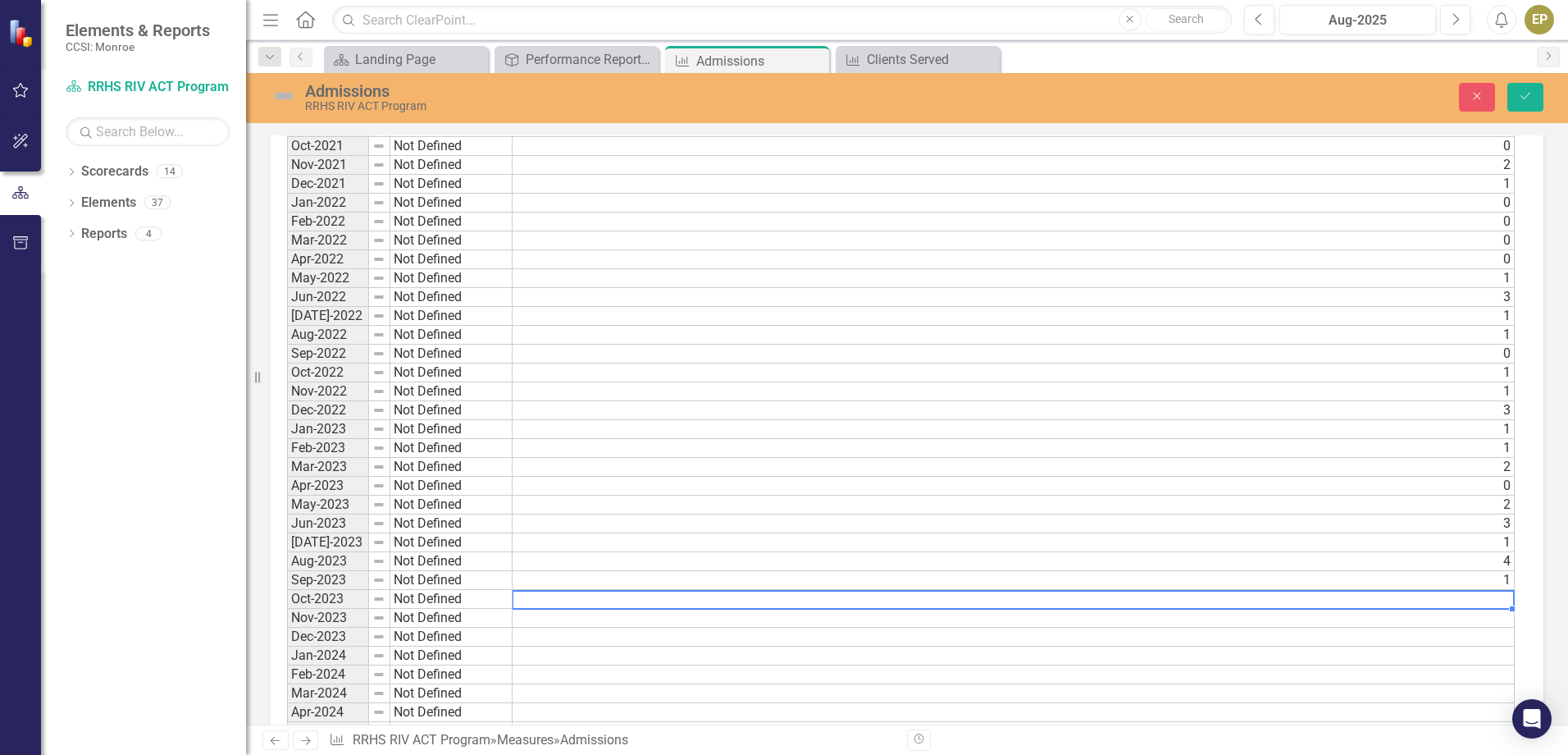
type textarea "2"
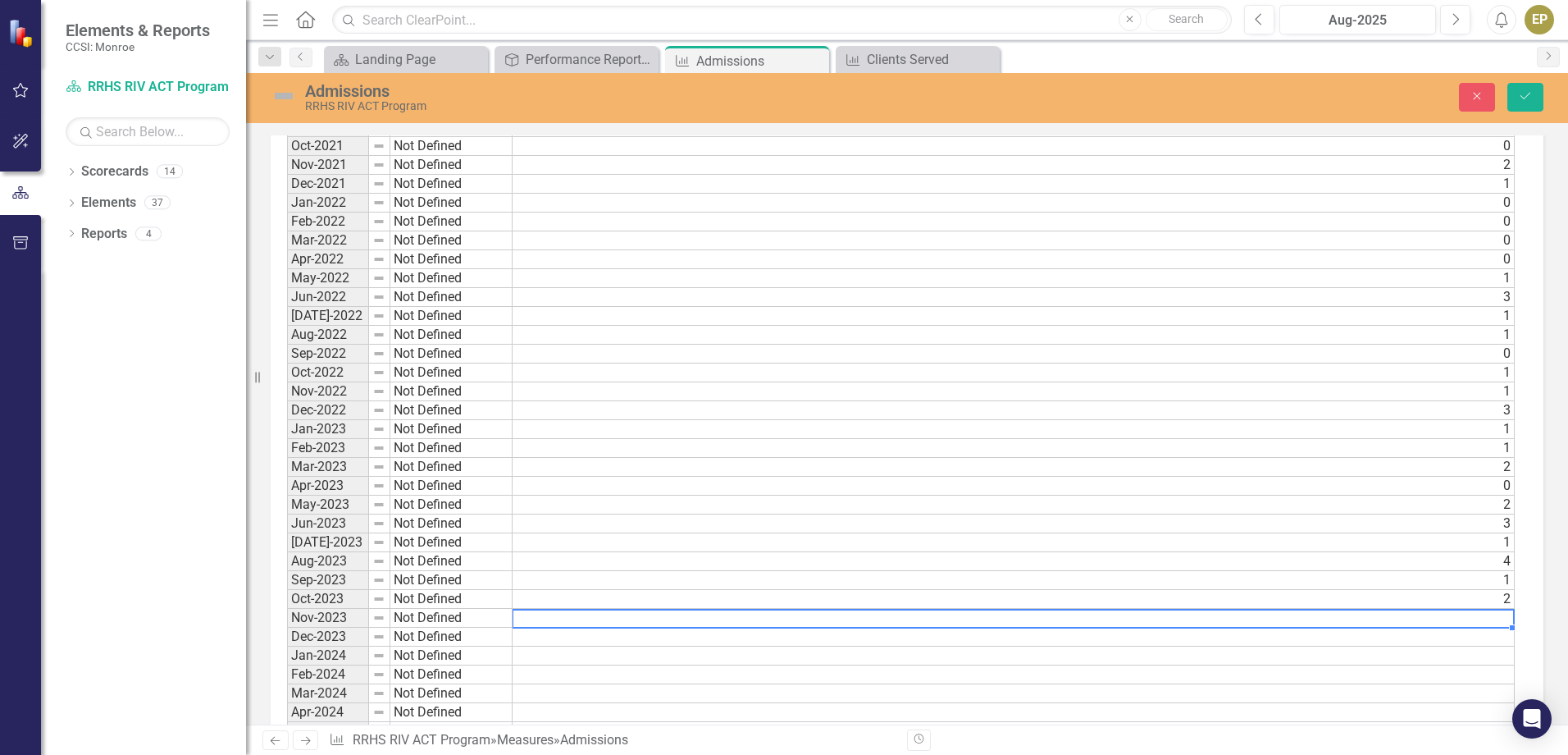
type textarea "4"
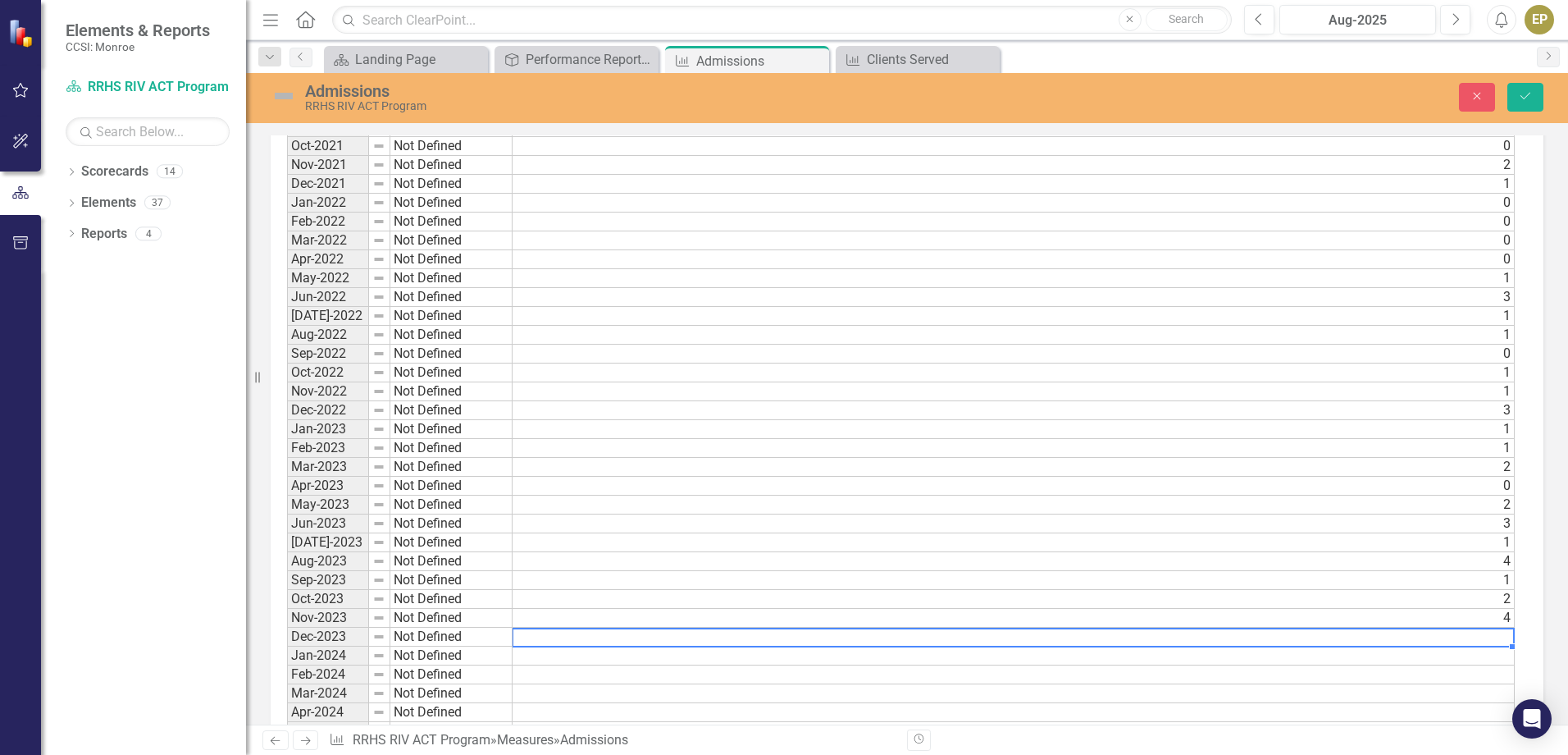
type textarea "2"
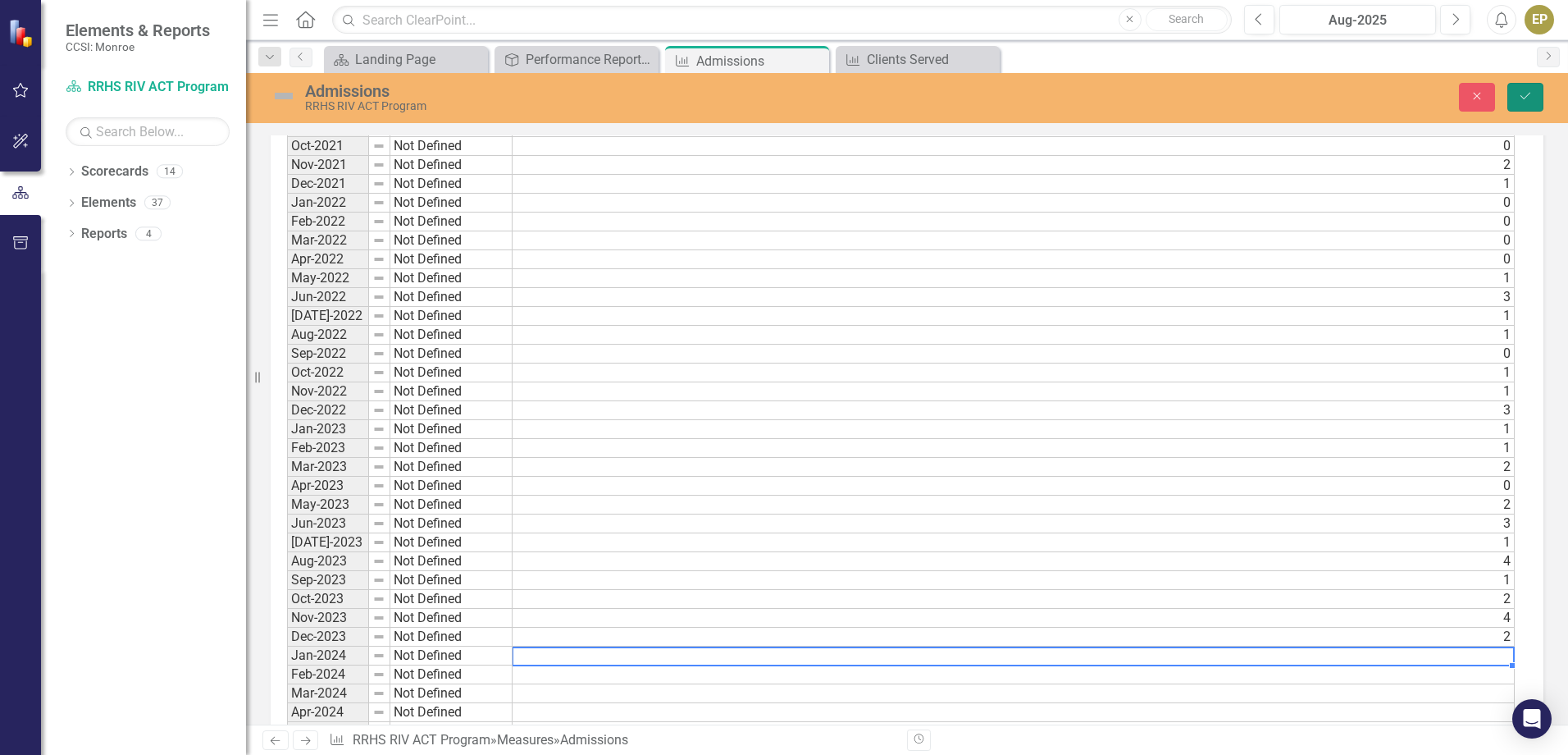
click at [1521, 98] on icon "Save" at bounding box center [1525, 96] width 15 height 11
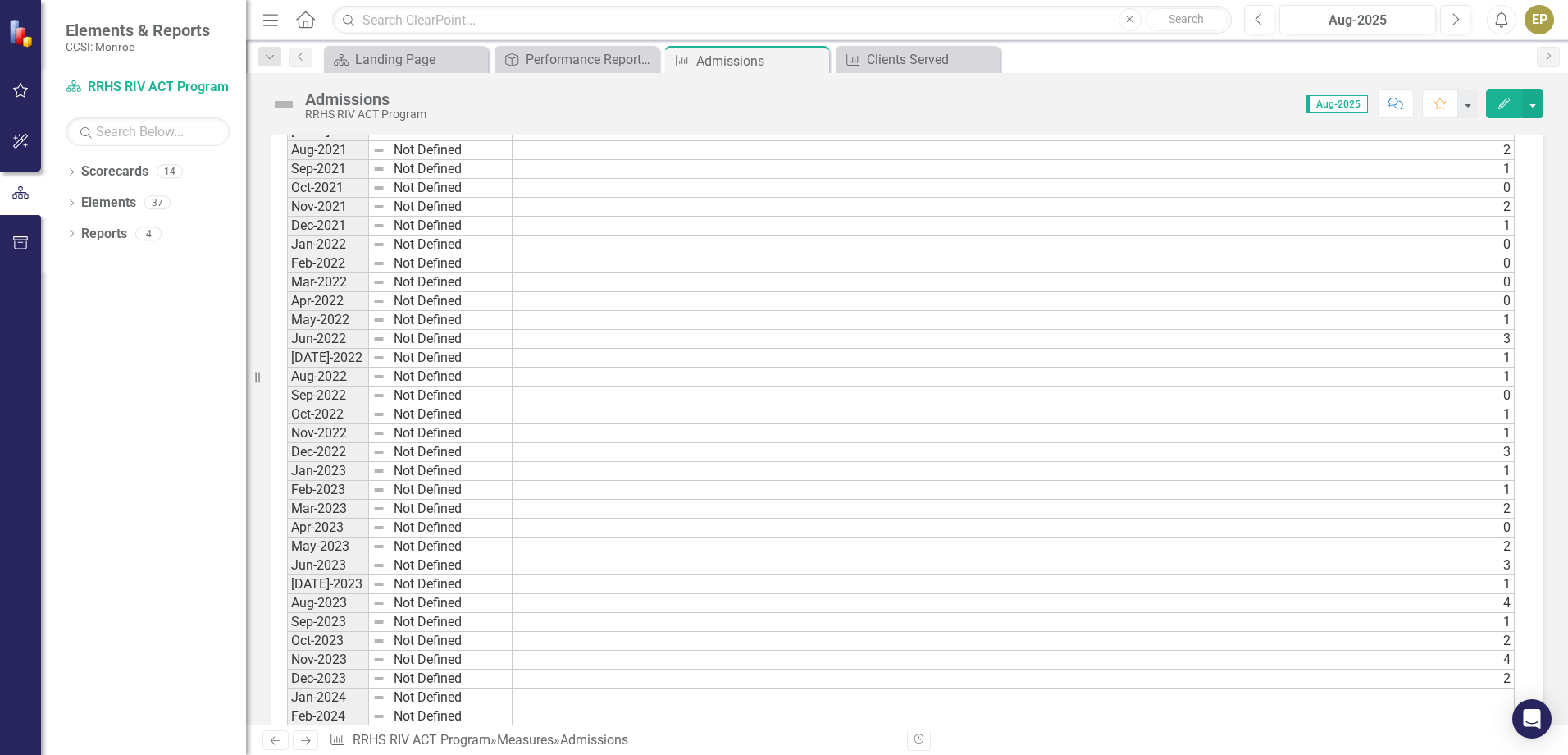
scroll to position [738, 0]
click at [846, 586] on td at bounding box center [1013, 591] width 1002 height 19
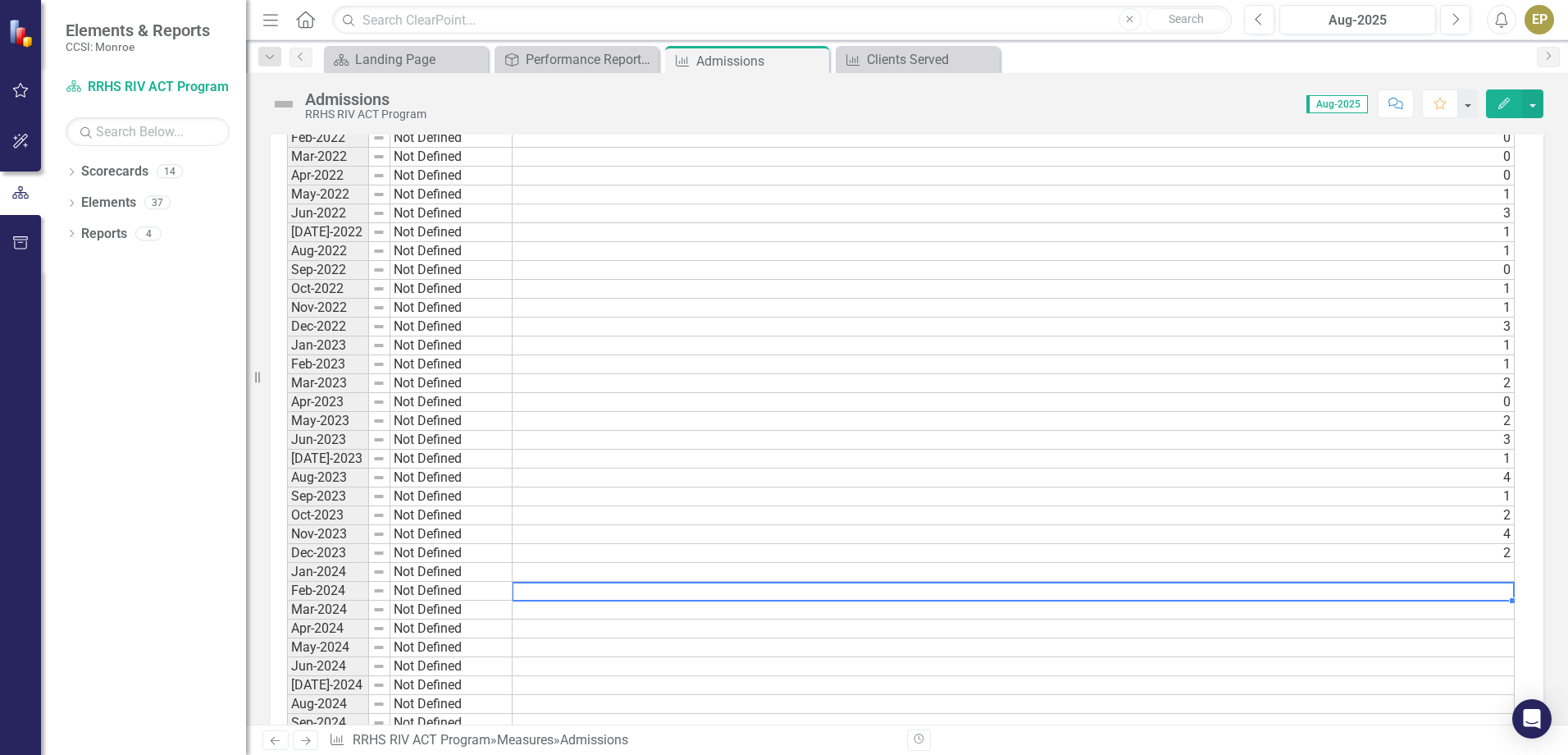
click at [1466, 569] on td at bounding box center [1013, 572] width 1002 height 19
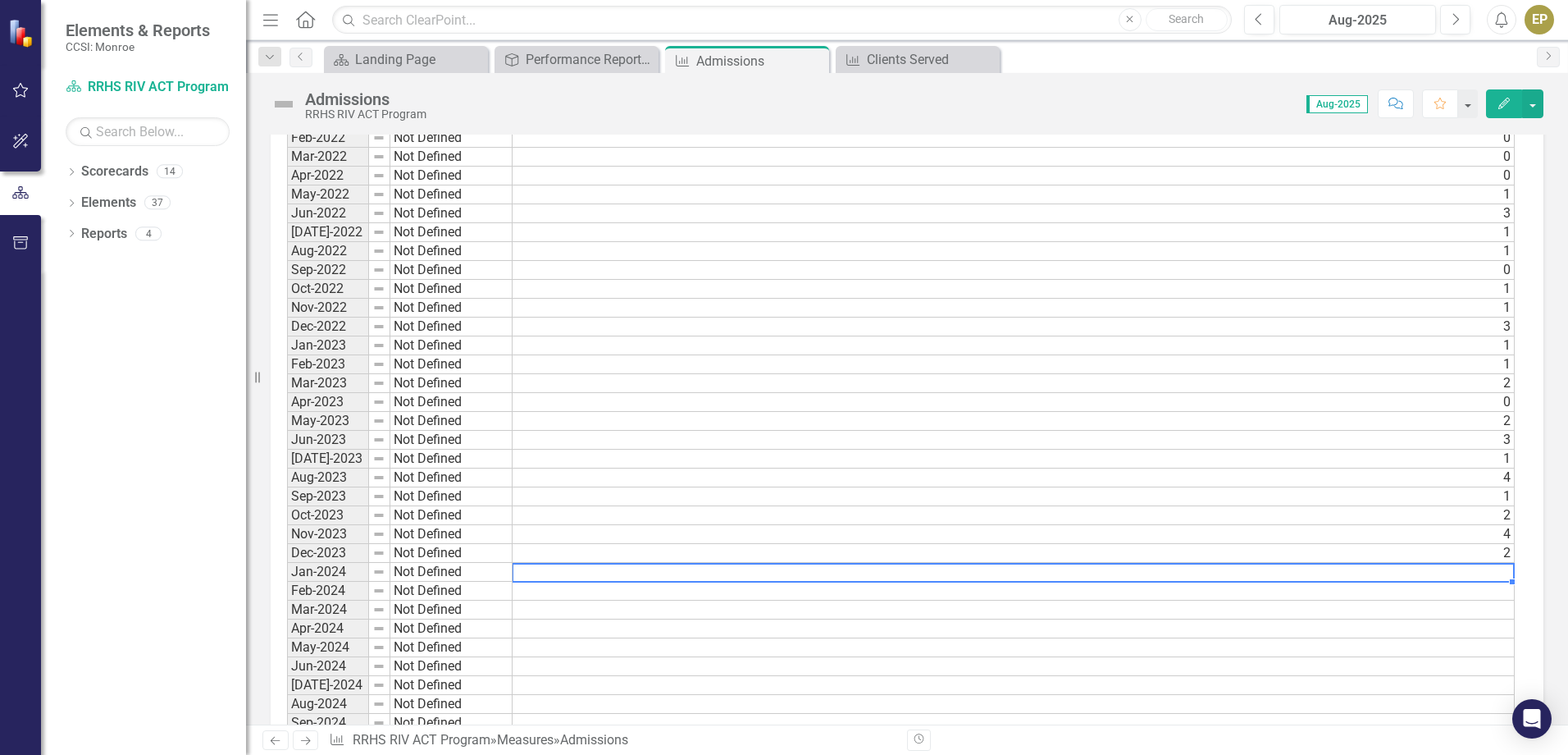
click at [1503, 571] on td at bounding box center [1013, 572] width 1002 height 19
type textarea "0"
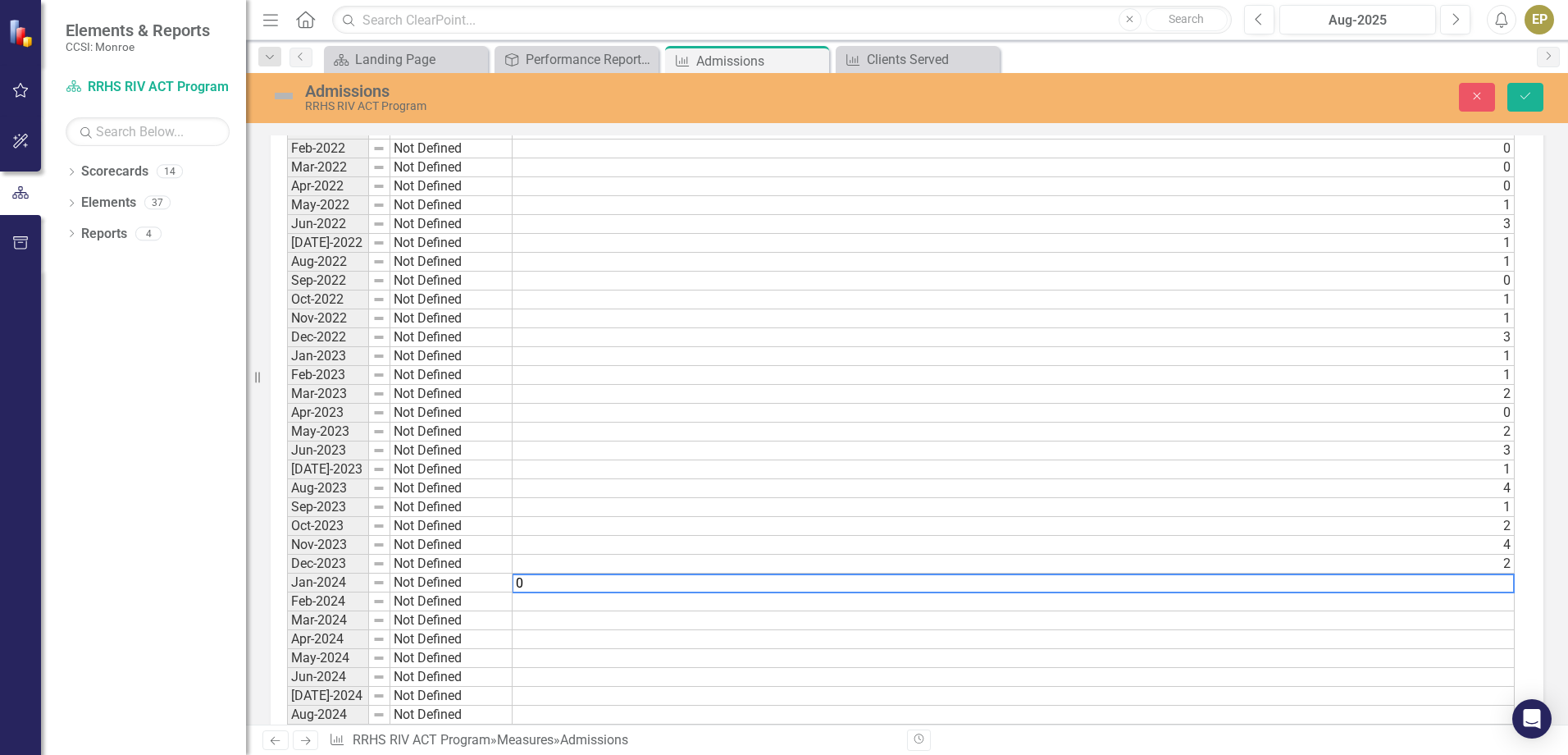
scroll to position [748, 0]
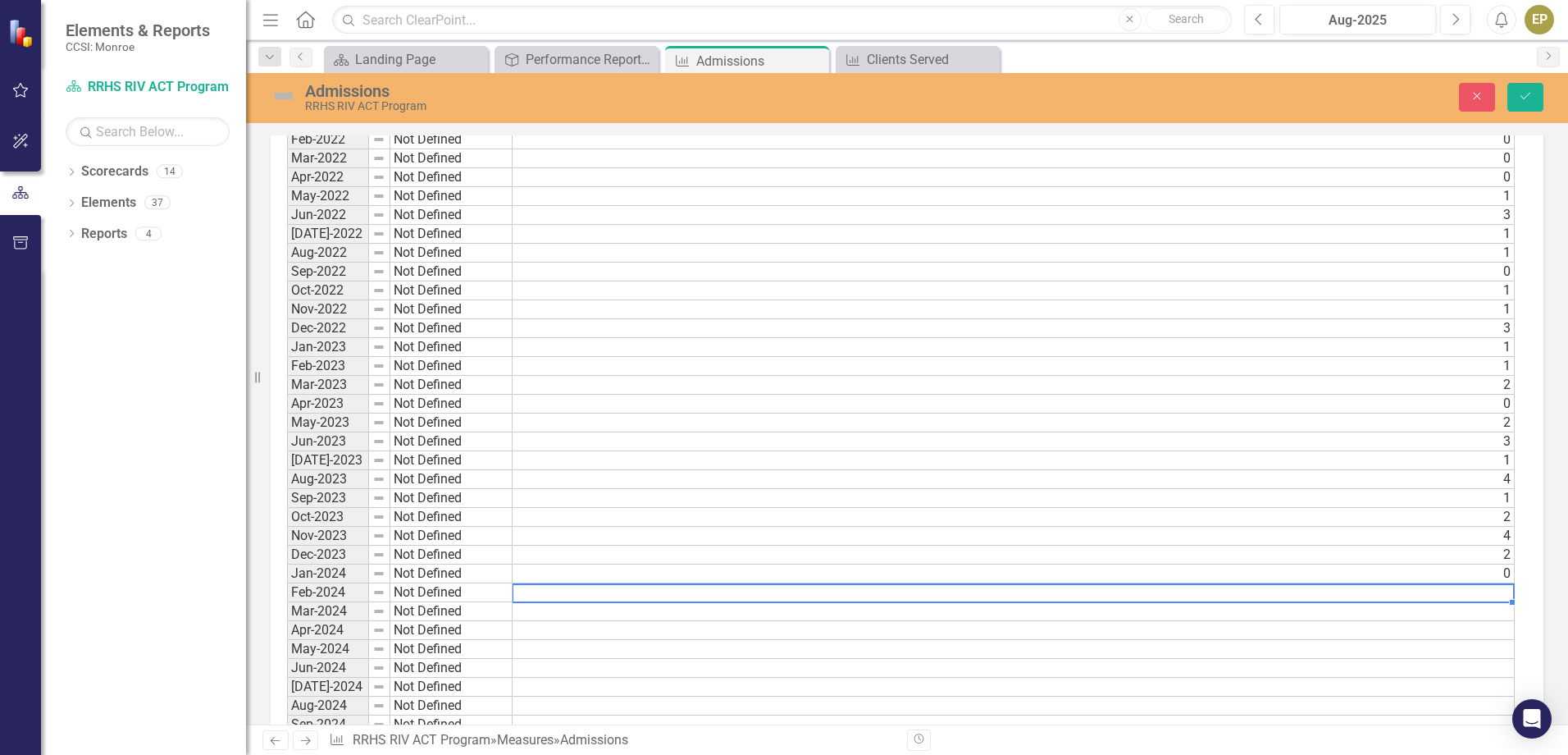
type textarea "1"
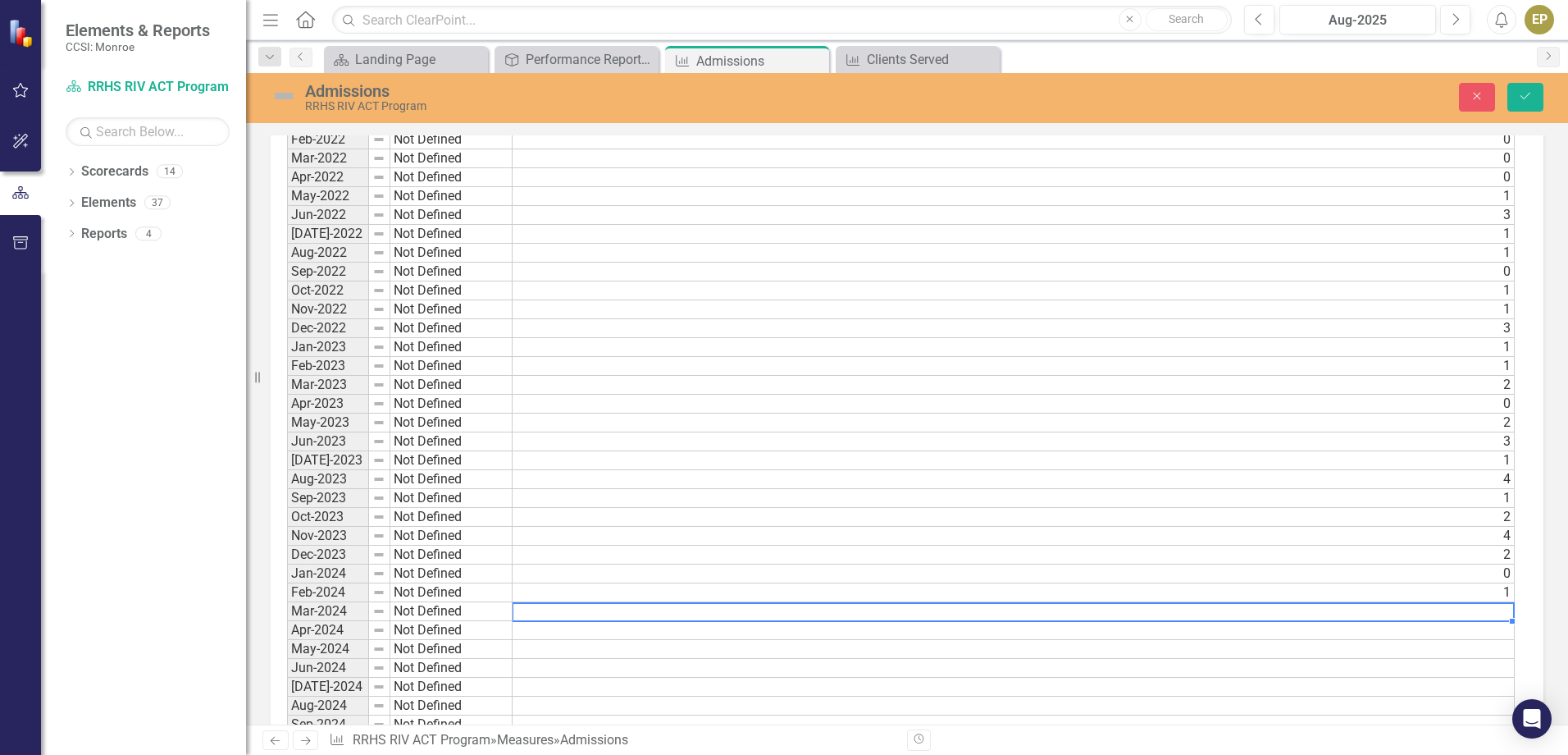
type textarea "4"
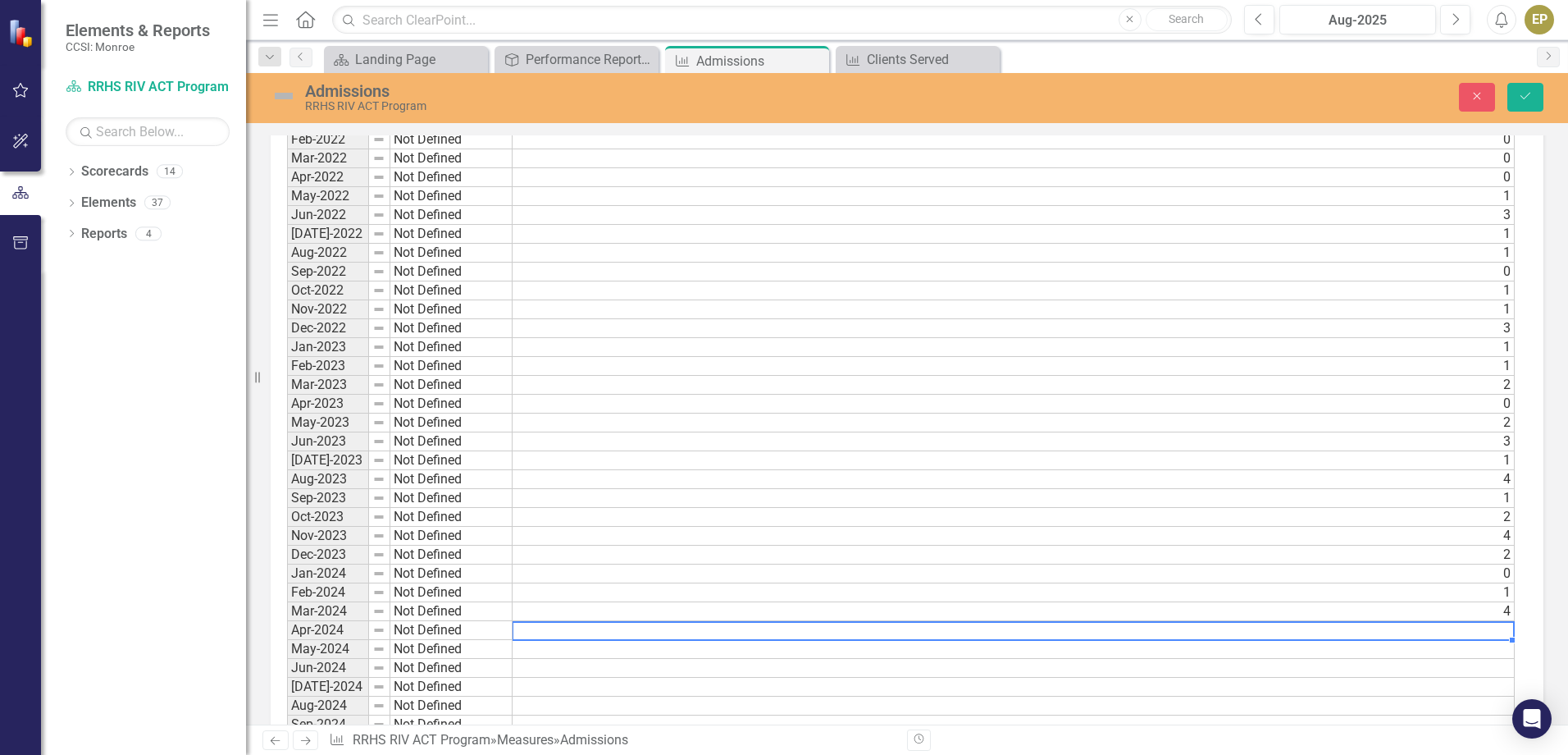
type textarea "3"
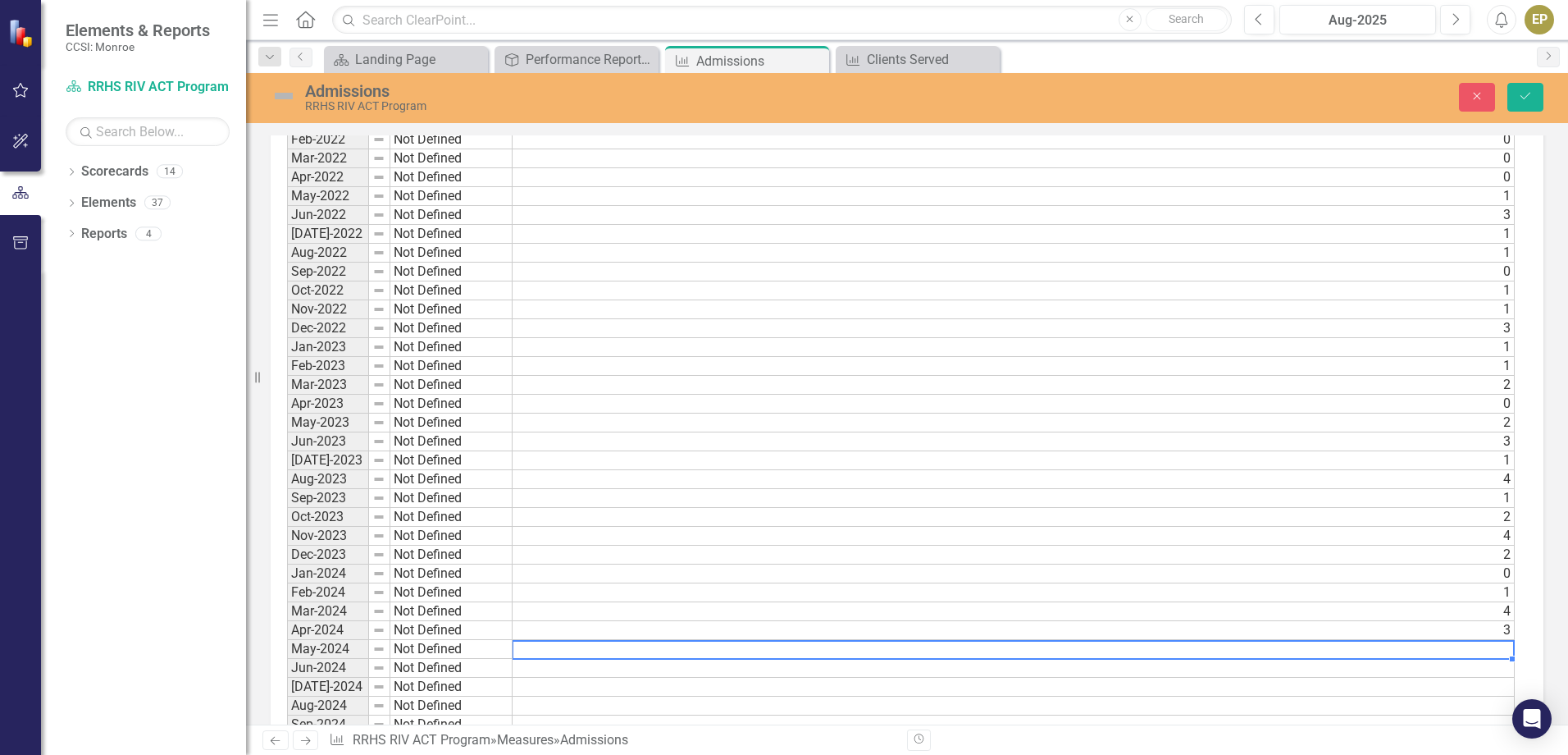
type textarea "2"
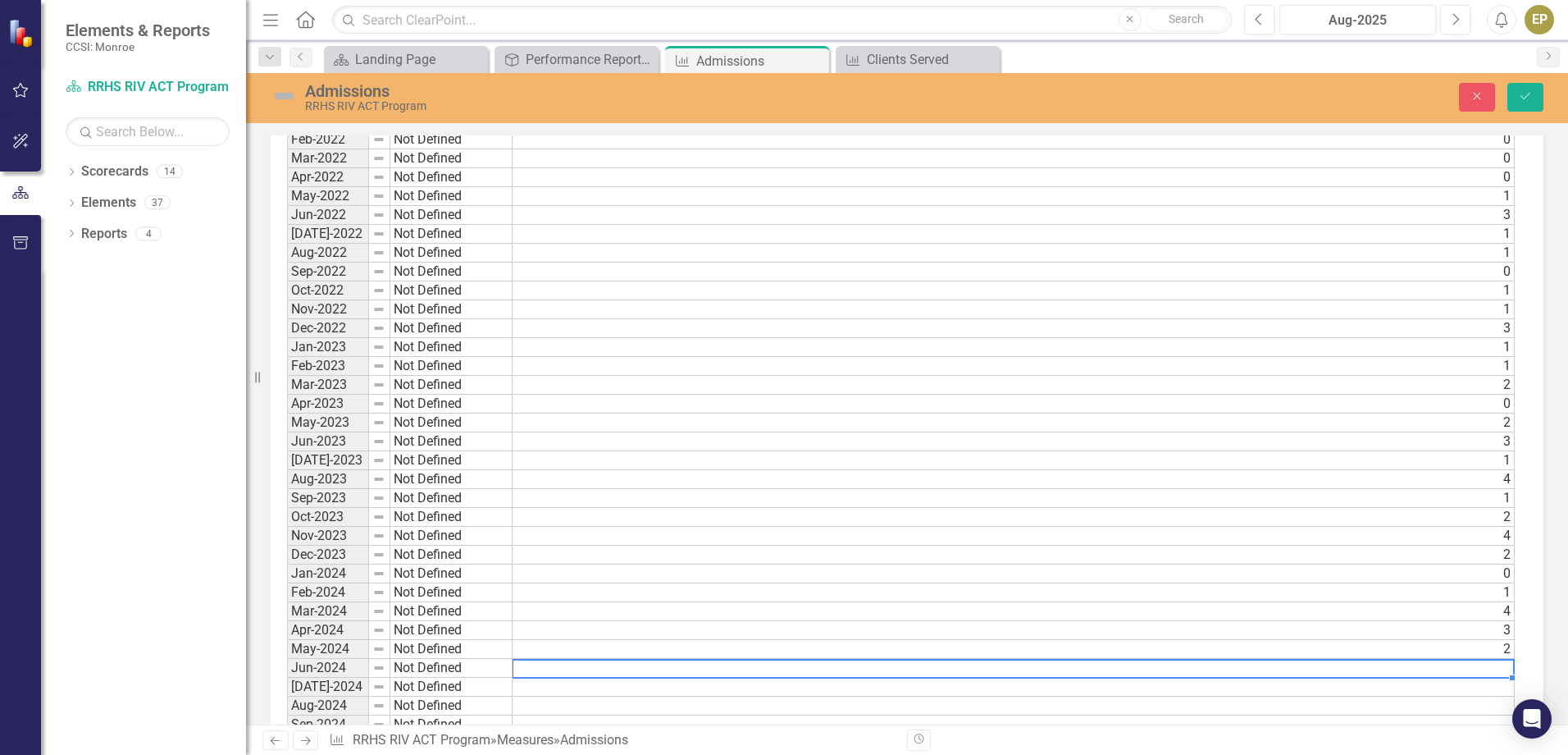
type textarea "1"
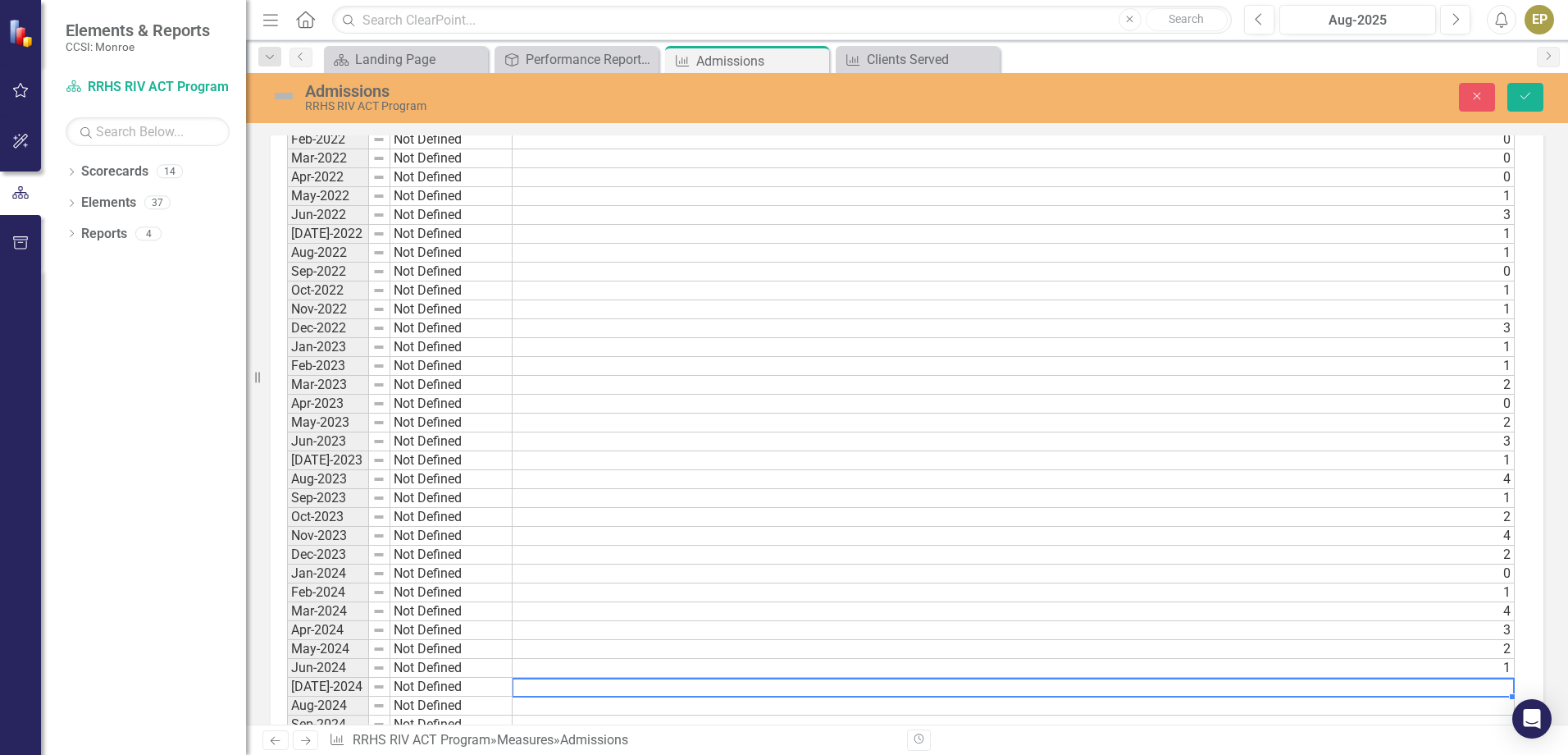
type textarea "1"
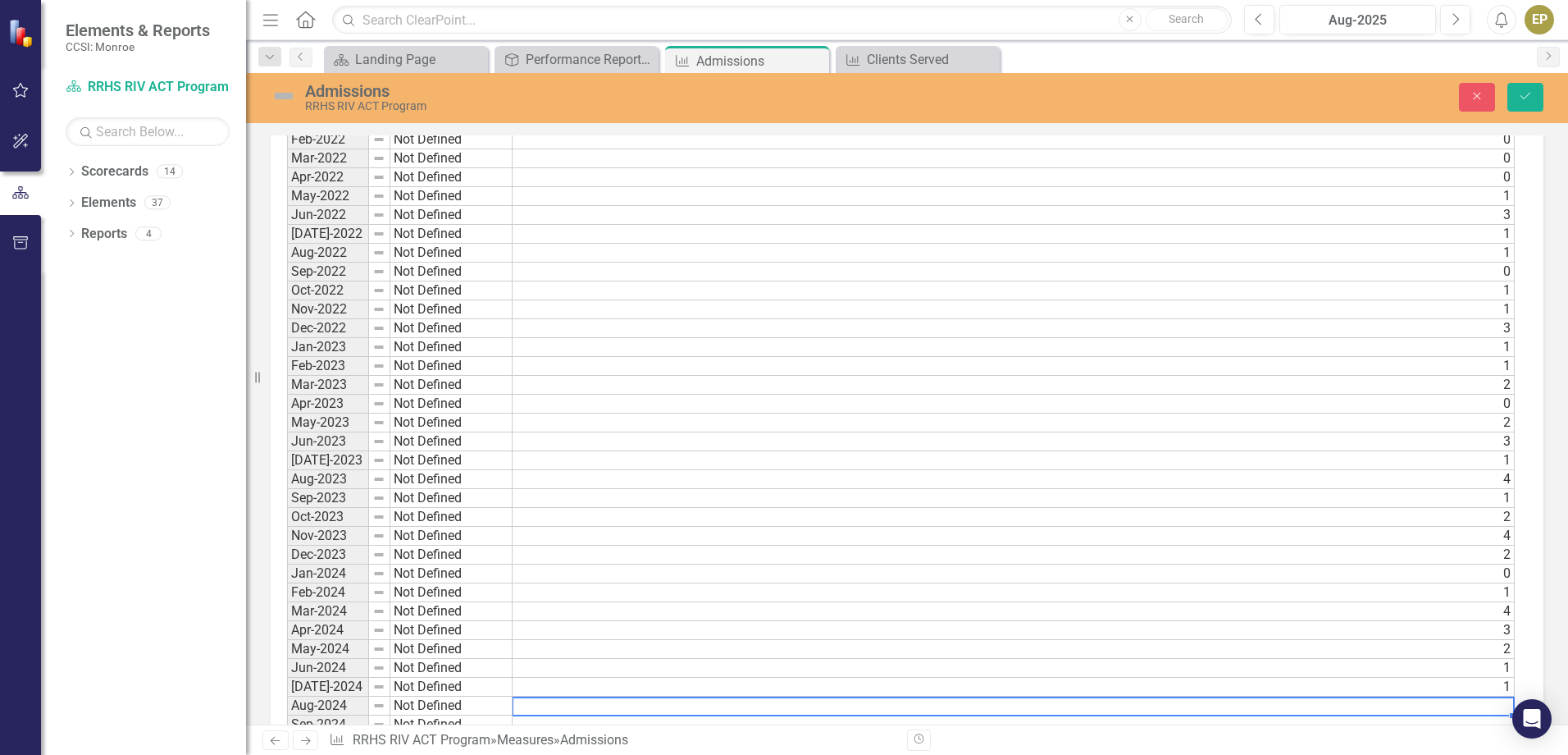
type textarea "0"
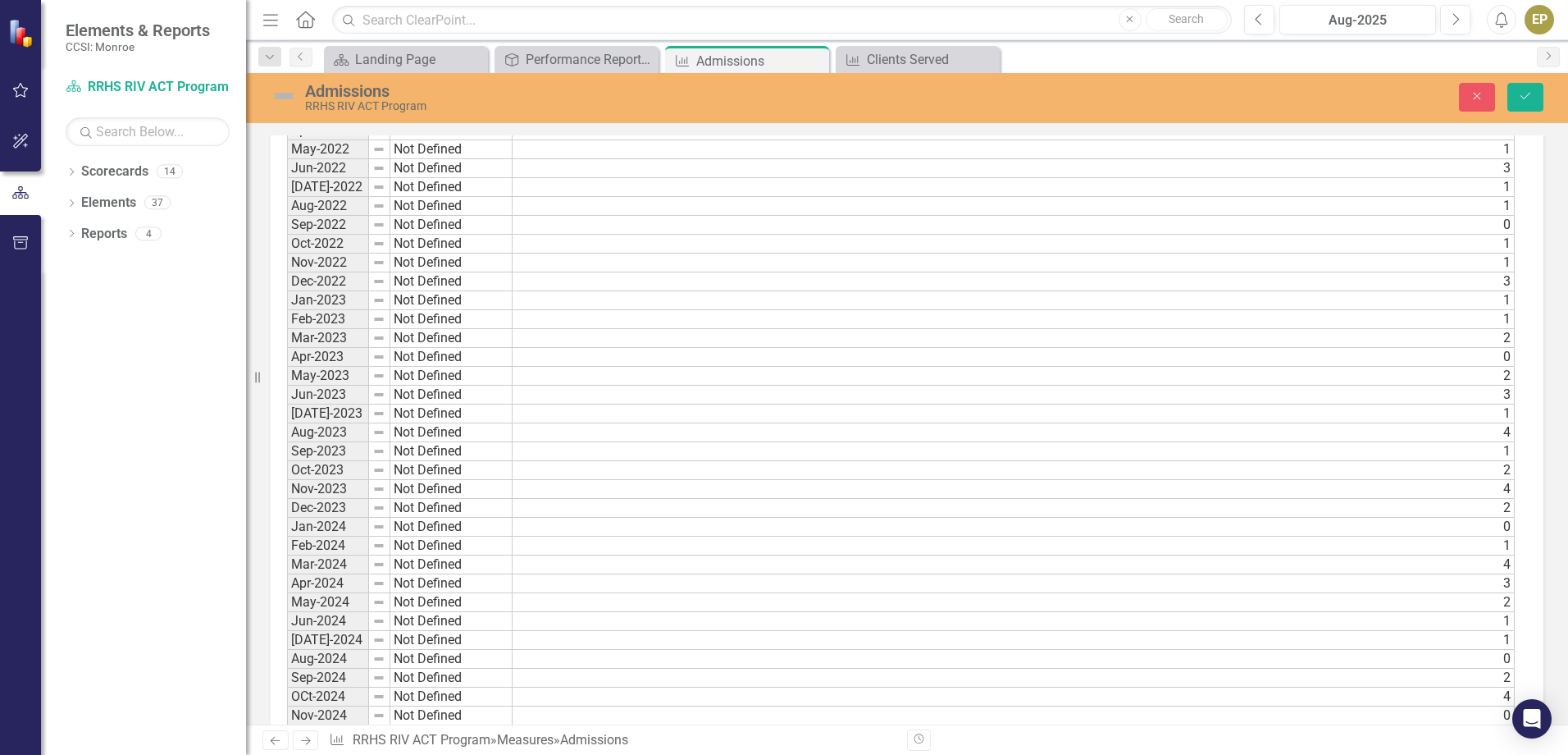
scroll to position [813, 0]
type textarea "0"
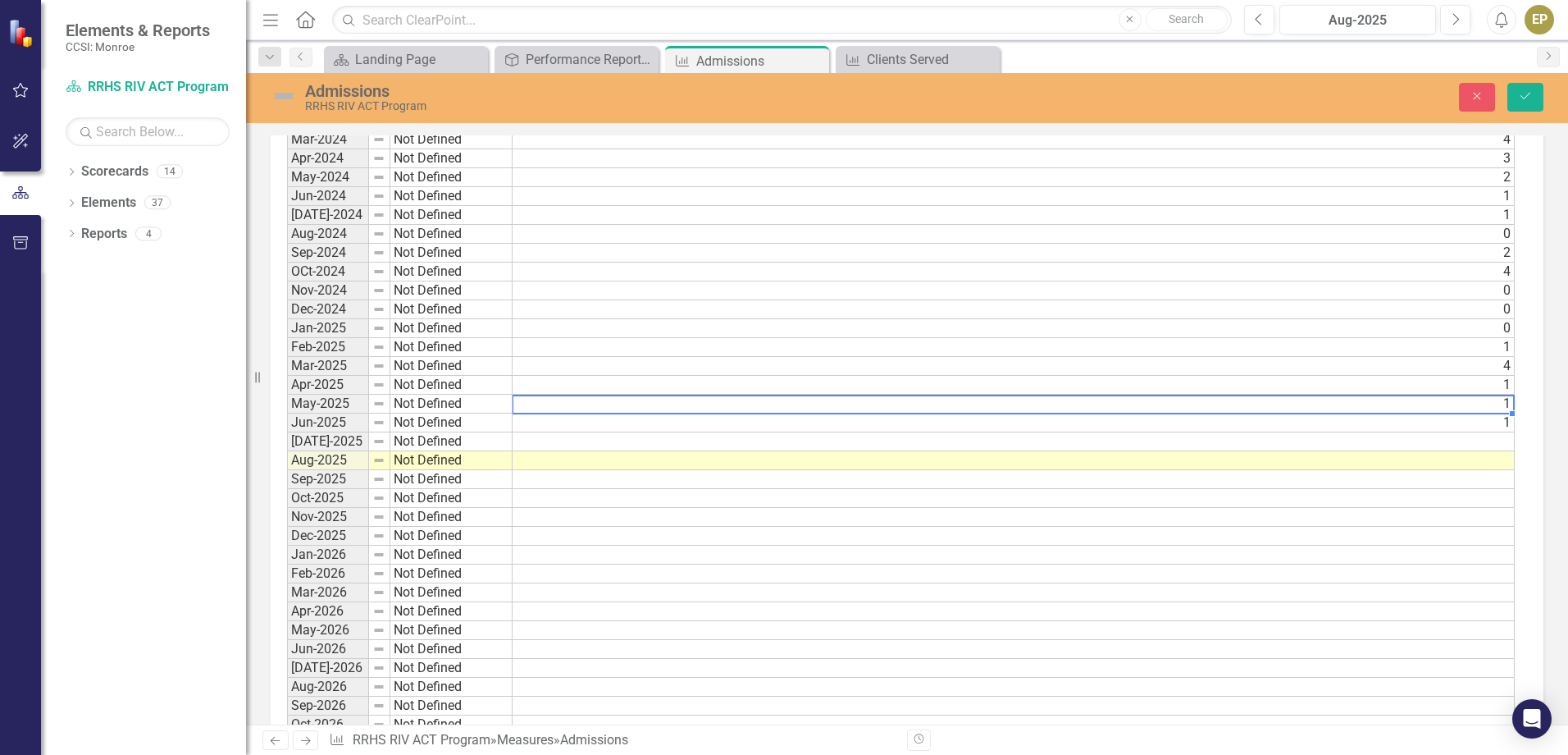
scroll to position [1223, 0]
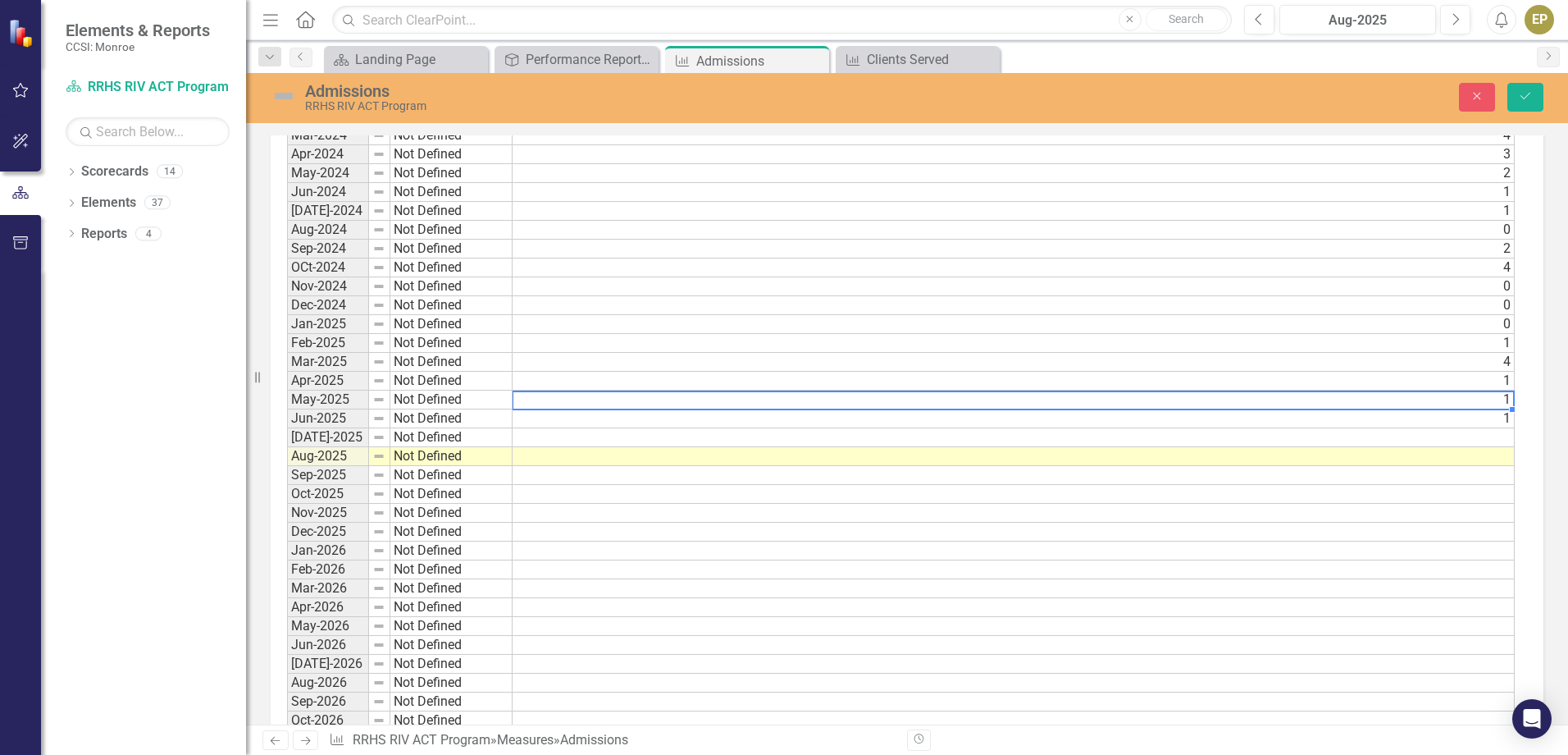
click at [1092, 357] on td "4" at bounding box center [1013, 362] width 1002 height 19
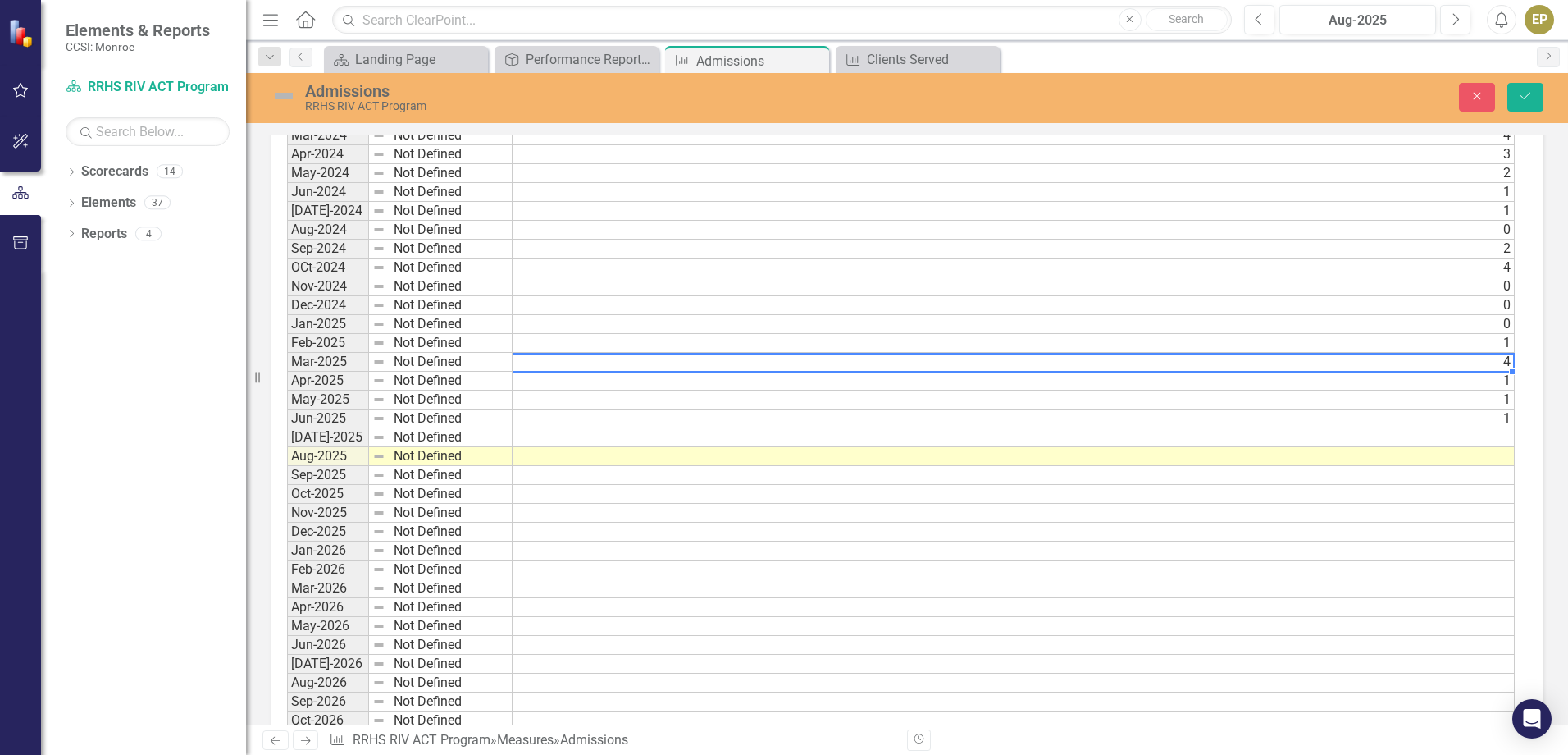
click at [1506, 328] on td "0" at bounding box center [1013, 324] width 1002 height 19
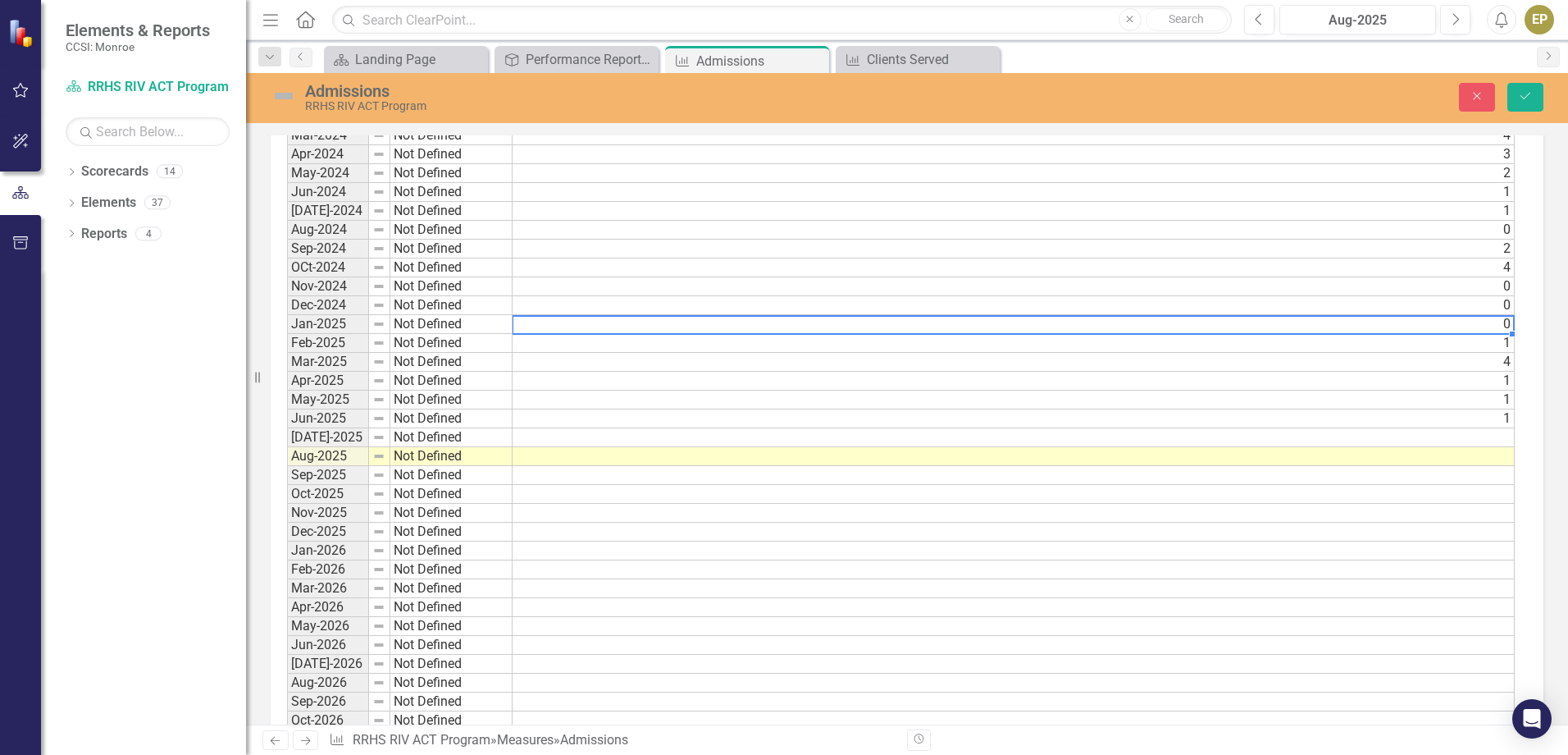
click at [1508, 439] on td at bounding box center [1013, 438] width 1002 height 19
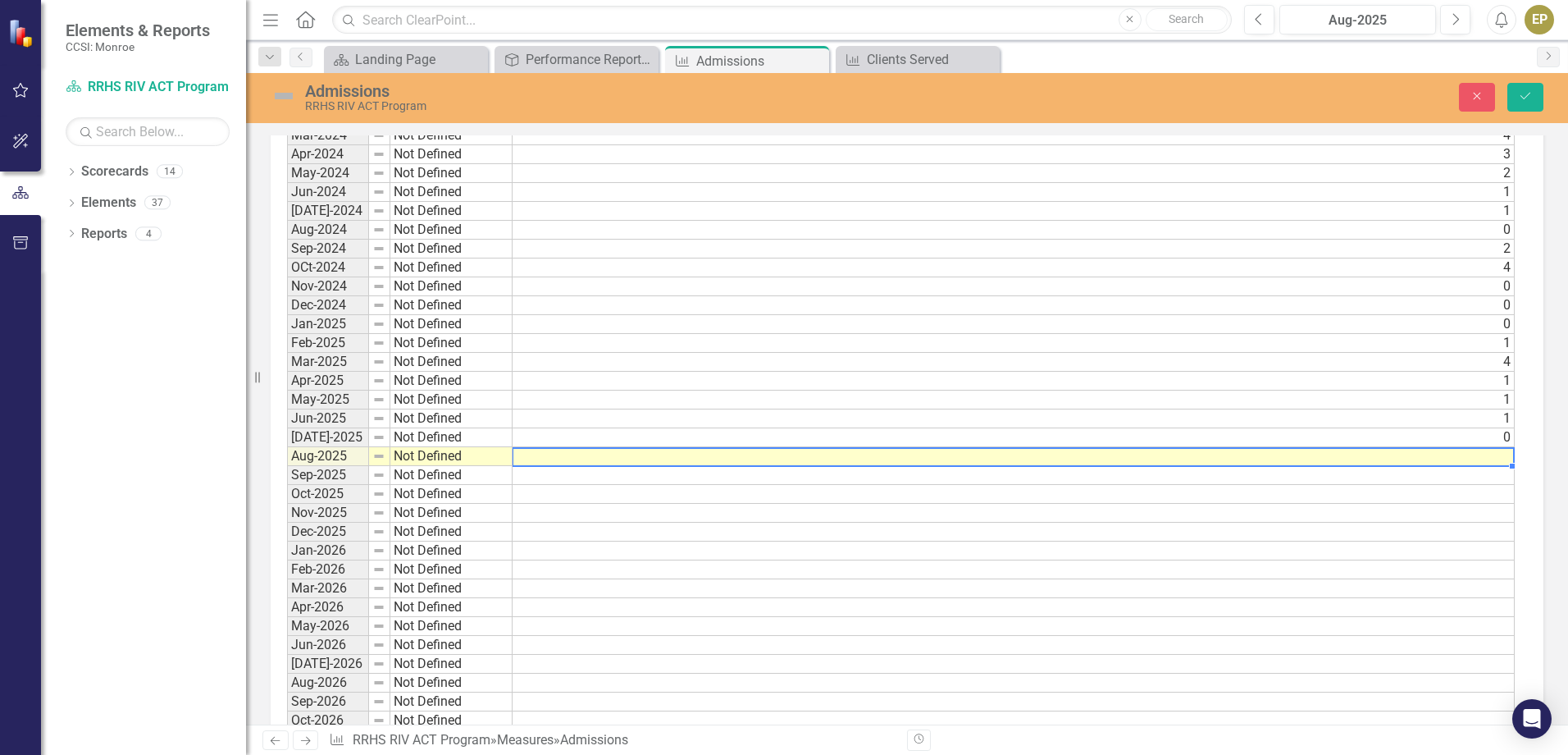
type textarea "0"
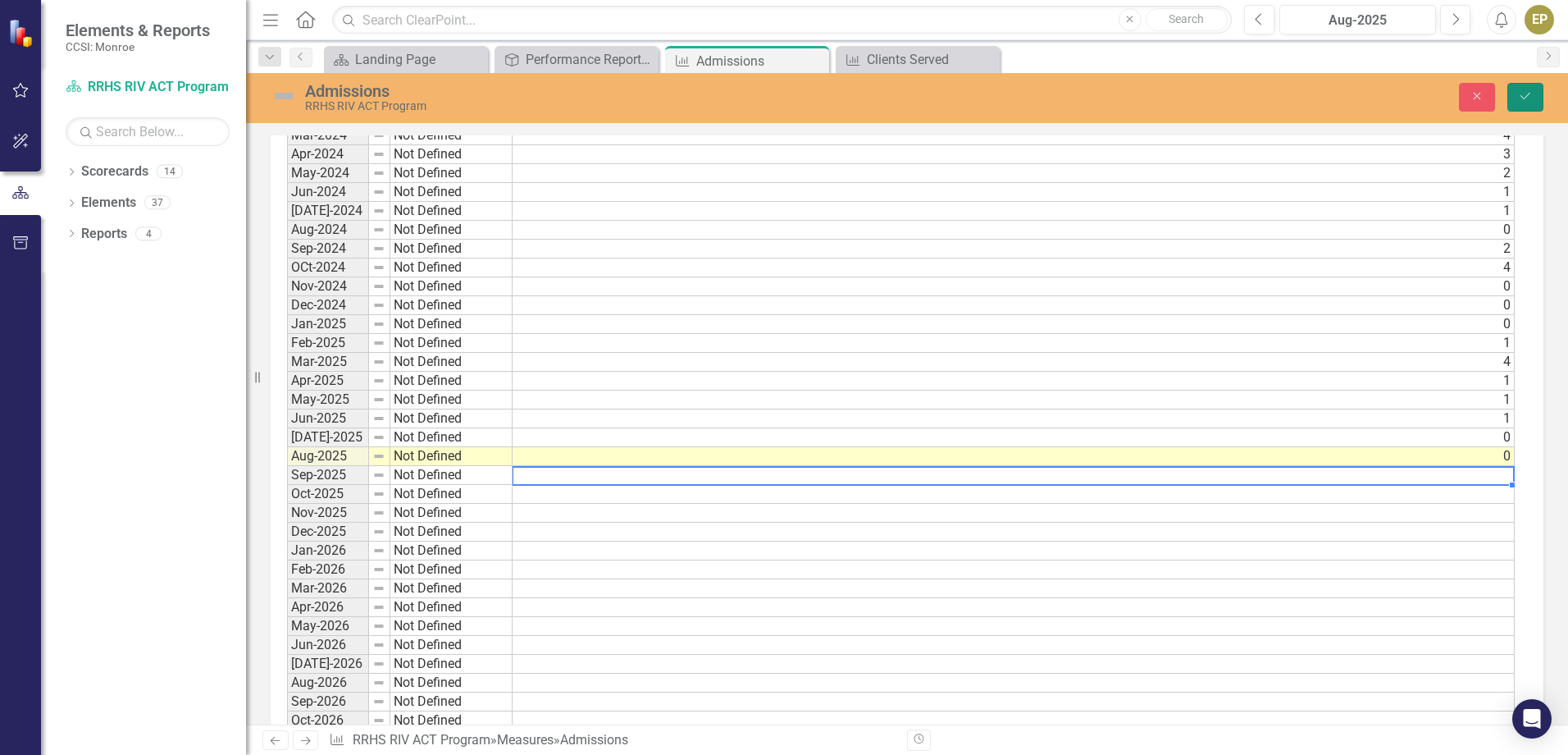
click at [1518, 96] on icon "Save" at bounding box center [1525, 96] width 15 height 11
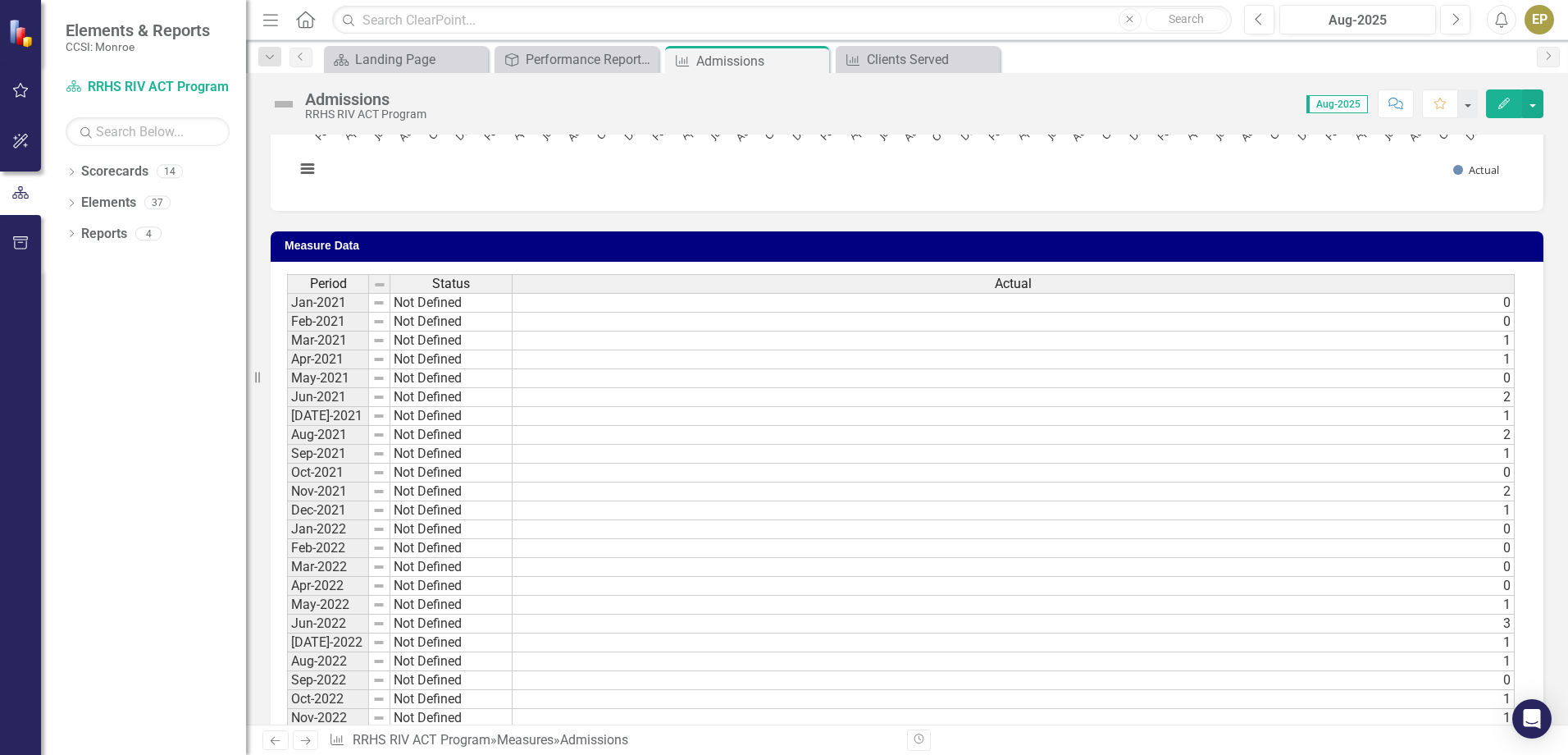
scroll to position [411, 0]
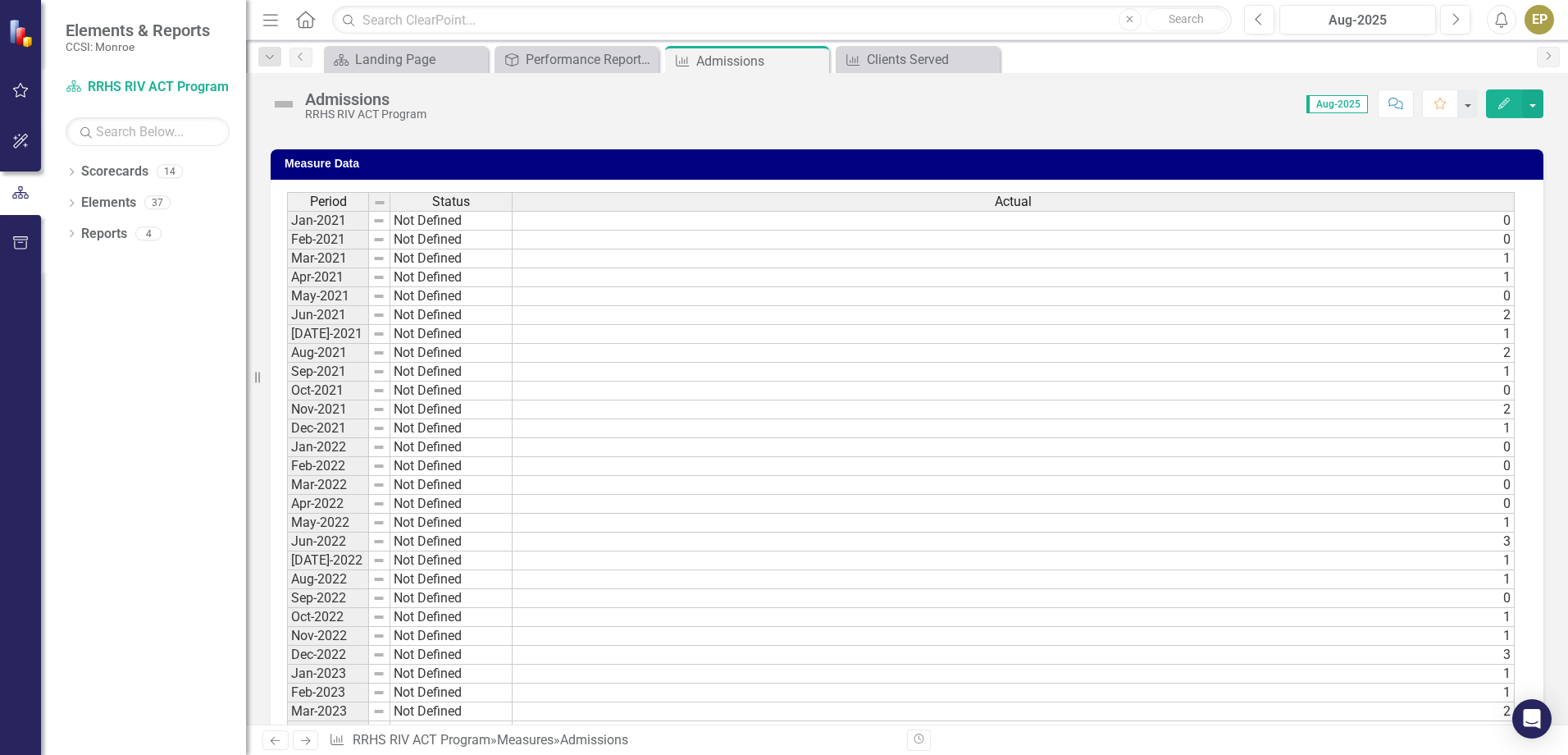
click at [1064, 480] on td "0" at bounding box center [1013, 485] width 1002 height 19
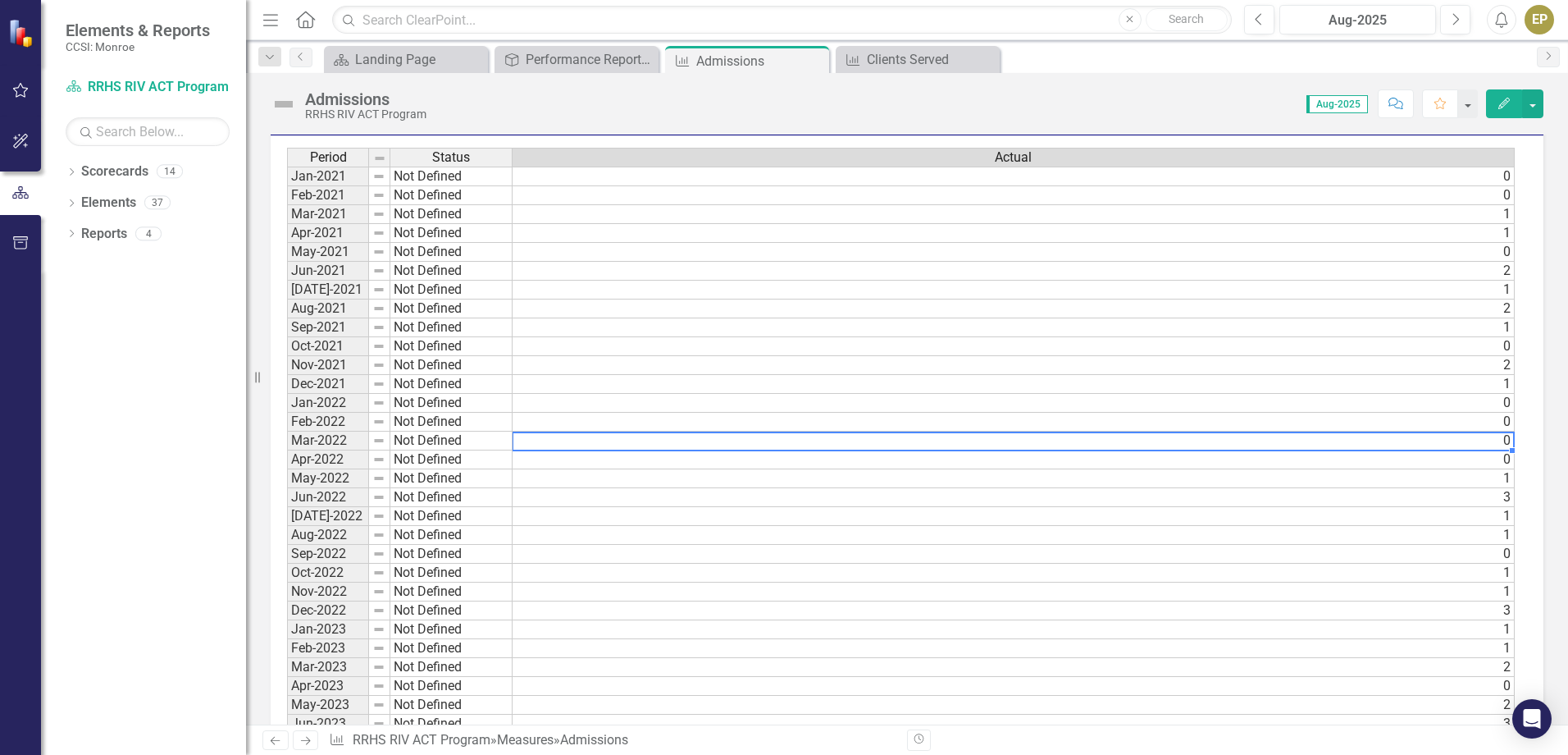
scroll to position [0, 0]
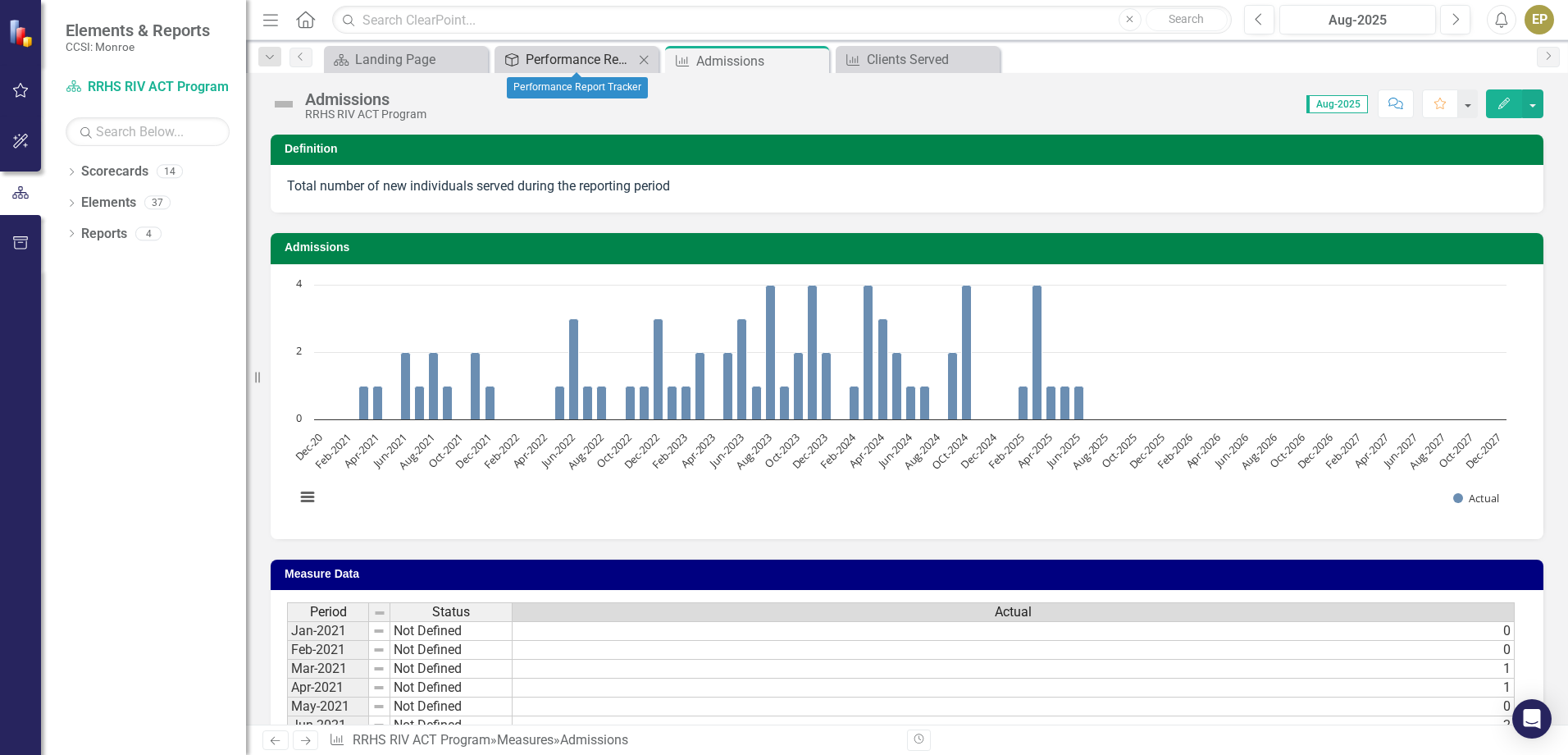
click at [622, 62] on div "Performance Report Tracker" at bounding box center [580, 60] width 108 height 20
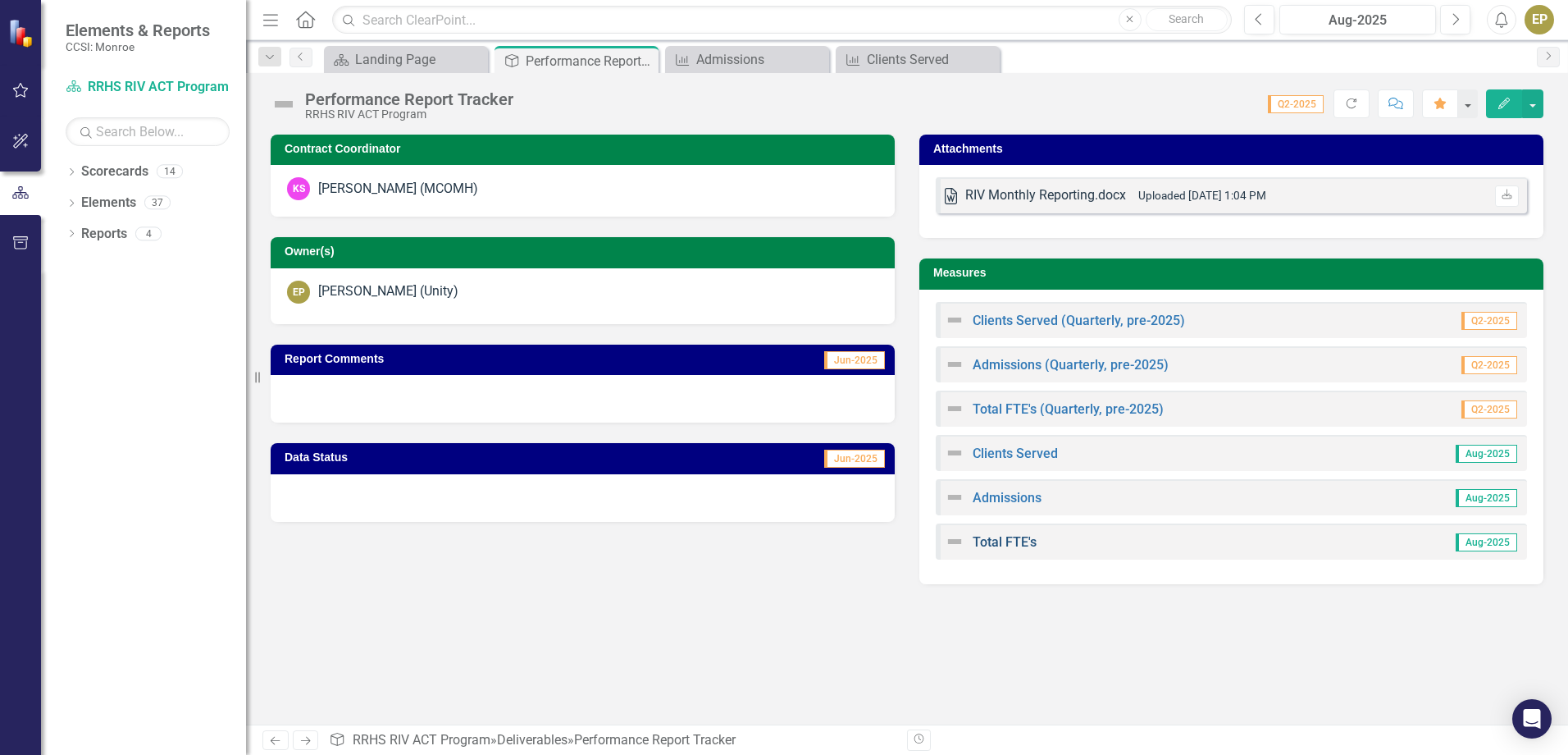
click at [996, 548] on link "Total FTE's" at bounding box center [1004, 542] width 64 height 16
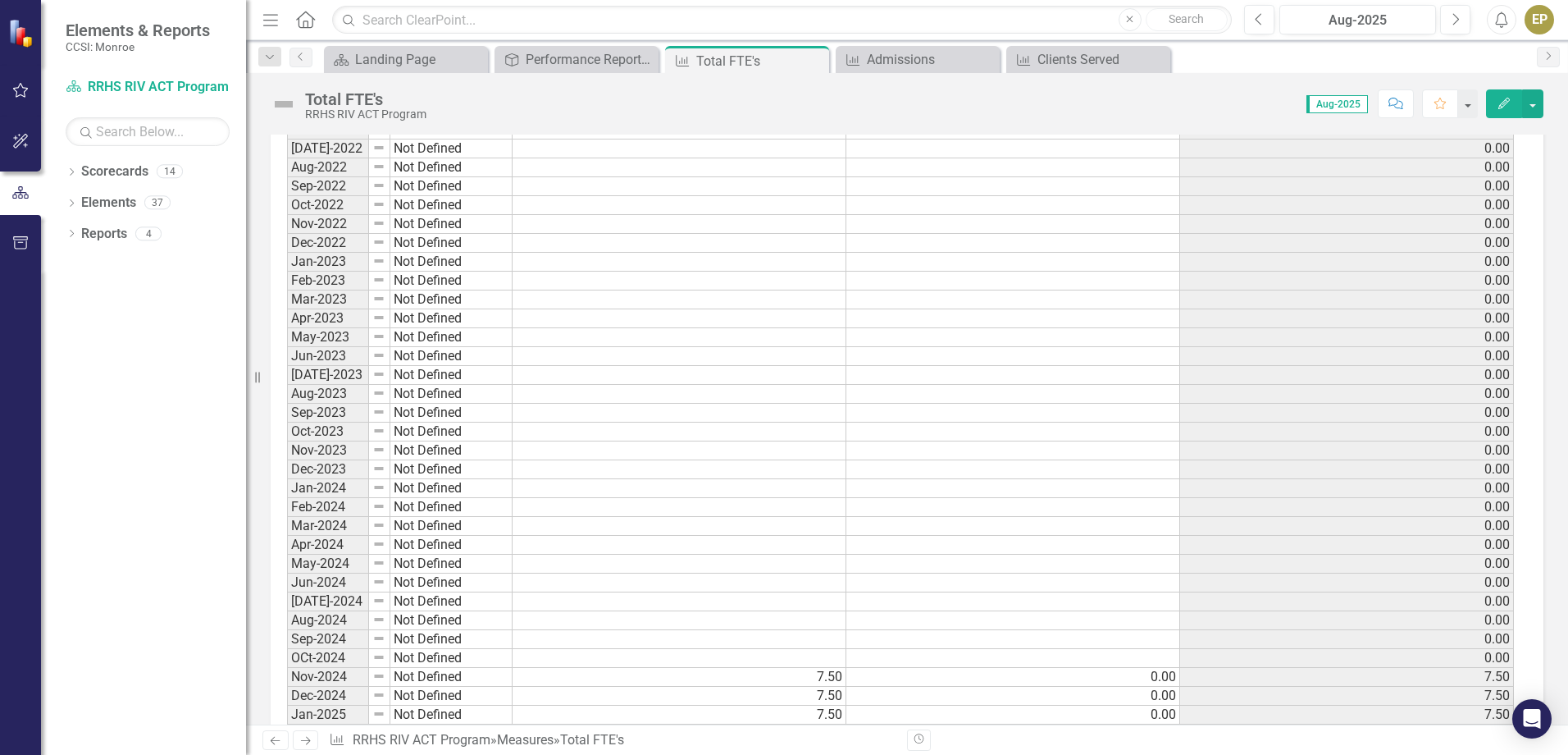
scroll to position [1476, 0]
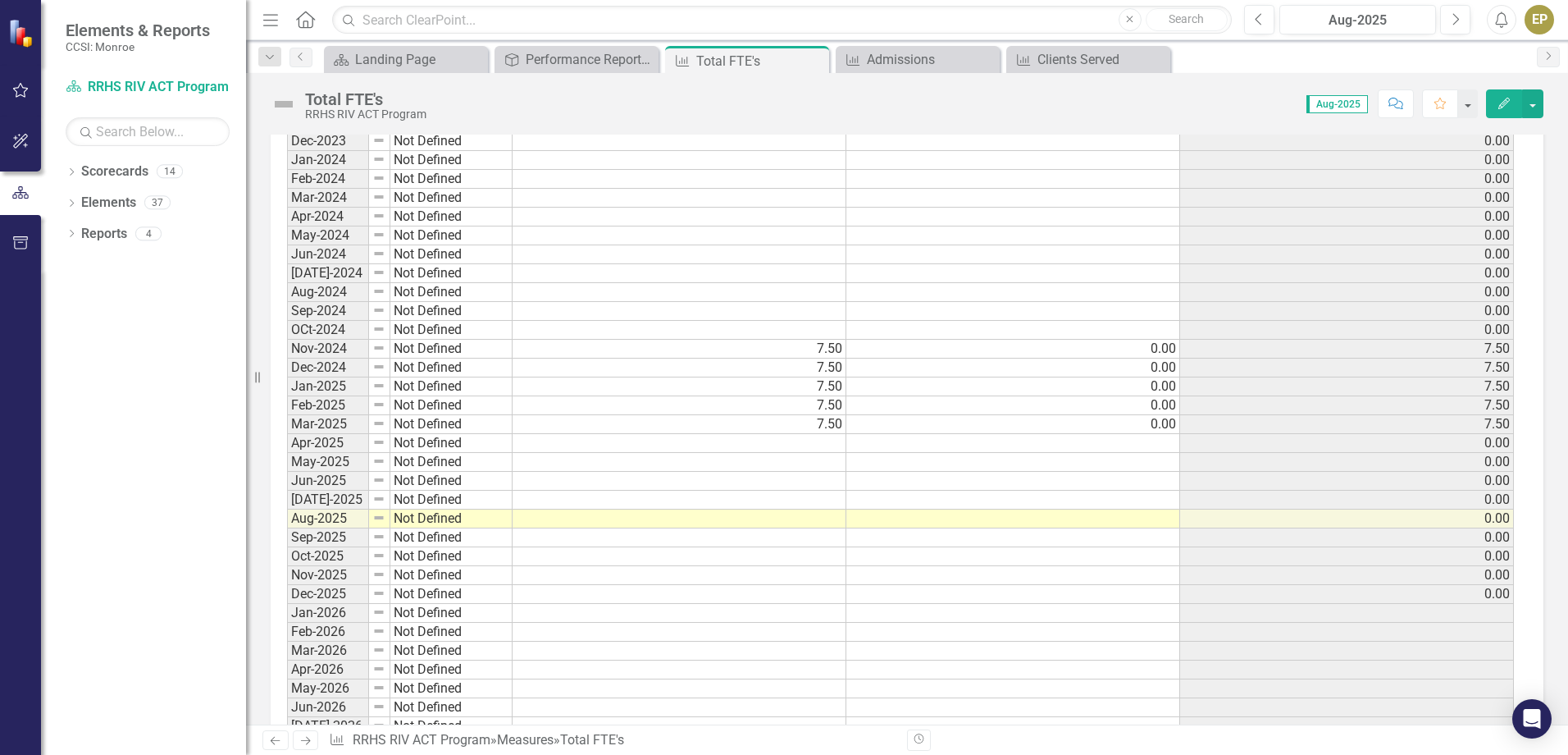
click at [769, 447] on td at bounding box center [679, 443] width 334 height 19
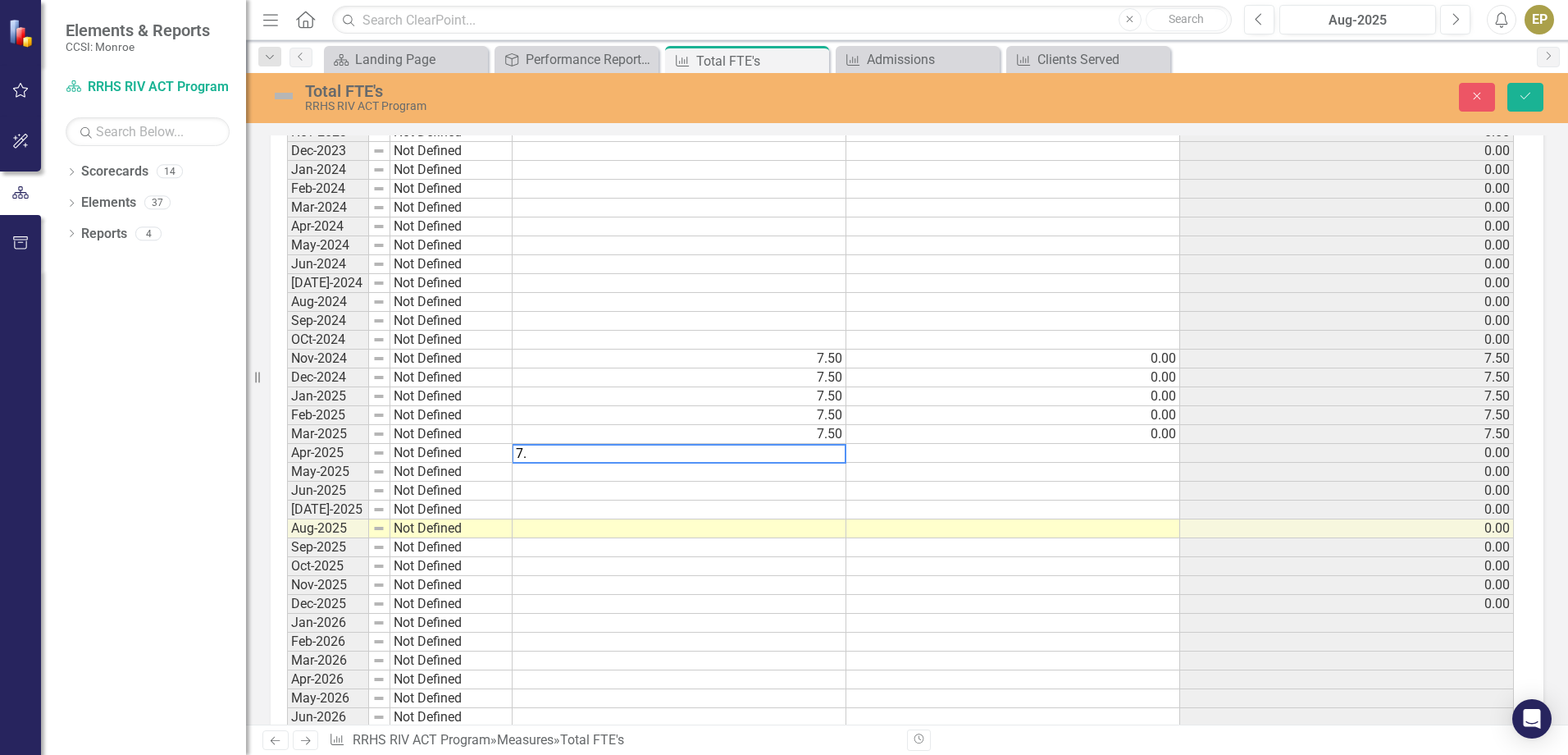
scroll to position [1486, 0]
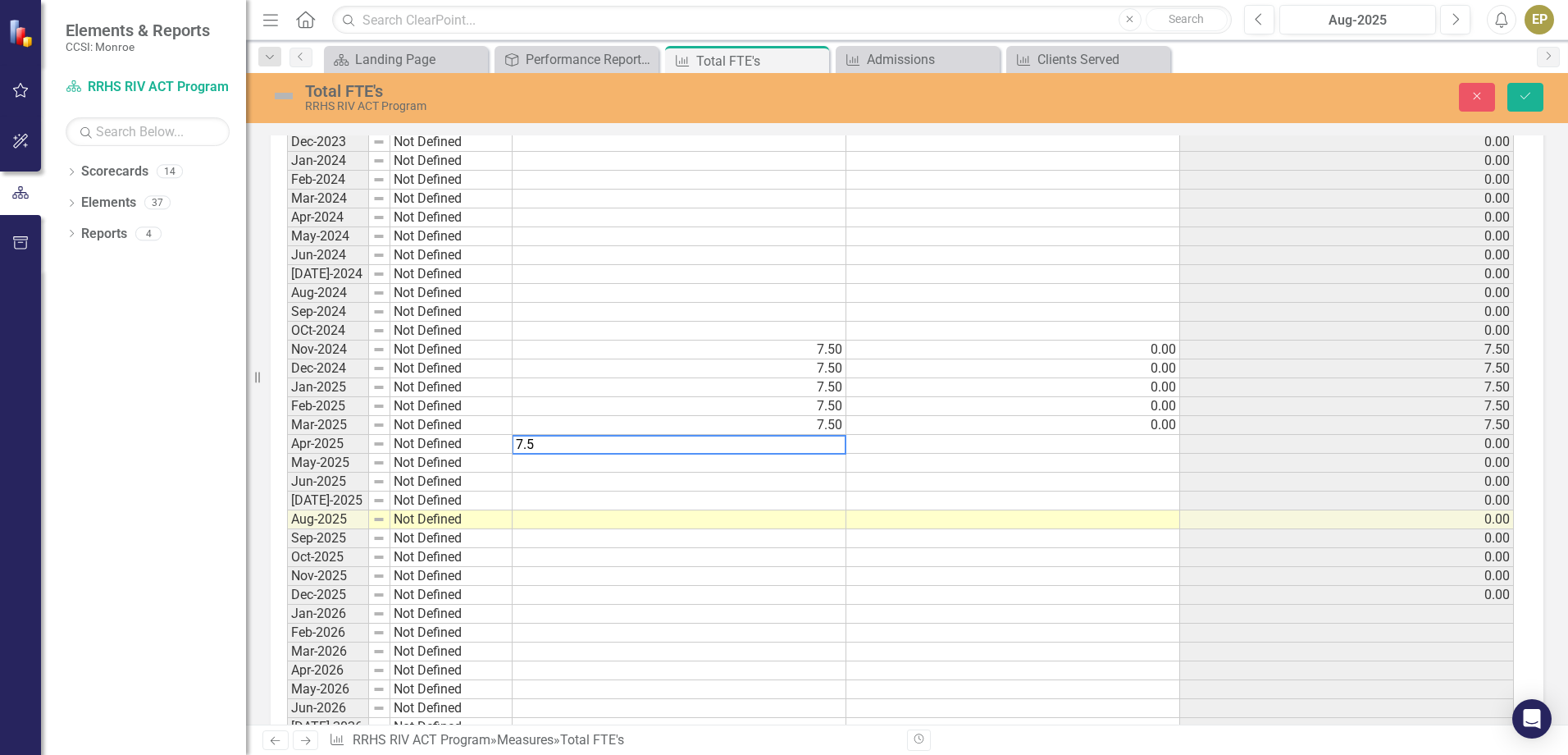
type textarea "7.50"
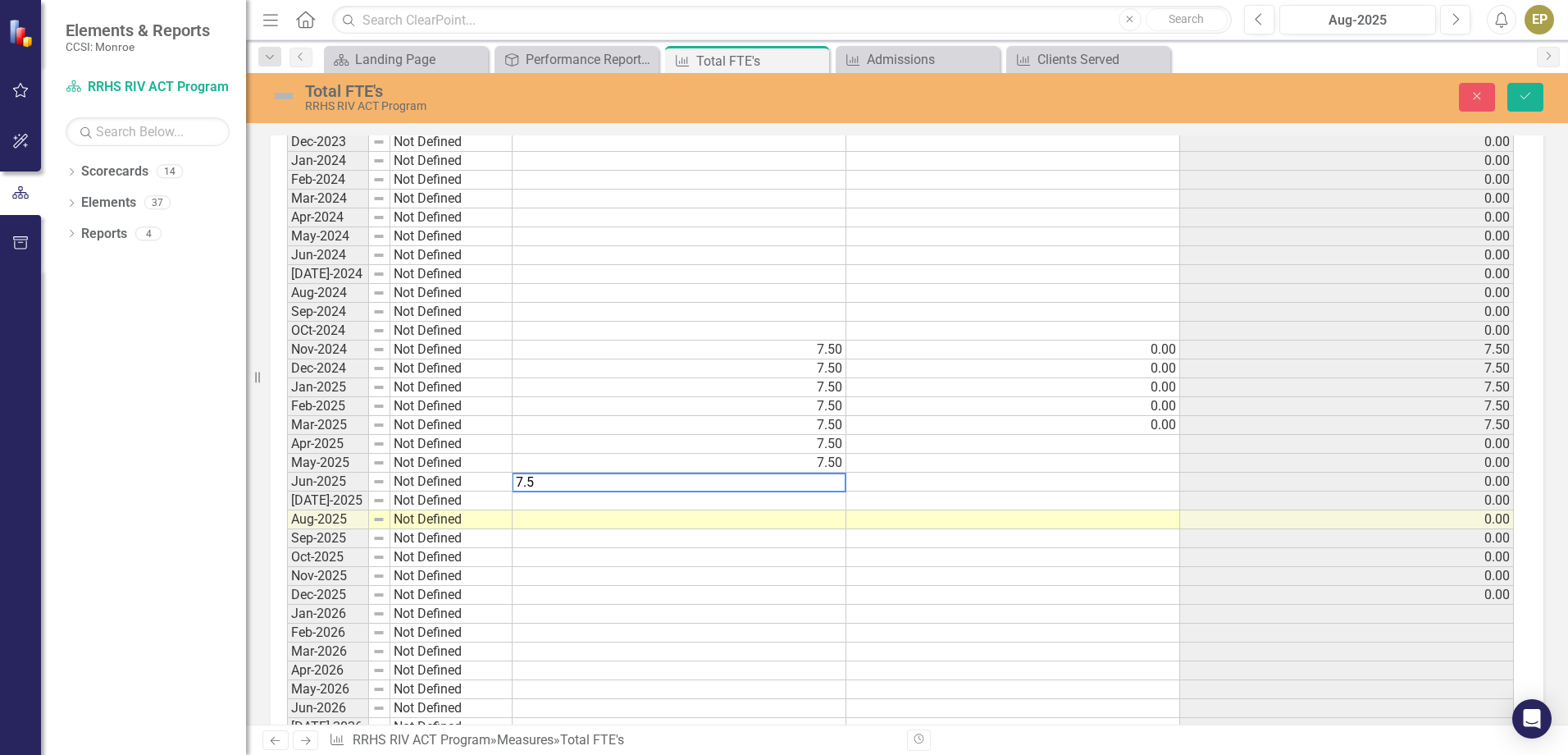
type textarea "7.50"
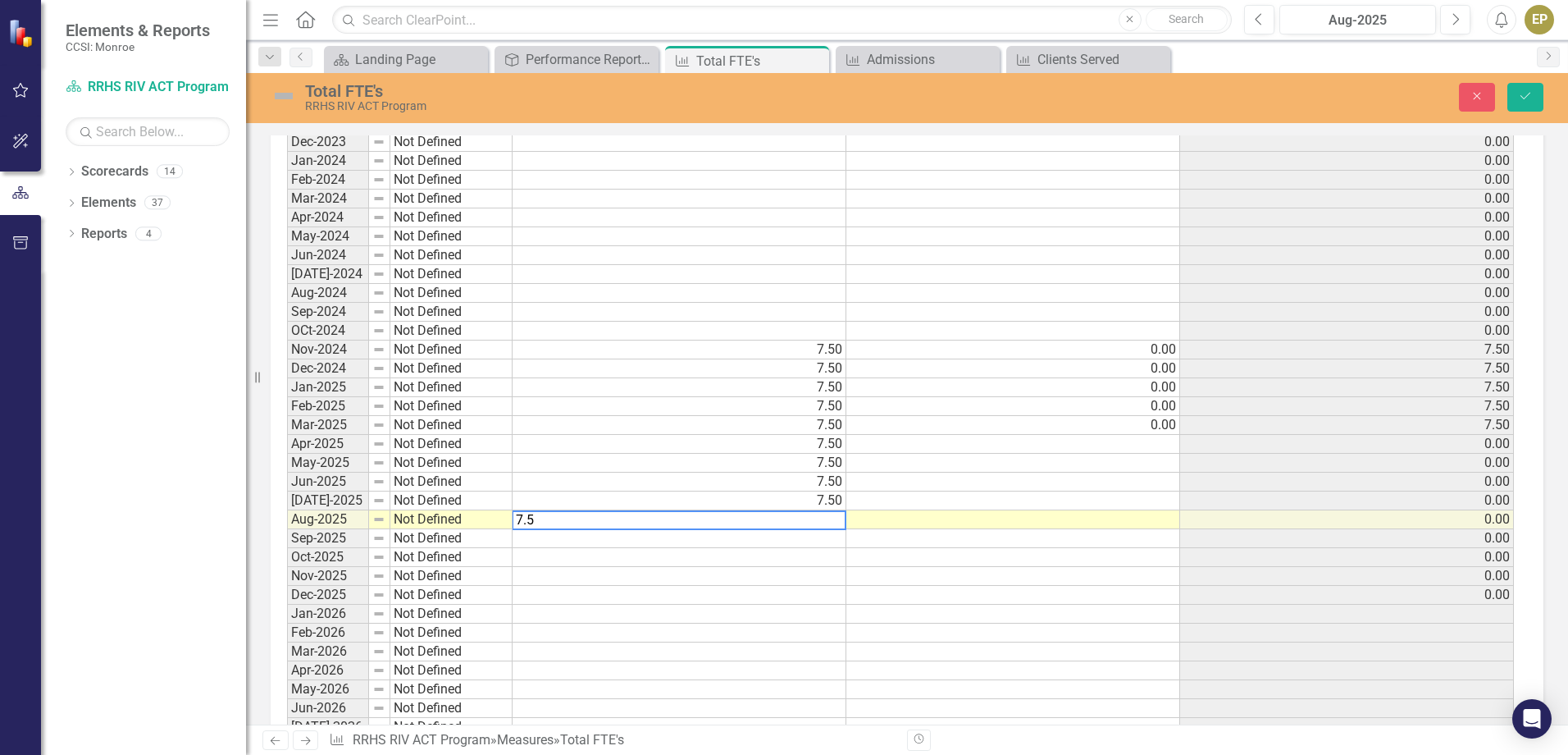
type textarea "7.50"
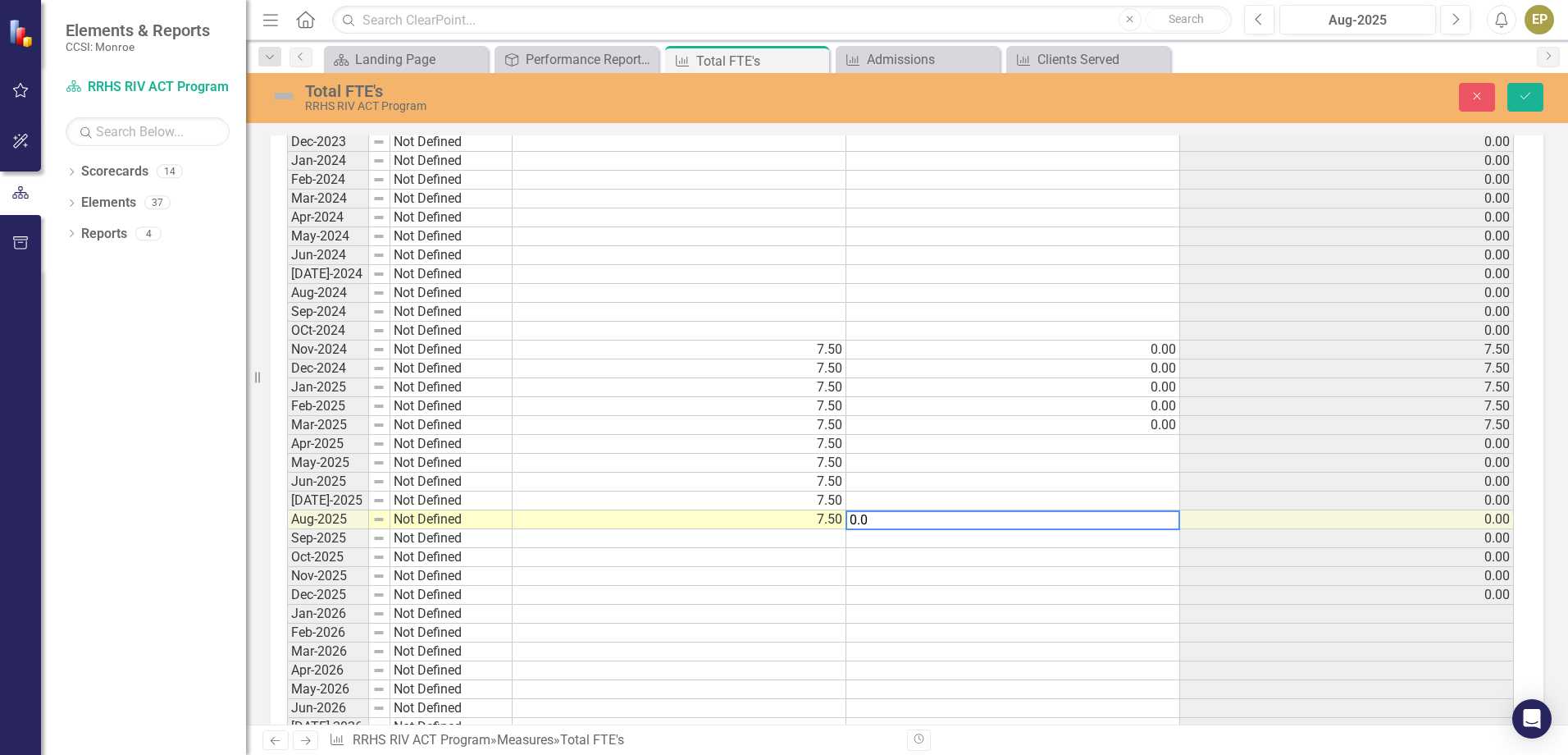
type textarea "0.00"
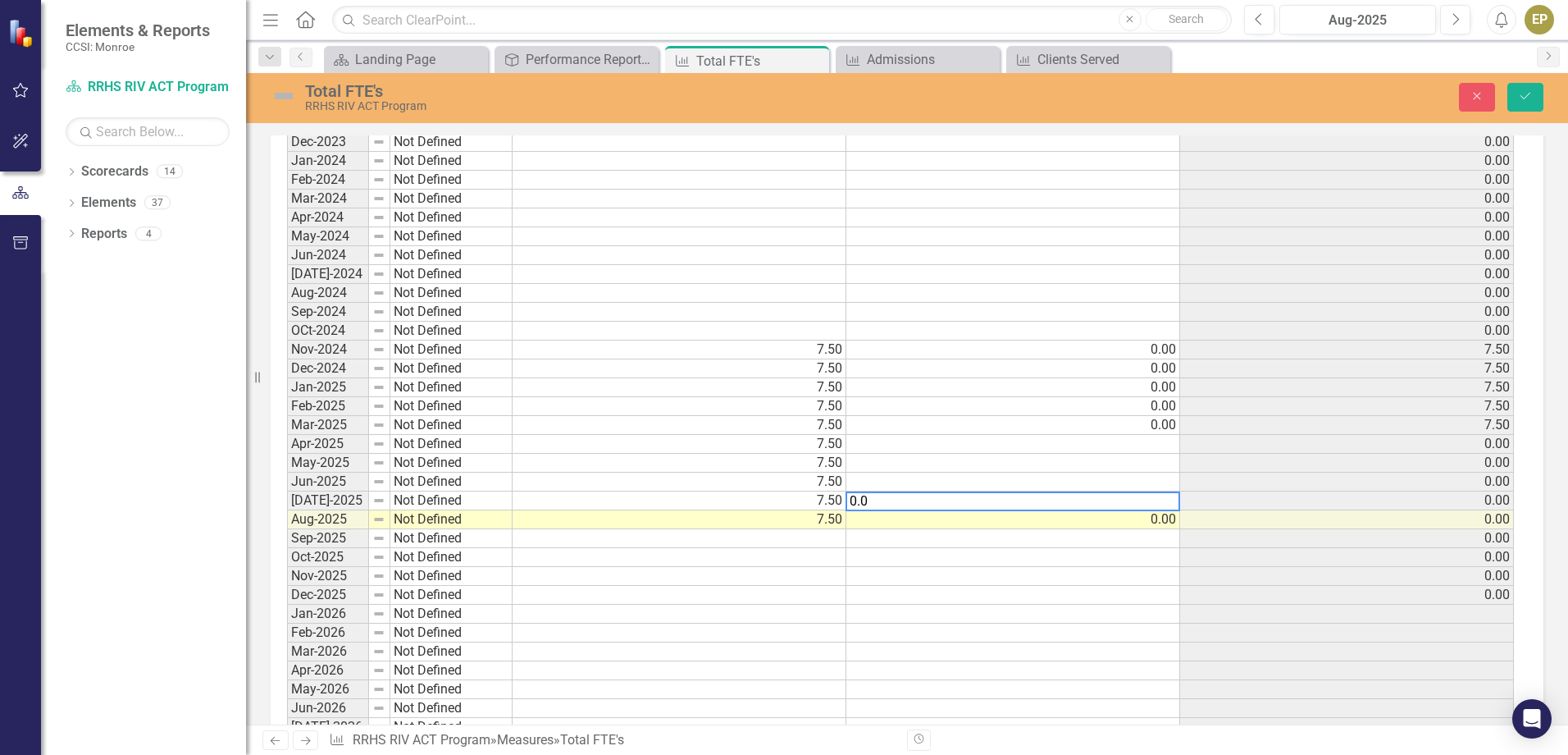
type textarea "0.00"
type textarea "1"
type textarea "0.00"
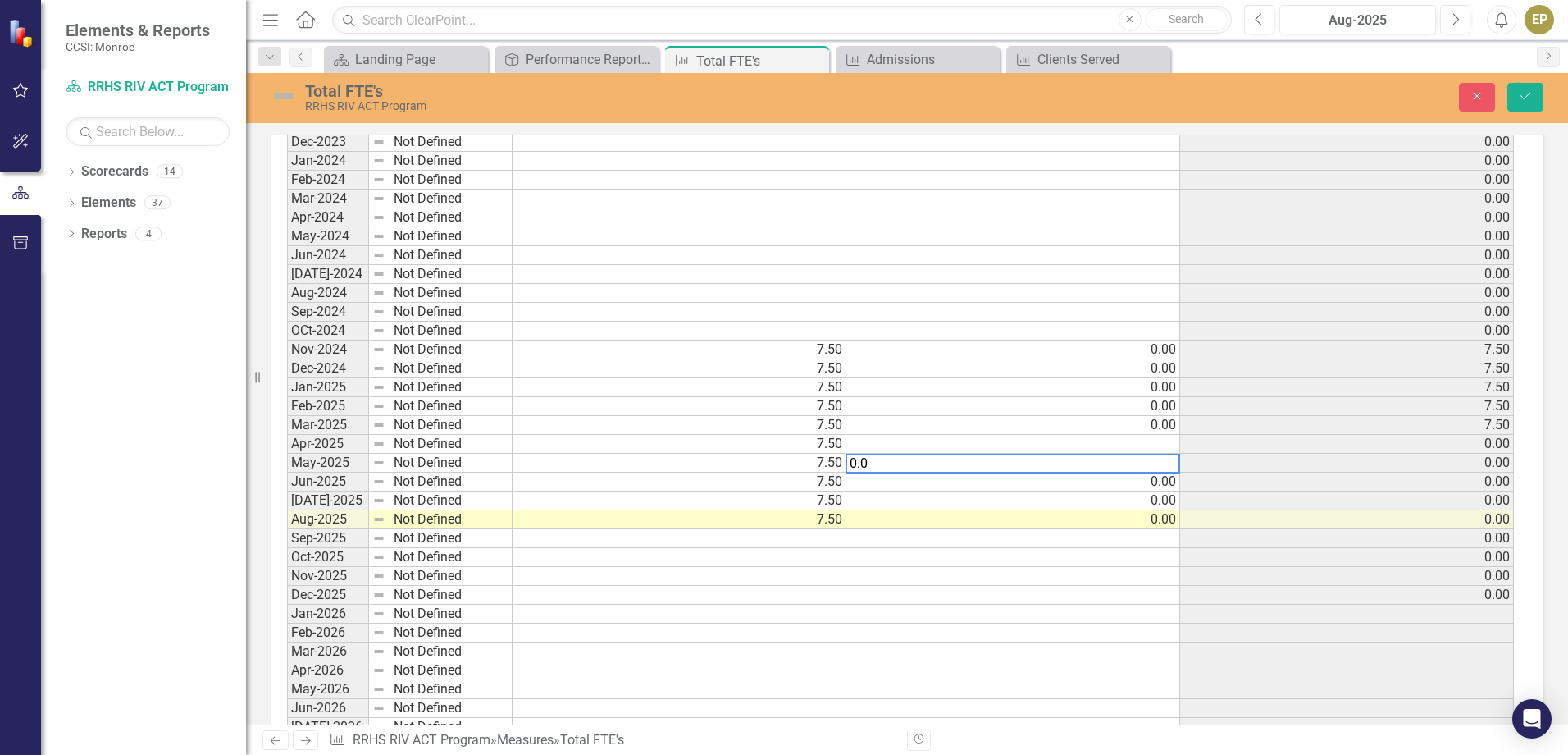
type textarea "0.00"
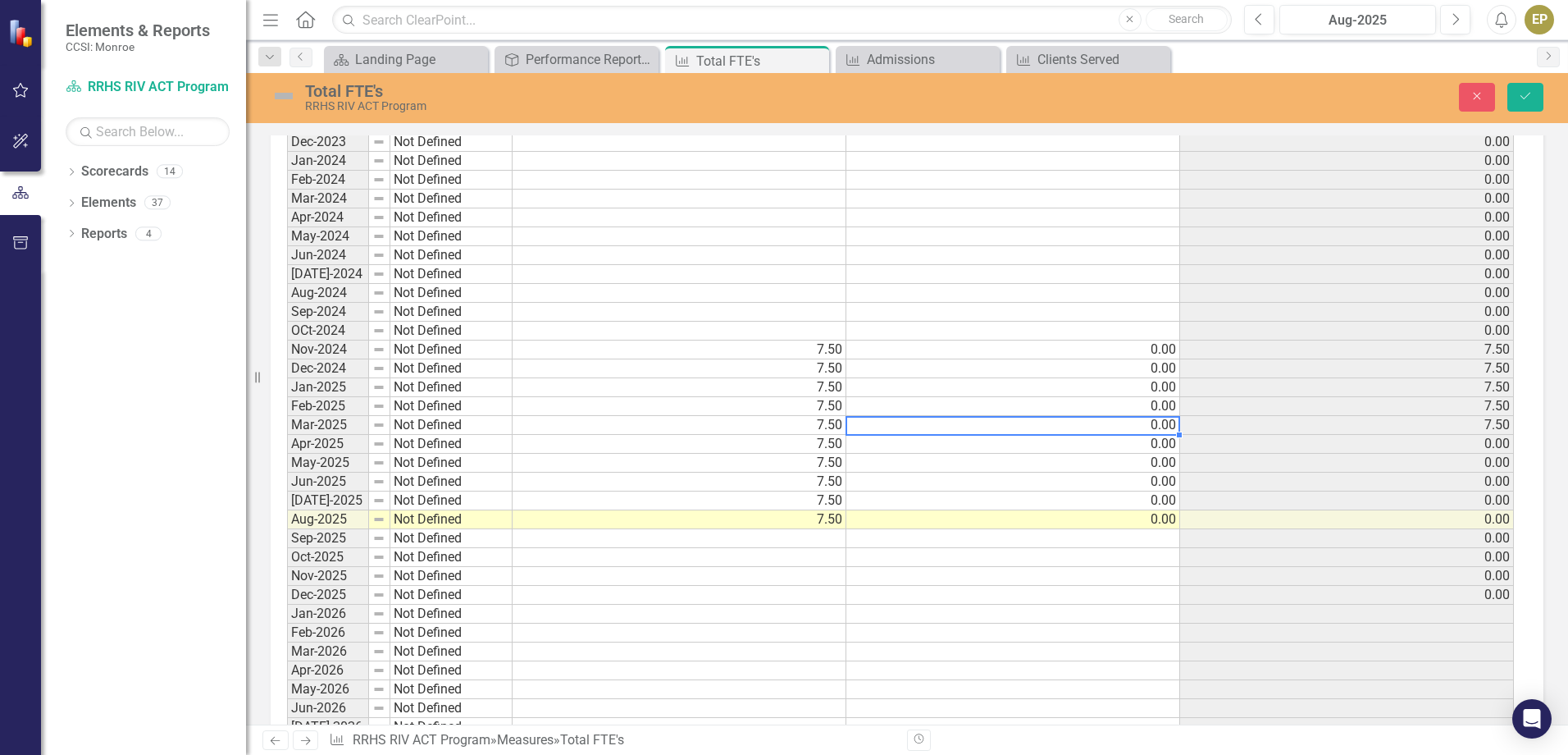
type textarea "0"
click at [1516, 100] on button "Save" at bounding box center [1524, 97] width 36 height 29
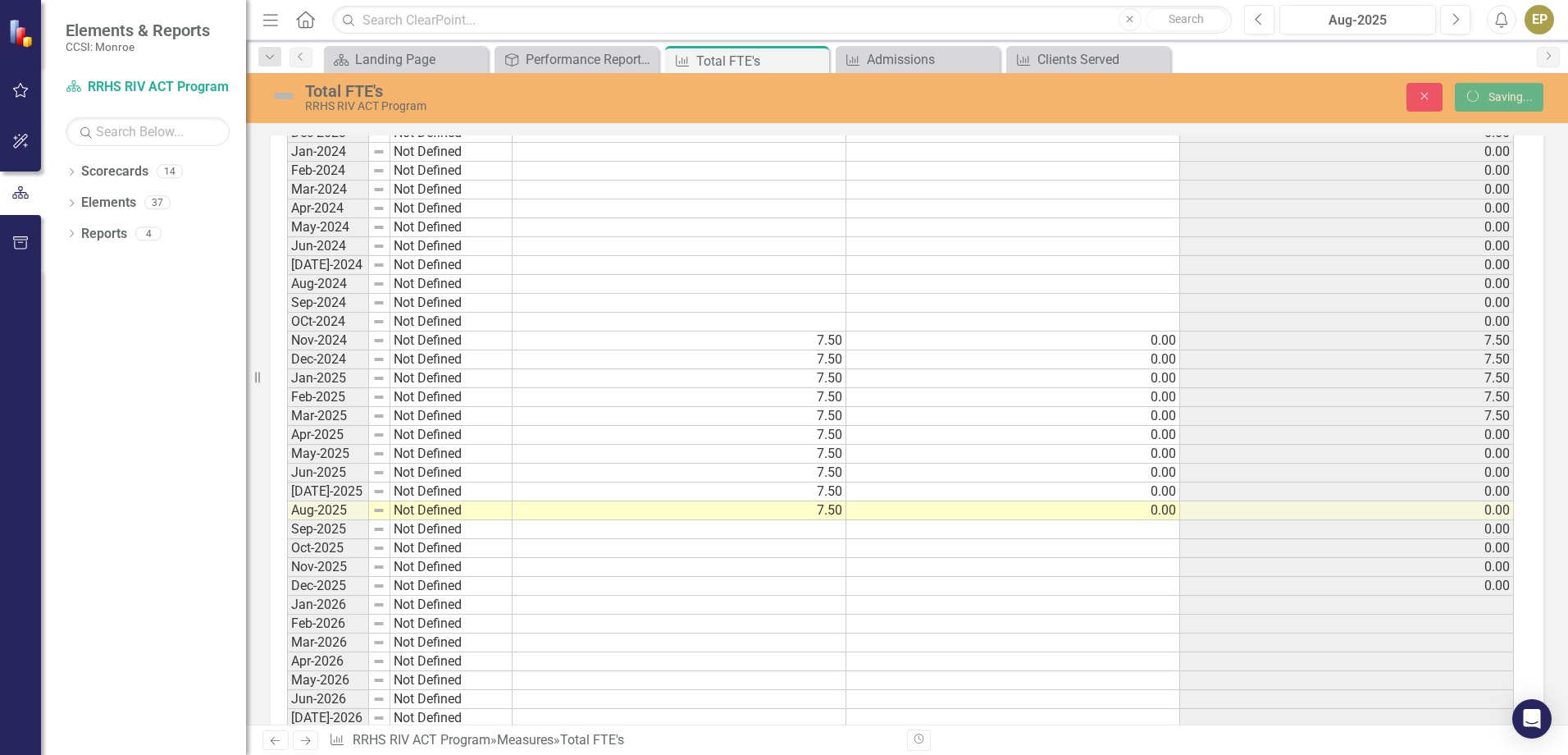
scroll to position [1476, 0]
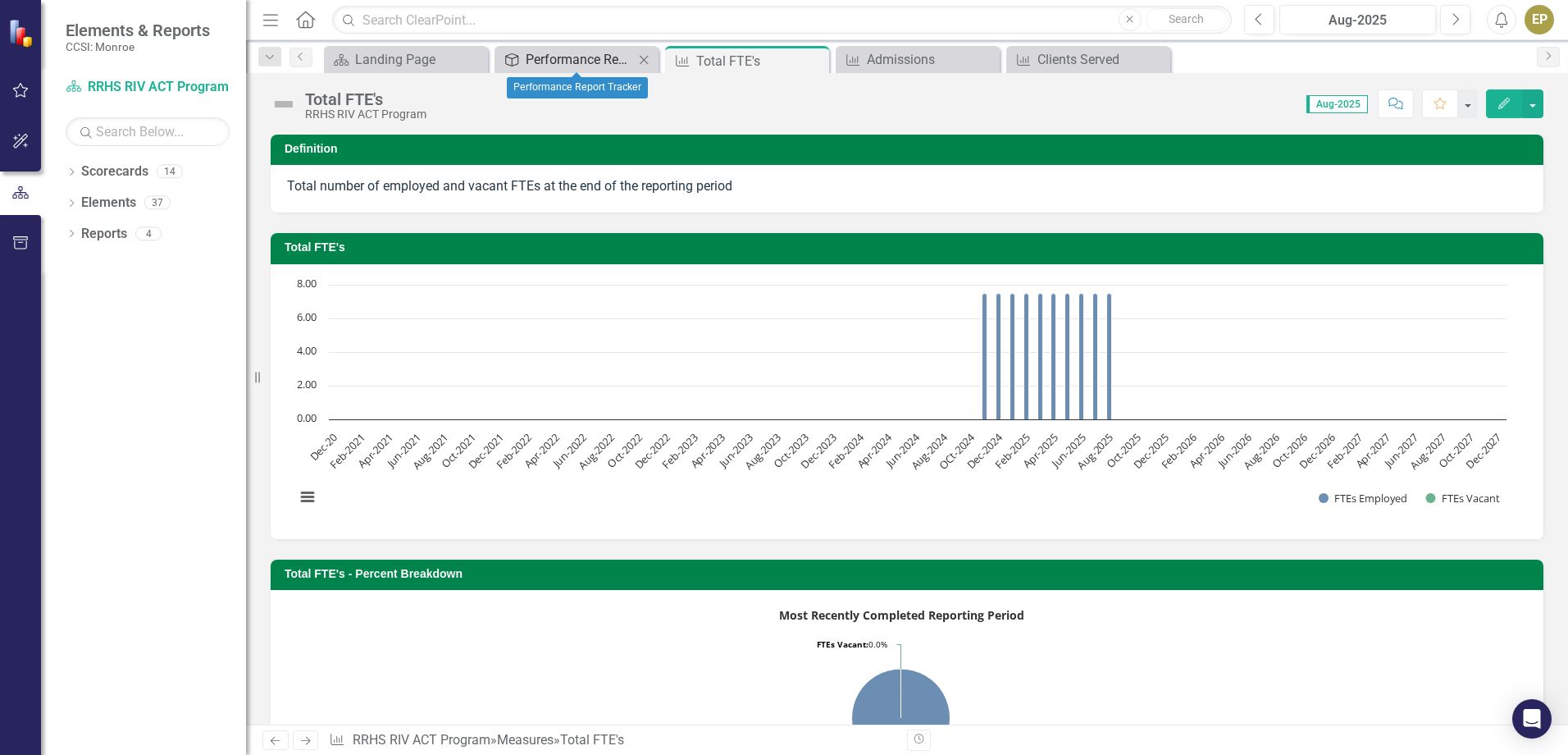
click at [603, 64] on div "Performance Report Tracker" at bounding box center [580, 60] width 108 height 20
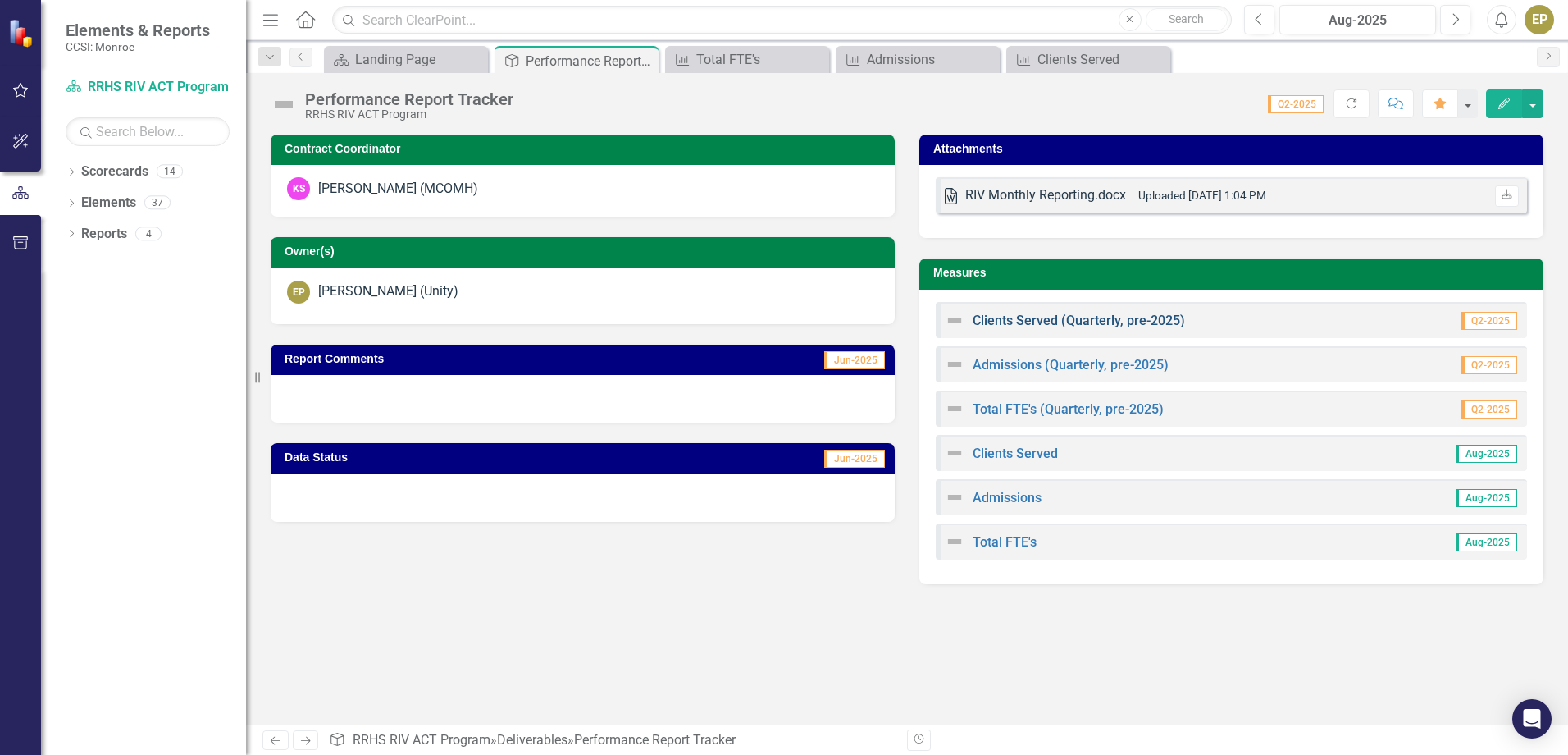
click at [1053, 321] on link "Clients Served (Quarterly, pre-2025)" at bounding box center [1079, 320] width 212 height 16
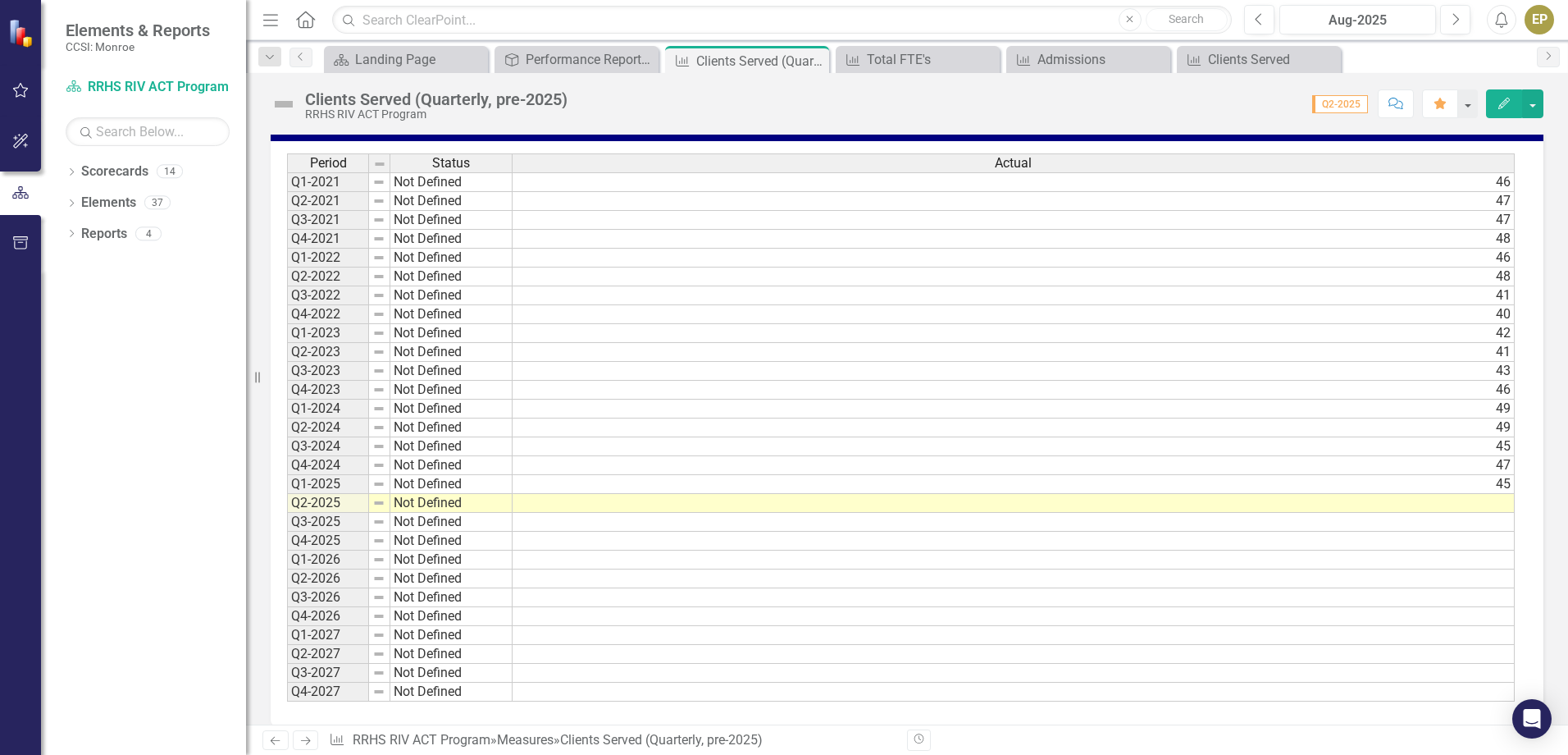
scroll to position [466, 0]
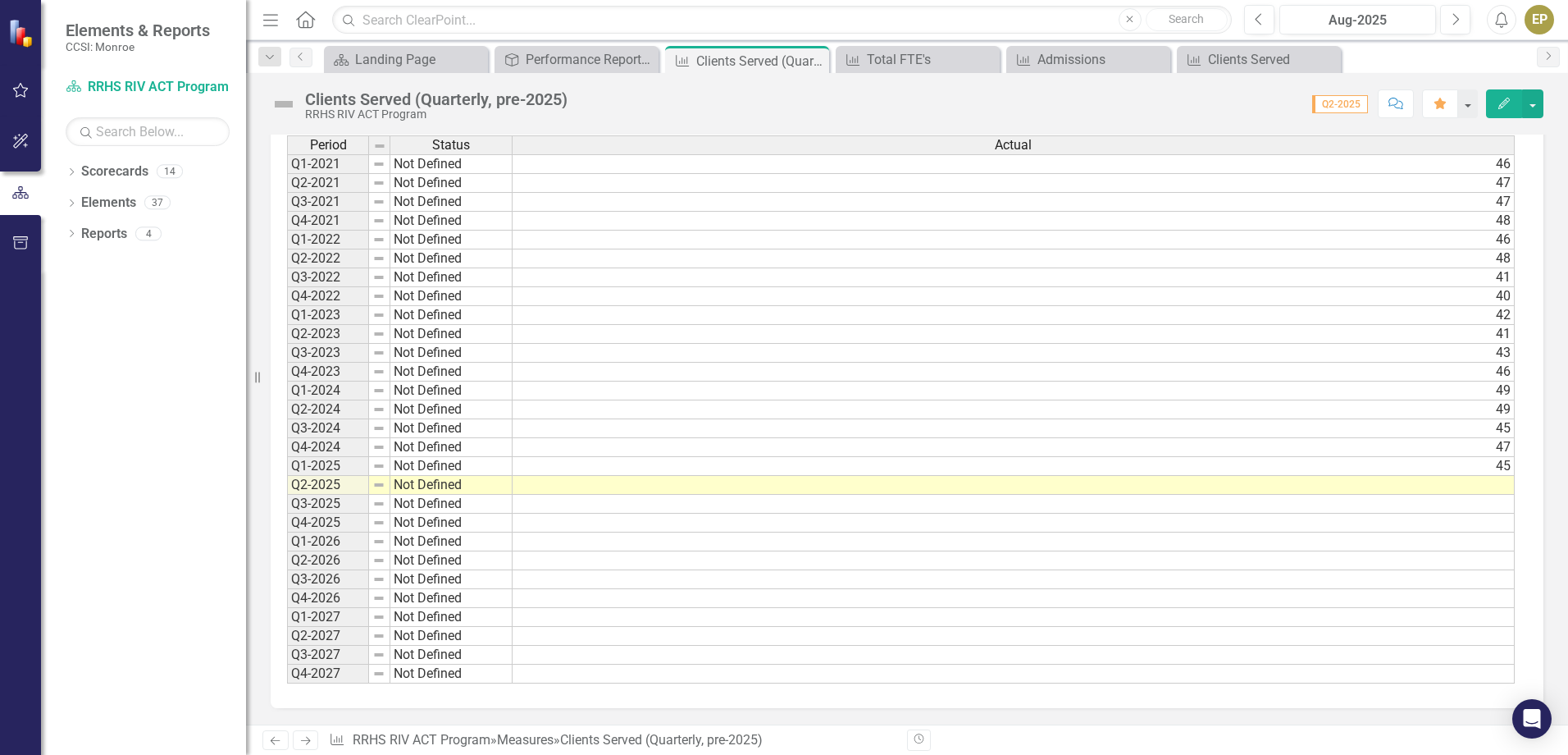
click at [441, 462] on td "Not Defined" at bounding box center [450, 466] width 122 height 19
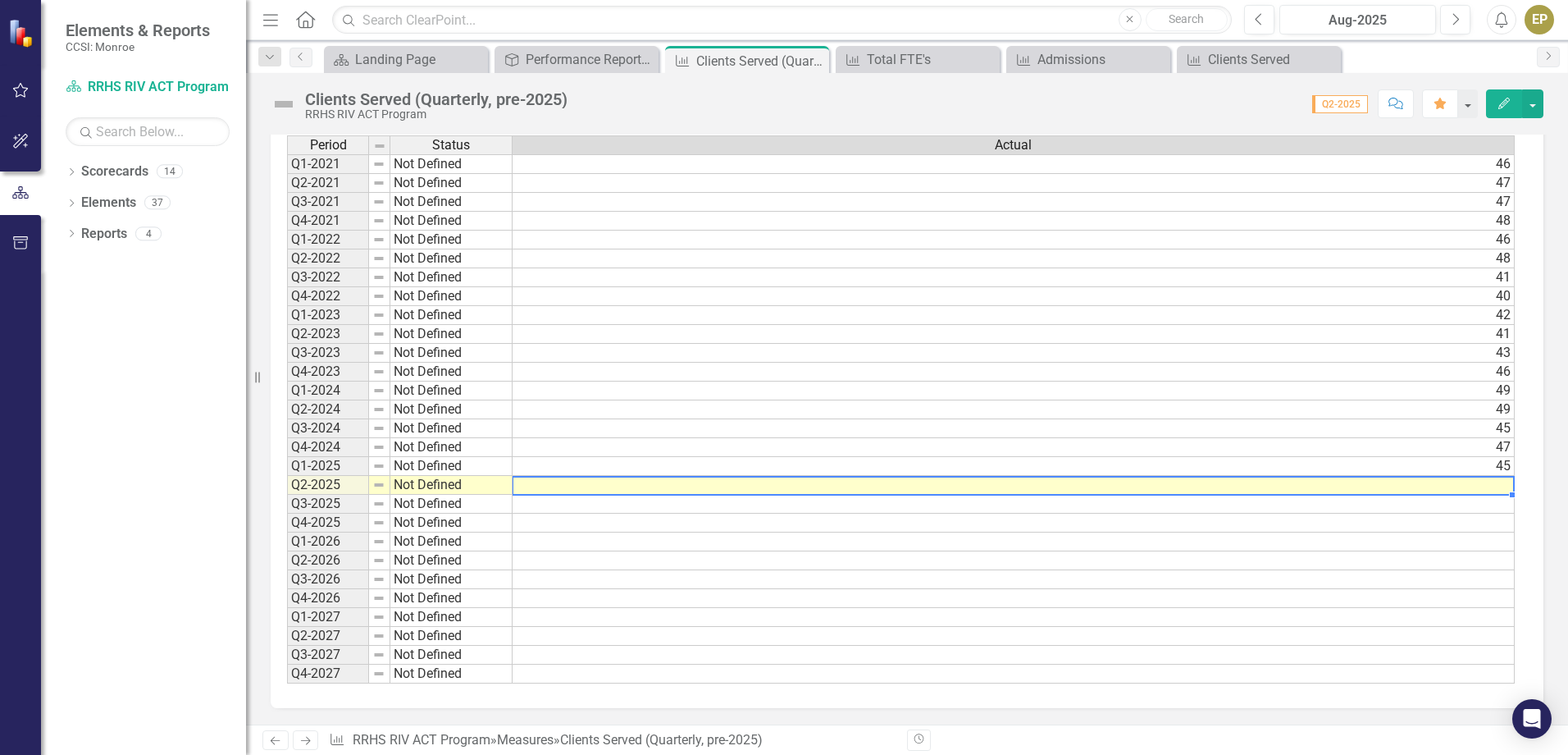
click at [1466, 486] on td at bounding box center [1013, 485] width 1002 height 19
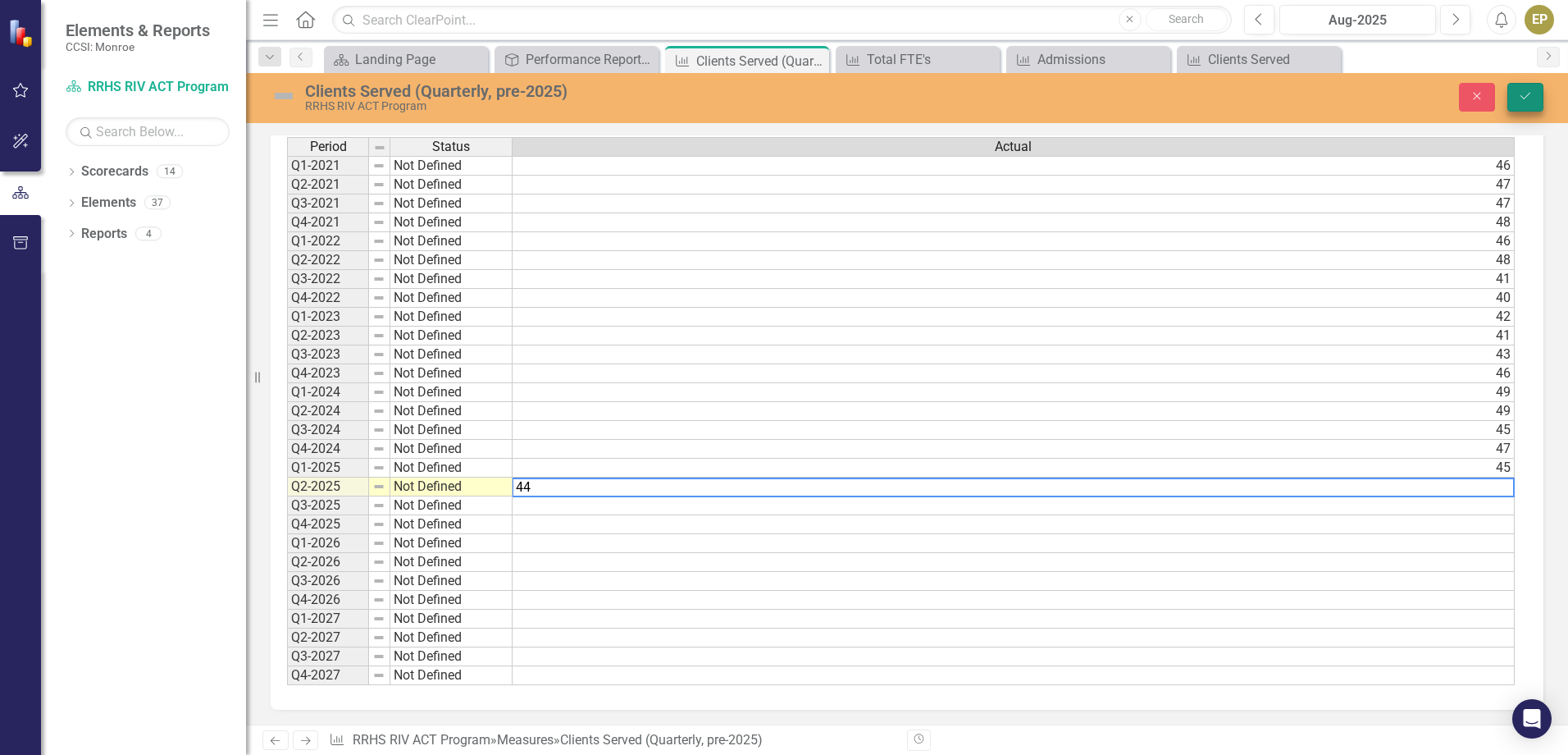
type textarea "44"
click at [1523, 98] on icon "Save" at bounding box center [1525, 96] width 15 height 11
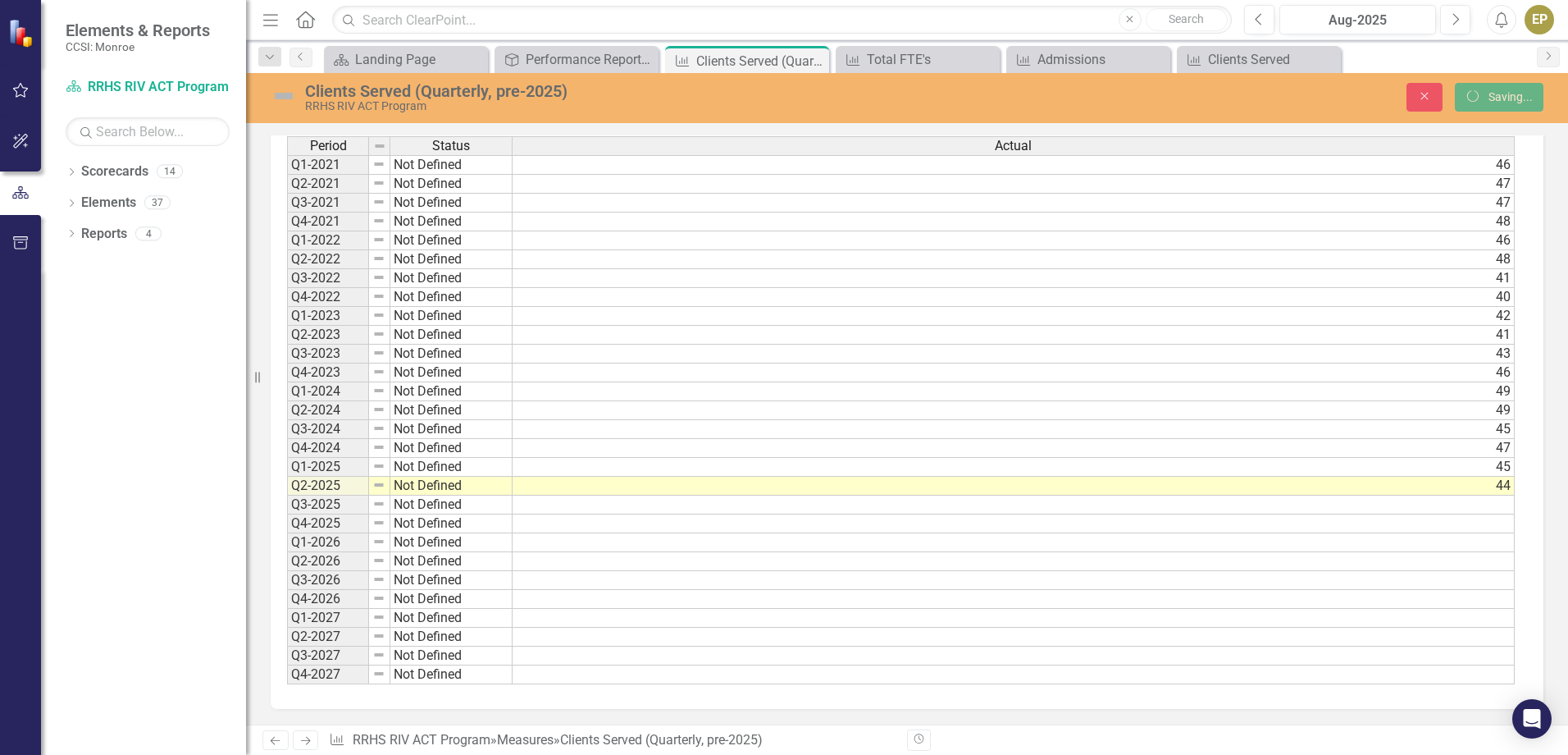
scroll to position [466, 0]
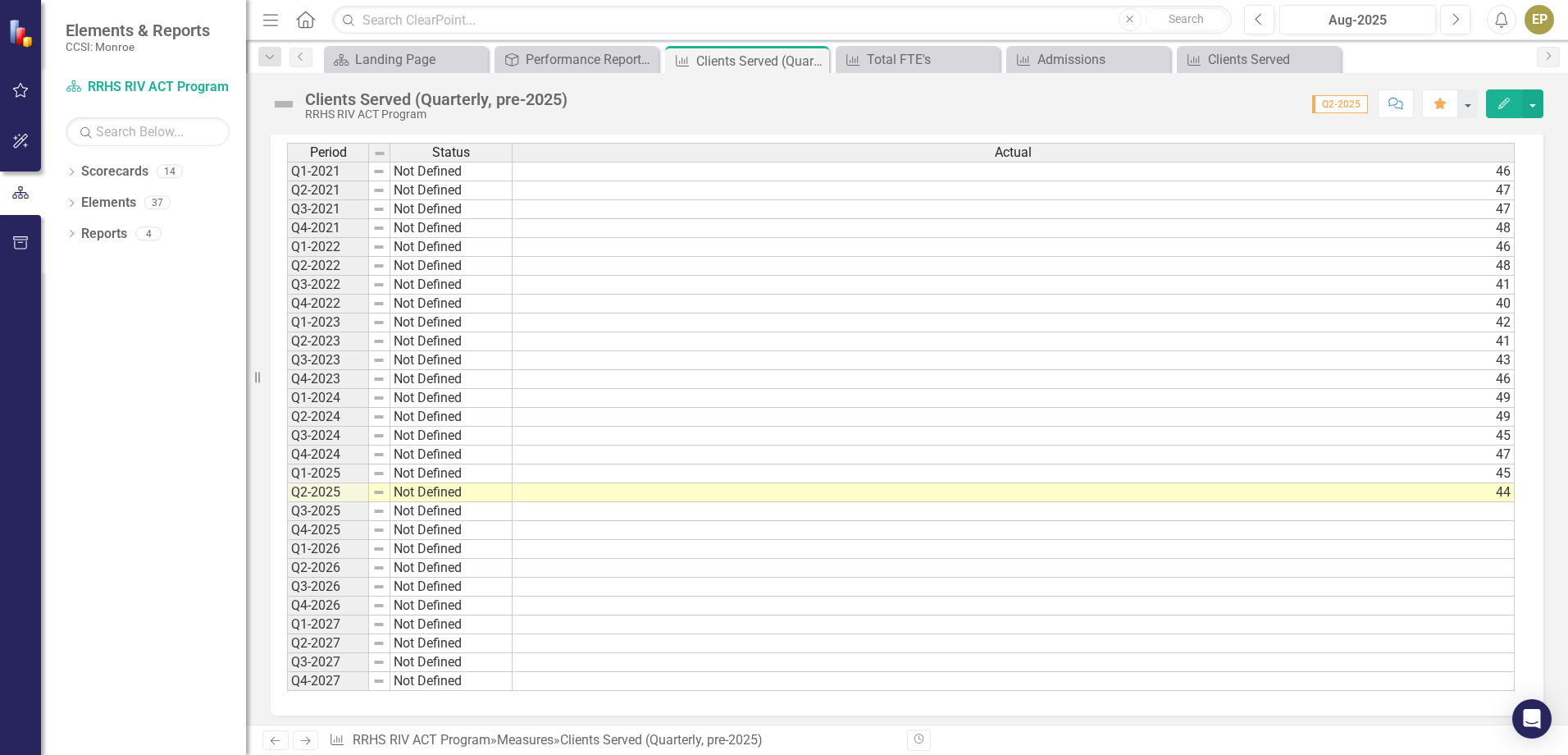
scroll to position [466, 0]
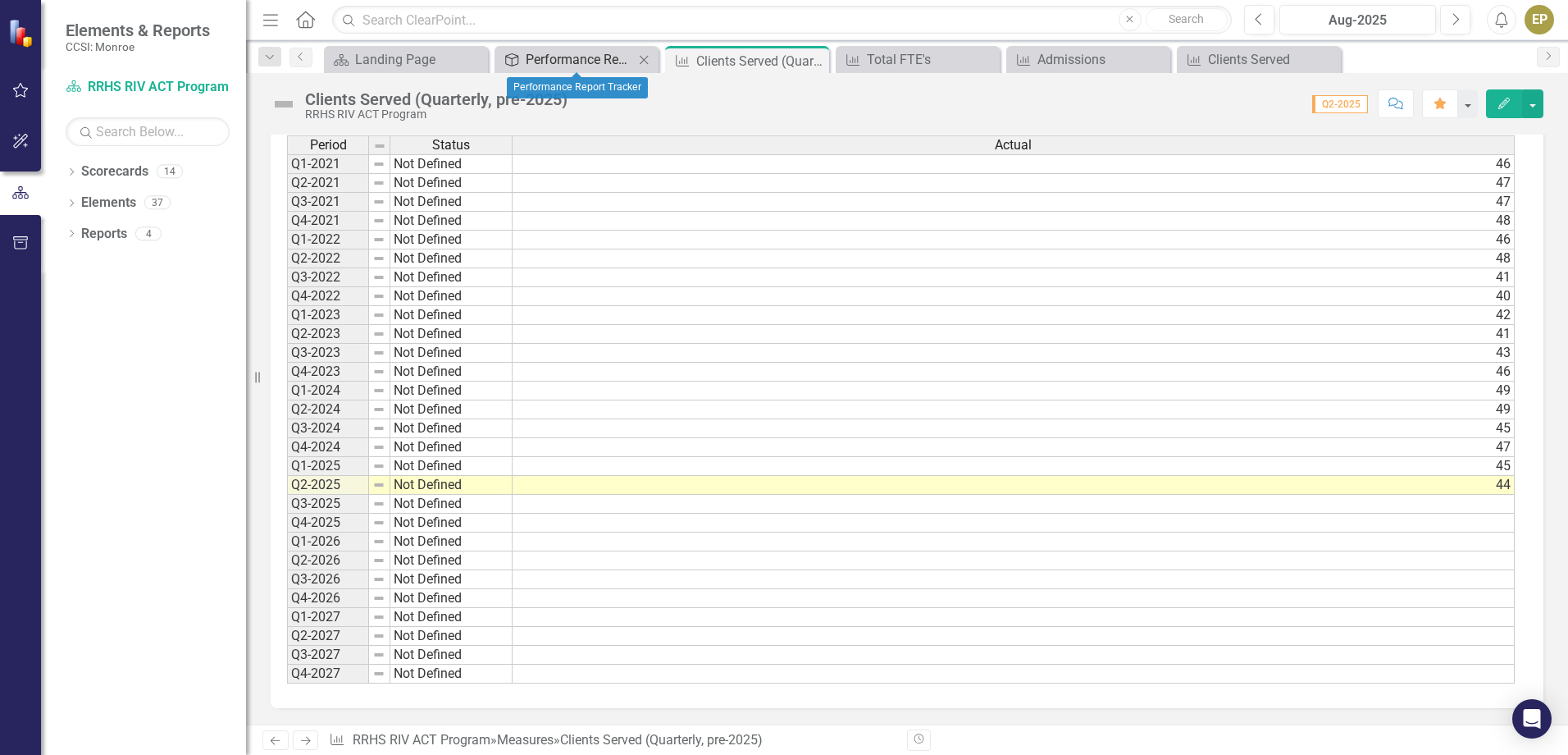
click at [603, 56] on div "Performance Report Tracker" at bounding box center [580, 60] width 108 height 20
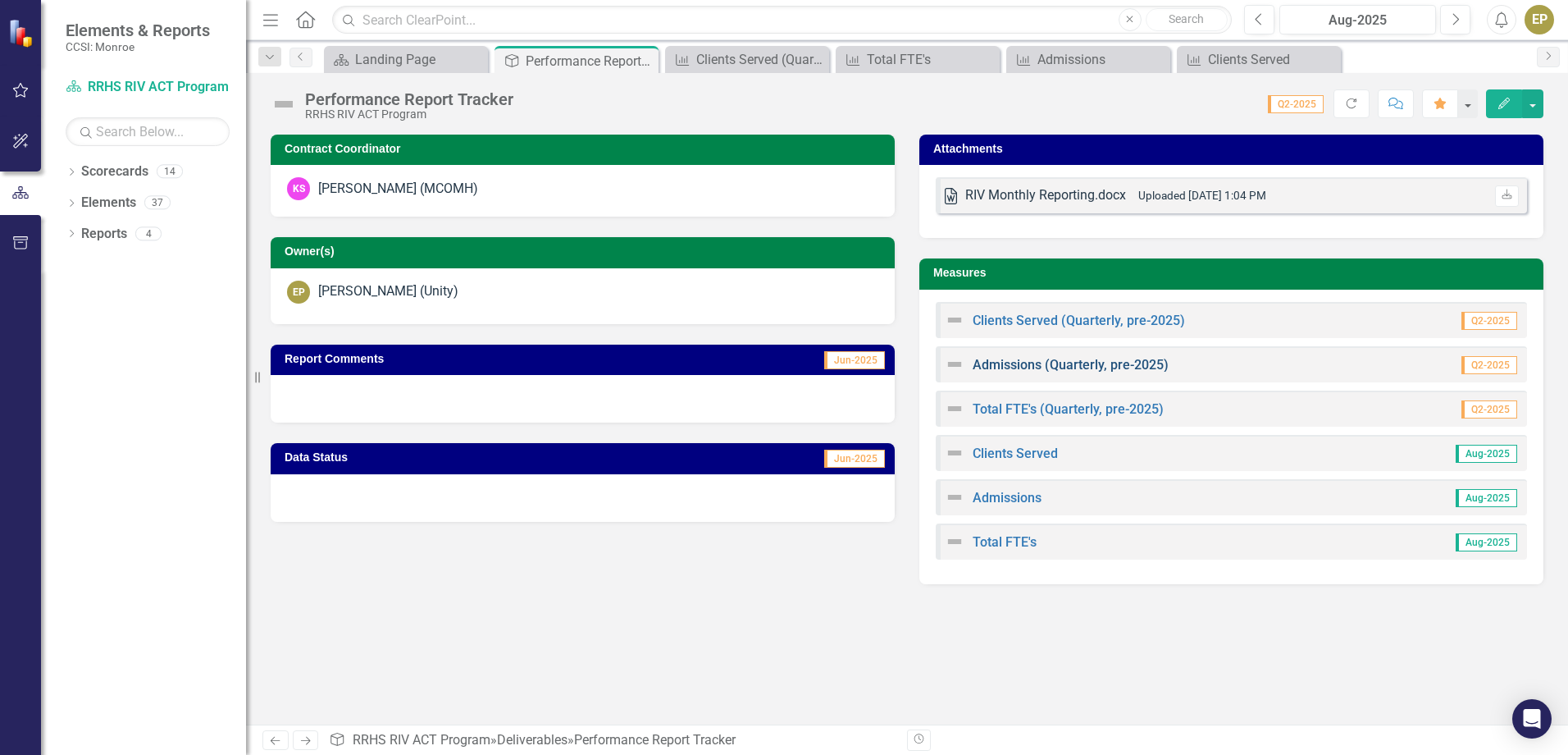
click at [1007, 362] on link "Admissions (Quarterly, pre-2025)" at bounding box center [1070, 364] width 196 height 16
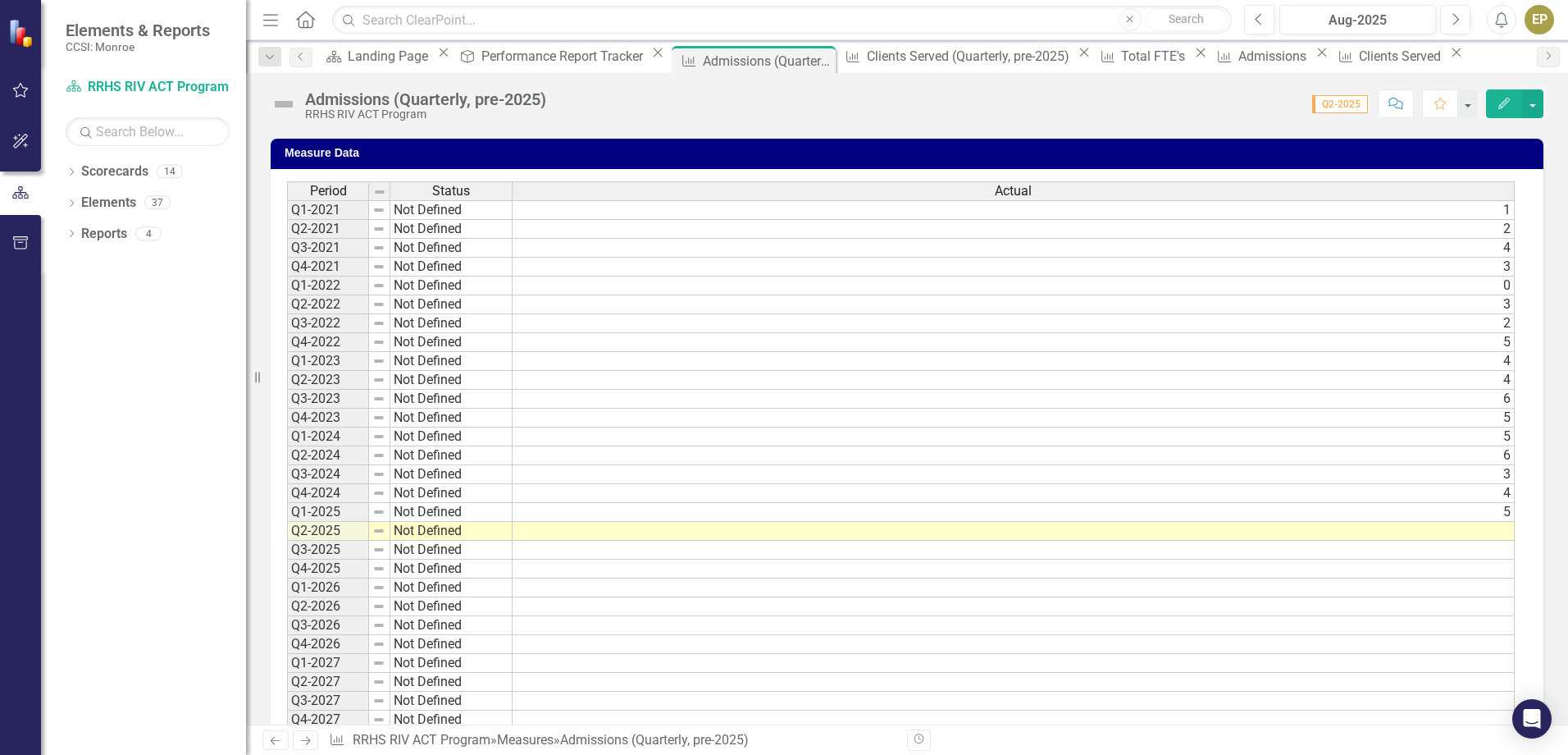
scroll to position [466, 0]
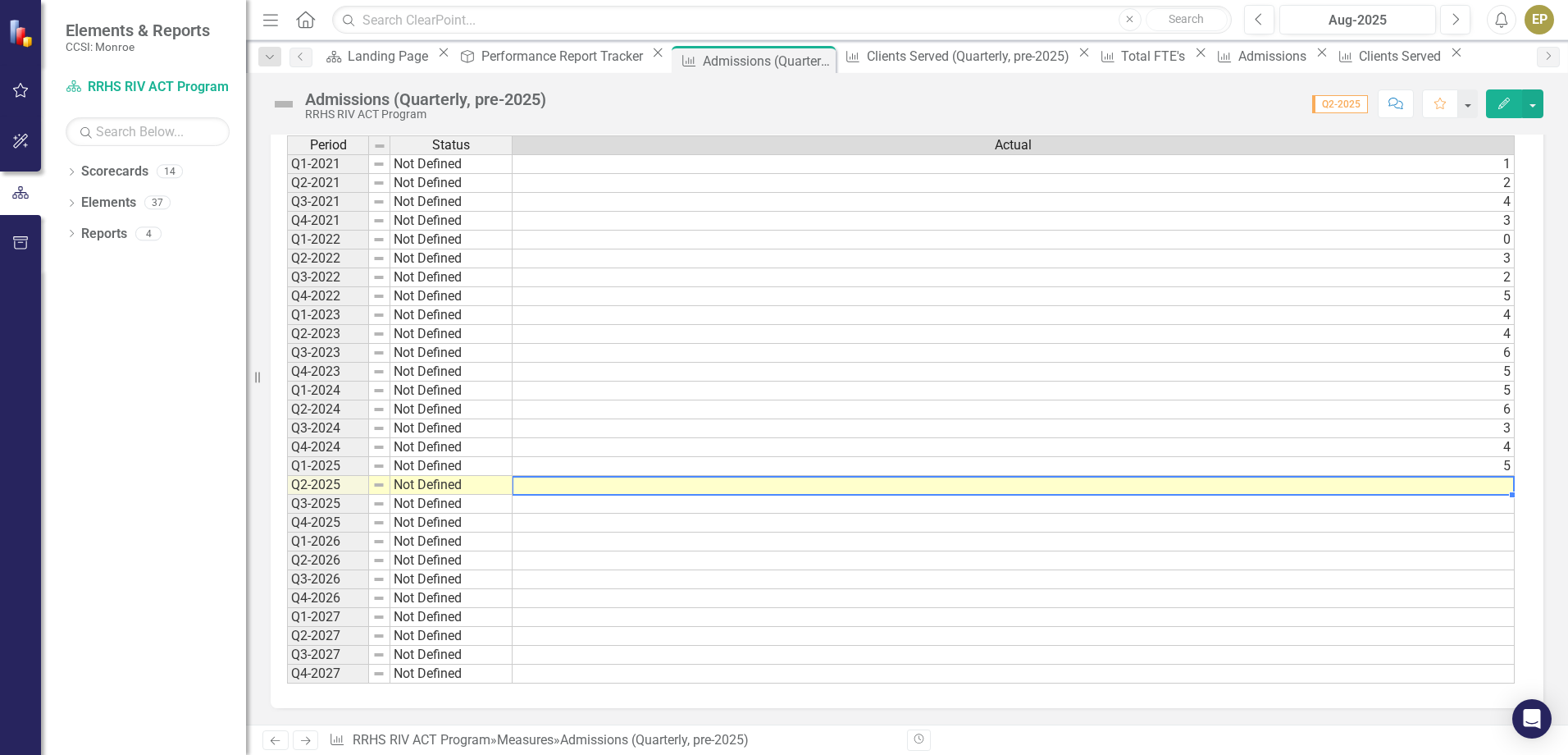
click at [1499, 488] on td at bounding box center [1013, 485] width 1002 height 19
click at [1464, 489] on td at bounding box center [1013, 485] width 1002 height 19
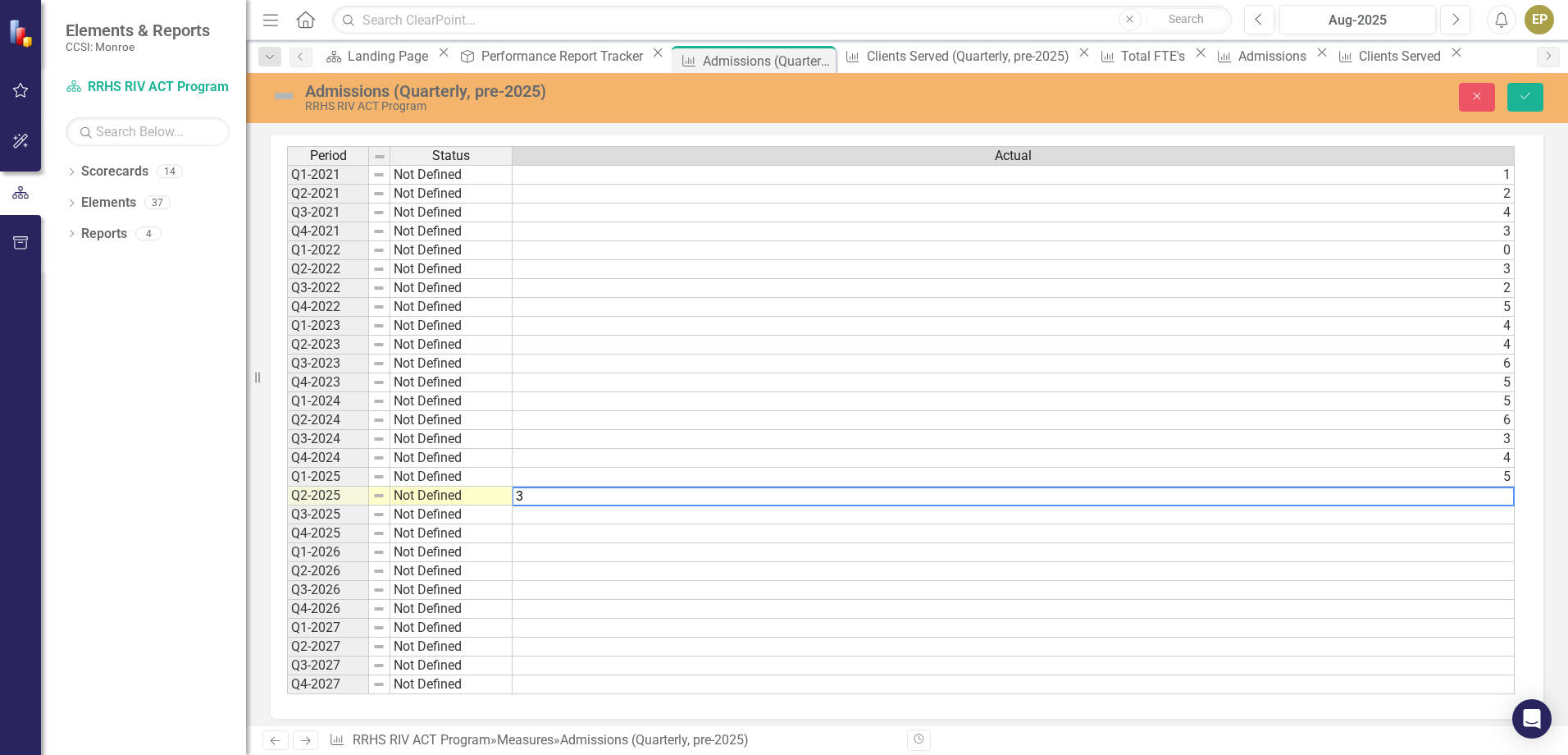
scroll to position [476, 0]
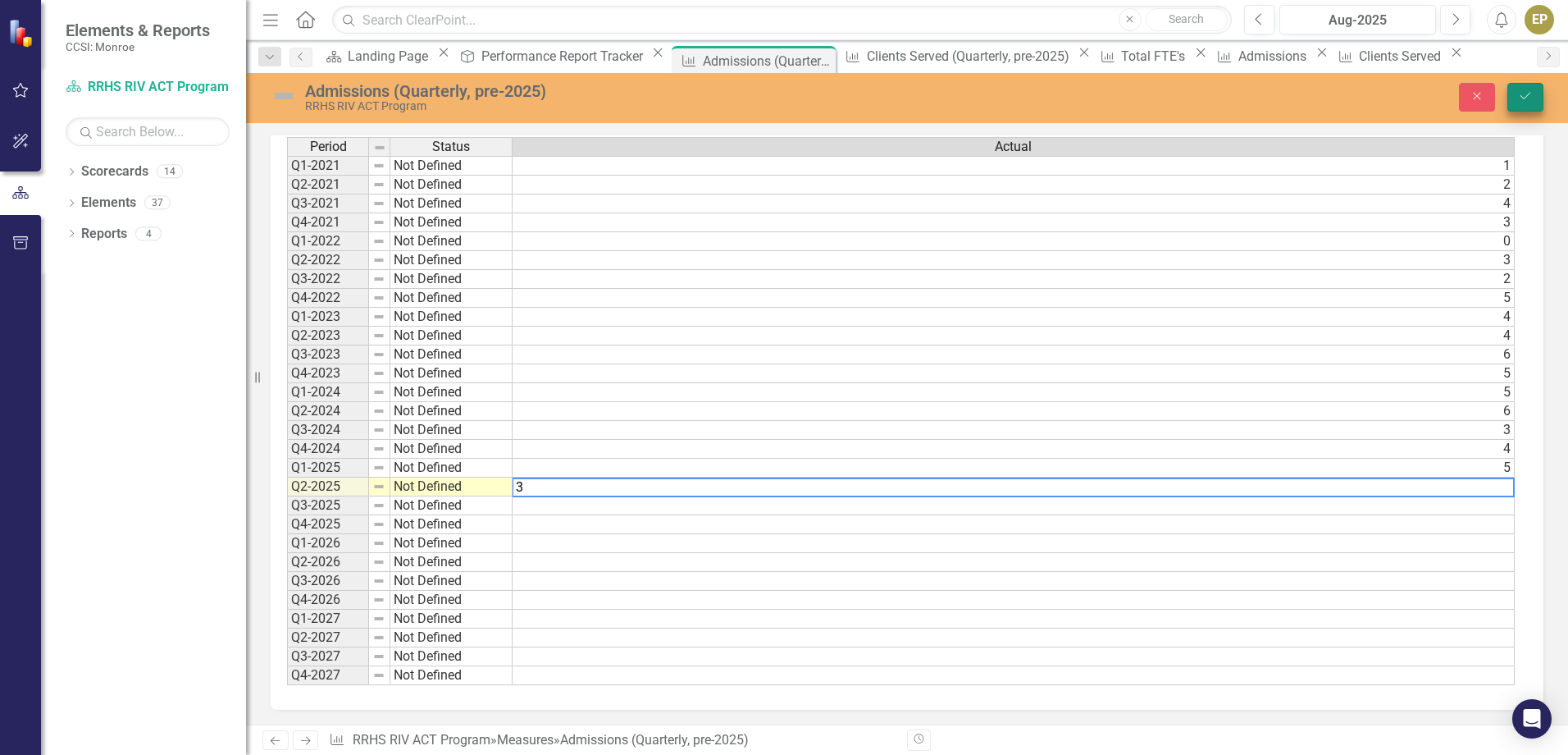
type textarea "3"
click at [1531, 102] on button "Save" at bounding box center [1524, 97] width 36 height 29
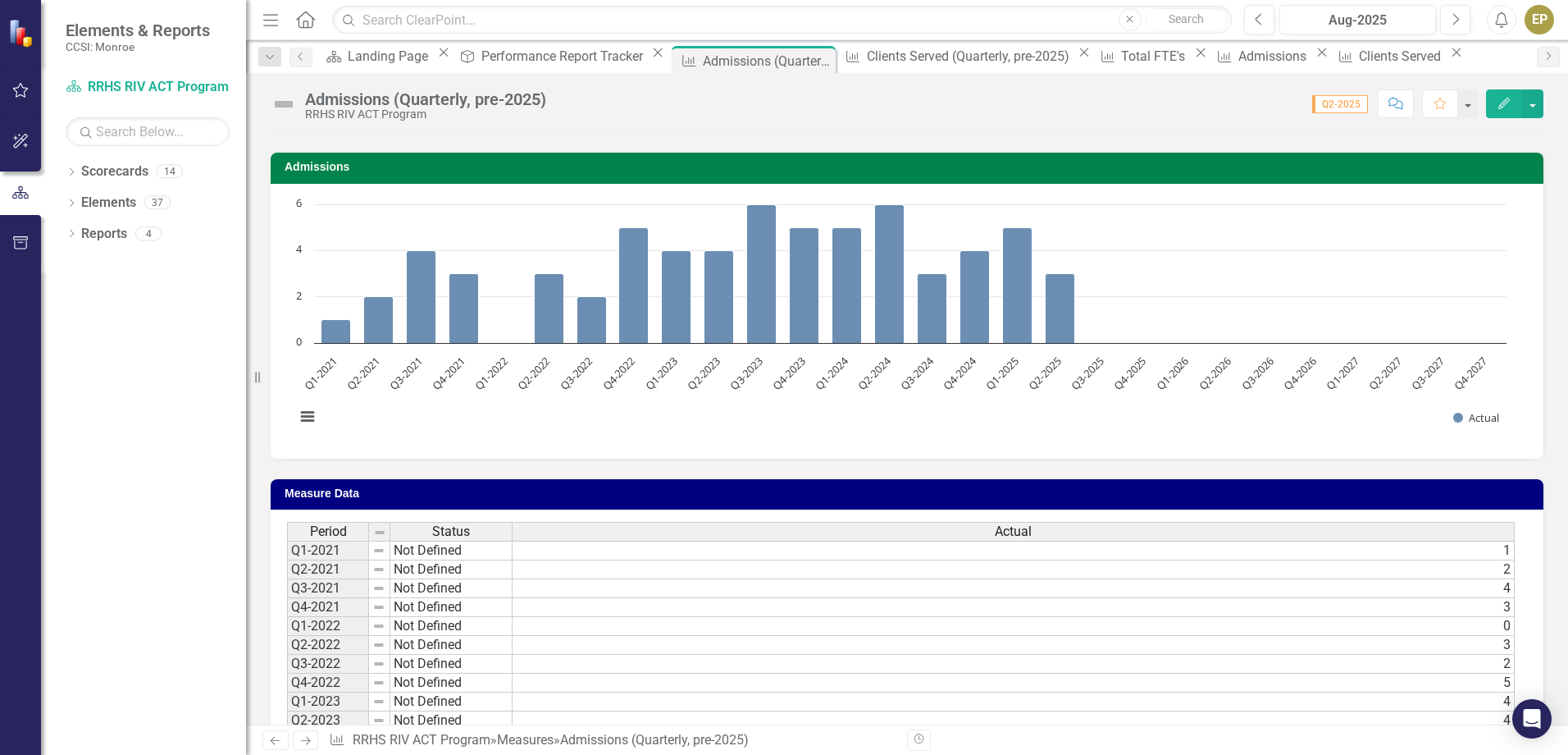
scroll to position [0, 0]
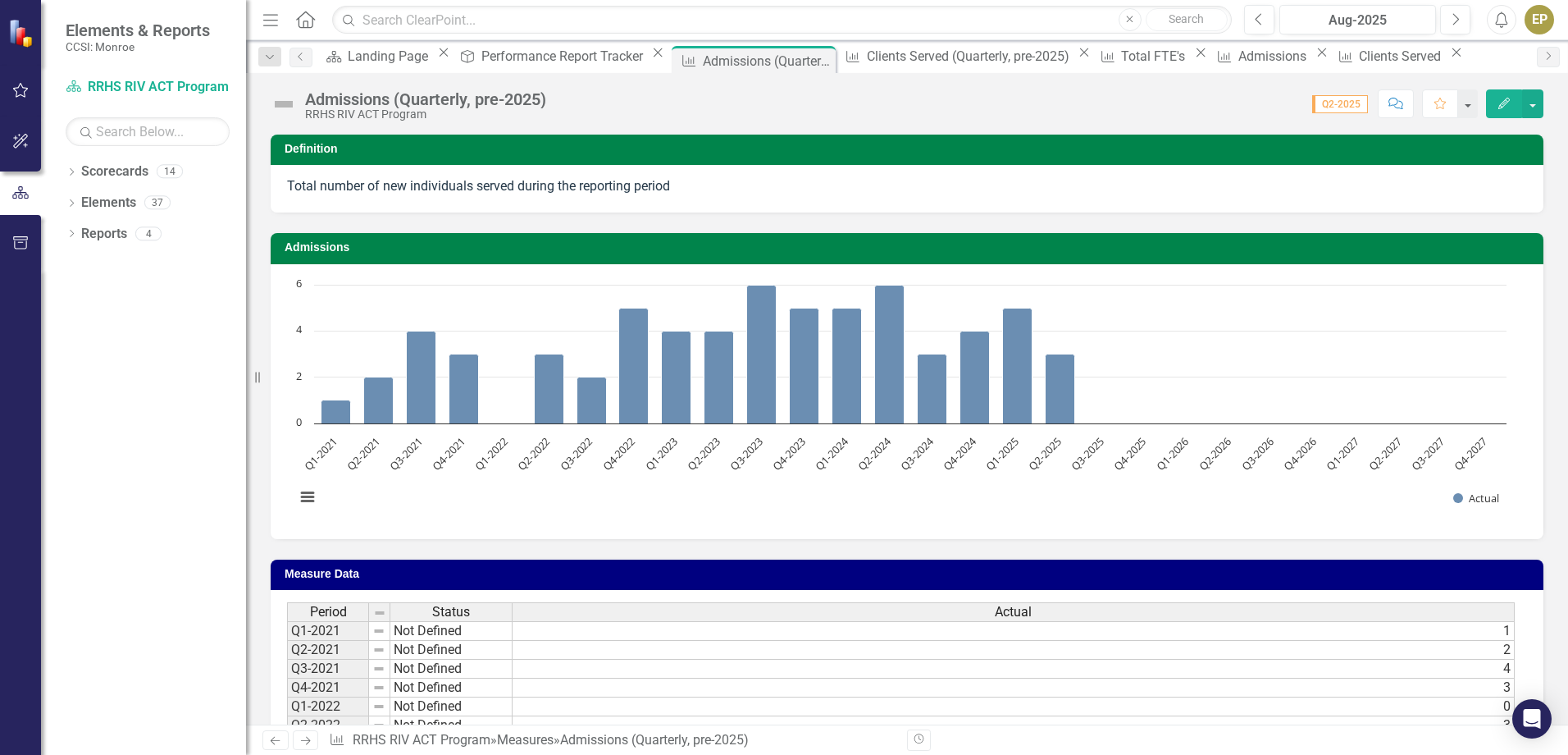
click at [541, 45] on div "Dropdown Search Scorecard Landing Page Close Deliverable Performance Report Tra…" at bounding box center [906, 56] width 1321 height 33
click at [540, 60] on div "Performance Report Tracker" at bounding box center [564, 56] width 167 height 20
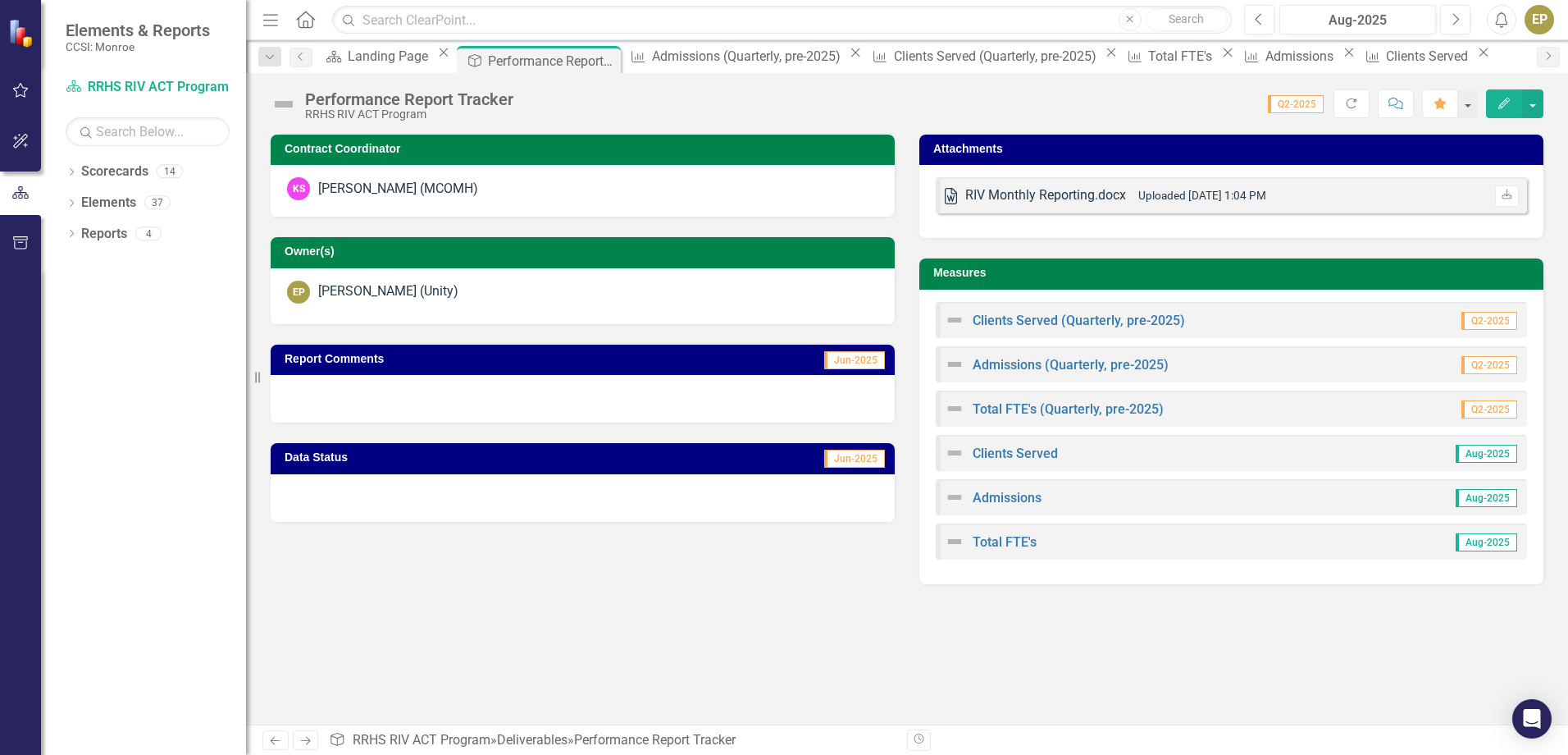
click at [1099, 314] on div "Clients Served (Quarterly, pre-2025)" at bounding box center [1065, 319] width 240 height 20
click at [1084, 317] on link "Clients Served (Quarterly, pre-2025)" at bounding box center [1079, 320] width 212 height 16
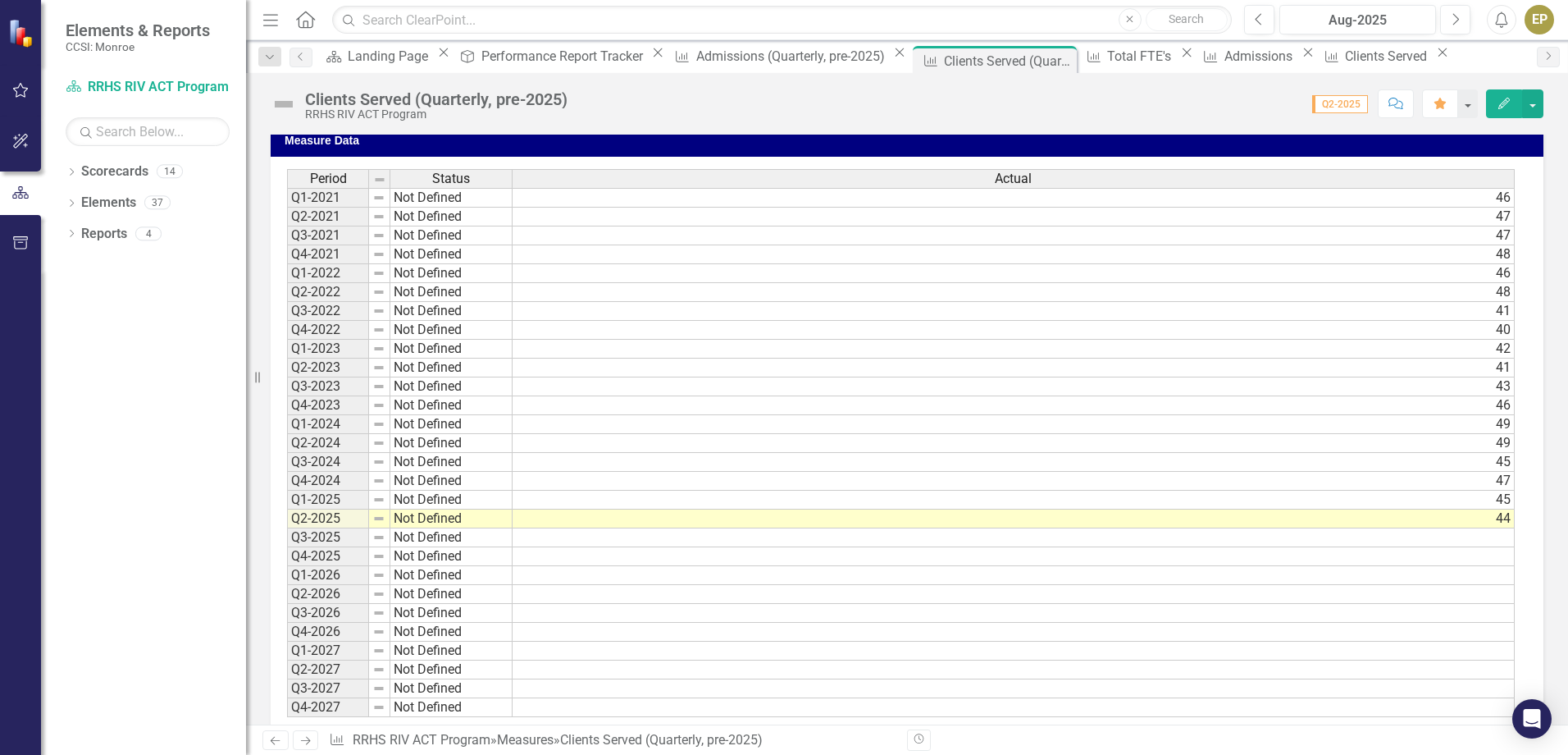
scroll to position [466, 0]
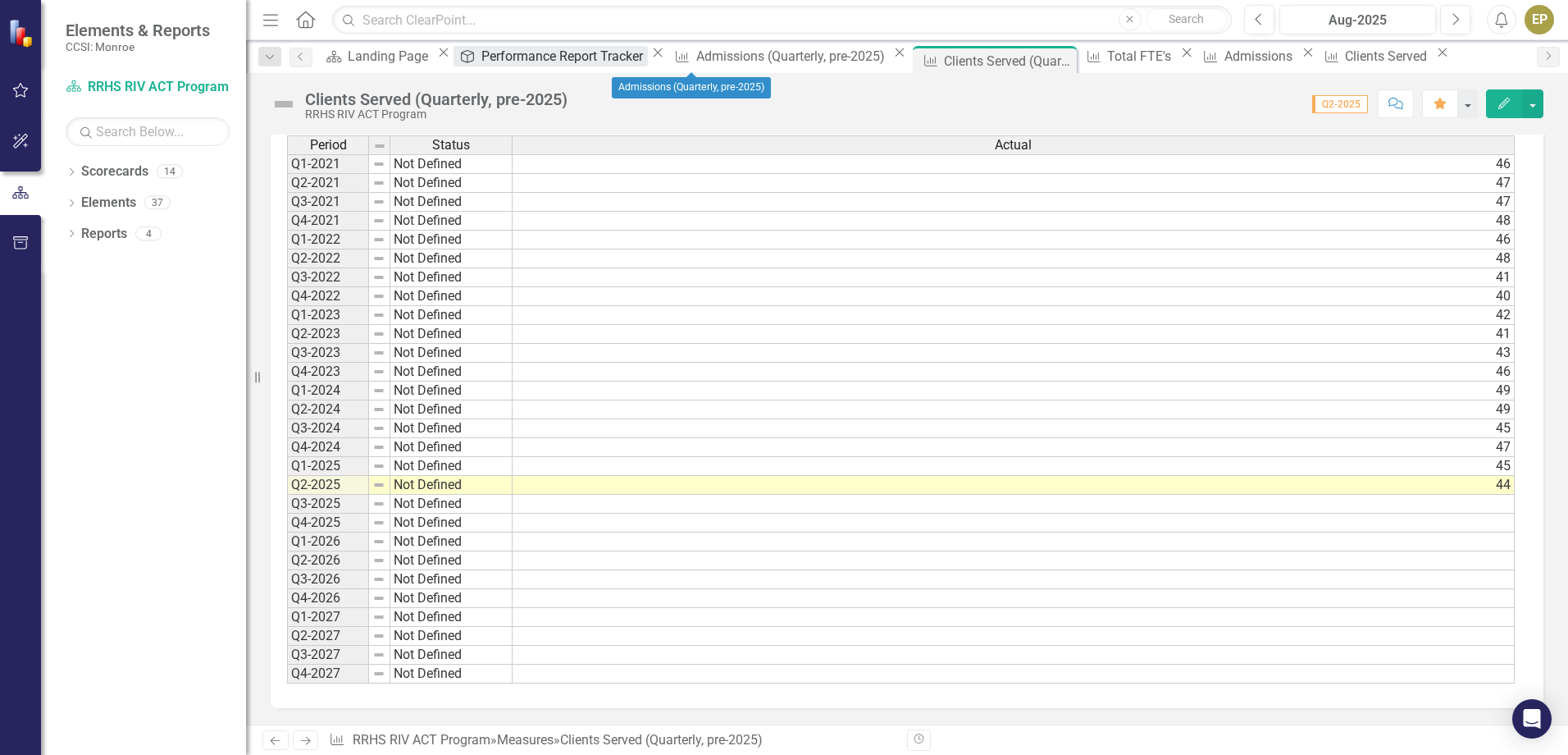
click at [524, 57] on div "Performance Report Tracker" at bounding box center [564, 56] width 167 height 20
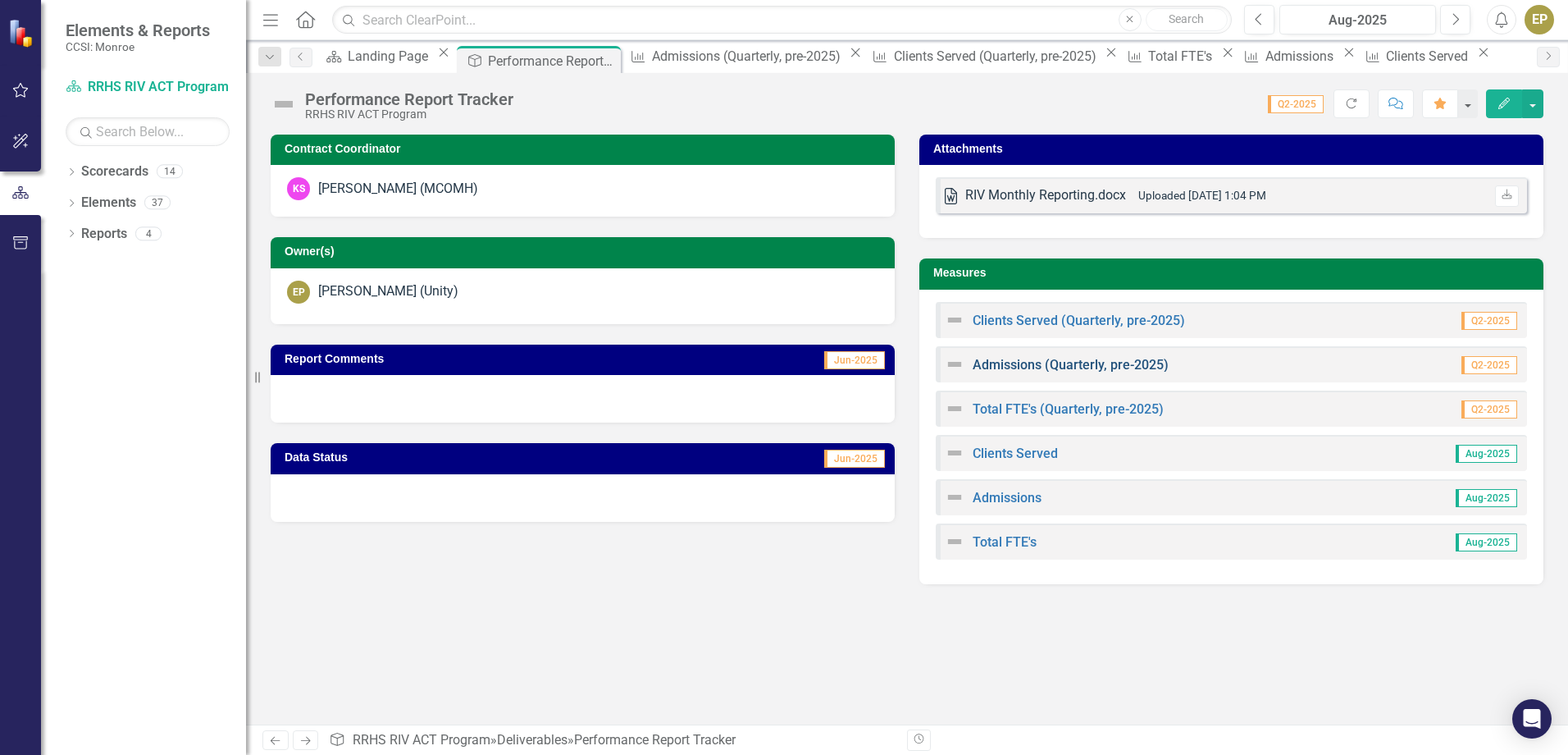
click at [1063, 364] on link "Admissions (Quarterly, pre-2025)" at bounding box center [1070, 364] width 196 height 16
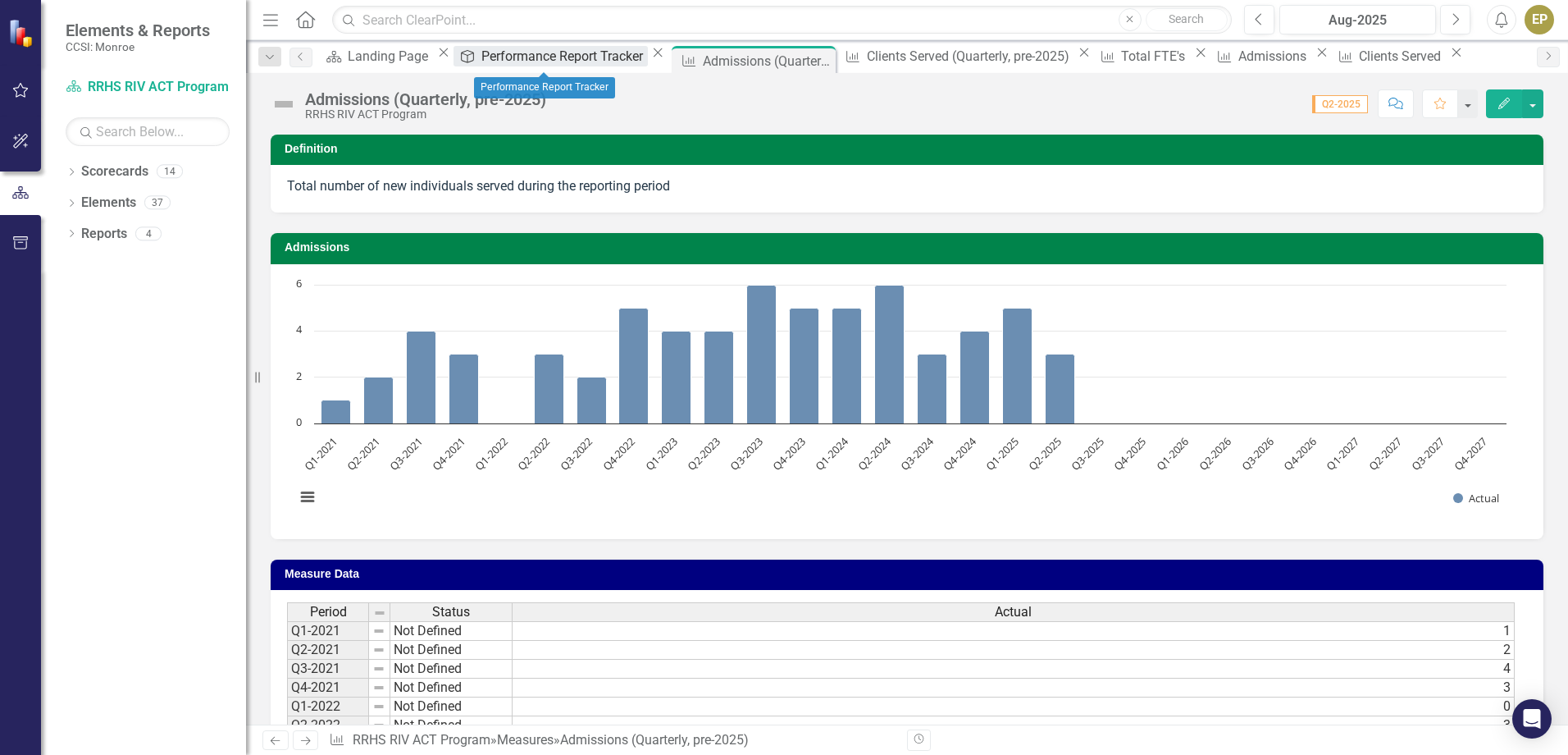
click at [548, 52] on div "Performance Report Tracker" at bounding box center [564, 56] width 167 height 20
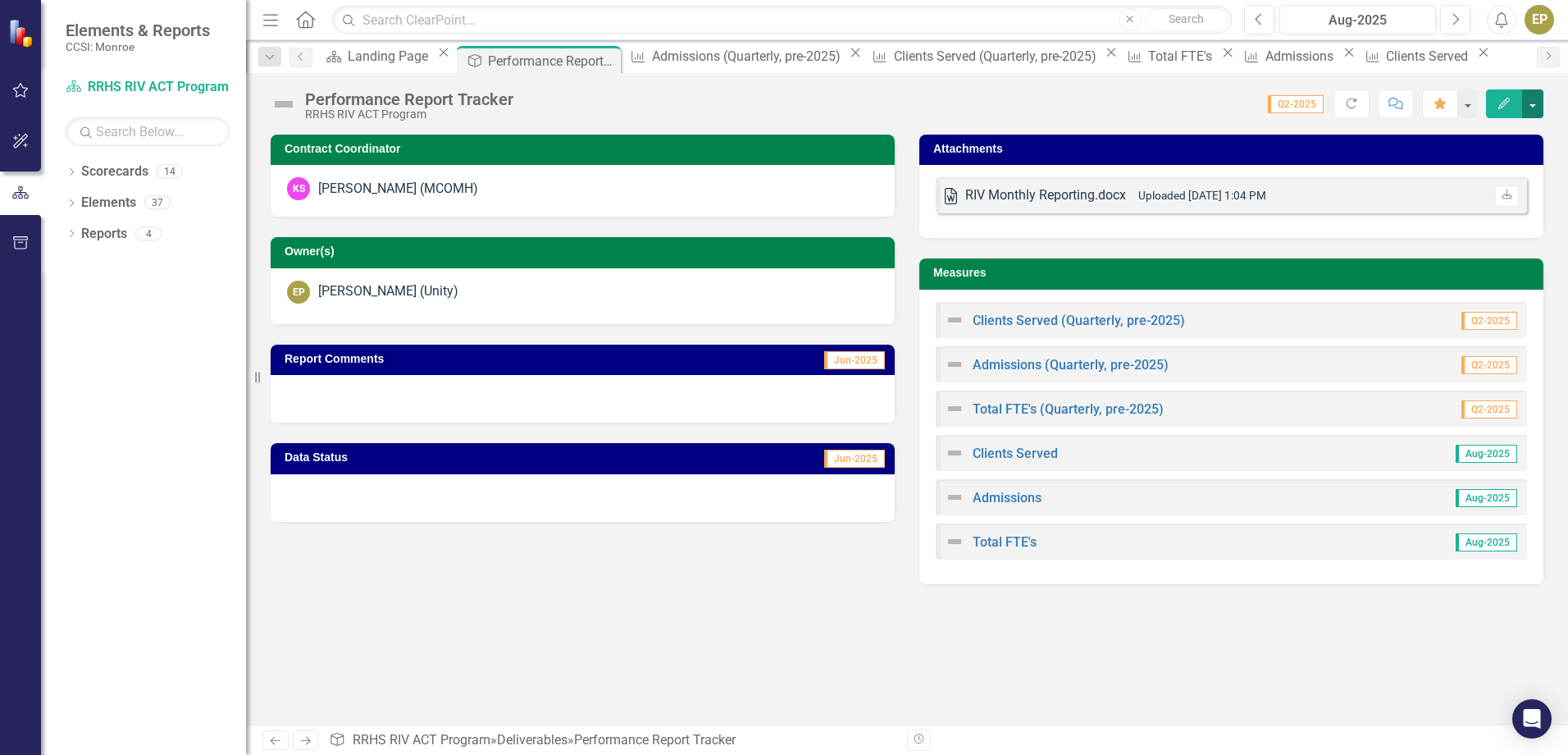
click at [1539, 108] on button "button" at bounding box center [1532, 103] width 21 height 29
click at [397, 66] on div "Landing Page" at bounding box center [391, 56] width 86 height 20
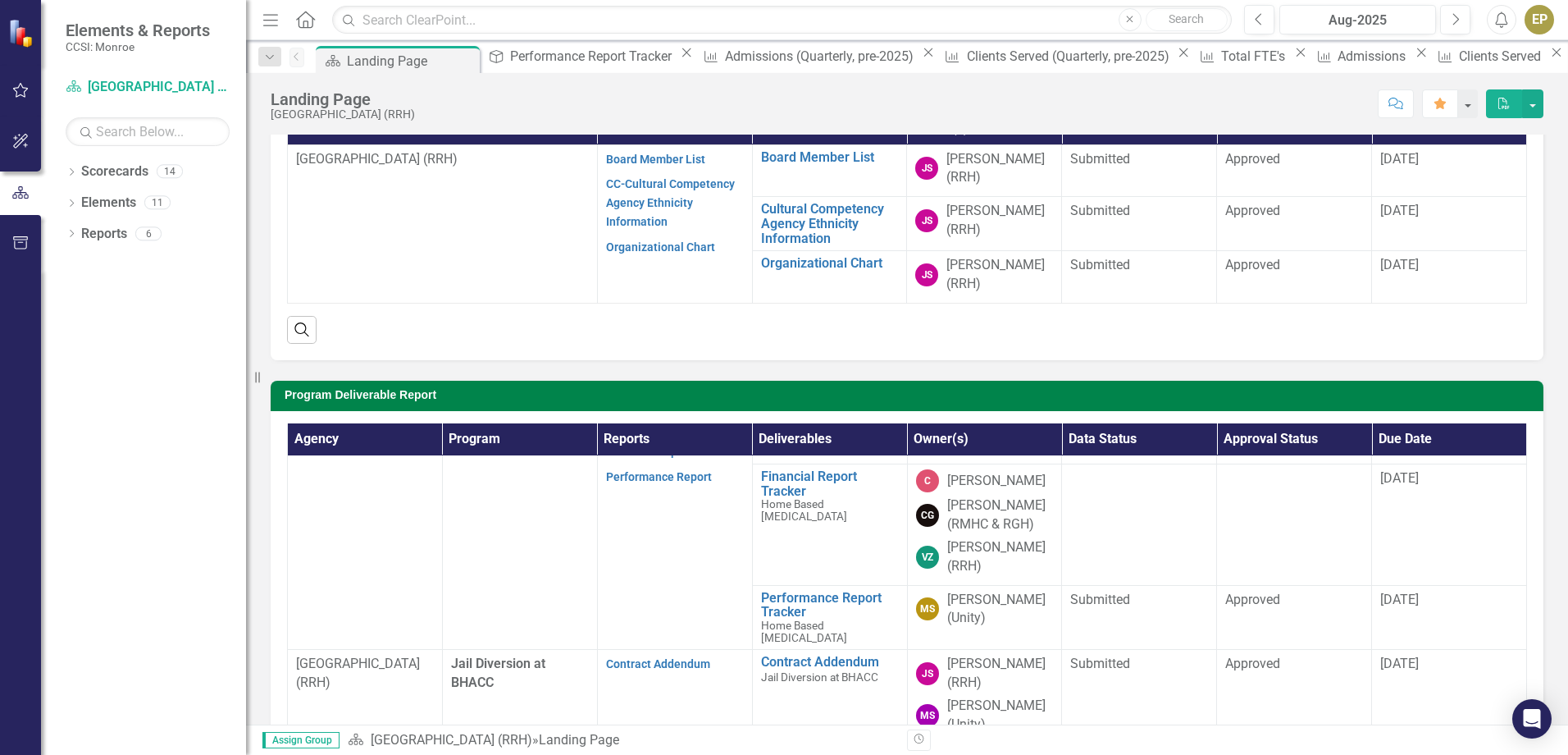
scroll to position [1243, 0]
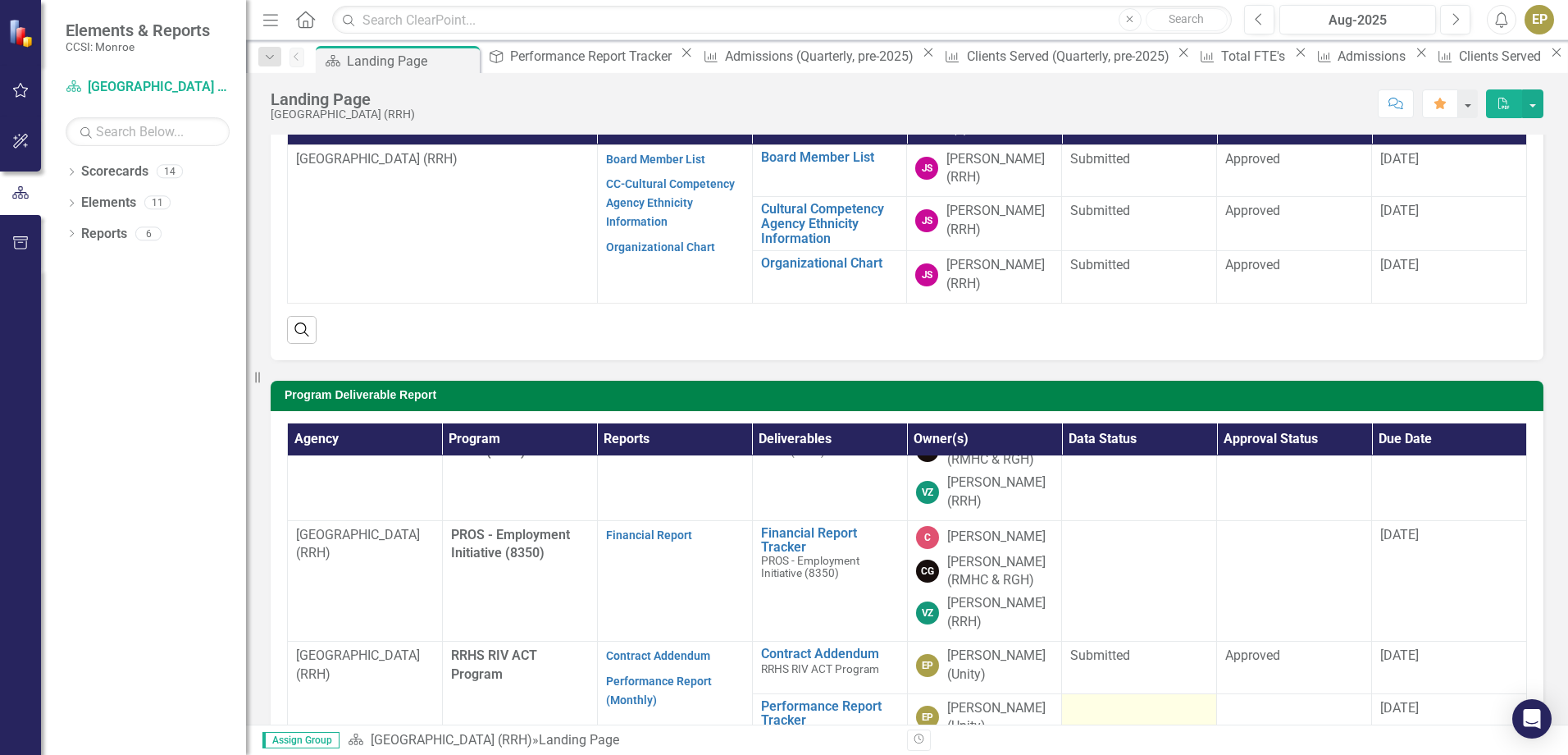
click at [1125, 708] on div at bounding box center [1139, 708] width 138 height 20
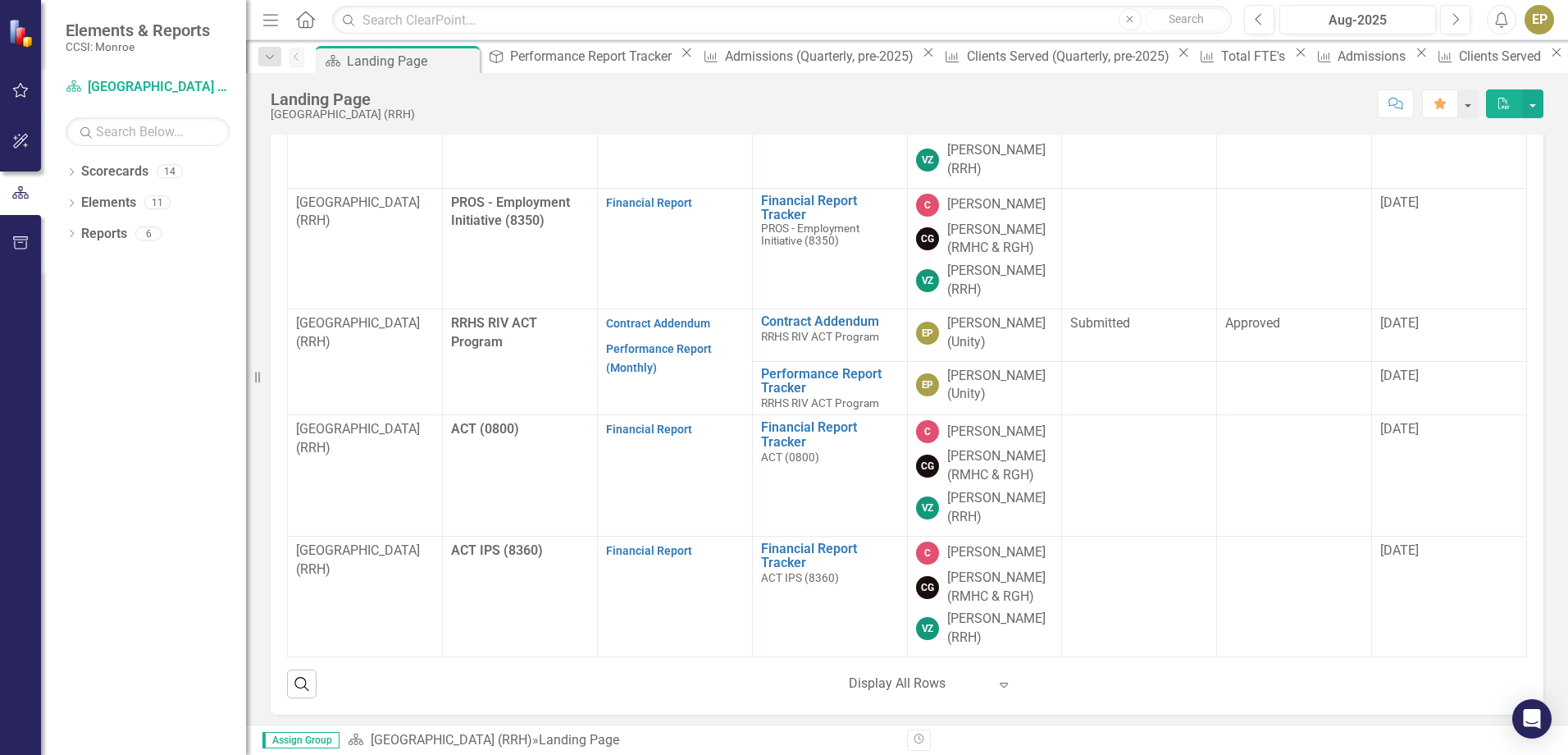
scroll to position [516, 0]
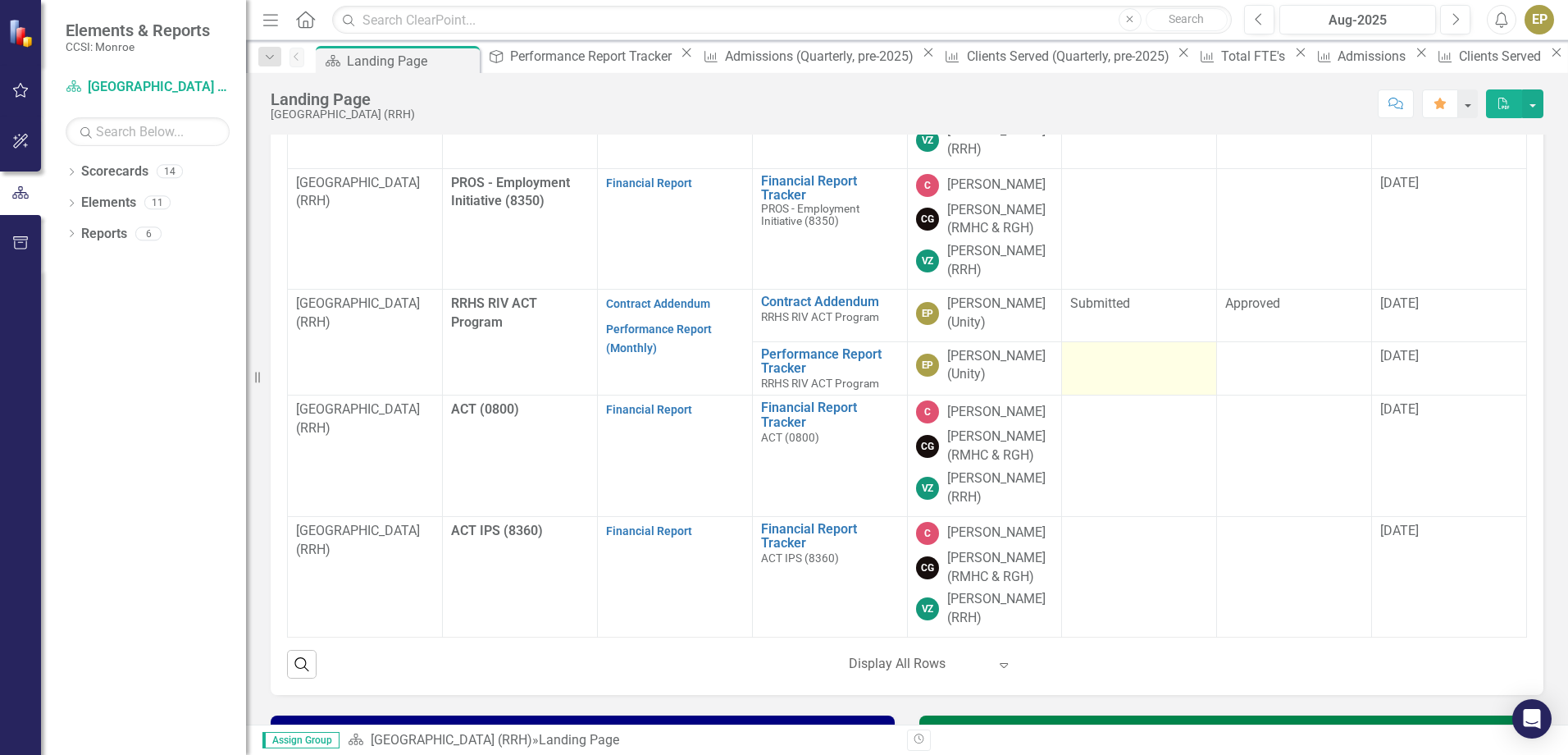
click at [1155, 371] on td at bounding box center [1139, 369] width 155 height 54
drag, startPoint x: 1155, startPoint y: 369, endPoint x: 1145, endPoint y: 372, distance: 10.4
click at [1145, 372] on td at bounding box center [1139, 369] width 155 height 54
click at [1133, 362] on div at bounding box center [1139, 357] width 138 height 20
click at [1124, 377] on td at bounding box center [1139, 369] width 155 height 54
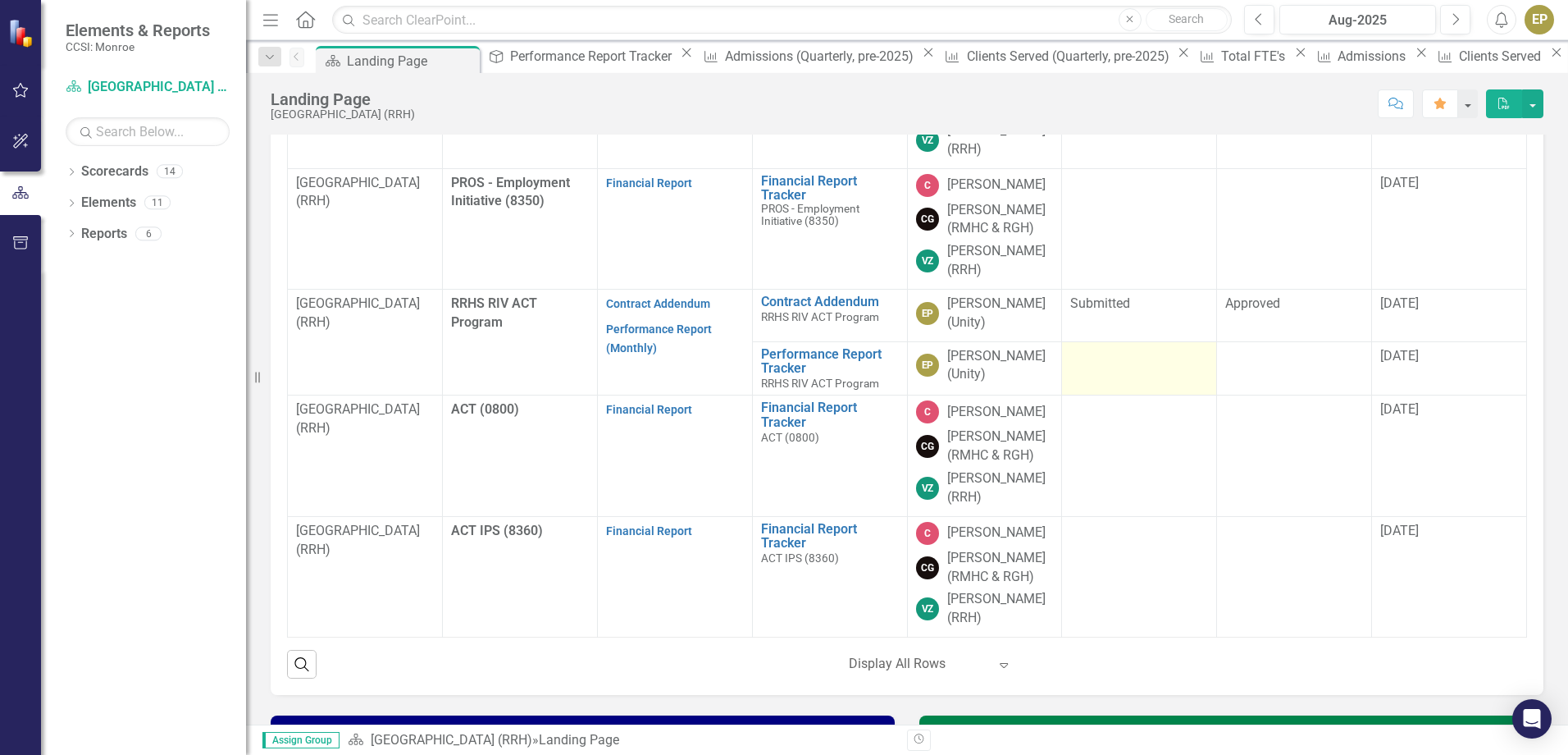
click at [1125, 377] on td at bounding box center [1139, 369] width 155 height 54
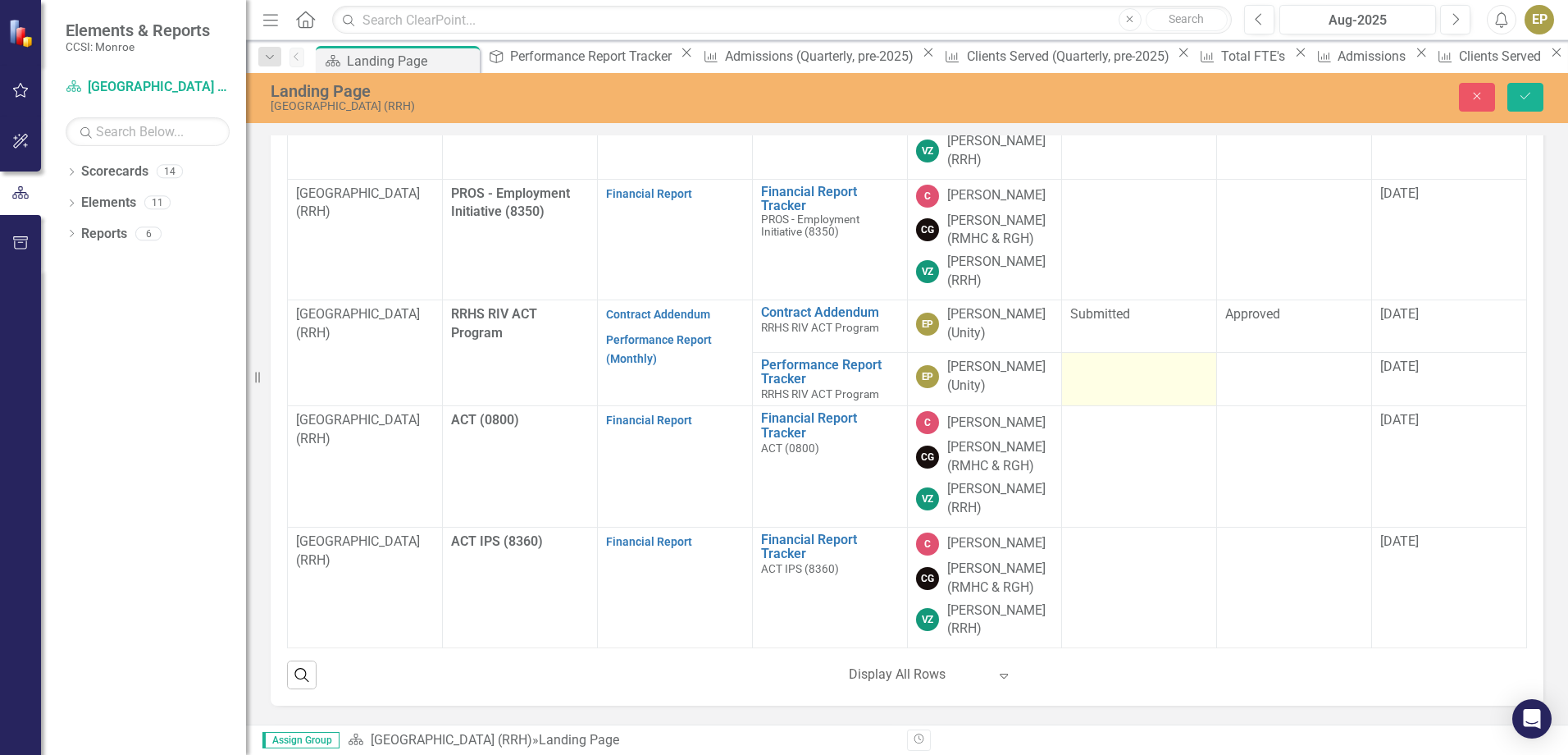
scroll to position [526, 0]
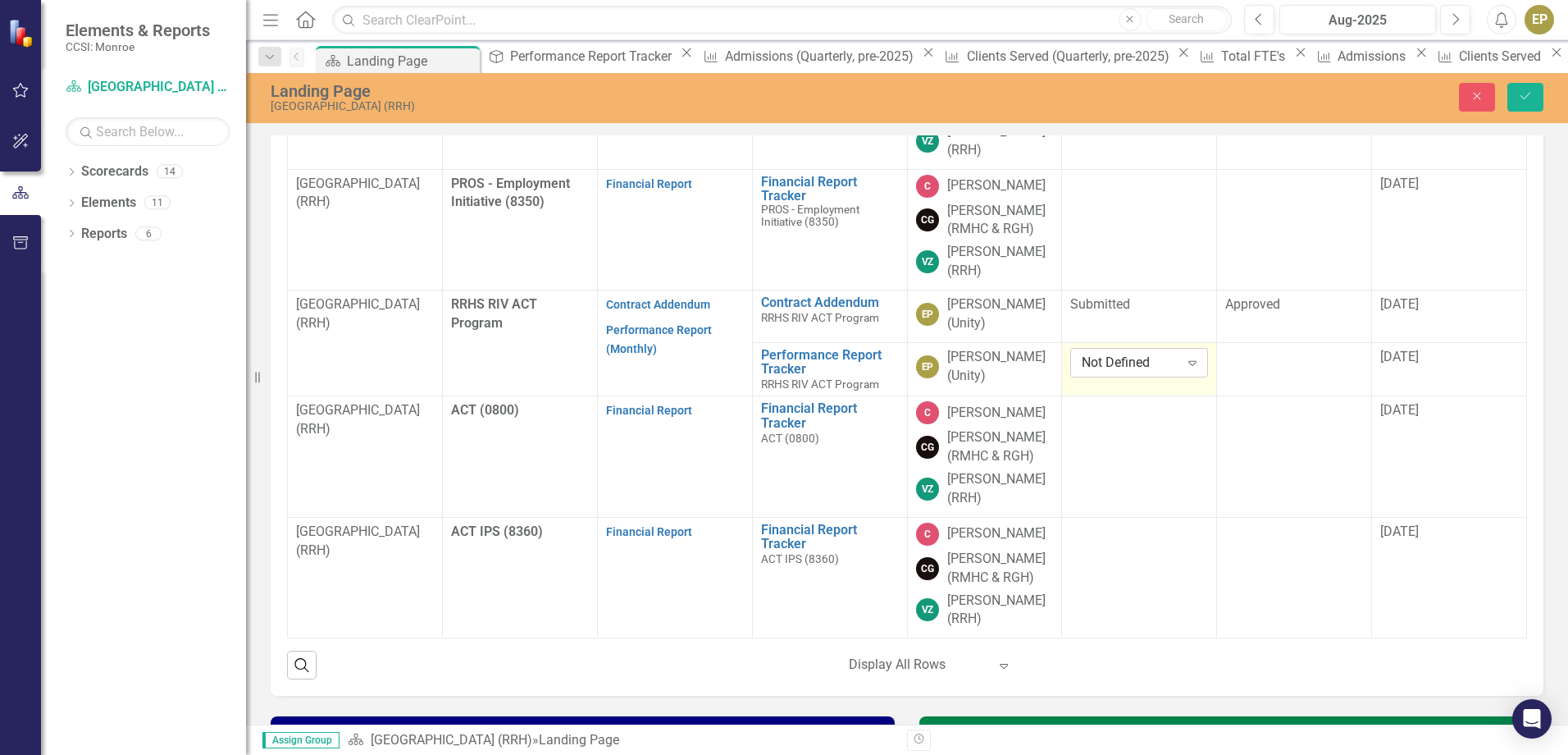
click at [1184, 362] on icon "Expand" at bounding box center [1192, 362] width 17 height 13
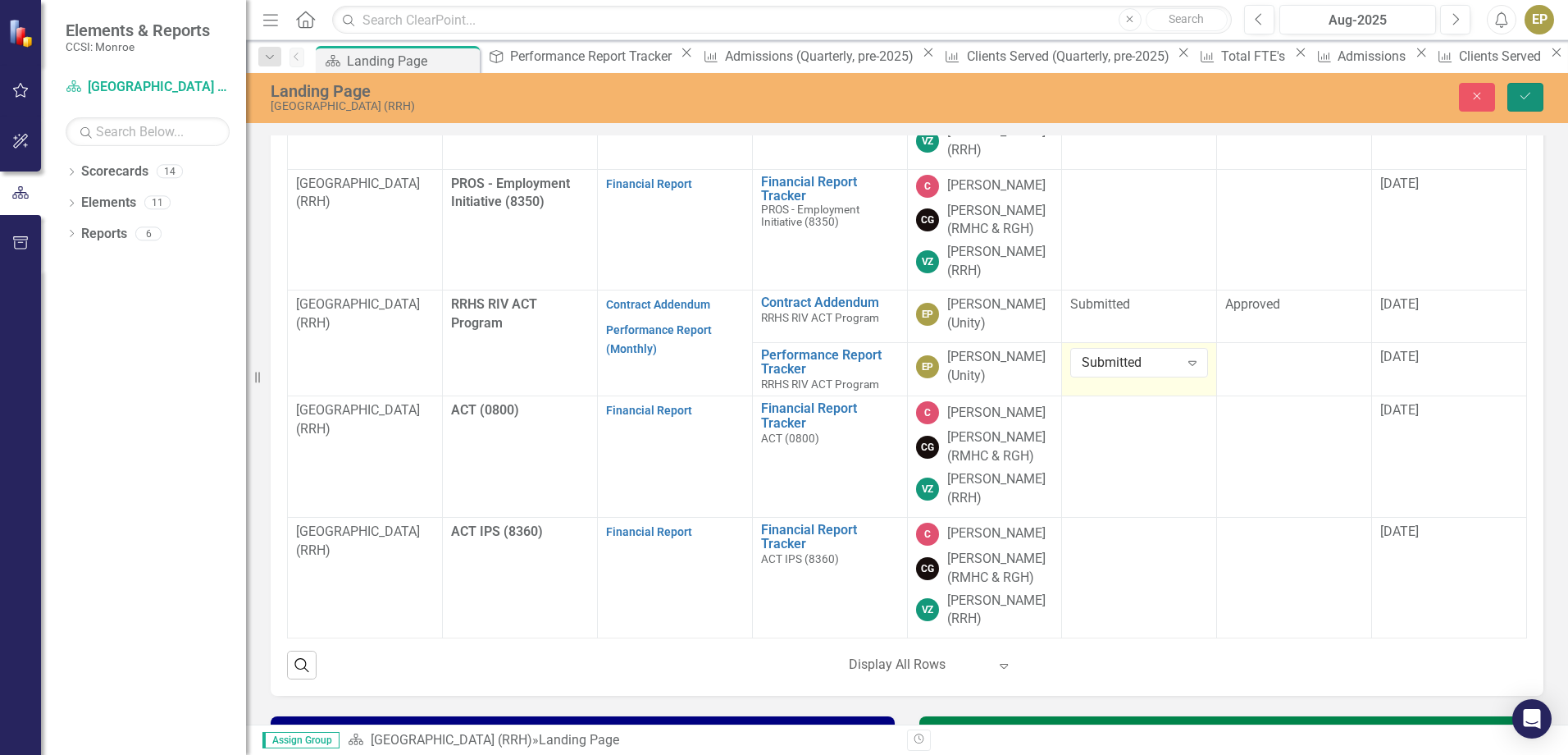
drag, startPoint x: 1531, startPoint y: 96, endPoint x: 1503, endPoint y: 233, distance: 139.8
click at [1532, 96] on icon "Save" at bounding box center [1525, 96] width 15 height 11
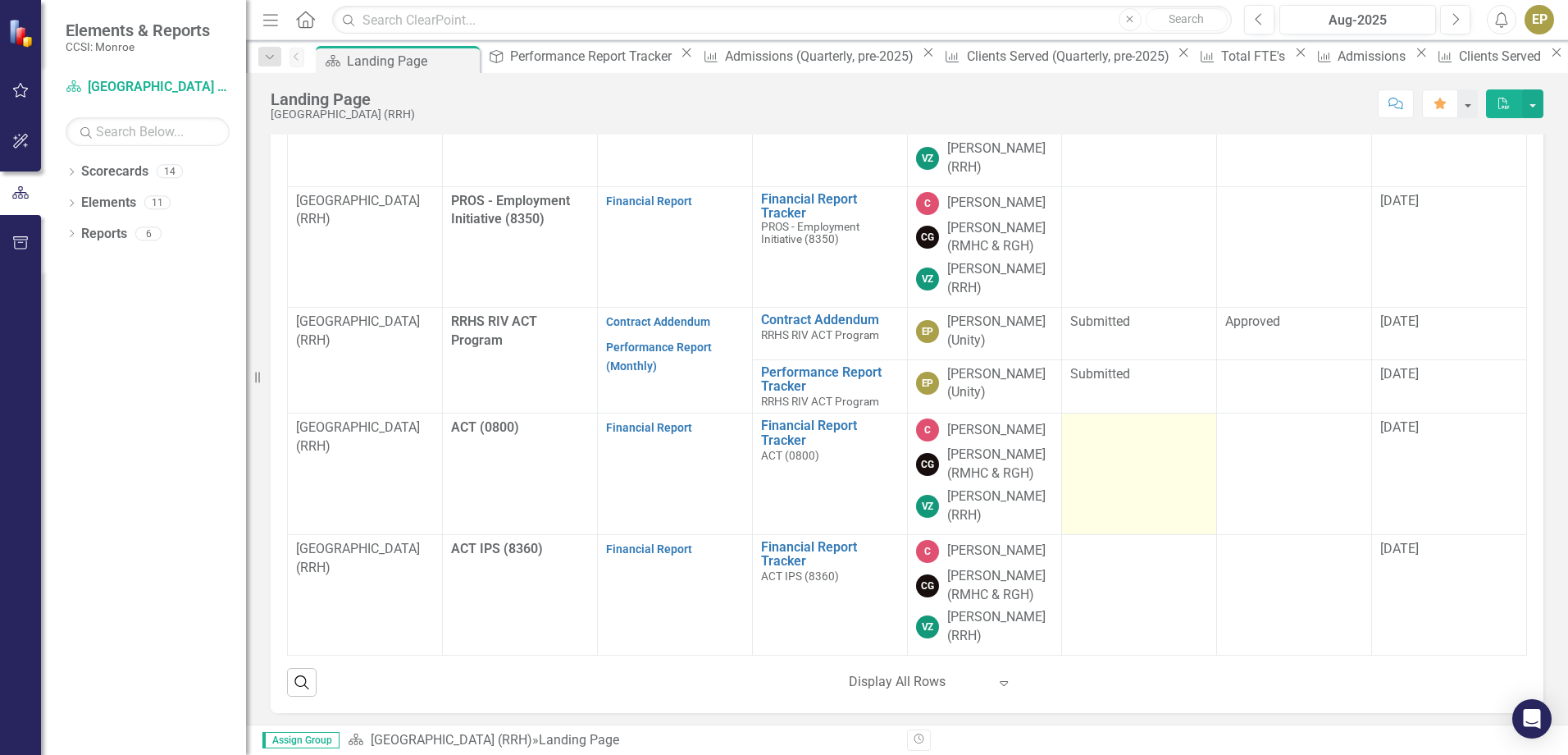
scroll to position [416, 0]
